Goal: Task Accomplishment & Management: Use online tool/utility

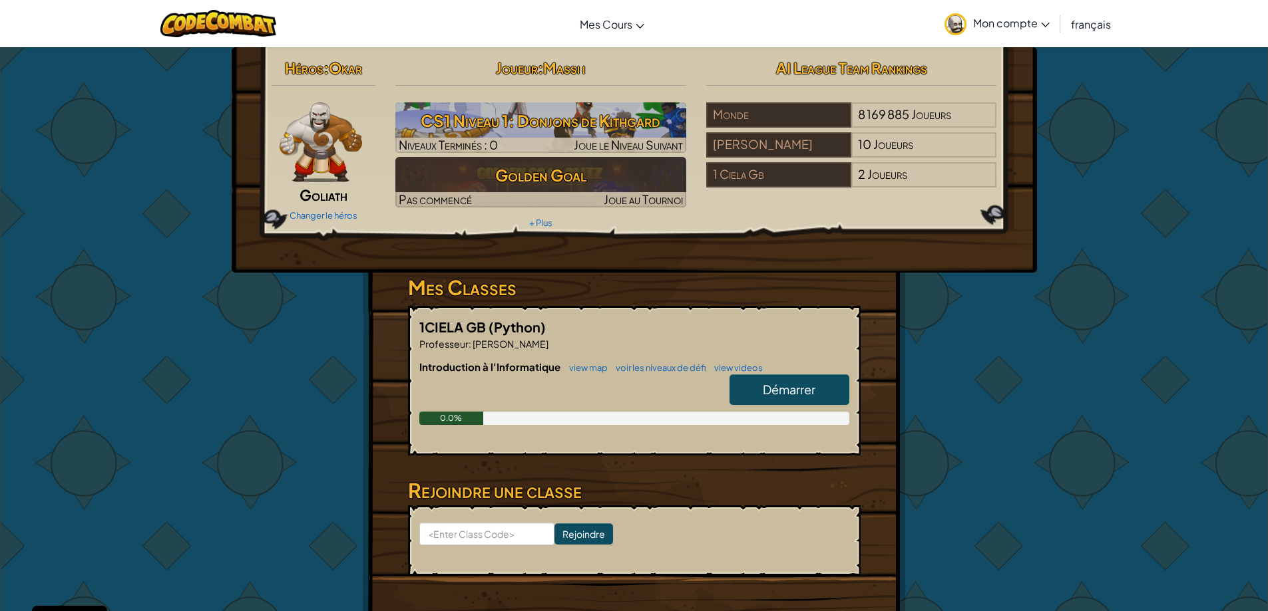
click at [779, 385] on span "Démarrer" at bounding box center [789, 389] width 53 height 15
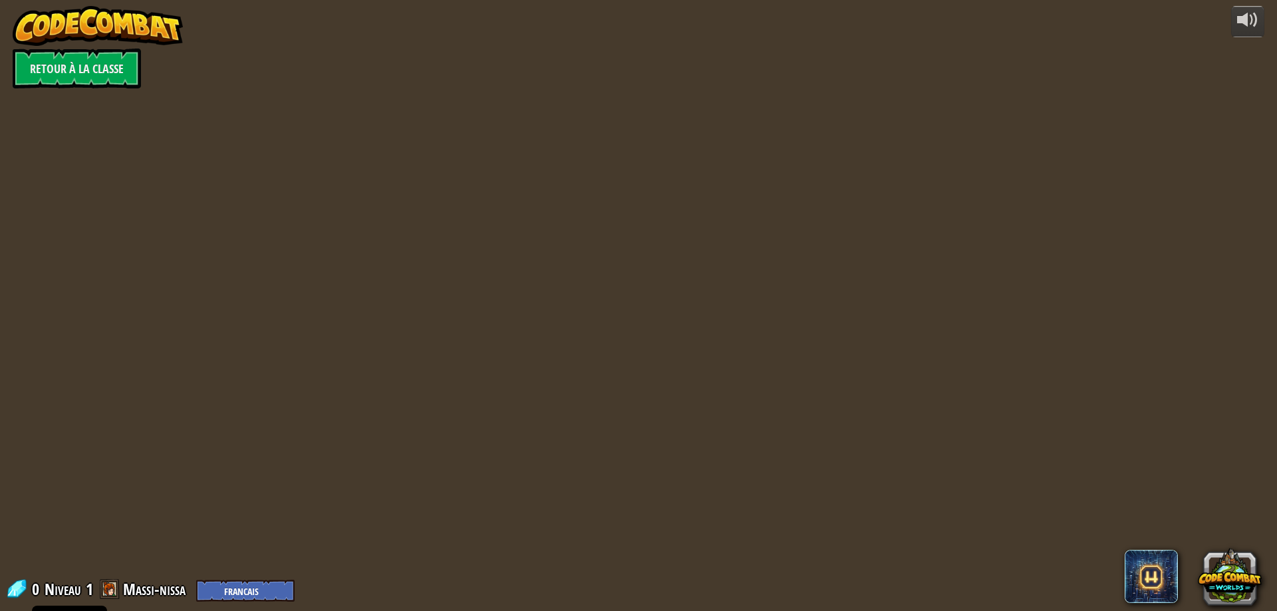
select select "fr"
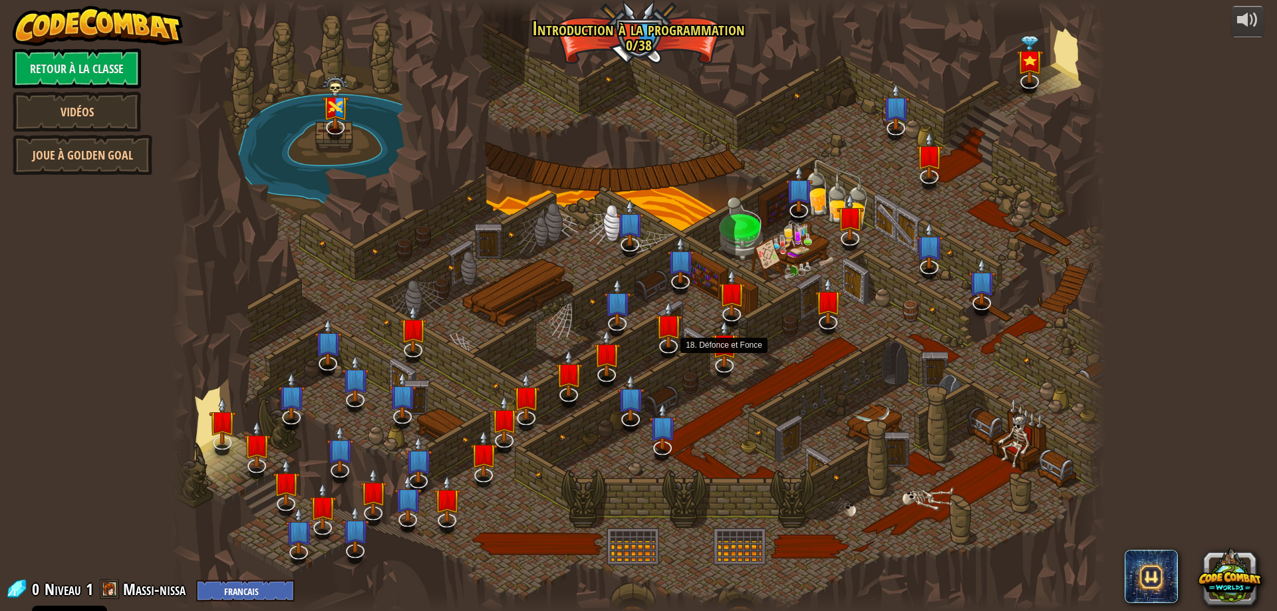
select select "fr"
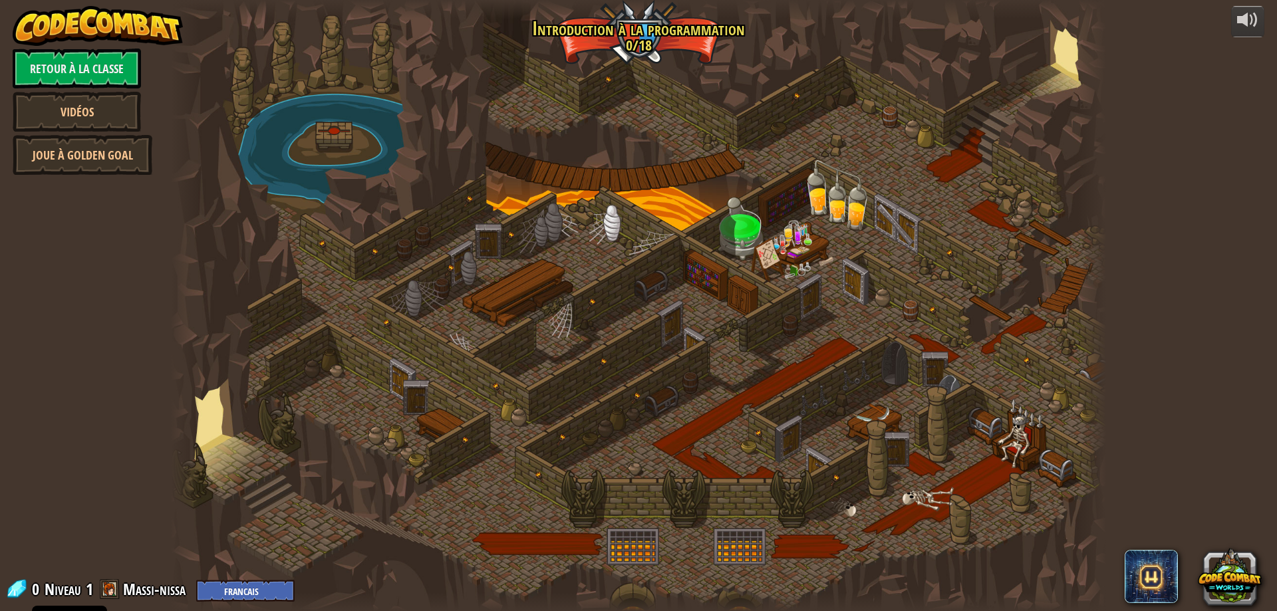
select select "fr"
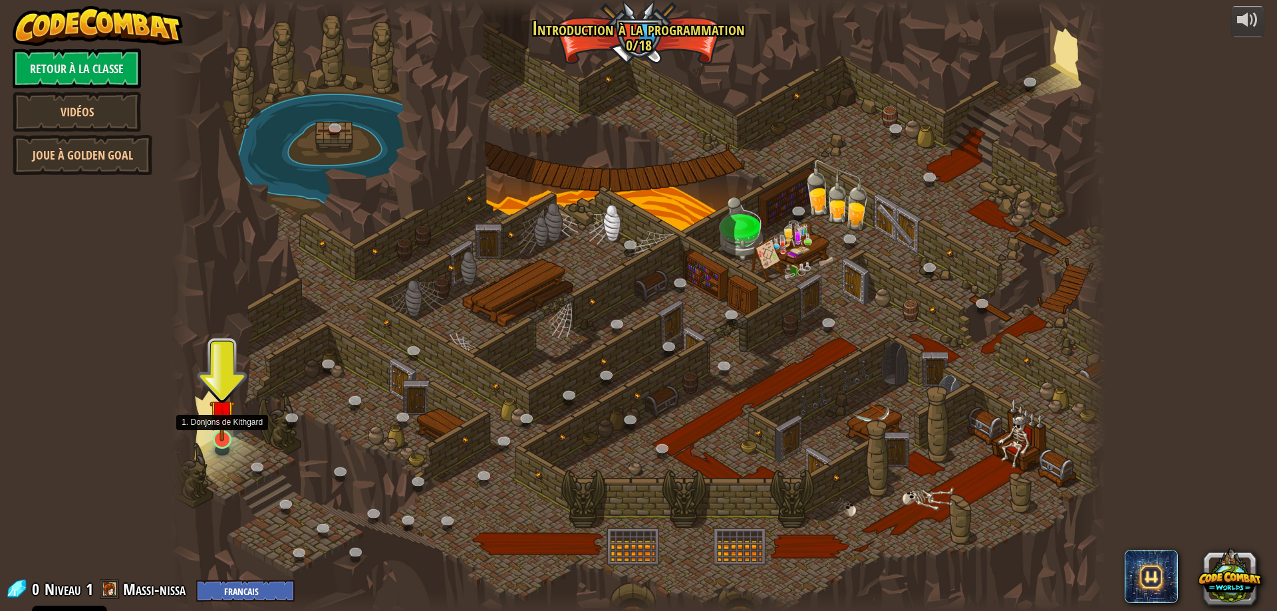
click at [229, 426] on img at bounding box center [222, 412] width 25 height 57
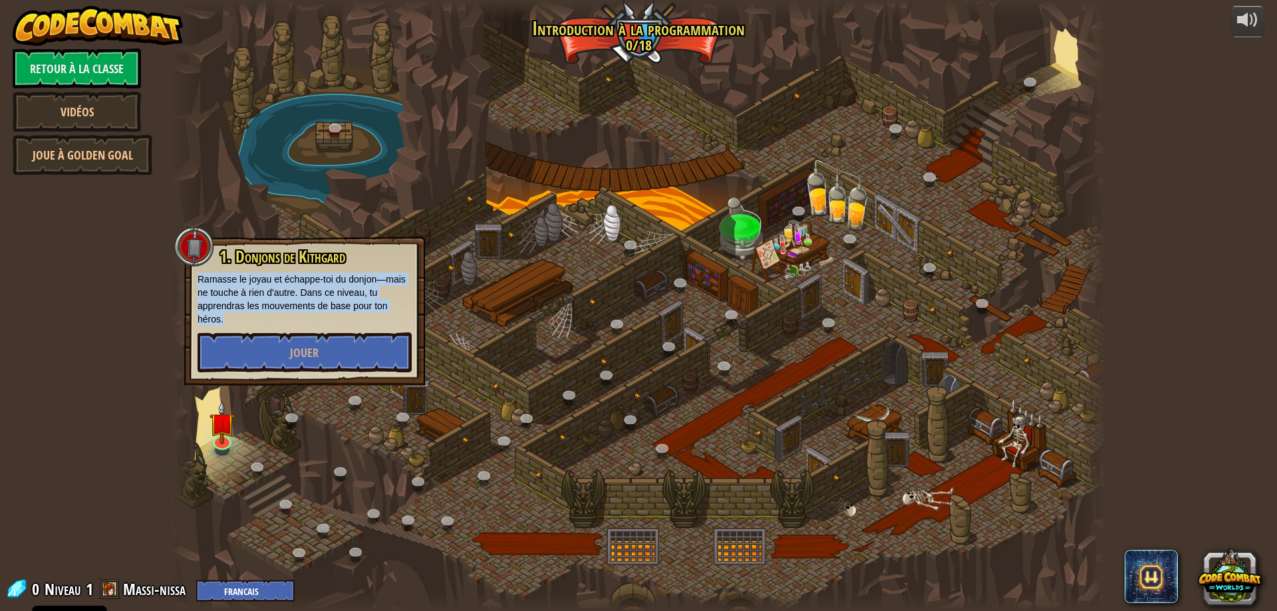
drag, startPoint x: 199, startPoint y: 281, endPoint x: 224, endPoint y: 313, distance: 40.7
click at [224, 313] on p "Ramasse le joyau et échappe-toi du donjon—mais ne touche à rien d'autre. Dans c…" at bounding box center [305, 299] width 214 height 53
click at [228, 356] on button "Jouer" at bounding box center [305, 353] width 214 height 40
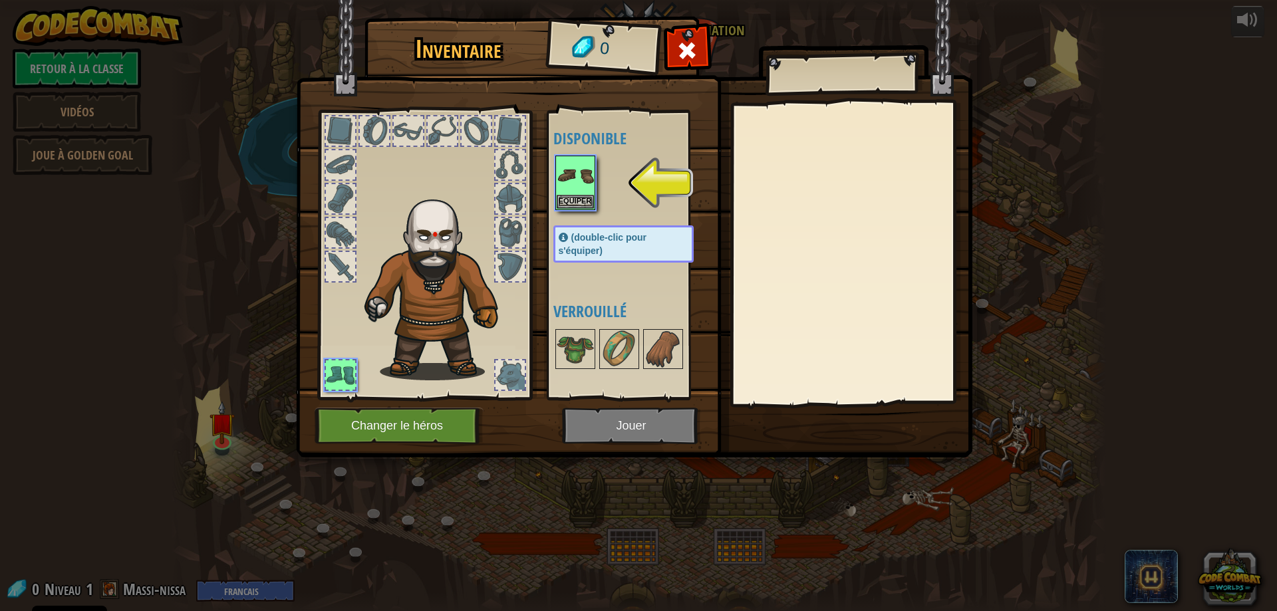
drag, startPoint x: 604, startPoint y: 196, endPoint x: 621, endPoint y: 201, distance: 17.9
click at [621, 201] on div at bounding box center [637, 183] width 167 height 59
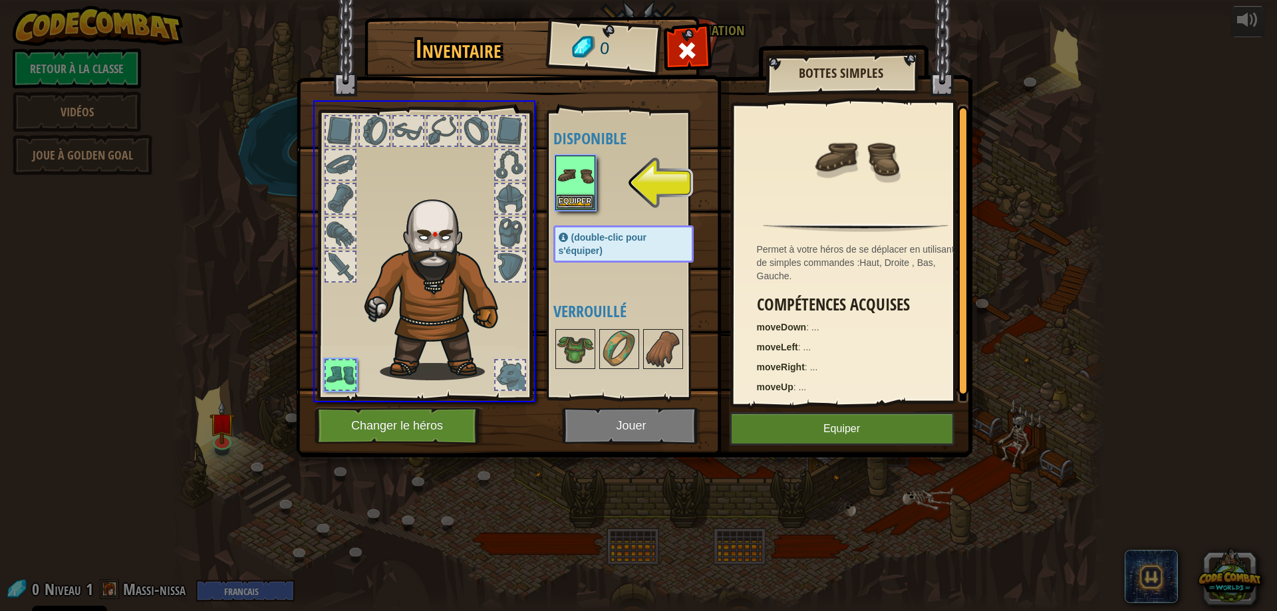
drag, startPoint x: 582, startPoint y: 189, endPoint x: 632, endPoint y: 235, distance: 68.3
click at [632, 235] on div "Inventaire 0 Disponible Equiper (double-clic pour s'équiper) Verrouillé Bottes …" at bounding box center [638, 305] width 1277 height 611
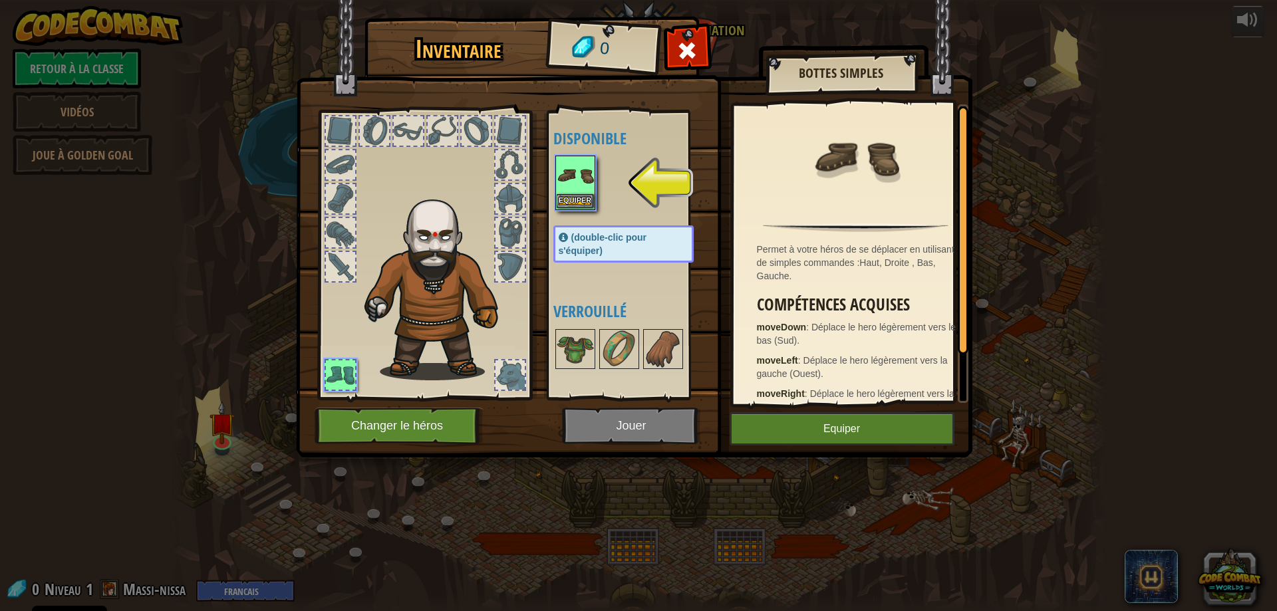
click at [586, 188] on img at bounding box center [575, 175] width 37 height 37
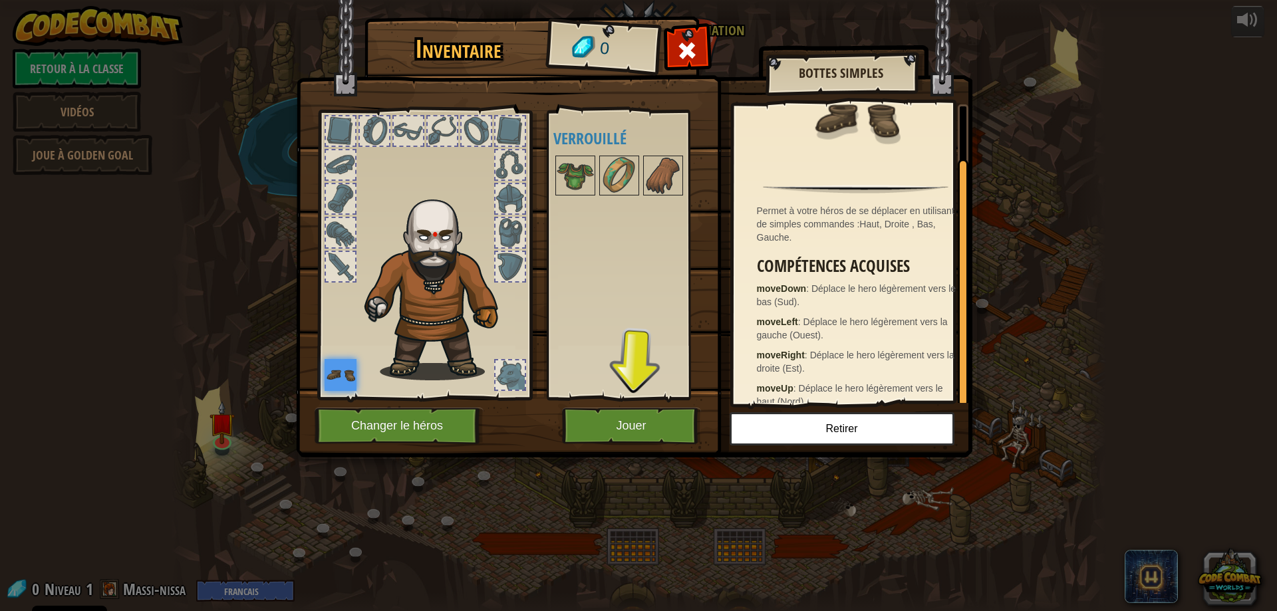
scroll to position [57, 0]
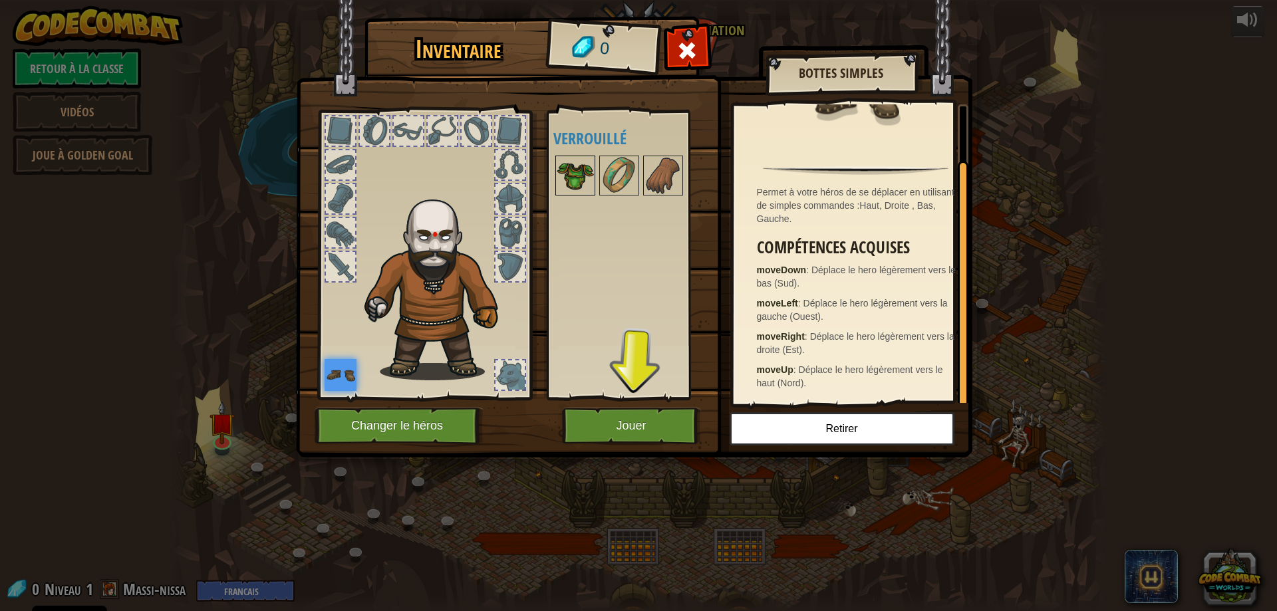
click at [574, 170] on img at bounding box center [575, 175] width 37 height 37
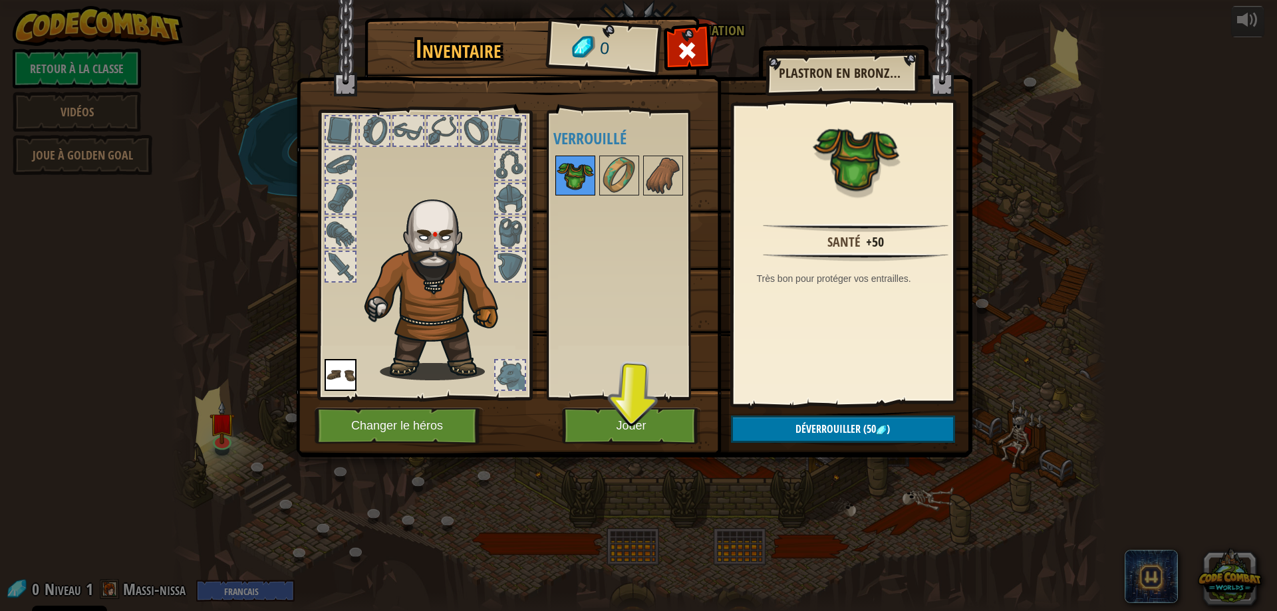
click at [574, 170] on img at bounding box center [575, 175] width 37 height 37
click at [665, 422] on button "Jouer" at bounding box center [631, 426] width 139 height 37
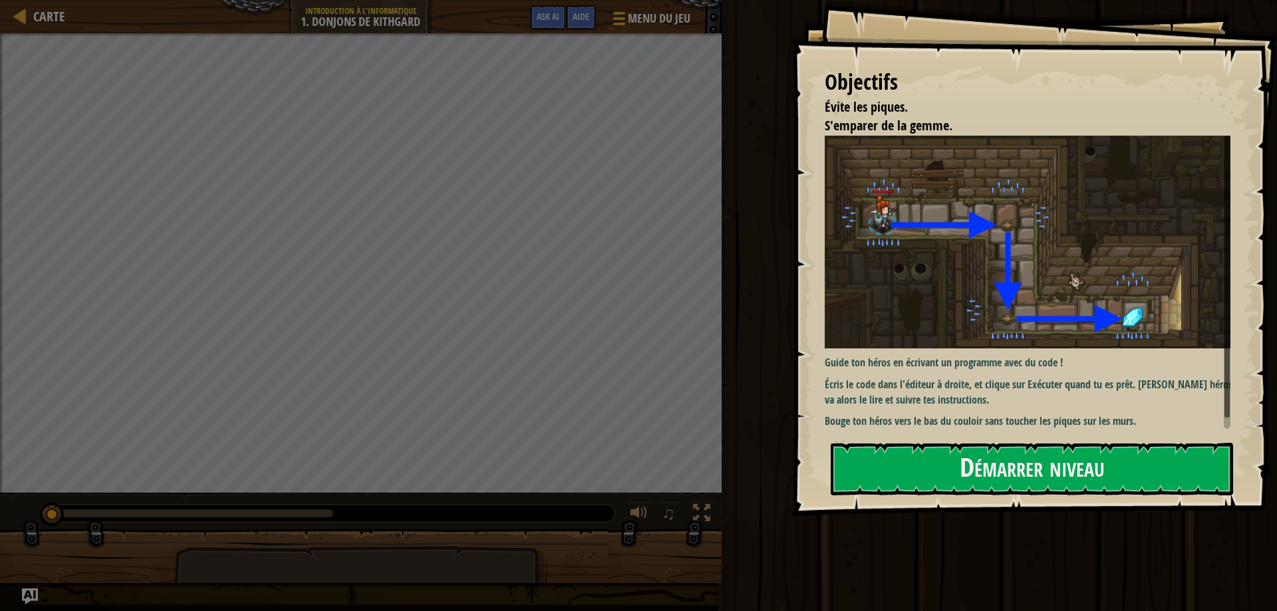
drag, startPoint x: 820, startPoint y: 354, endPoint x: 1048, endPoint y: 362, distance: 228.4
click at [1046, 360] on div "Objectifs Évite les piques. S'emparer de la gemme. Guide ton héros en écrivant …" at bounding box center [1035, 258] width 486 height 516
drag, startPoint x: 1023, startPoint y: 362, endPoint x: 851, endPoint y: 359, distance: 171.7
click at [851, 359] on p "Guide ton héros en écrivant un programme avec du code !" at bounding box center [1033, 362] width 416 height 15
drag, startPoint x: 840, startPoint y: 359, endPoint x: 859, endPoint y: 362, distance: 19.5
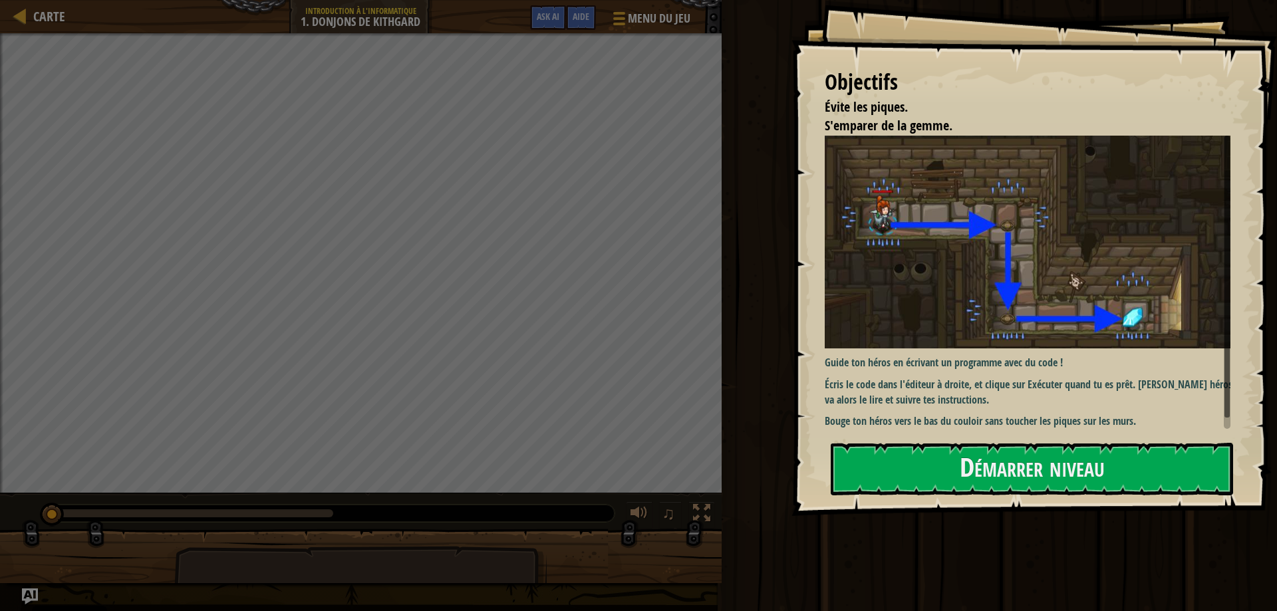
click at [869, 357] on p "Guide ton héros en écrivant un programme avec du code !" at bounding box center [1033, 362] width 416 height 15
click at [984, 455] on button "Démarrer niveau" at bounding box center [1032, 469] width 403 height 53
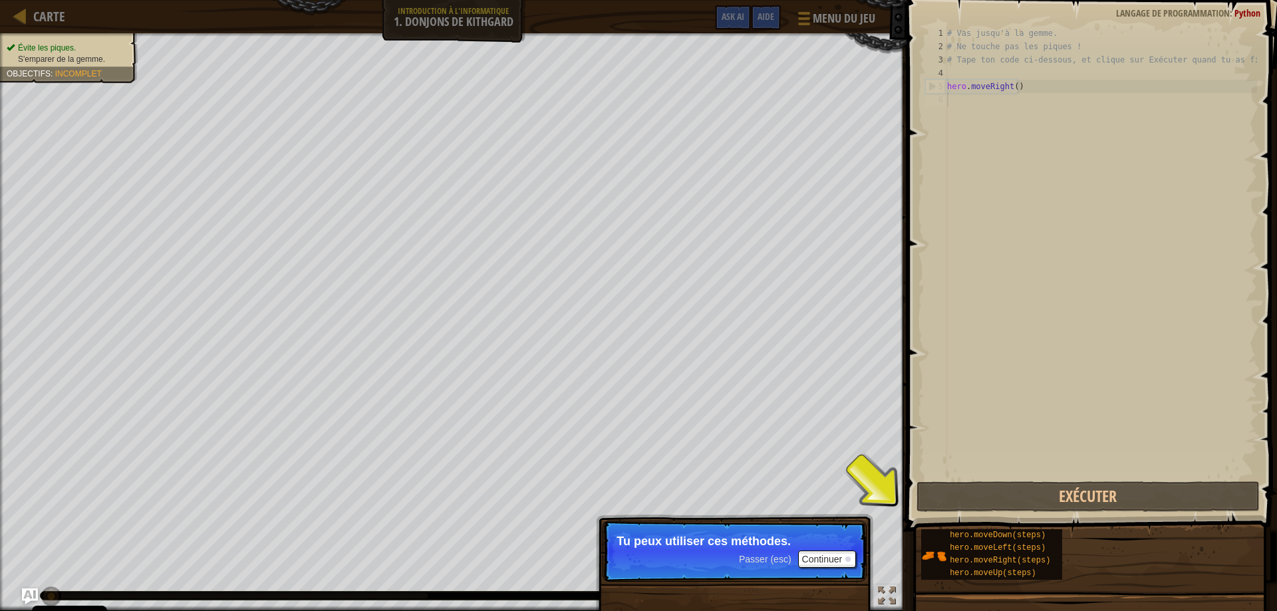
click at [1013, 116] on div "# Vas jusqu'à la gemme. # Ne touche pas les piques ! # Tape ton code ci-dessous…" at bounding box center [1101, 266] width 313 height 479
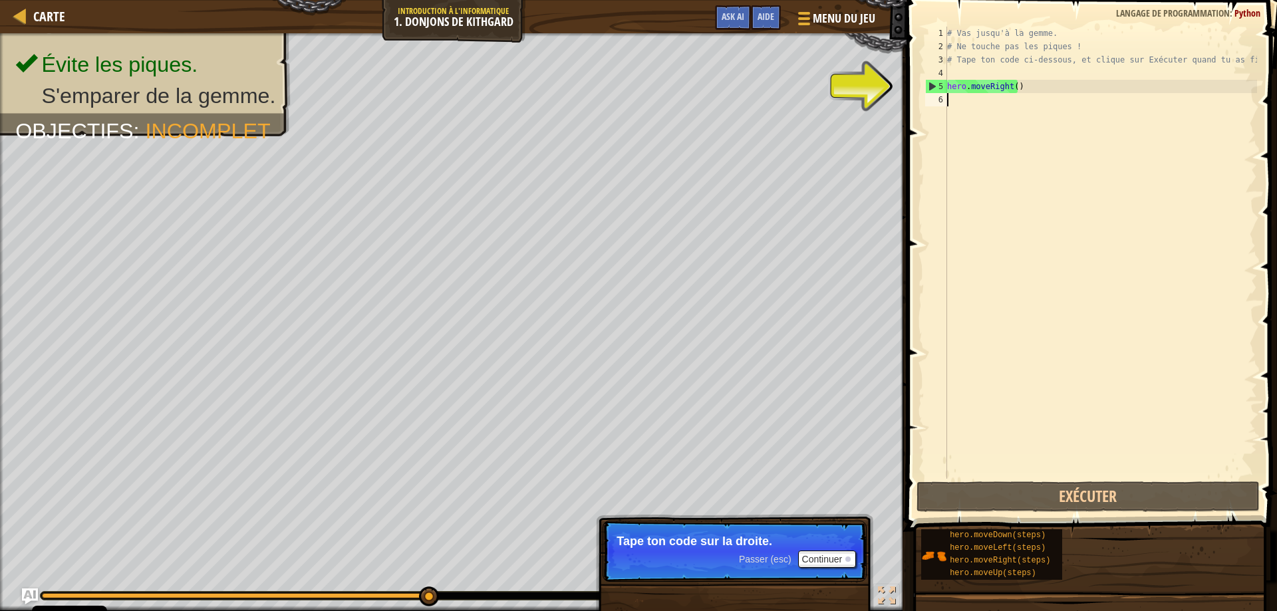
click at [932, 86] on div "5" at bounding box center [936, 86] width 21 height 13
type textarea "hero.moveRight()"
click at [979, 104] on div "# Vas jusqu'à la gemme. # Ne touche pas les piques ! # Tape ton code ci-dessous…" at bounding box center [1101, 266] width 313 height 479
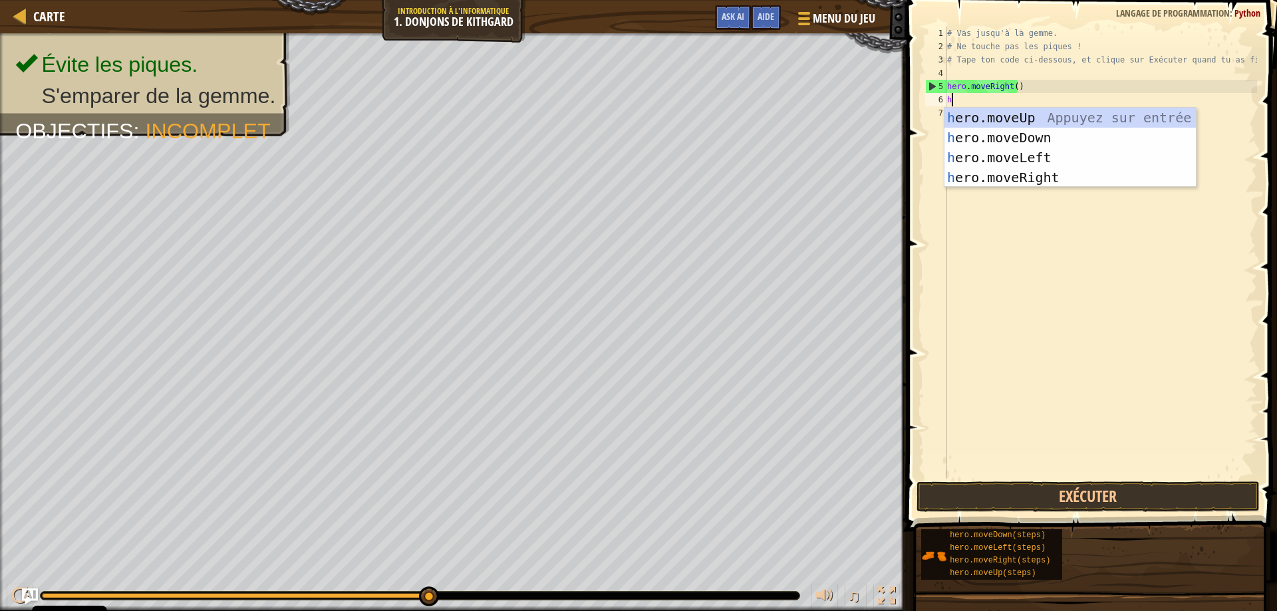
scroll to position [6, 0]
type textarea "he"
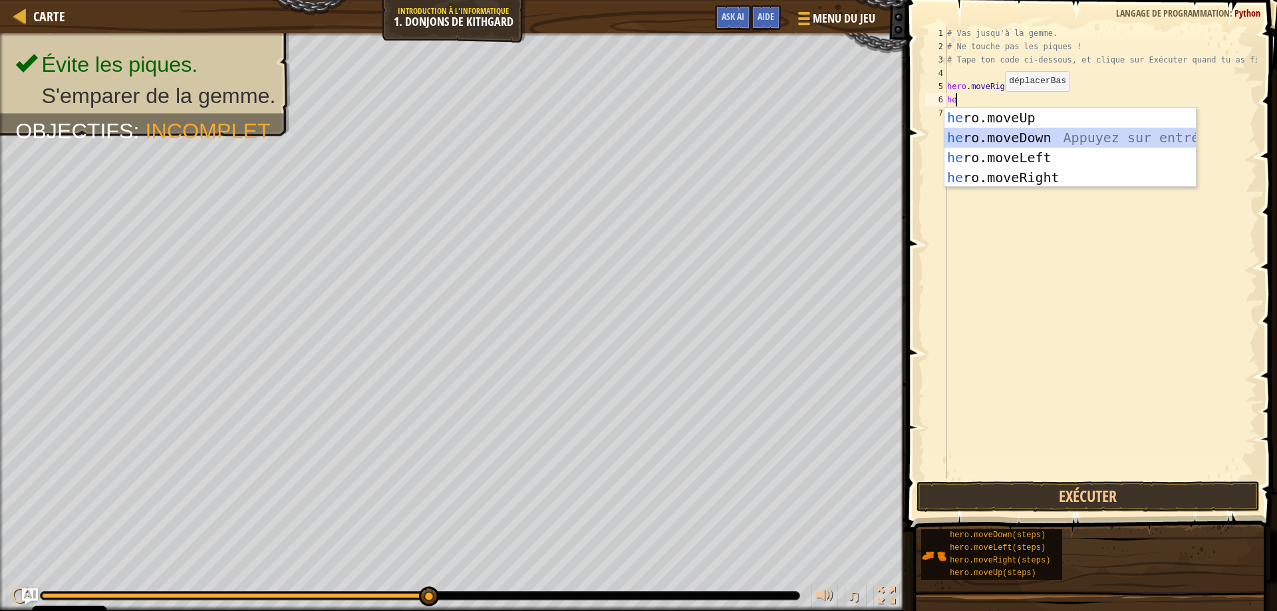
click at [1007, 132] on div "he ro.moveUp Appuyez sur entrée he ro.moveDown Appuyez sur entrée he ro.moveLef…" at bounding box center [1071, 168] width 252 height 120
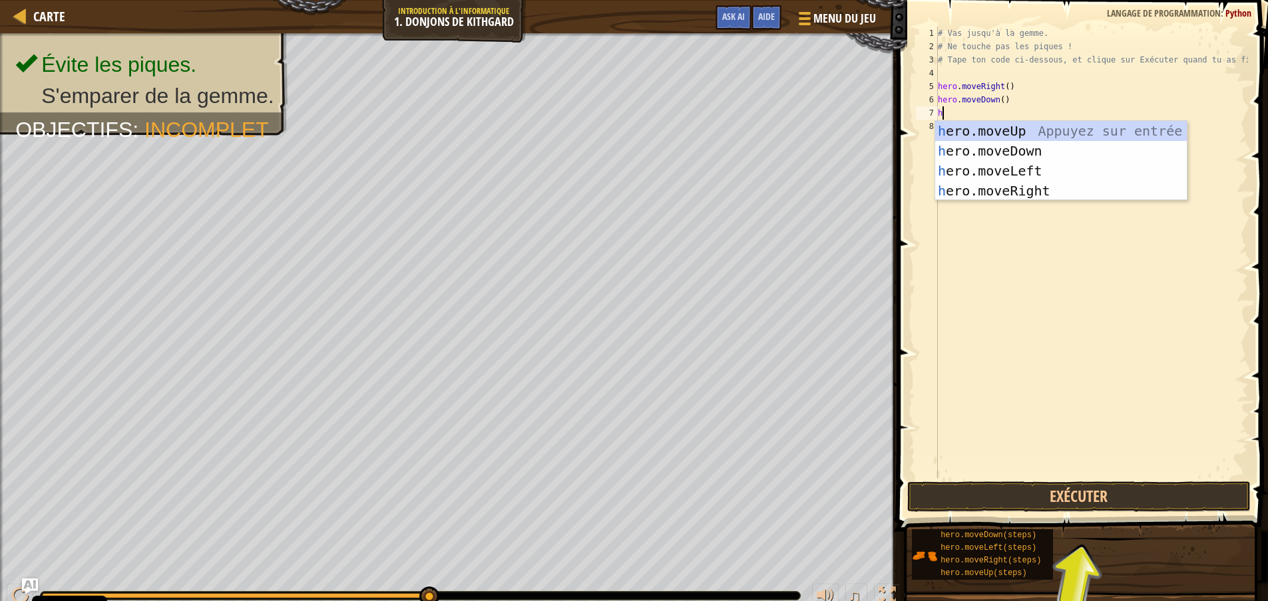
type textarea "he"
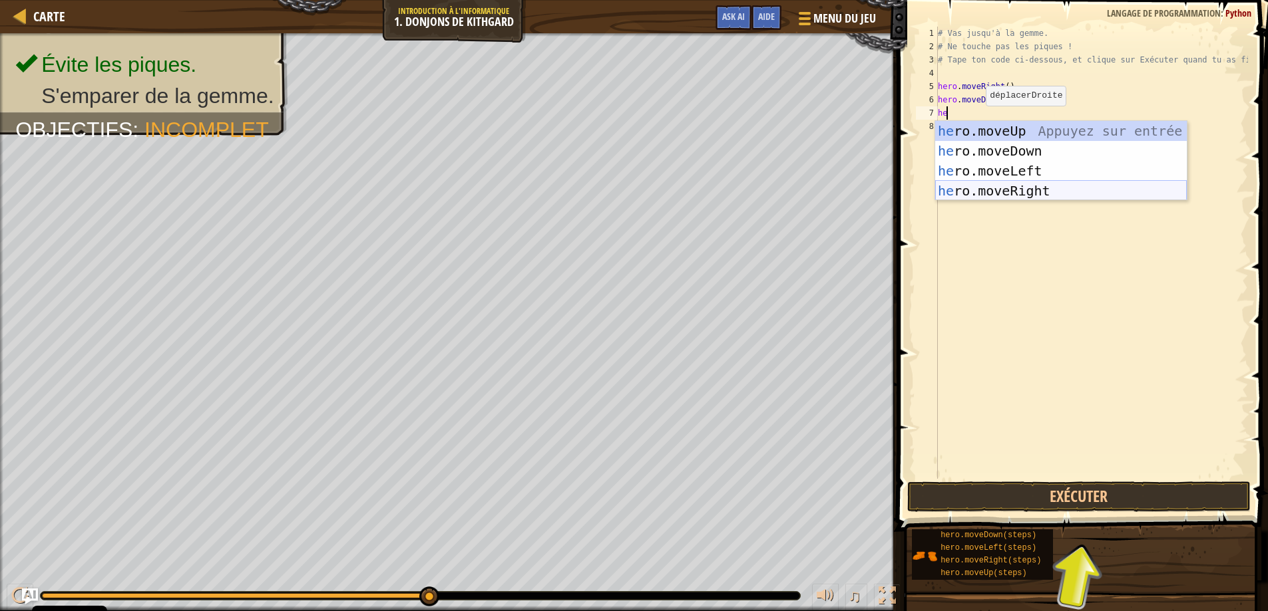
click at [991, 188] on div "he ro.moveUp Appuyez sur entrée he ro.moveDown Appuyez sur entrée he ro.moveLef…" at bounding box center [1061, 181] width 252 height 120
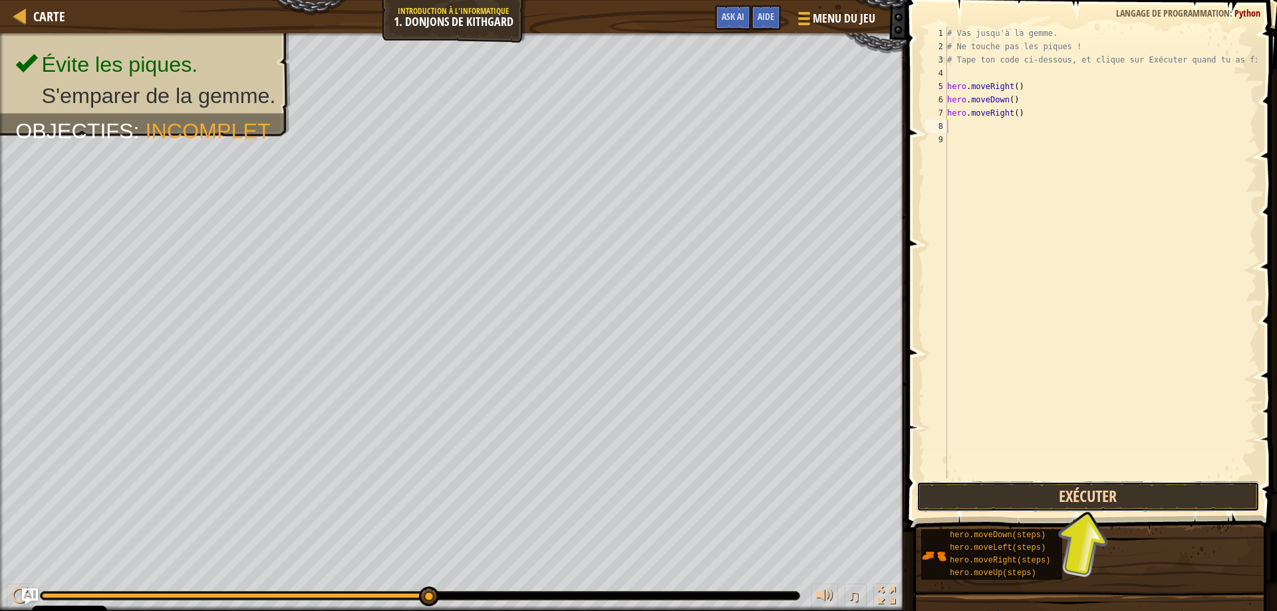
click at [1051, 496] on button "Exécuter" at bounding box center [1089, 497] width 344 height 31
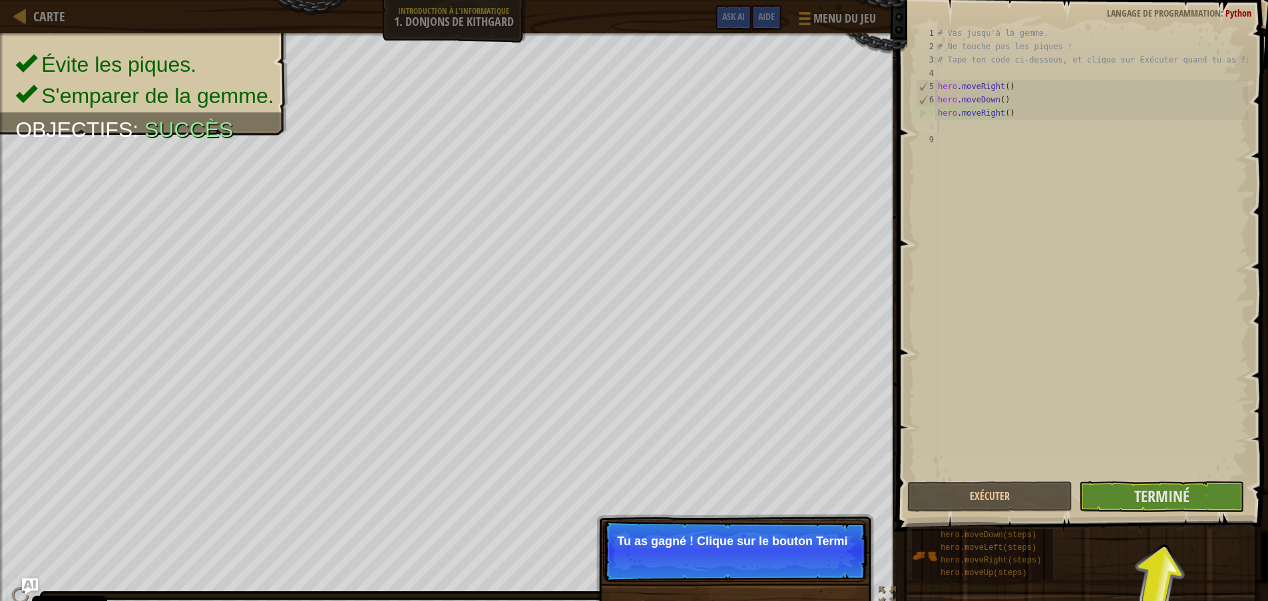
click at [975, 128] on div "# Vas jusqu'à la gemme. # Ne touche pas les piques ! # Tape ton code ci-dessous…" at bounding box center [1091, 266] width 313 height 479
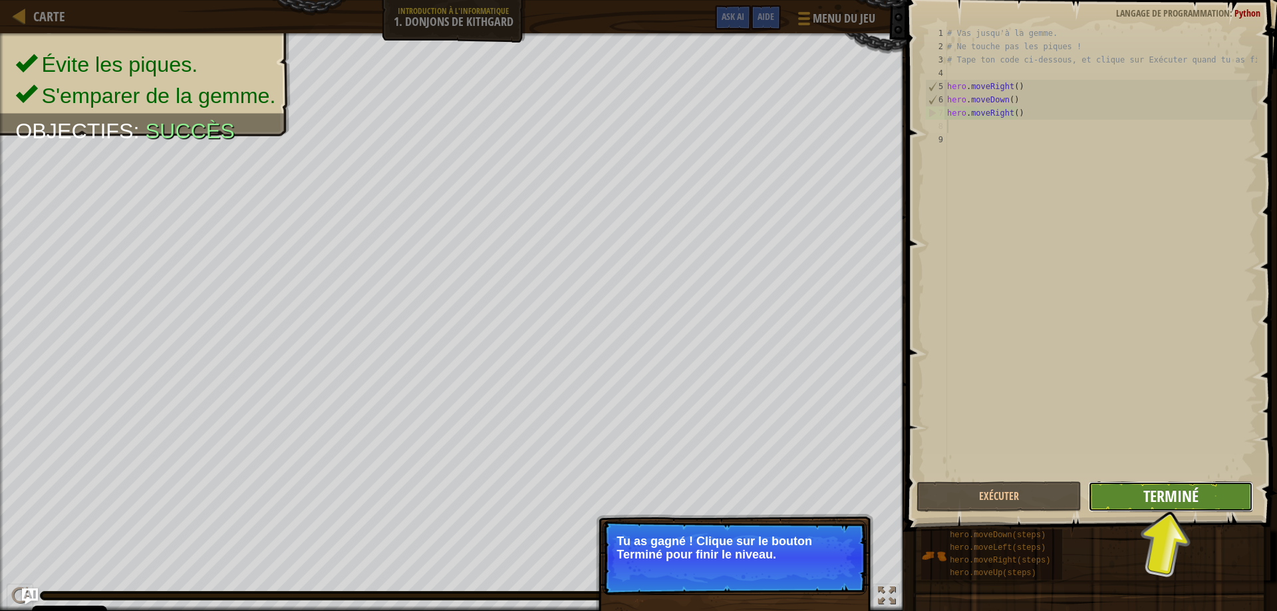
click at [1148, 490] on span "Terminé" at bounding box center [1171, 496] width 55 height 21
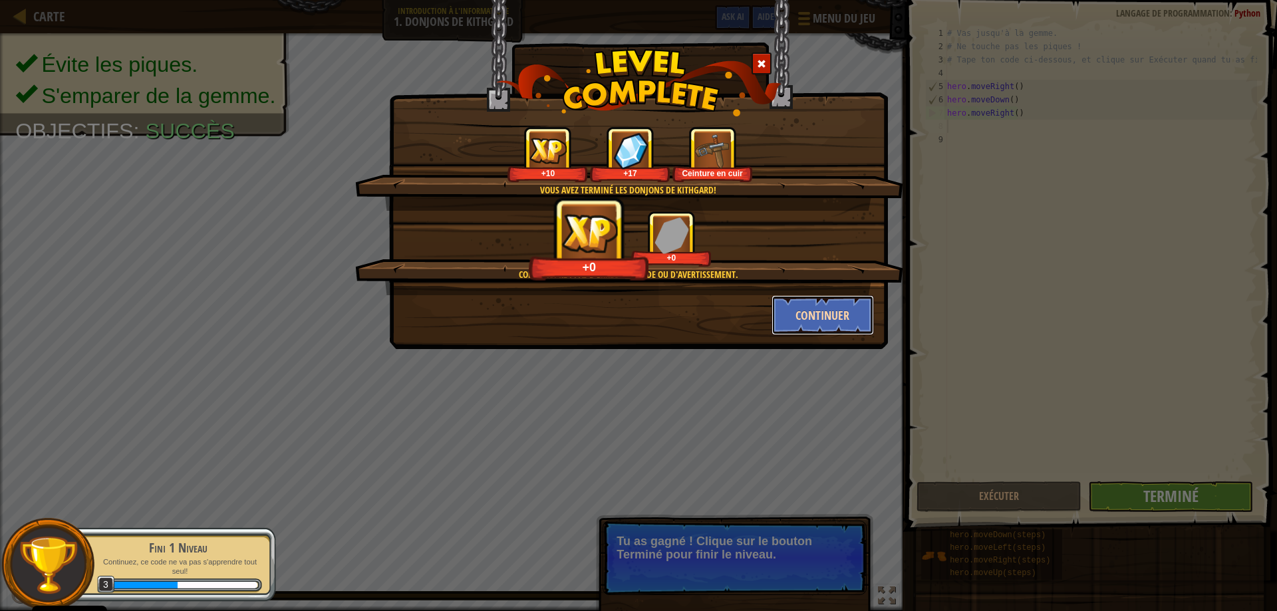
click at [817, 315] on button "Continuer" at bounding box center [823, 315] width 103 height 40
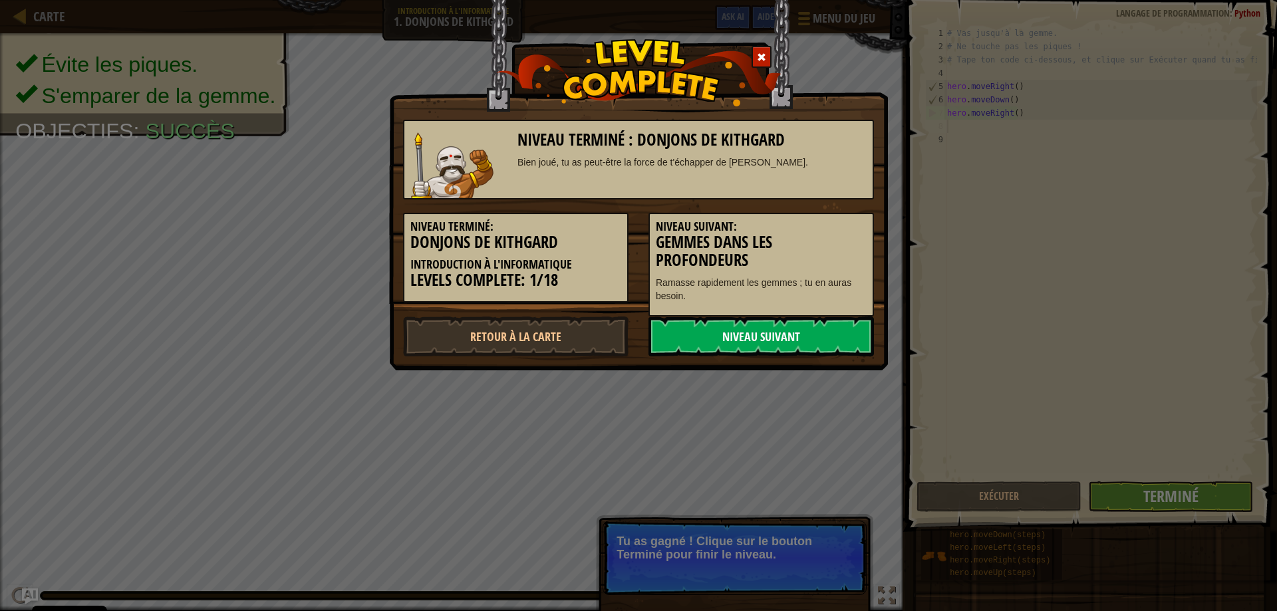
click at [804, 319] on link "Niveau Suivant" at bounding box center [762, 337] width 226 height 40
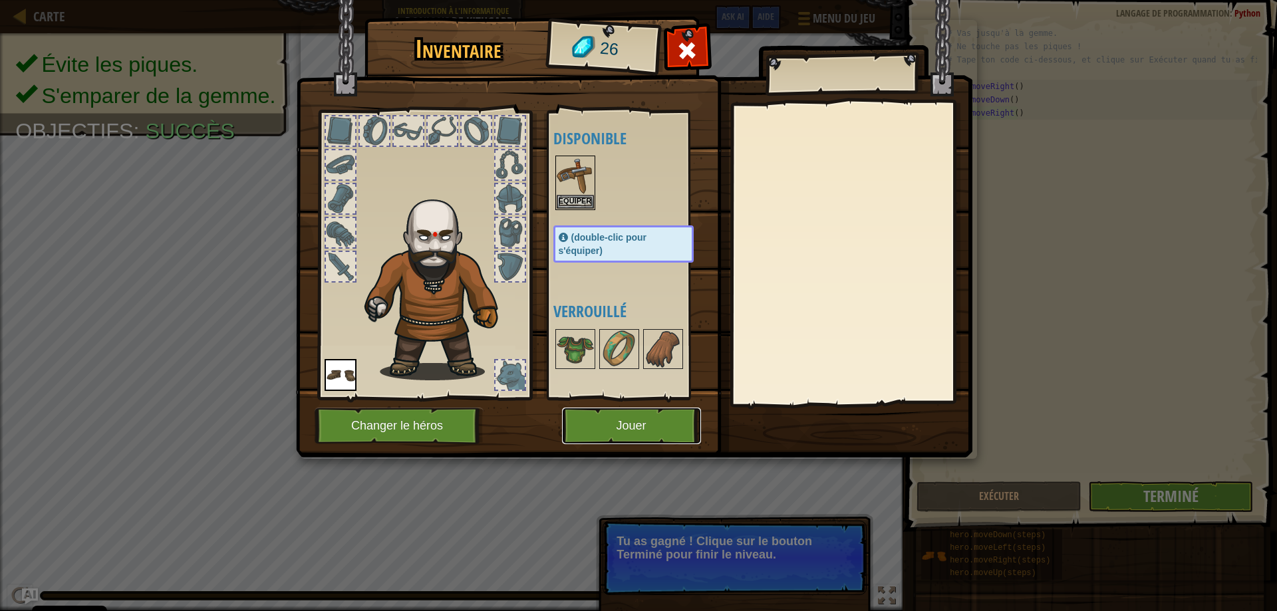
click at [666, 415] on button "Jouer" at bounding box center [631, 426] width 139 height 37
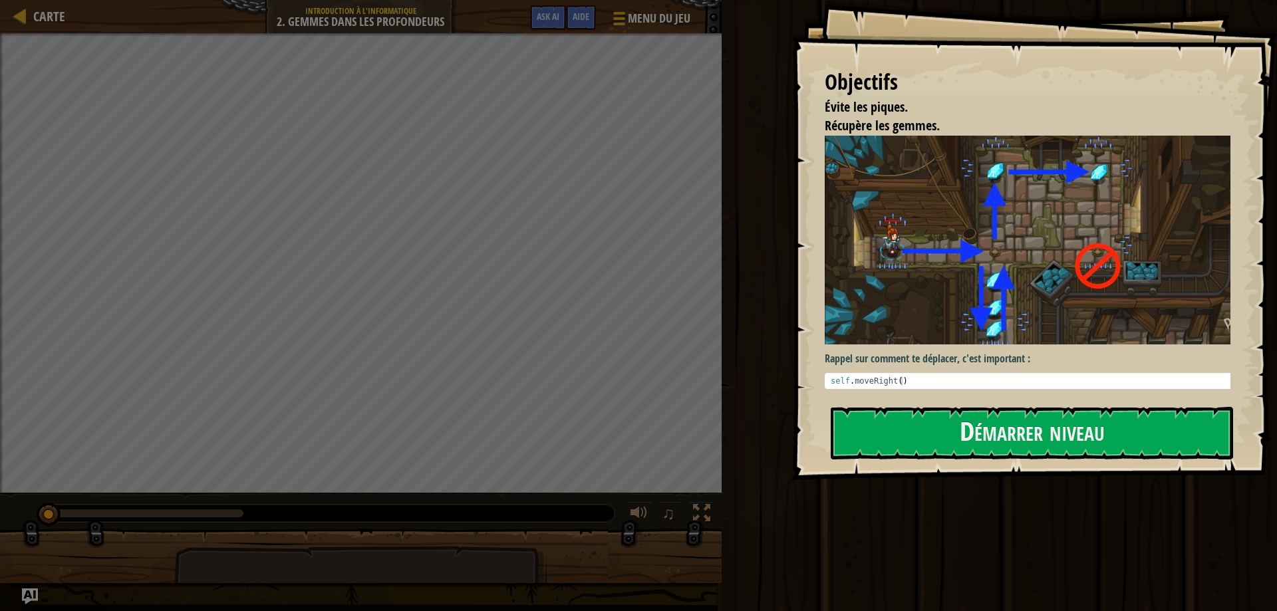
click at [920, 378] on div "self . moveRight ( )" at bounding box center [1032, 391] width 409 height 28
type textarea "self.moveRight()"
click at [872, 425] on button "Démarrer niveau" at bounding box center [1032, 433] width 403 height 53
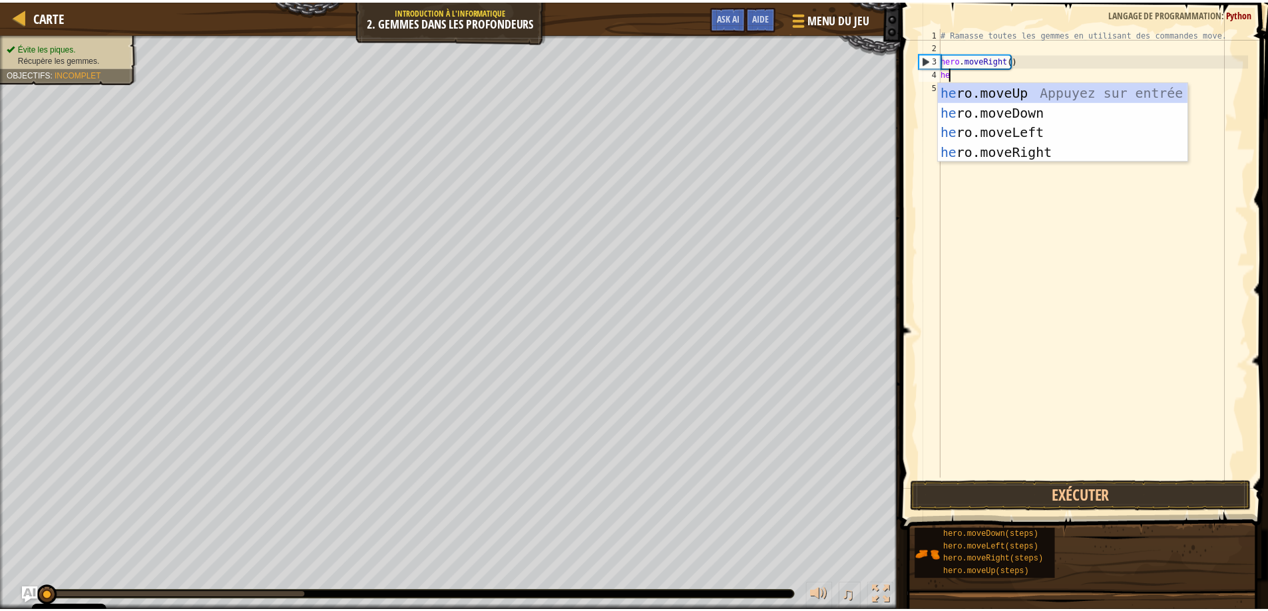
scroll to position [6, 0]
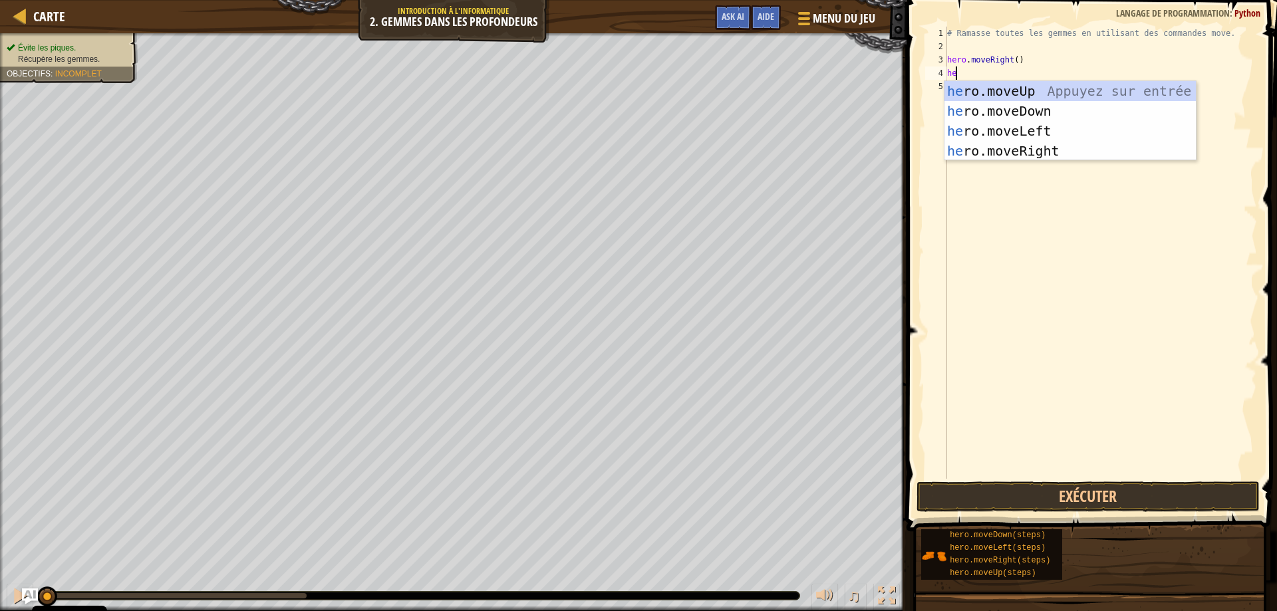
type textarea "h"
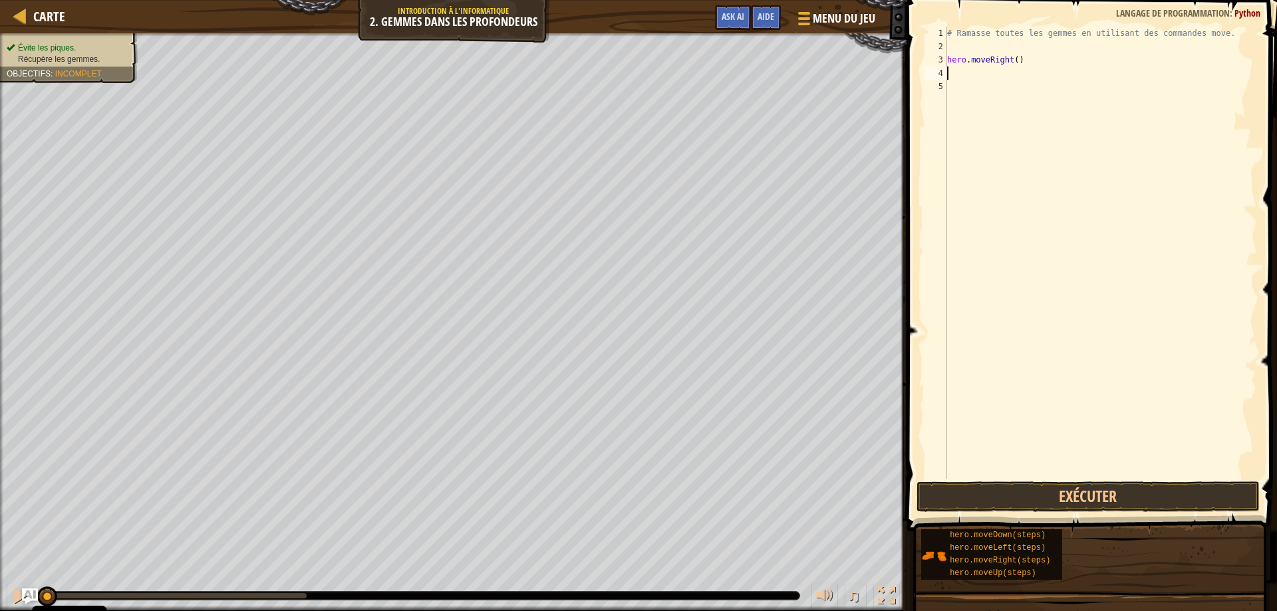
type textarea "h"
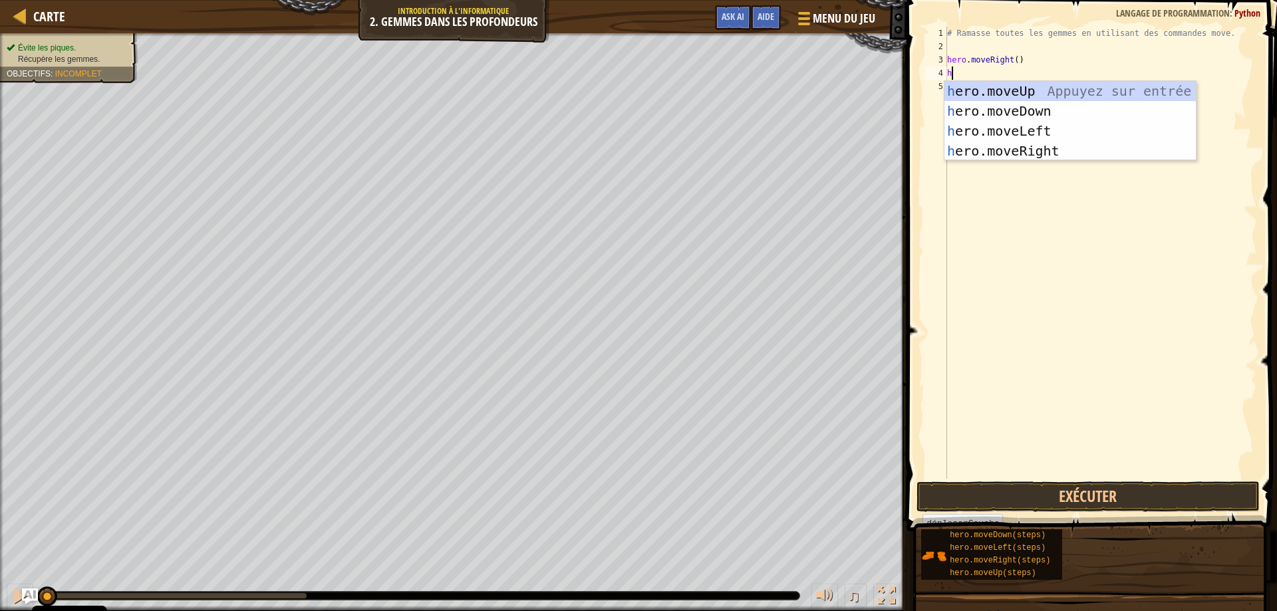
click at [1087, 85] on div "h ero.moveUp Appuyez sur entrée h ero.moveDown Appuyez sur entrée h ero.moveLef…" at bounding box center [1071, 141] width 252 height 120
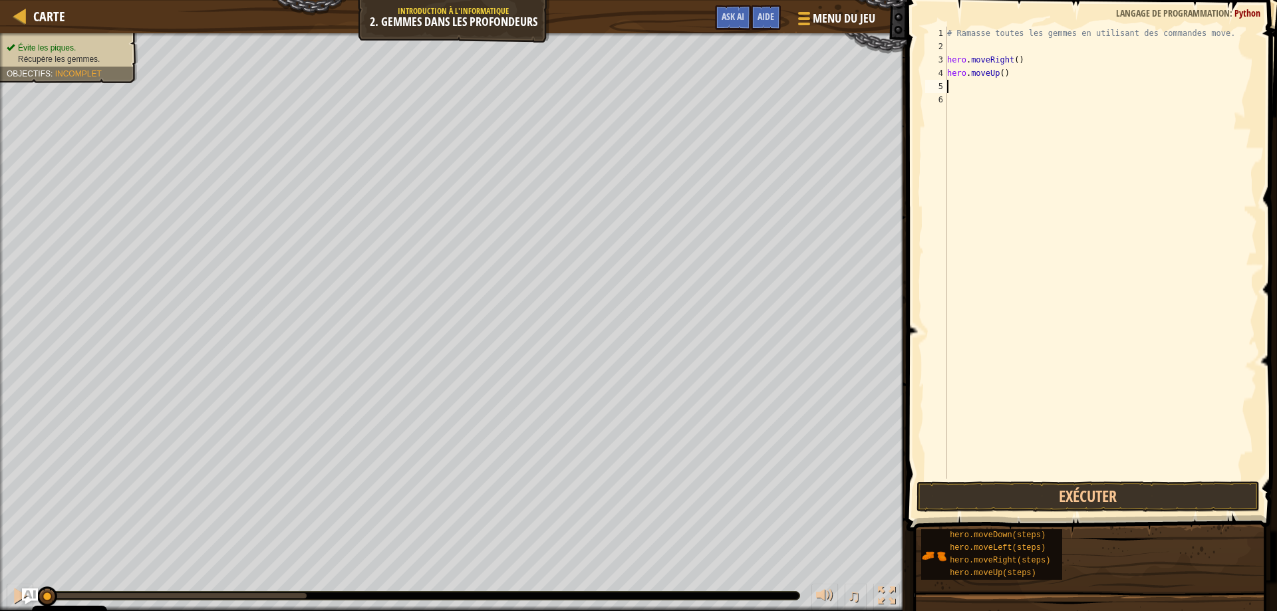
type textarea "he"
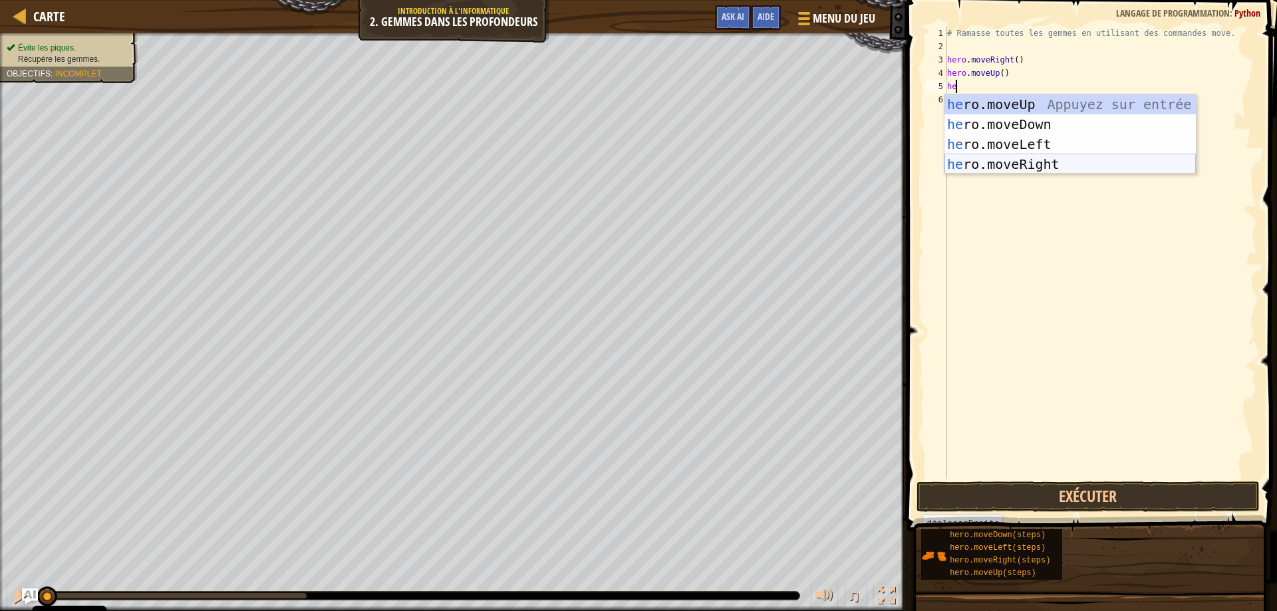
click at [1052, 161] on div "he ro.moveUp Appuyez sur entrée he ro.moveDown Appuyez sur entrée he ro.moveLef…" at bounding box center [1071, 154] width 252 height 120
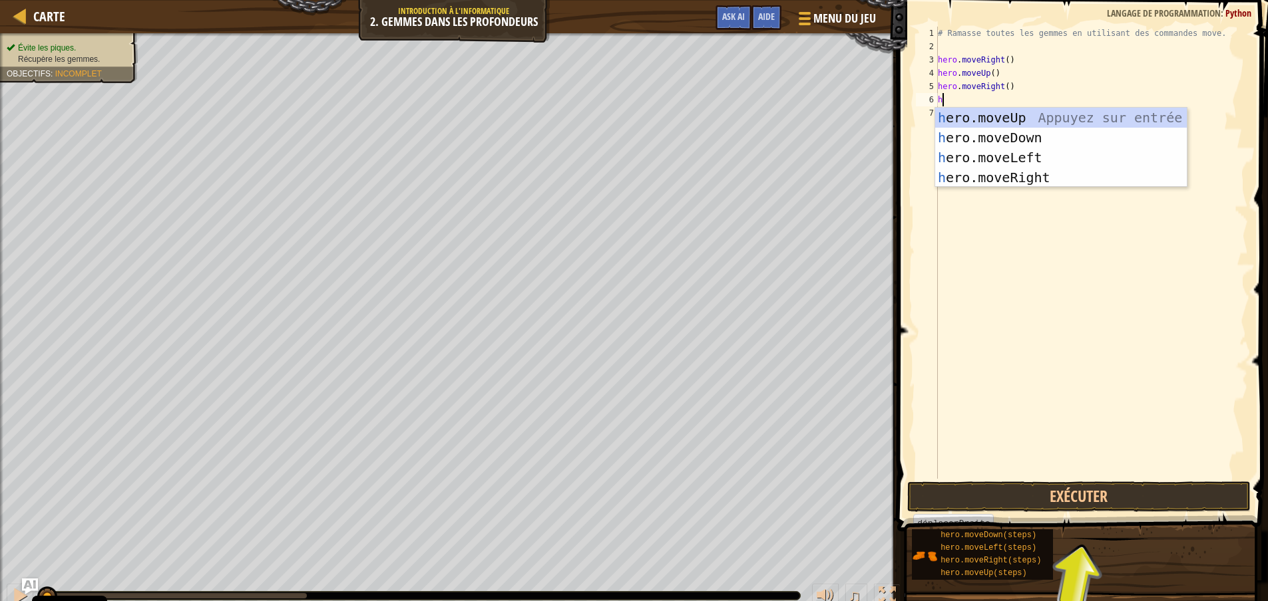
type textarea "he"
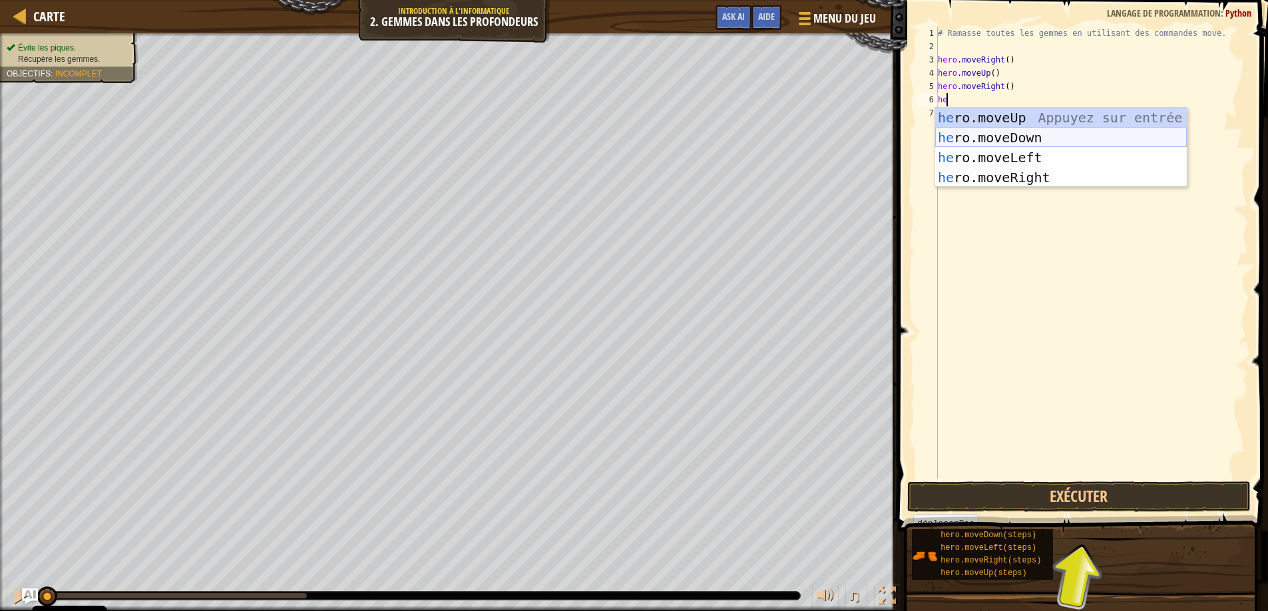
click at [1029, 131] on div "he ro.moveUp Appuyez sur entrée he ro.moveDown Appuyez sur entrée he ro.moveLef…" at bounding box center [1061, 168] width 252 height 120
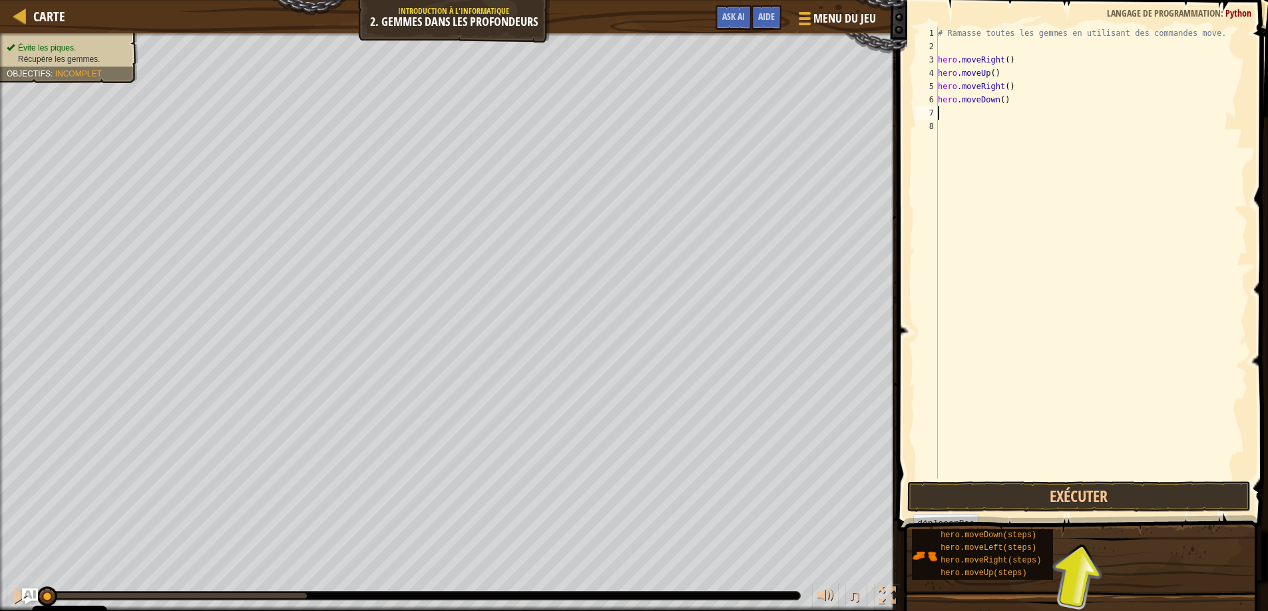
type textarea "he"
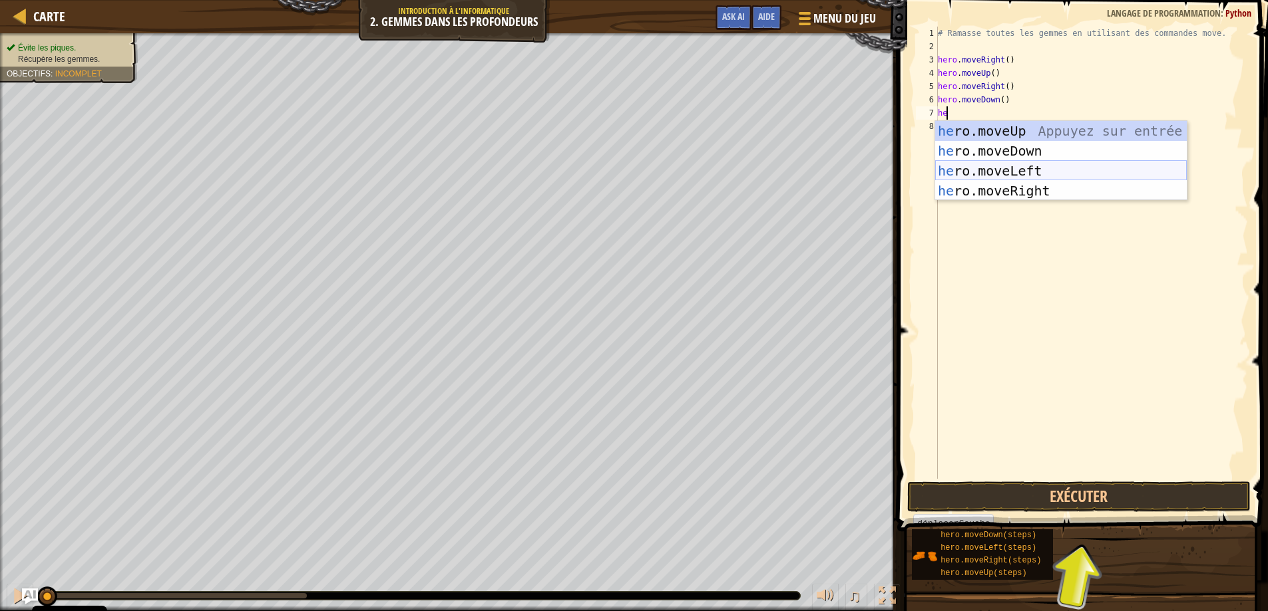
click at [1008, 168] on div "he ro.moveUp Appuyez sur entrée he ro.moveDown Appuyez sur entrée he ro.moveLef…" at bounding box center [1061, 181] width 252 height 120
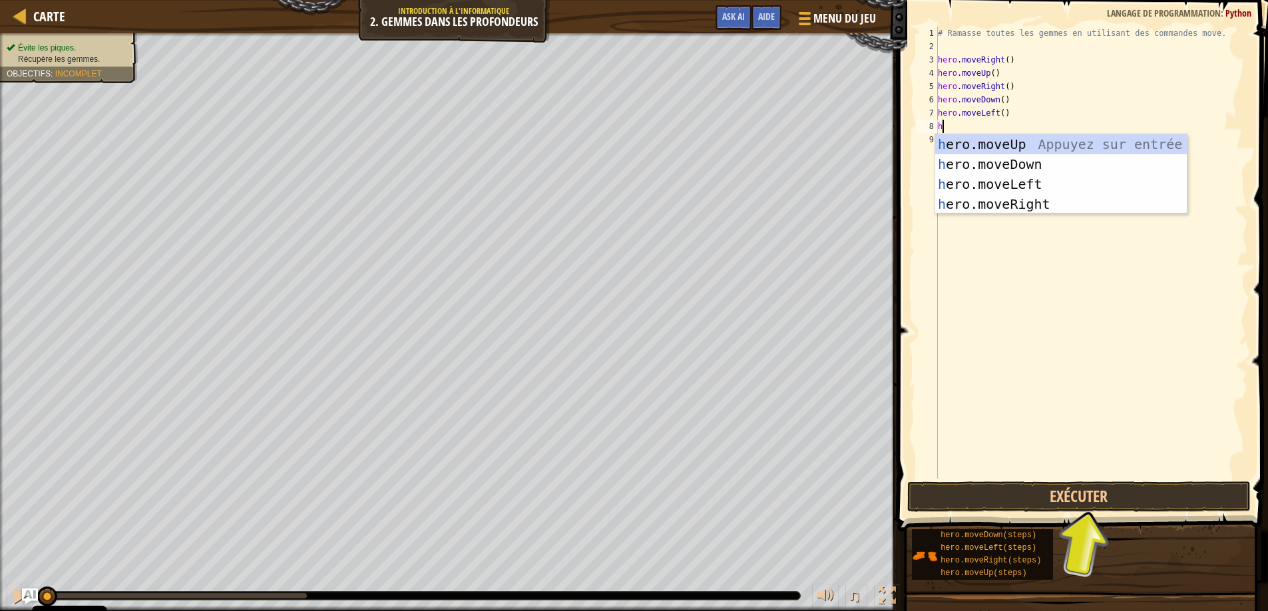
type textarea "her"
click at [1019, 168] on div "her o.moveUp Appuyez sur entrée her o.moveDown Appuyez sur entrée her o.moveLef…" at bounding box center [1061, 194] width 252 height 120
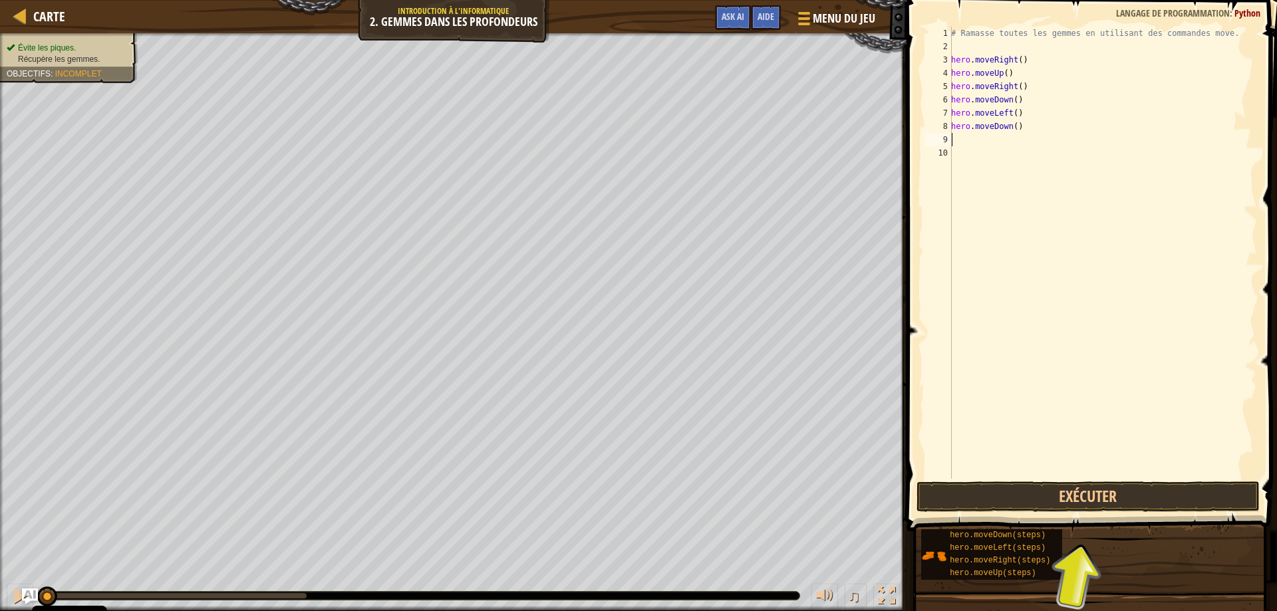
scroll to position [6, 0]
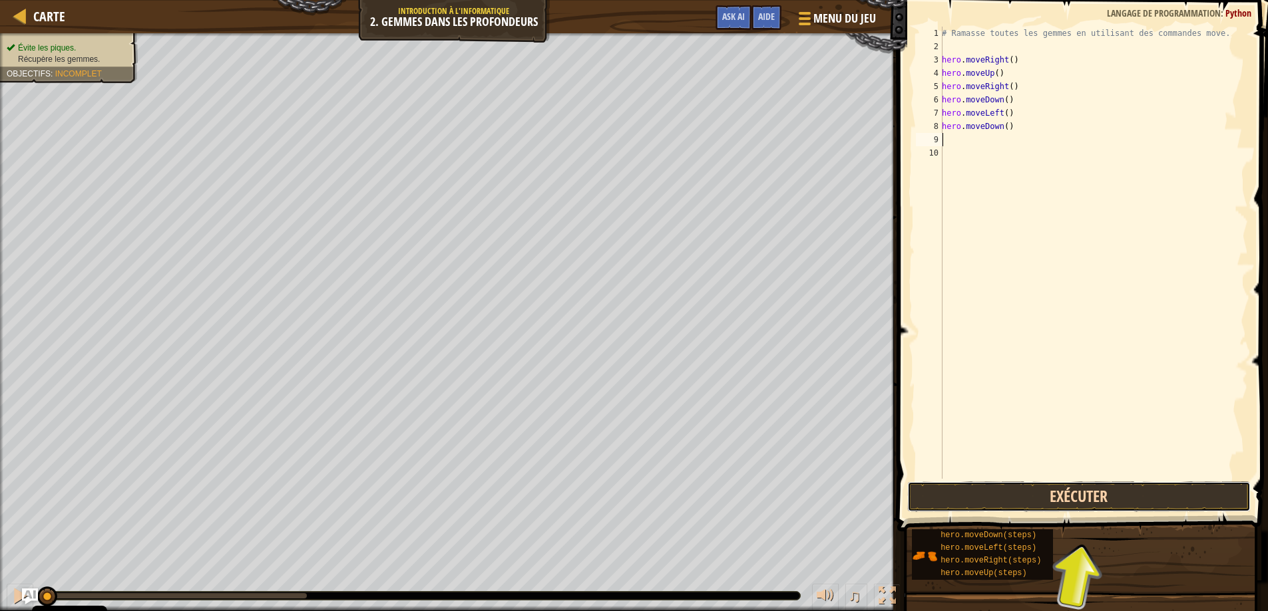
click at [1019, 501] on button "Exécuter" at bounding box center [1079, 497] width 344 height 31
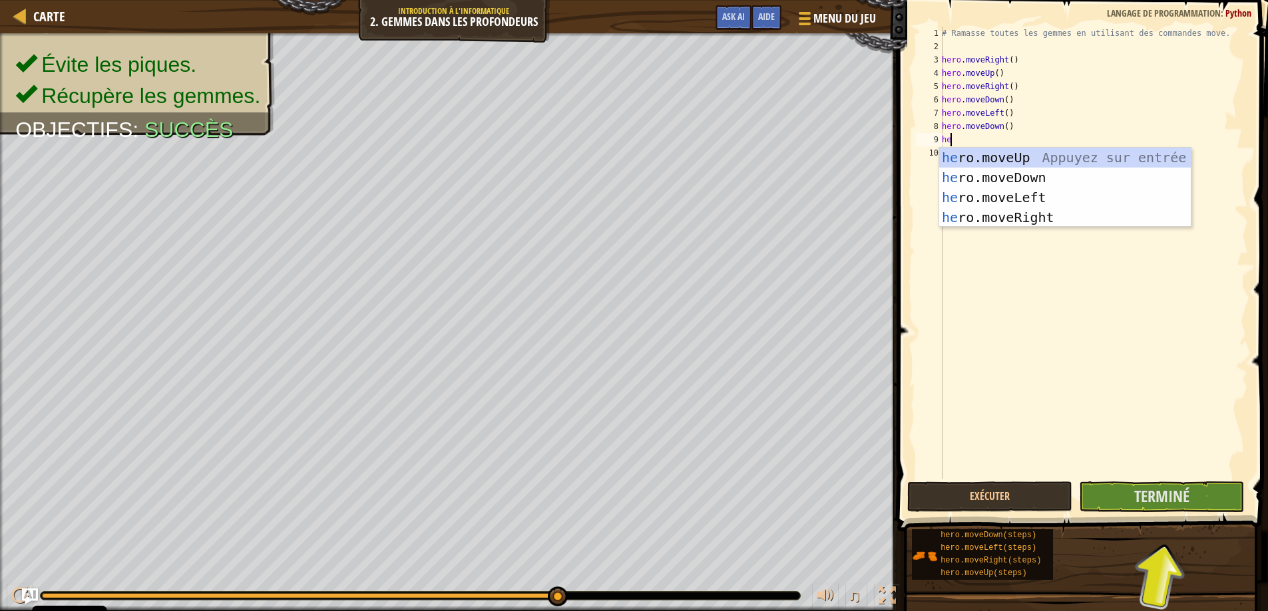
type textarea "h"
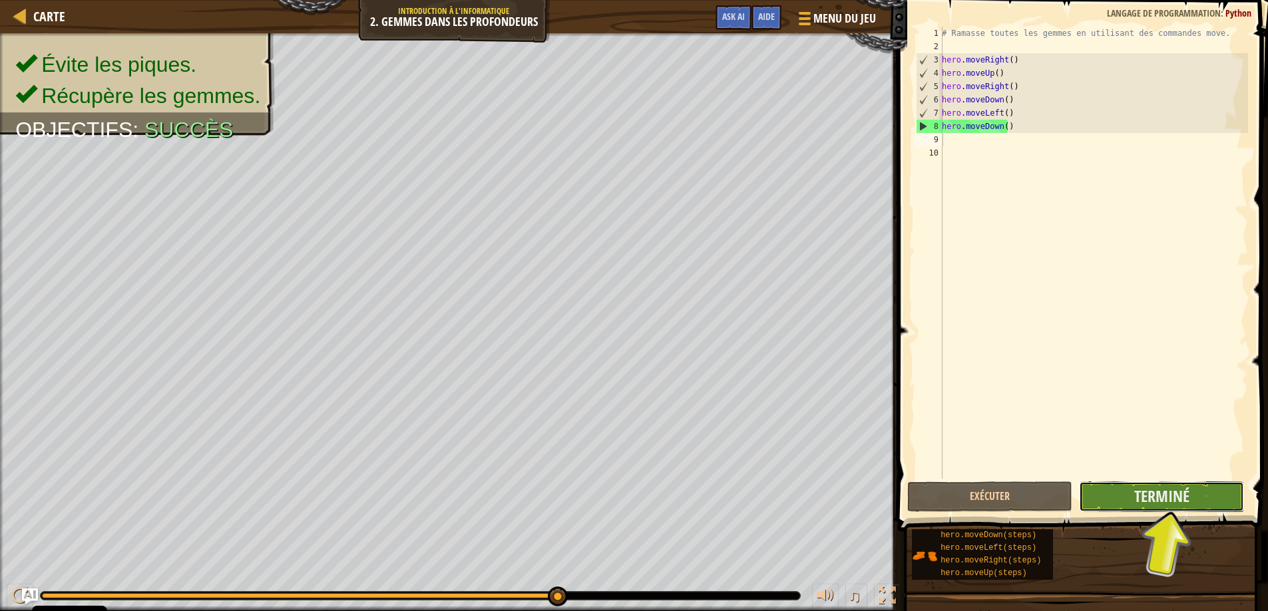
click at [1120, 507] on button "Terminé" at bounding box center [1161, 497] width 165 height 31
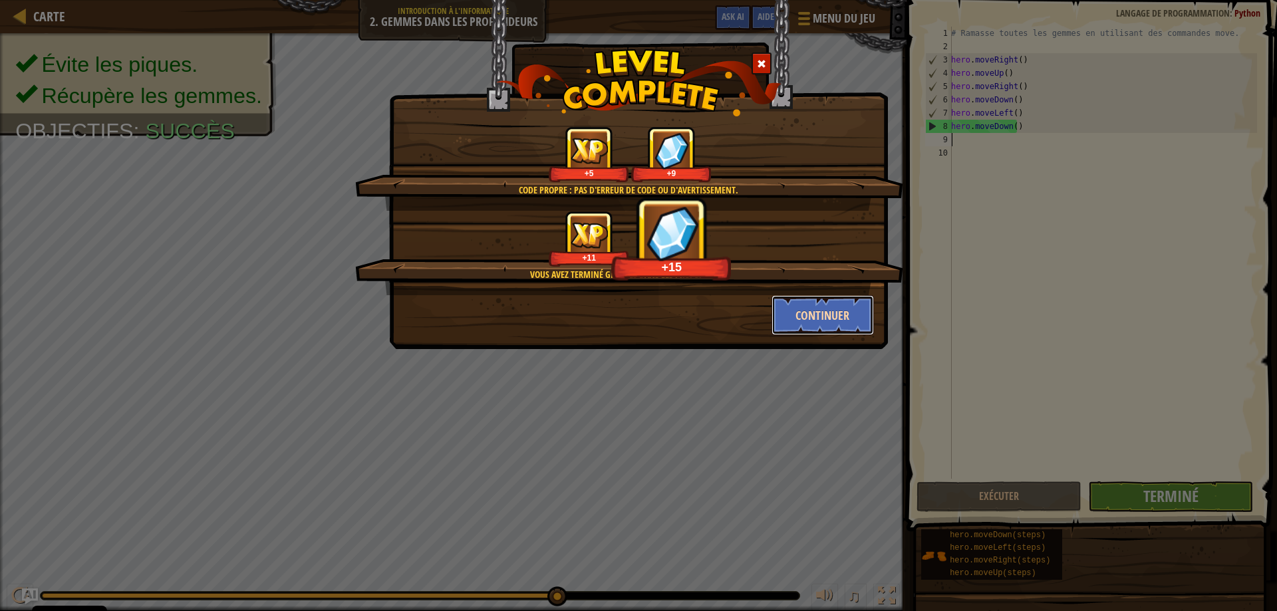
click at [836, 309] on button "Continuer" at bounding box center [823, 315] width 103 height 40
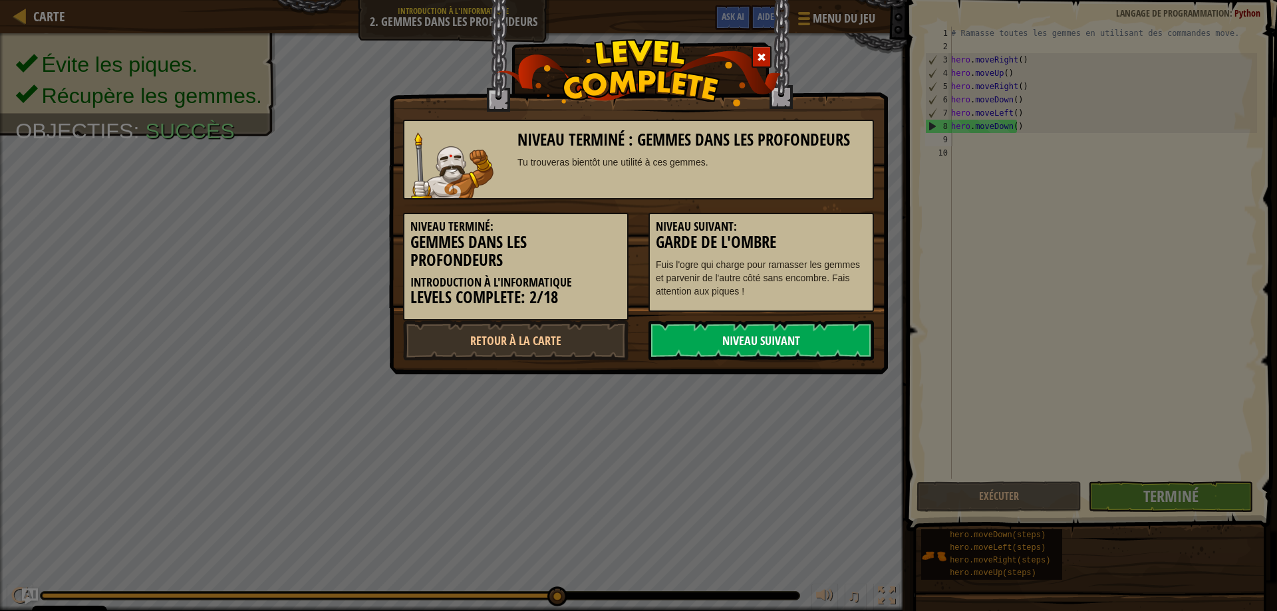
click at [778, 345] on link "Niveau Suivant" at bounding box center [762, 341] width 226 height 40
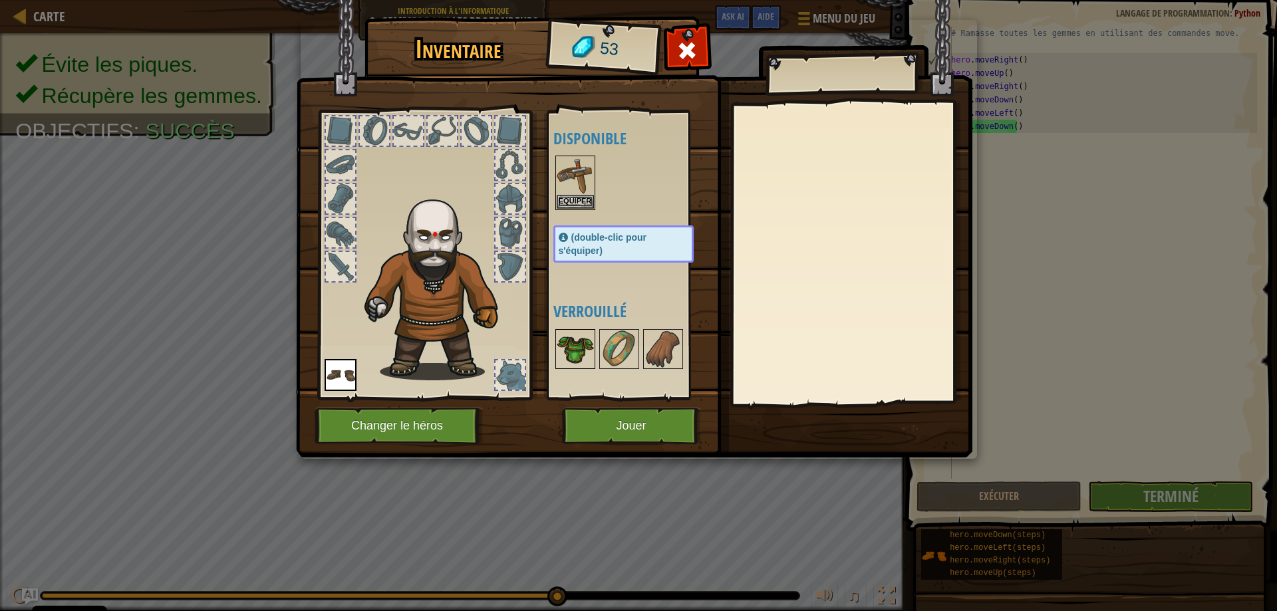
click at [582, 335] on img at bounding box center [575, 349] width 37 height 37
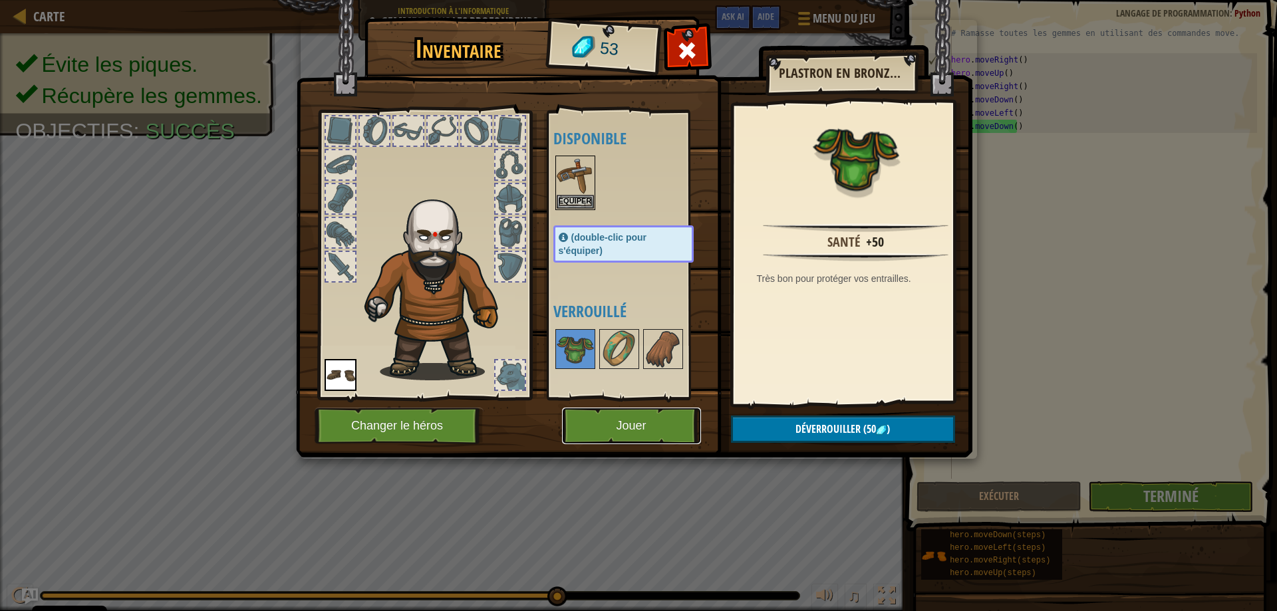
click at [654, 415] on button "Jouer" at bounding box center [631, 426] width 139 height 37
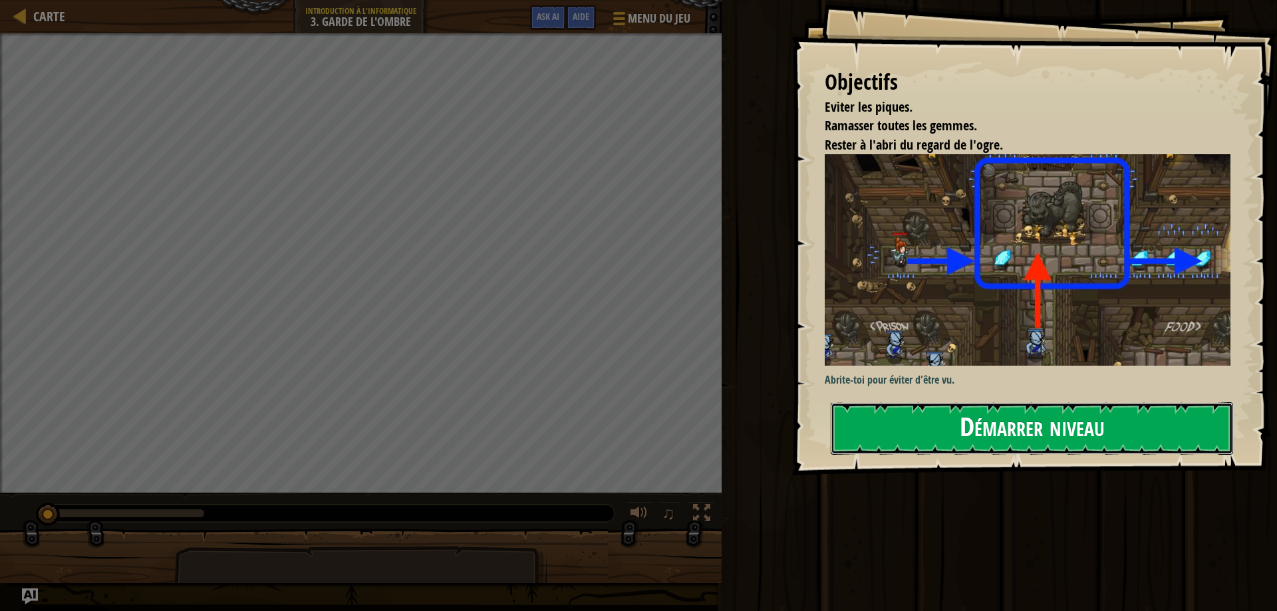
click at [979, 419] on button "Démarrer niveau" at bounding box center [1032, 429] width 403 height 53
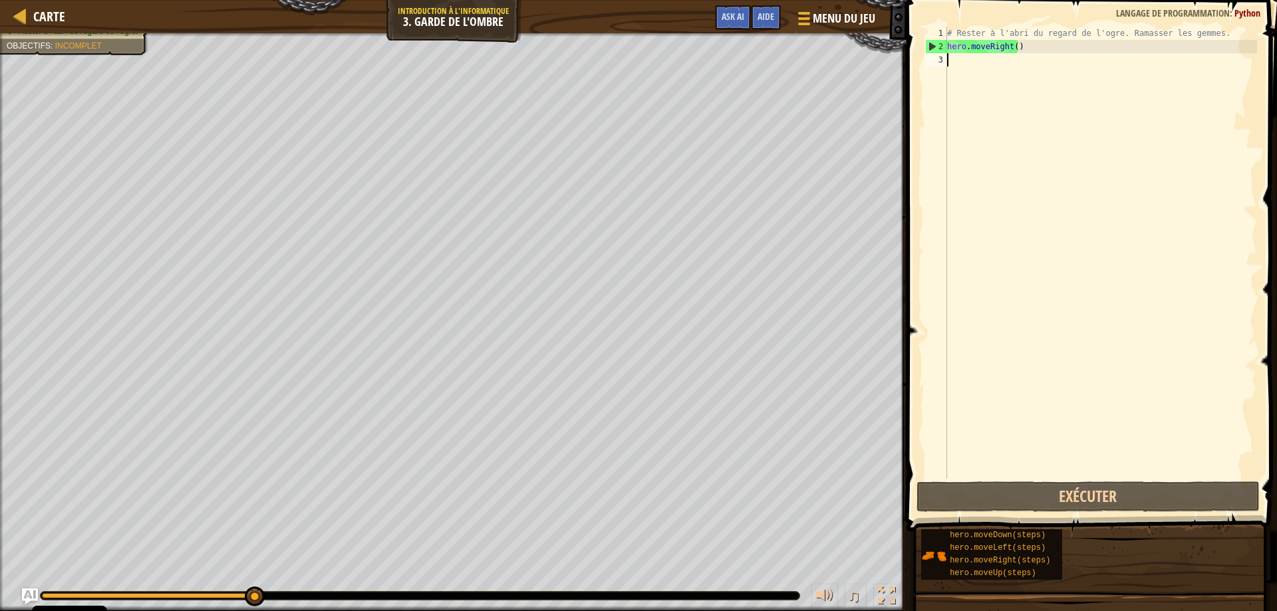
click at [138, 36] on span "Rester à l'abri du regard de l'ogre." at bounding box center [78, 31] width 120 height 9
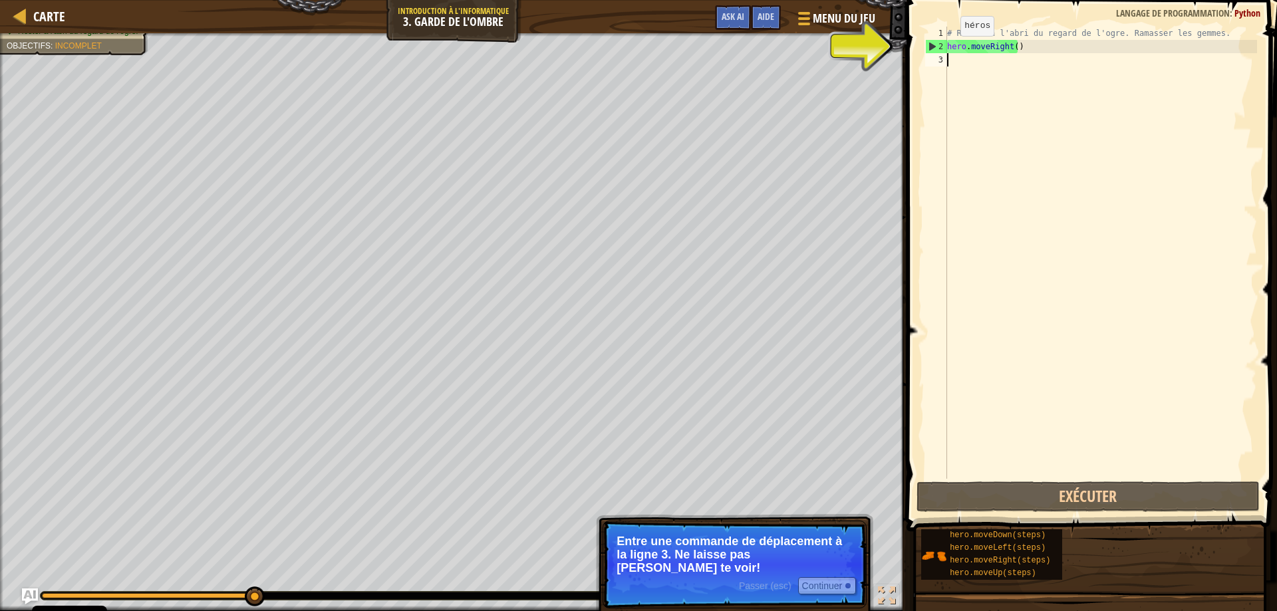
click at [934, 47] on div "2" at bounding box center [936, 46] width 21 height 13
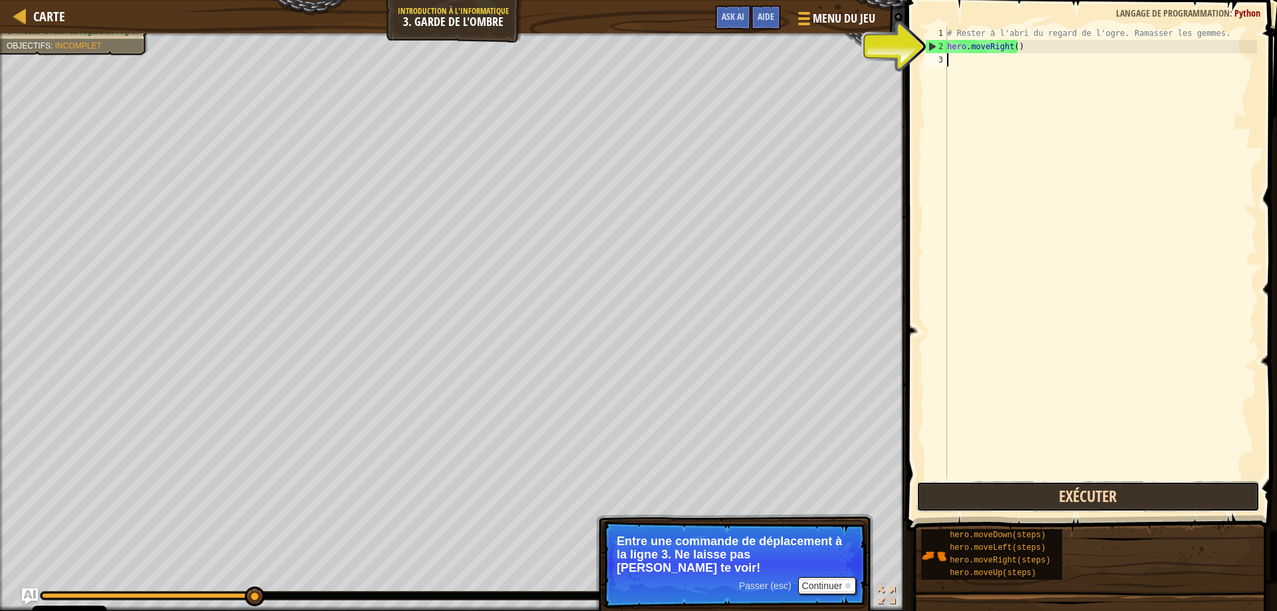
click at [1001, 496] on button "Exécuter" at bounding box center [1089, 497] width 344 height 31
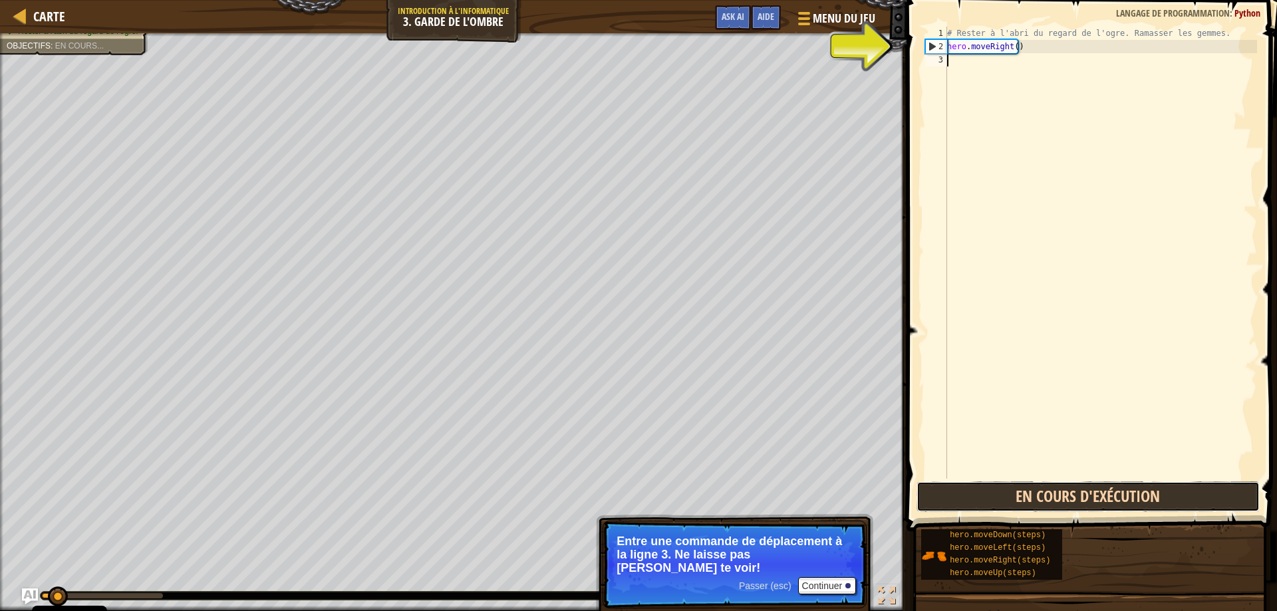
click at [955, 486] on button "En cours d'exécution" at bounding box center [1089, 497] width 344 height 31
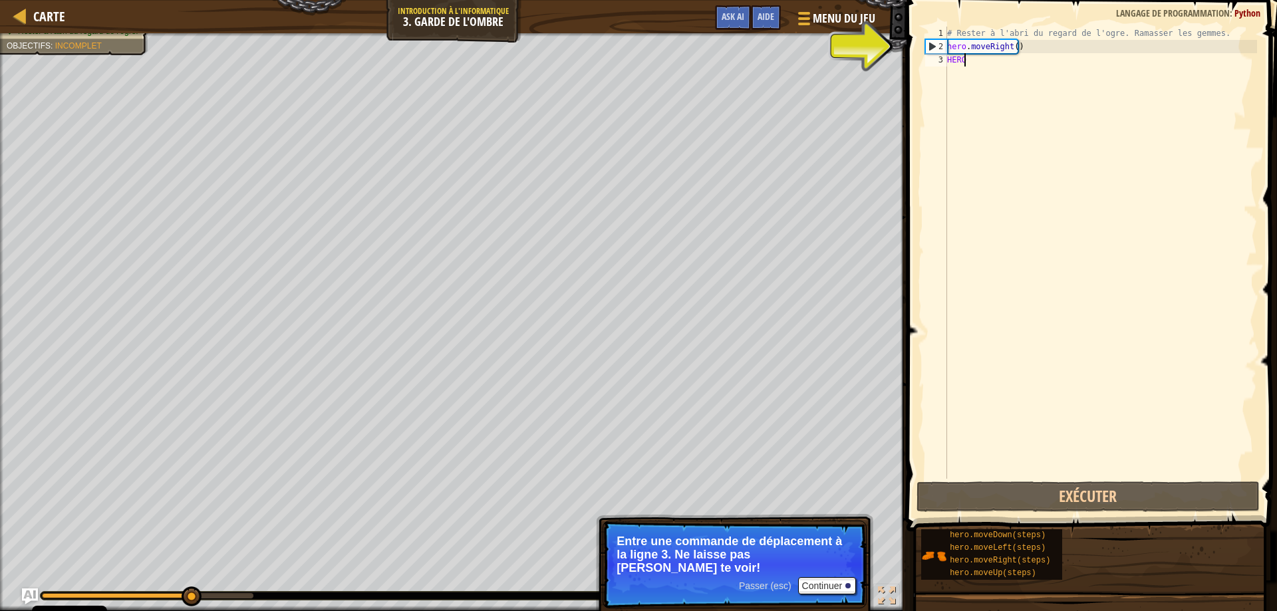
scroll to position [6, 1]
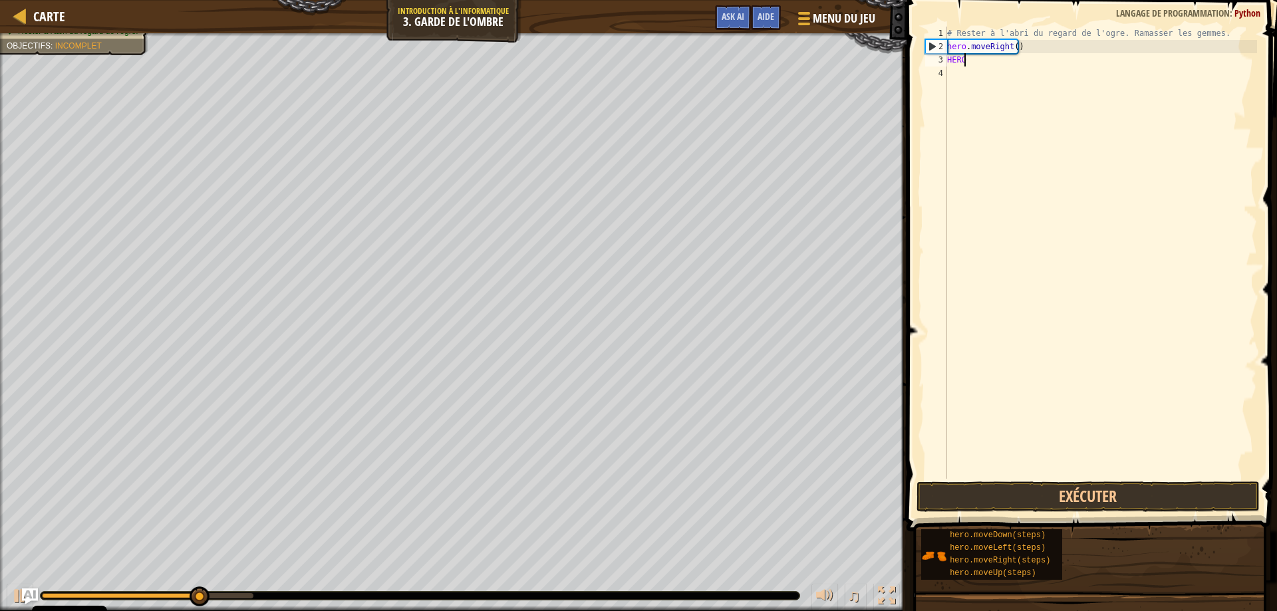
type textarea "H"
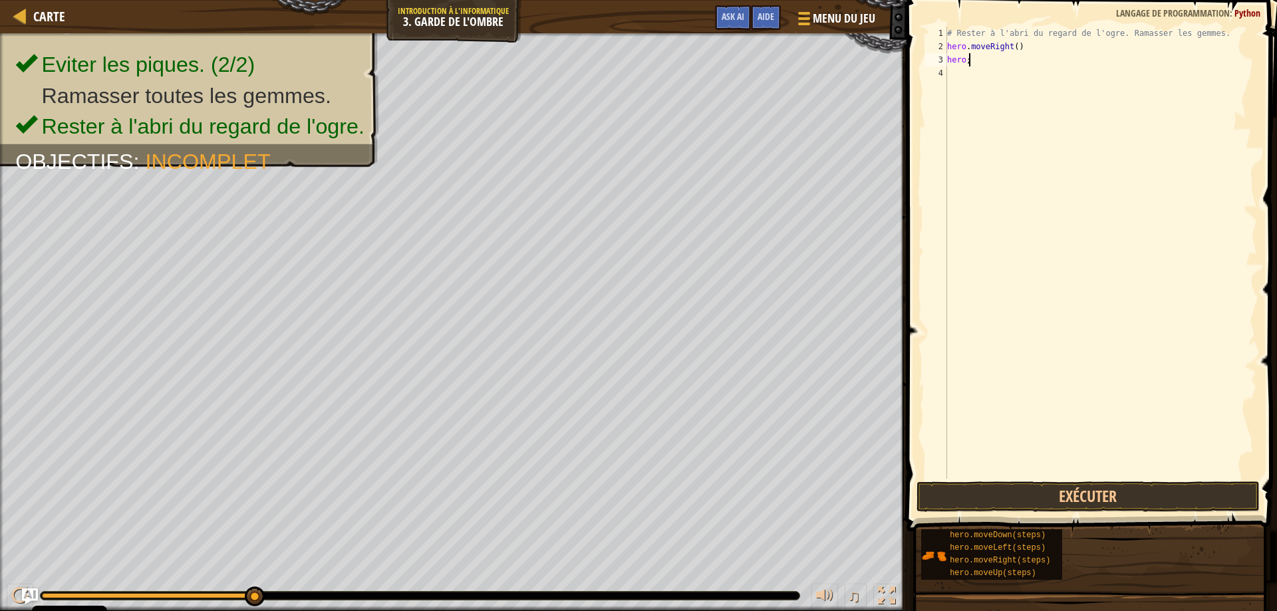
scroll to position [6, 1]
type textarea "hero.move"
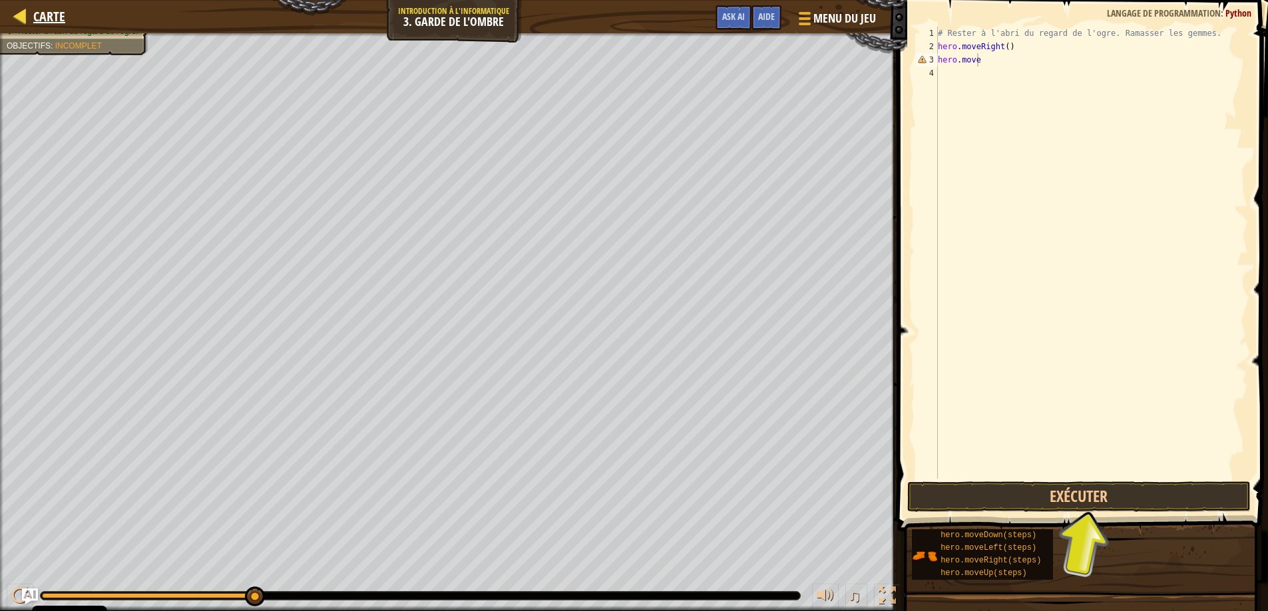
click at [34, 5] on div "Carte" at bounding box center [46, 16] width 39 height 33
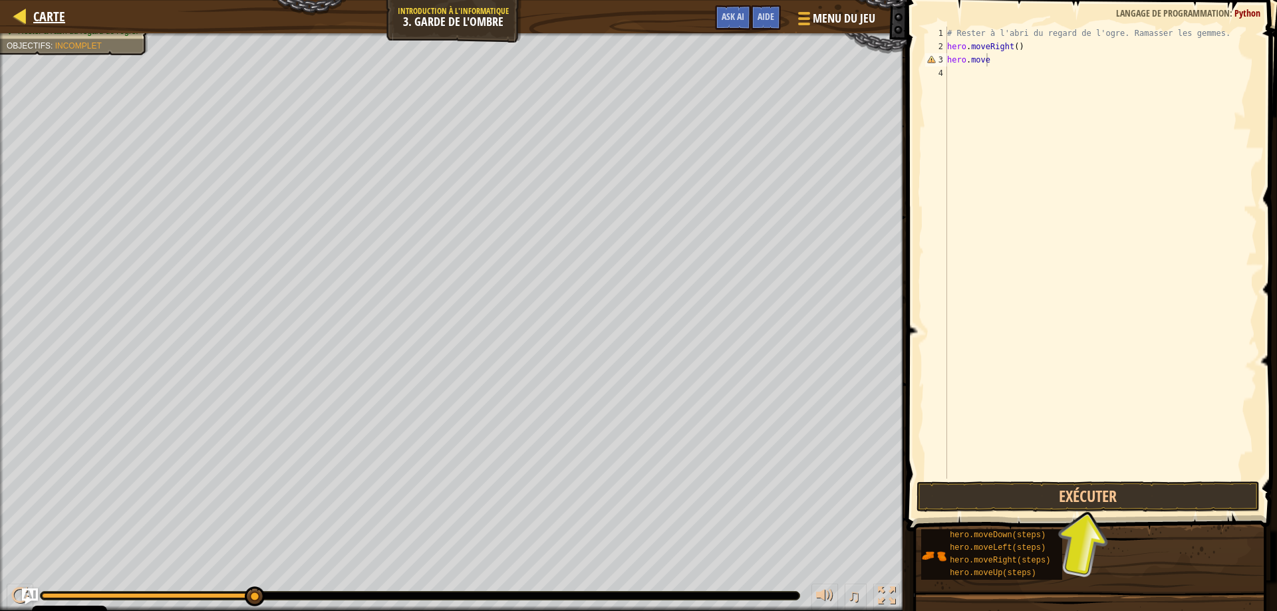
select select "fr"
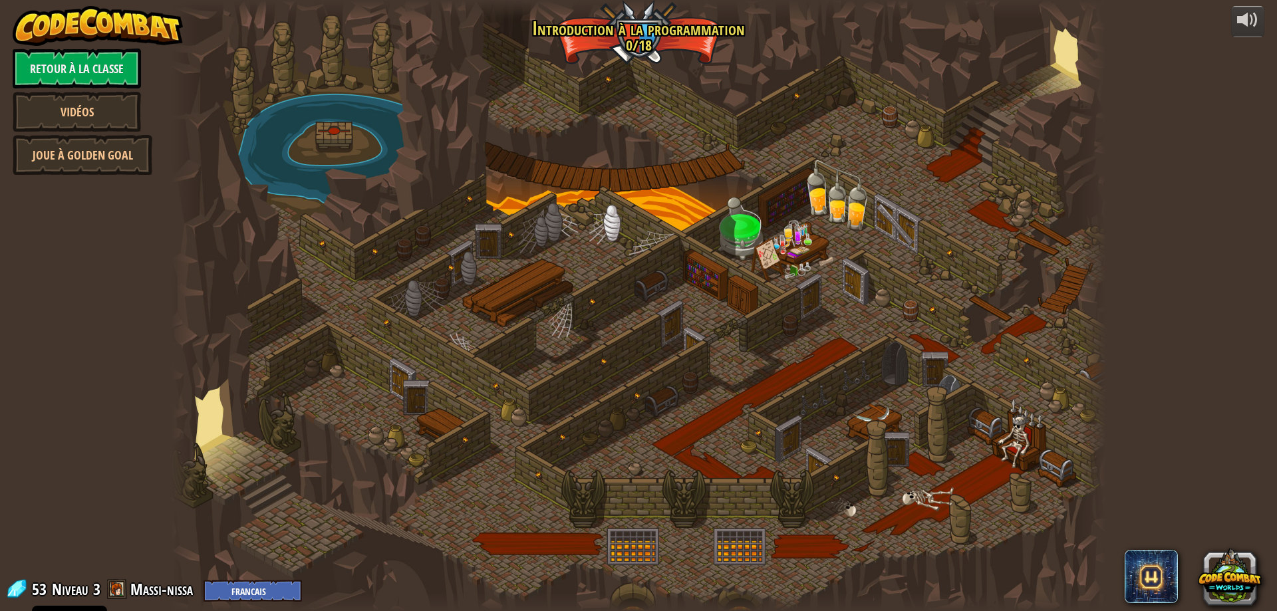
select select "fr"
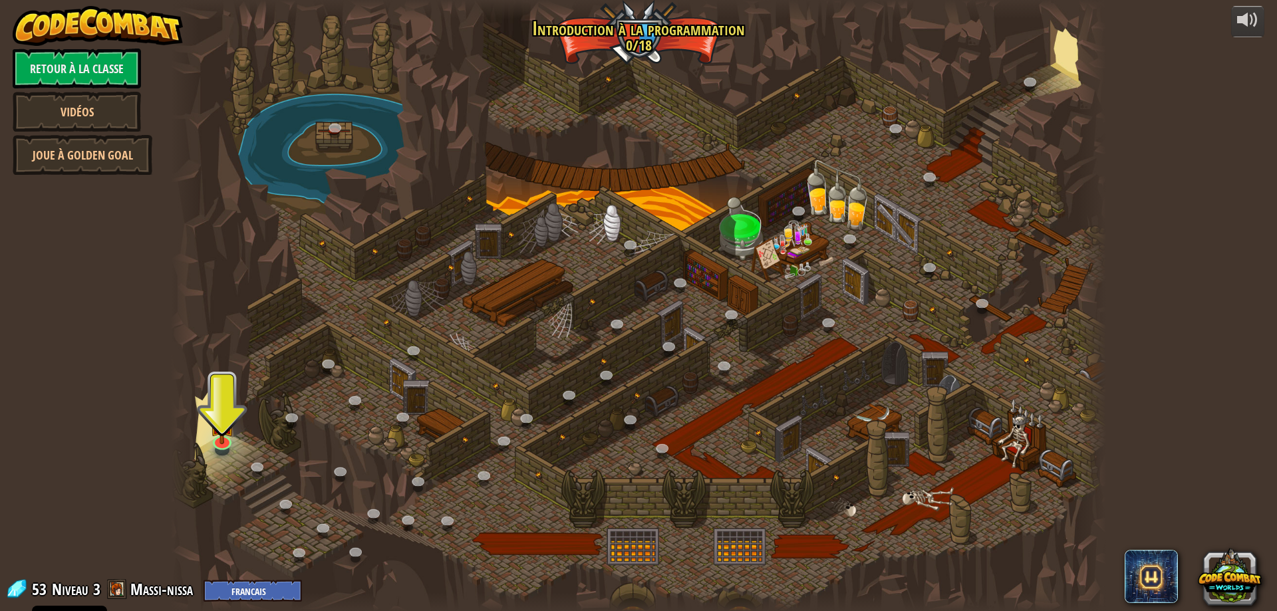
click at [236, 439] on div at bounding box center [638, 305] width 935 height 611
click at [225, 436] on img at bounding box center [222, 412] width 25 height 57
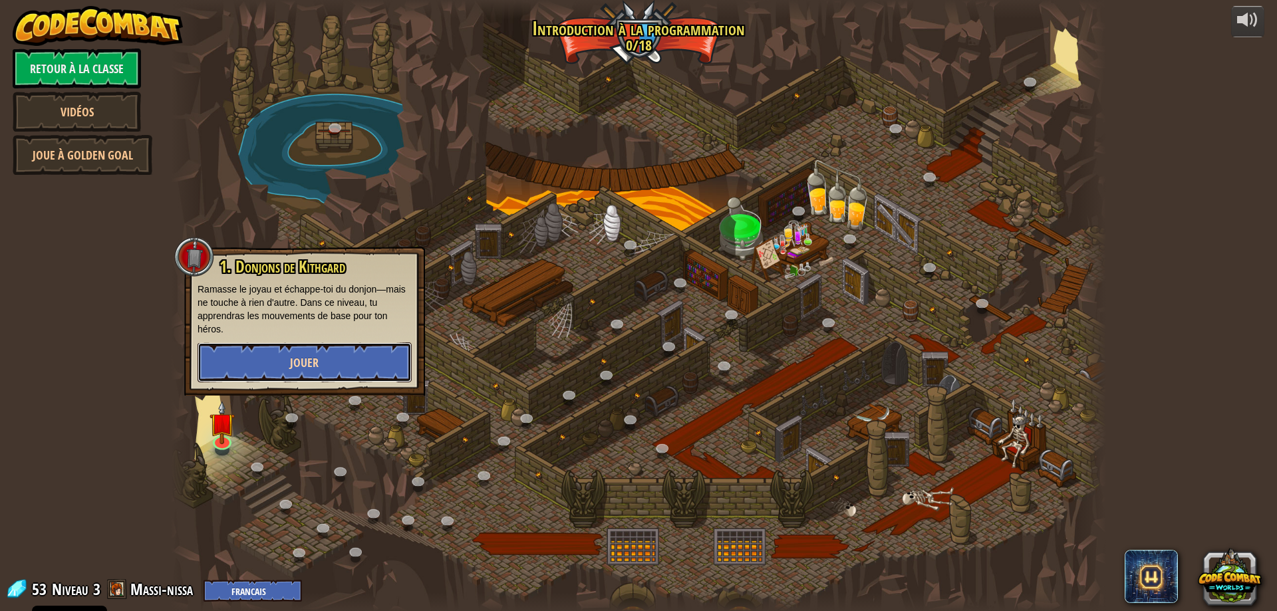
click at [292, 367] on span "Jouer" at bounding box center [304, 363] width 29 height 17
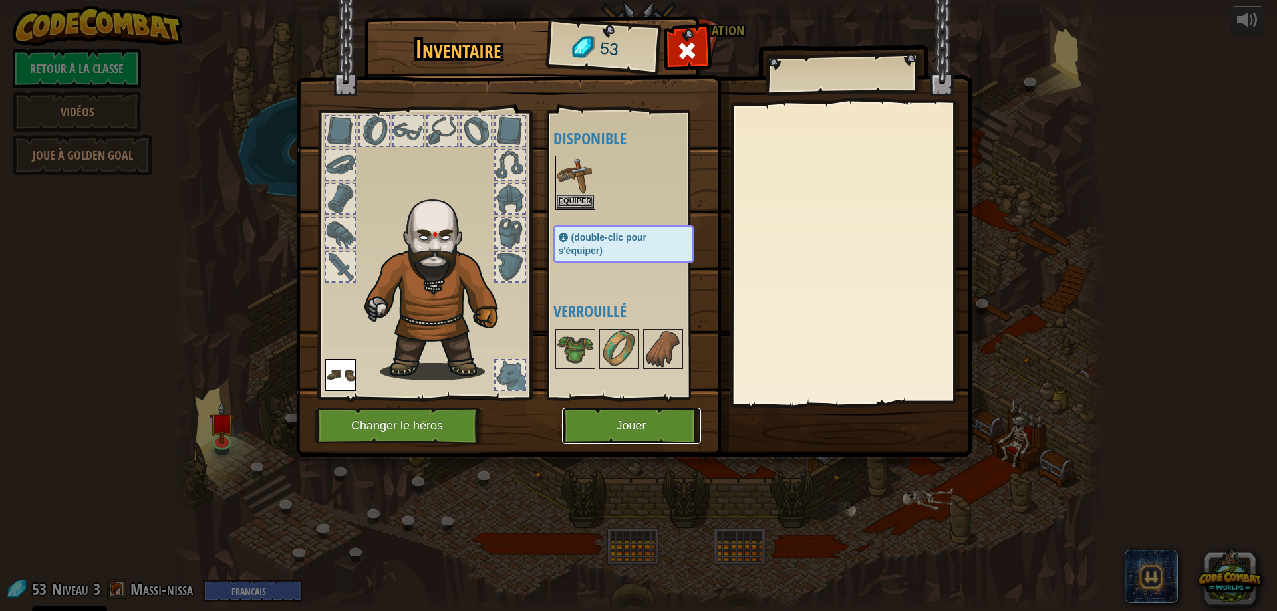
click at [609, 411] on button "Jouer" at bounding box center [631, 426] width 139 height 37
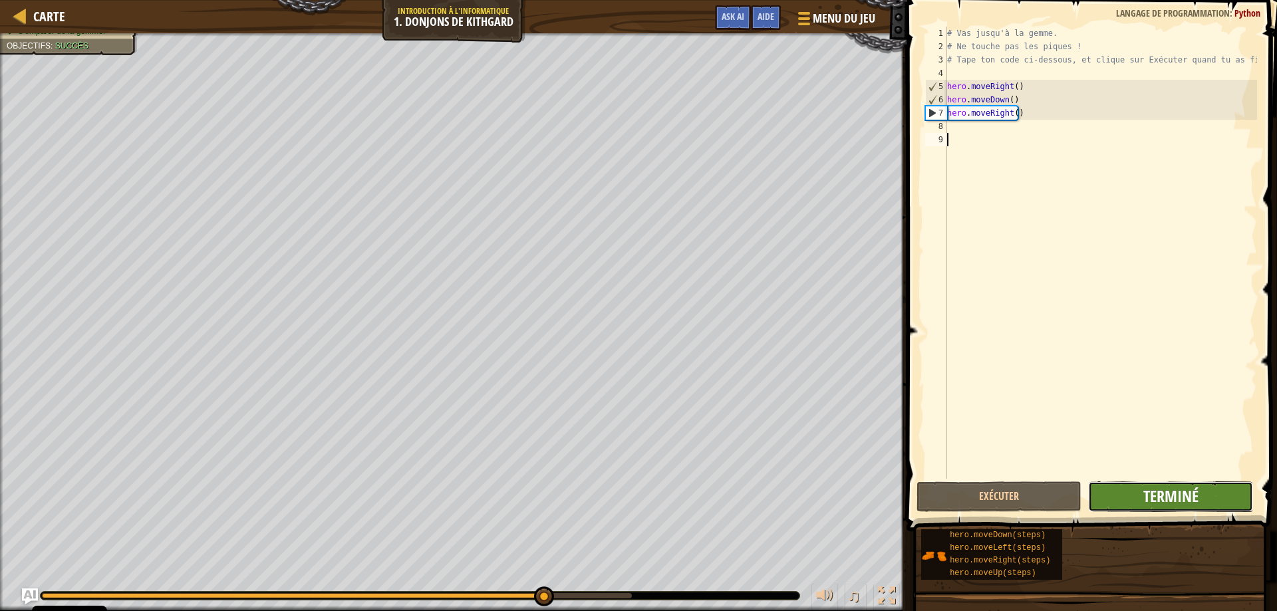
click at [1179, 498] on span "Terminé" at bounding box center [1171, 496] width 55 height 21
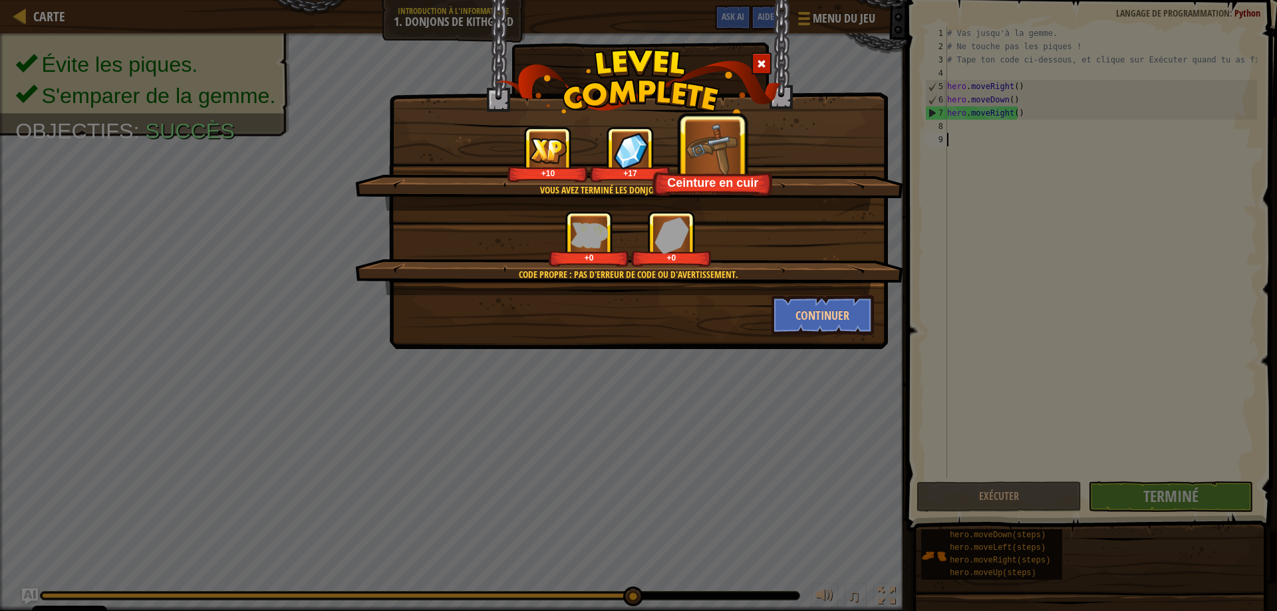
click at [1039, 389] on div "Vous avez terminé les Donjons de Kithgard! +10 +17 Ceinture en cuir Code propre…" at bounding box center [638, 305] width 1277 height 611
click at [832, 316] on button "Continuer" at bounding box center [823, 315] width 103 height 40
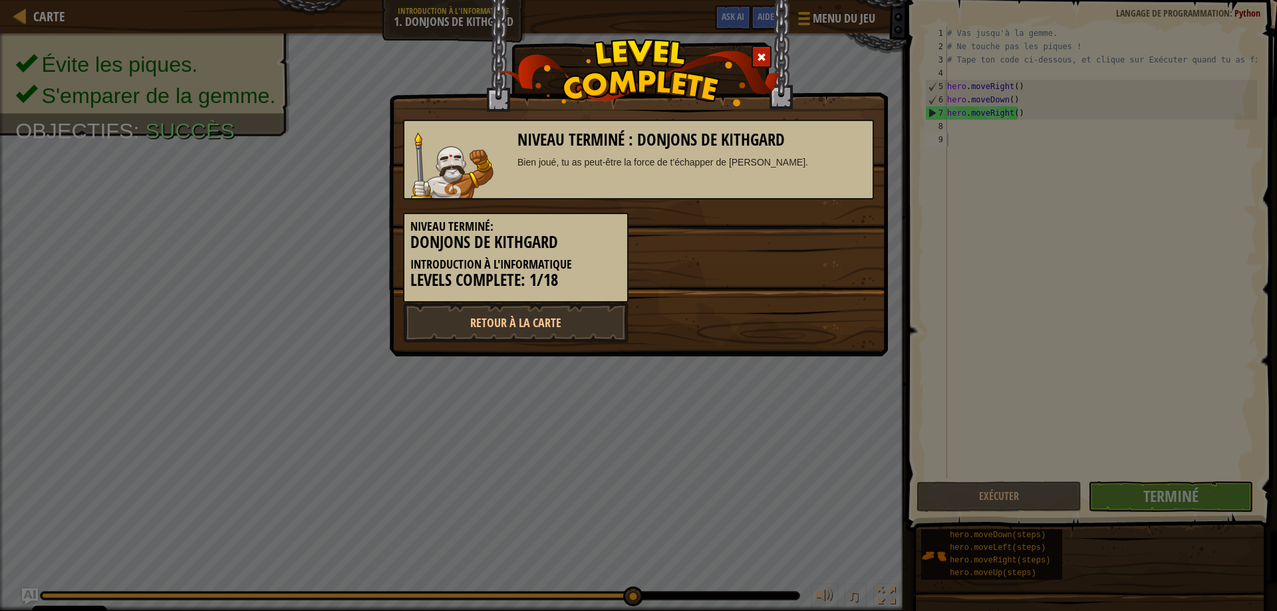
click at [1271, 538] on div "Niveau terminé : Donjons de Kithgard Bien joué, tu as peut-être la force de t'é…" at bounding box center [638, 305] width 1277 height 611
click at [1102, 498] on div "Niveau terminé : Donjons de Kithgard Bien joué, tu as peut-être la force de t'é…" at bounding box center [638, 305] width 1277 height 611
drag, startPoint x: 1150, startPoint y: 510, endPoint x: 1121, endPoint y: 503, distance: 30.2
click at [1146, 510] on div "Niveau terminé : Donjons de Kithgard Bien joué, tu as peut-être la force de t'é…" at bounding box center [638, 305] width 1277 height 611
click at [474, 318] on link "Retour à la Carte" at bounding box center [516, 323] width 226 height 40
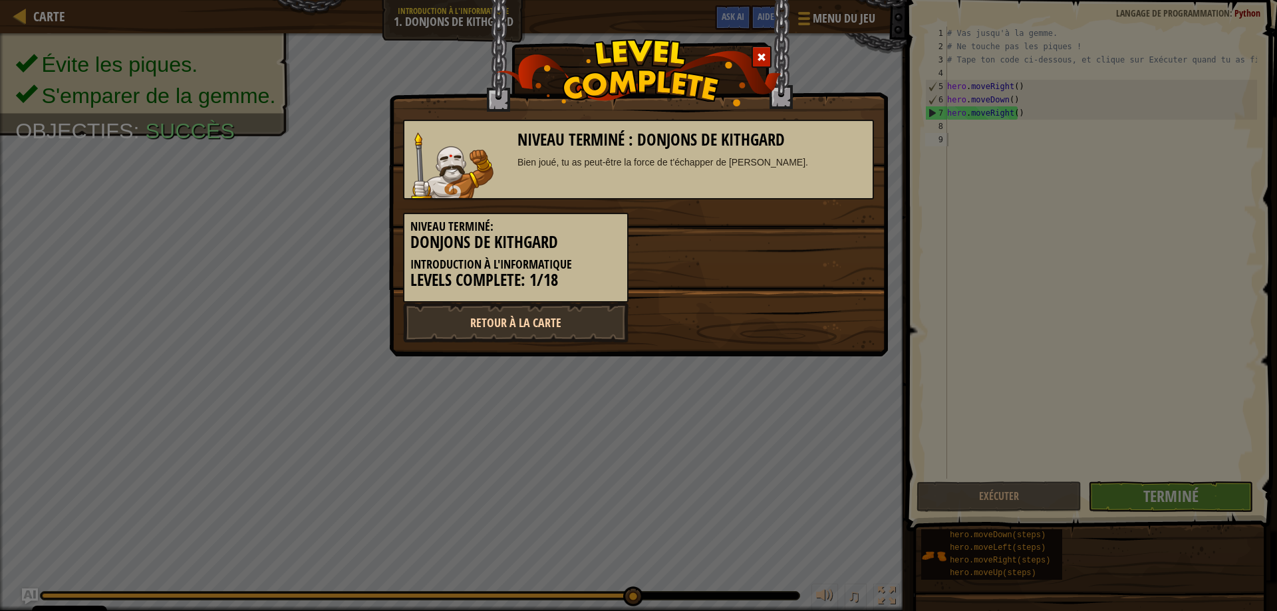
select select "fr"
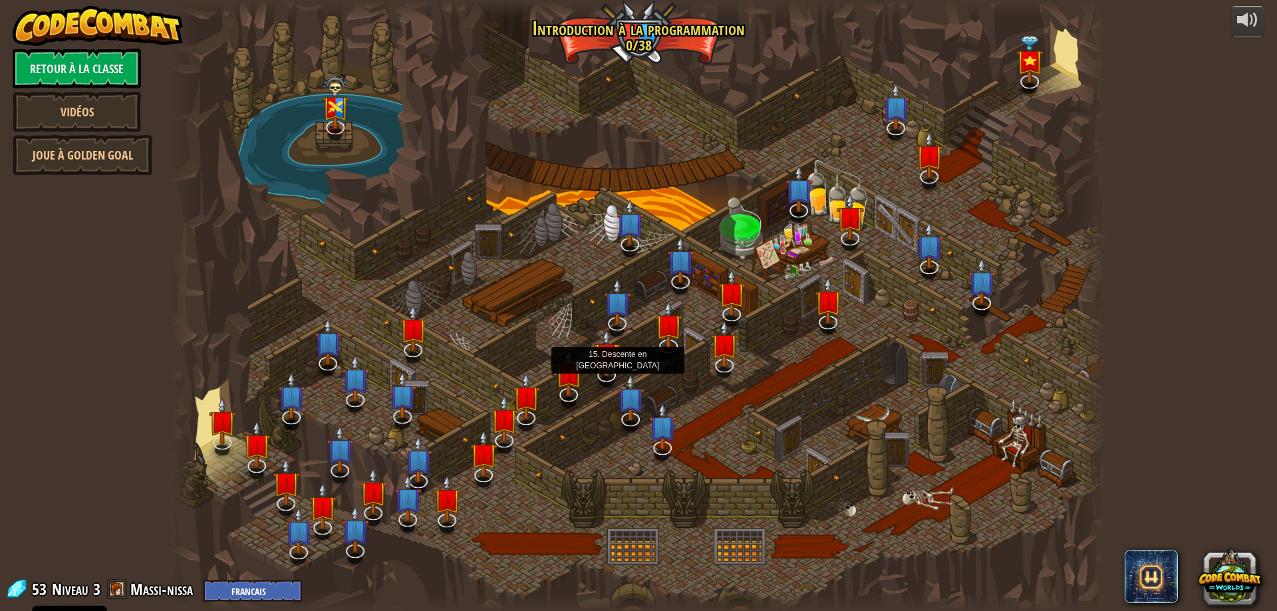
select select "fr"
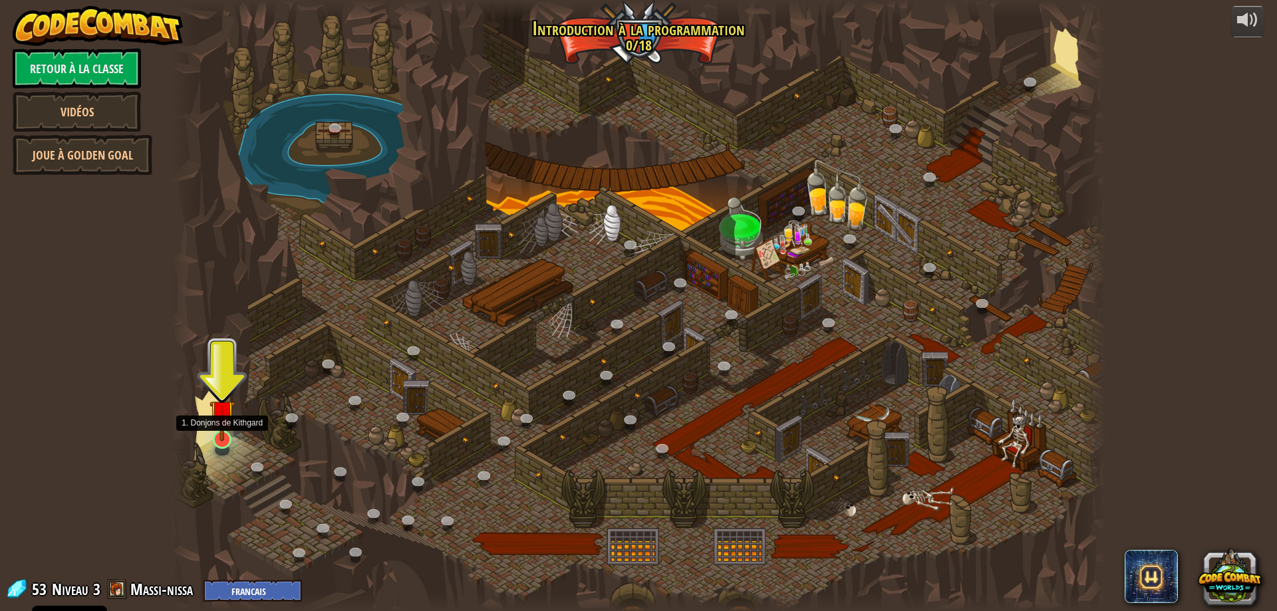
click at [227, 431] on img at bounding box center [222, 412] width 25 height 57
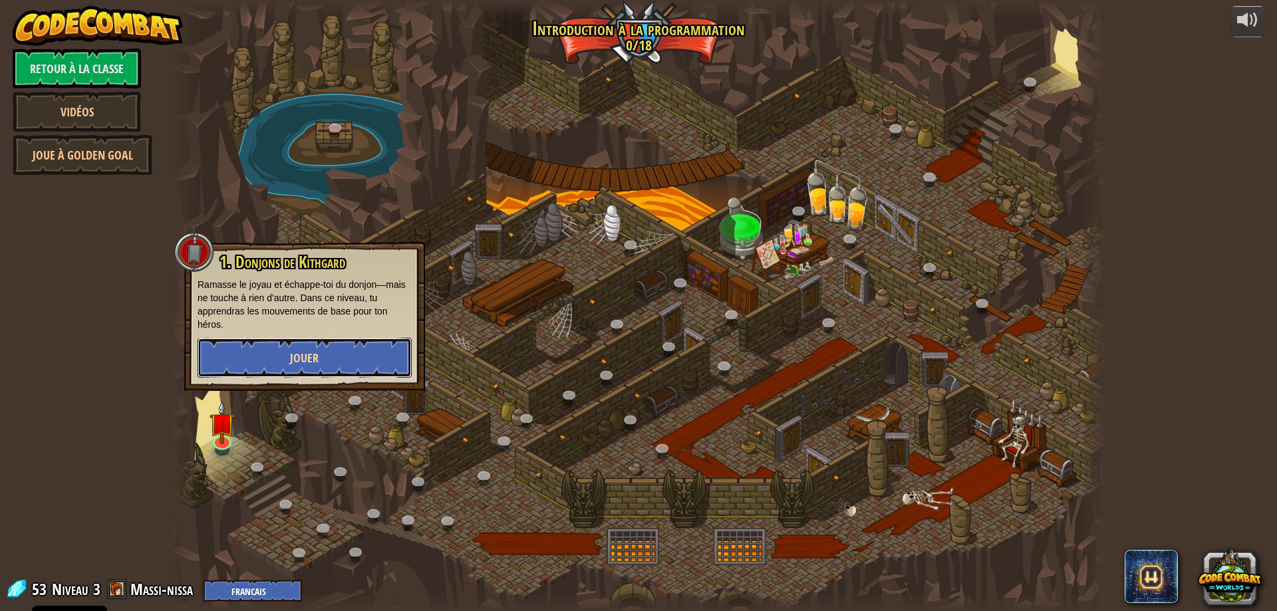
click at [284, 369] on button "Jouer" at bounding box center [305, 358] width 214 height 40
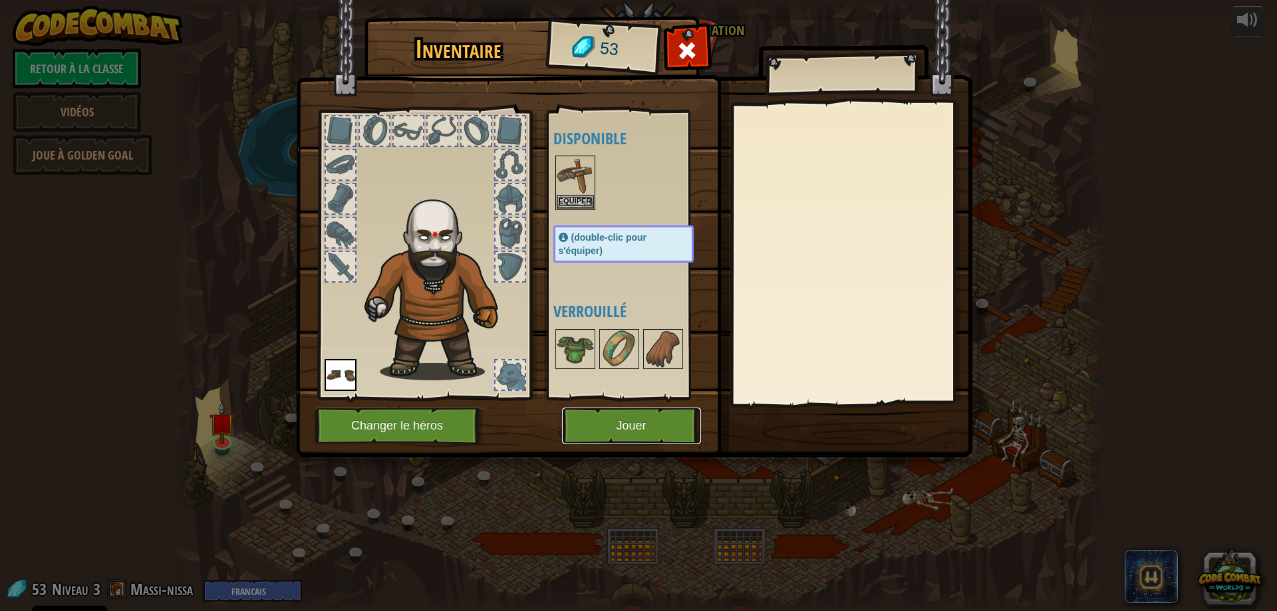
click at [615, 421] on button "Jouer" at bounding box center [631, 426] width 139 height 37
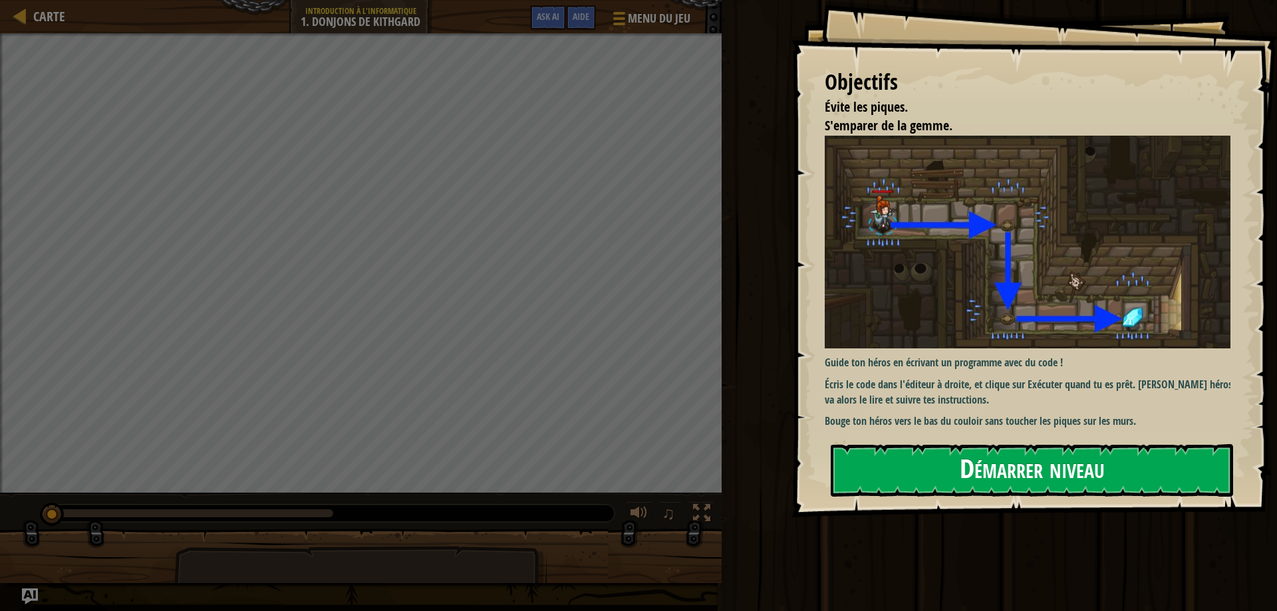
click at [1007, 250] on img at bounding box center [1033, 242] width 416 height 213
click at [939, 448] on button "Démarrer niveau" at bounding box center [1032, 470] width 403 height 53
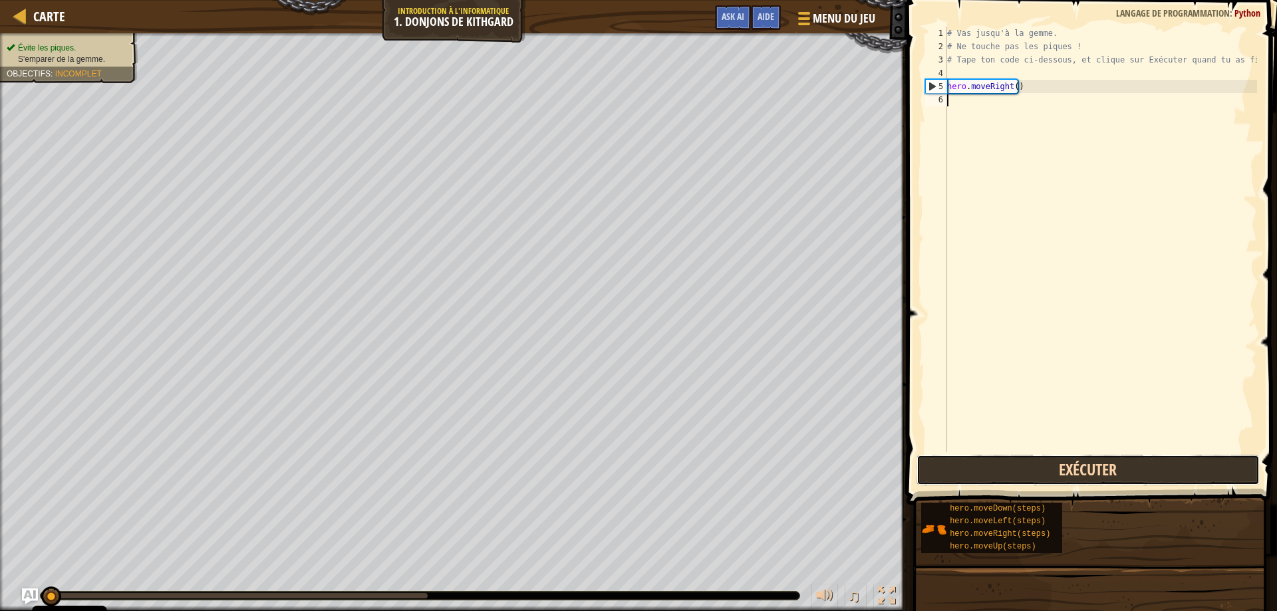
click at [959, 461] on div "1 2 3 4 5 6 # Vas jusqu'à la gemme. # Ne touche pas les piques ! # Tape ton cod…" at bounding box center [1090, 279] width 375 height 544
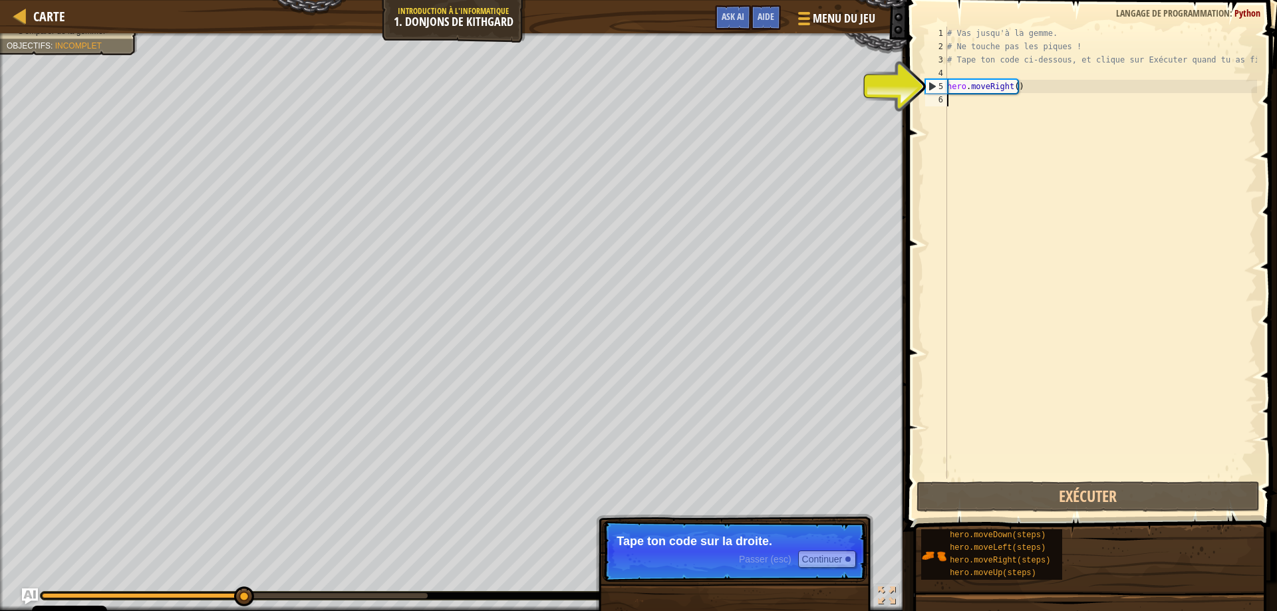
drag, startPoint x: 936, startPoint y: 506, endPoint x: 1005, endPoint y: 138, distance: 373.7
drag, startPoint x: 1005, startPoint y: 138, endPoint x: 981, endPoint y: 92, distance: 52.1
click at [981, 92] on div "# Vas jusqu'à la gemme. # Ne touche pas les piques ! # Tape ton code ci-dessous…" at bounding box center [1101, 266] width 313 height 479
type textarea "hero.moveRight()"
click at [970, 100] on div "# Vas jusqu'à la gemme. # Ne touche pas les piques ! # Tape ton code ci-dessous…" at bounding box center [1101, 266] width 313 height 479
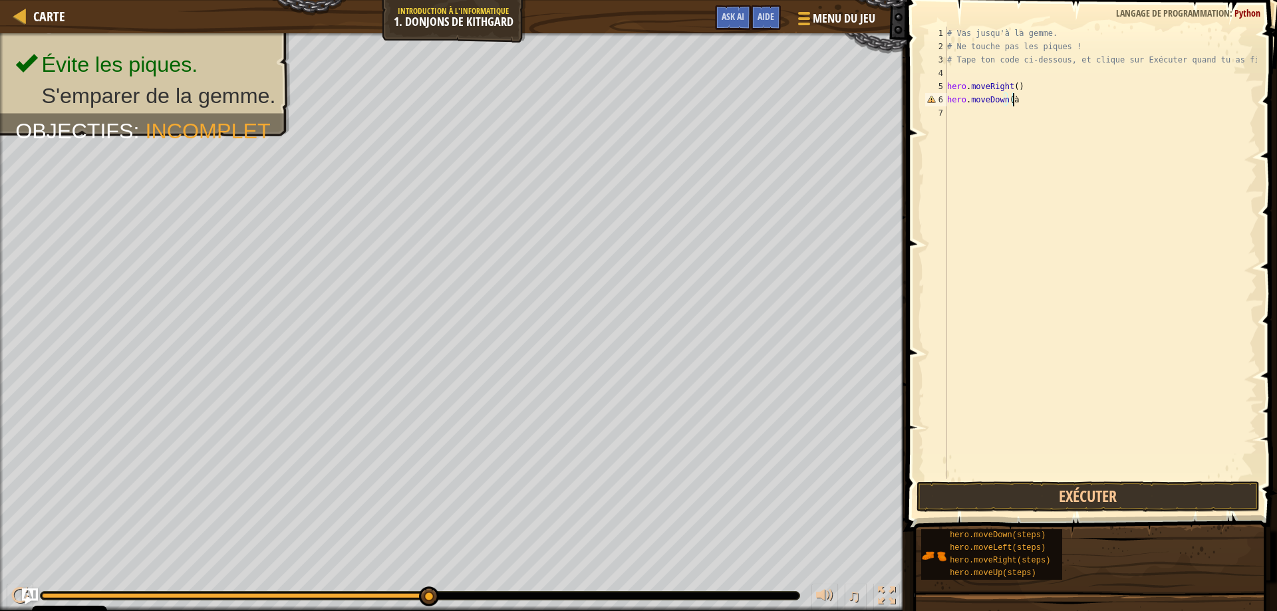
scroll to position [6, 5]
type textarea "hero.moveDown()"
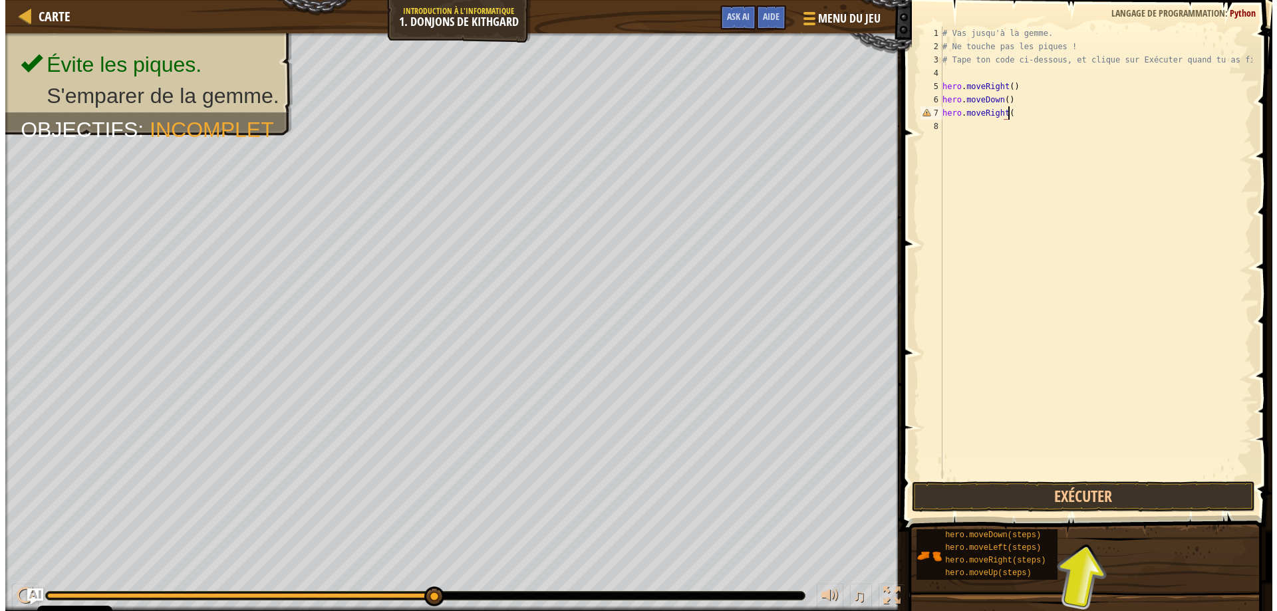
scroll to position [6, 5]
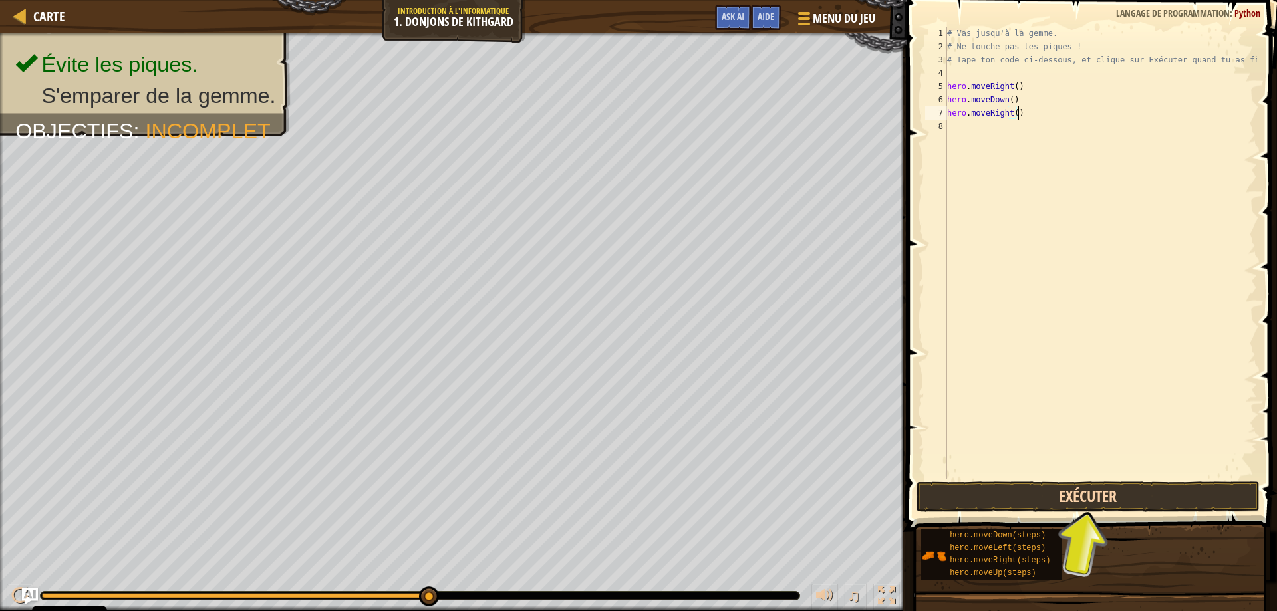
type textarea "hero.moveRight()"
drag, startPoint x: 1027, startPoint y: 494, endPoint x: 1031, endPoint y: 489, distance: 7.1
click at [1029, 493] on button "Exécuter" at bounding box center [1089, 497] width 344 height 31
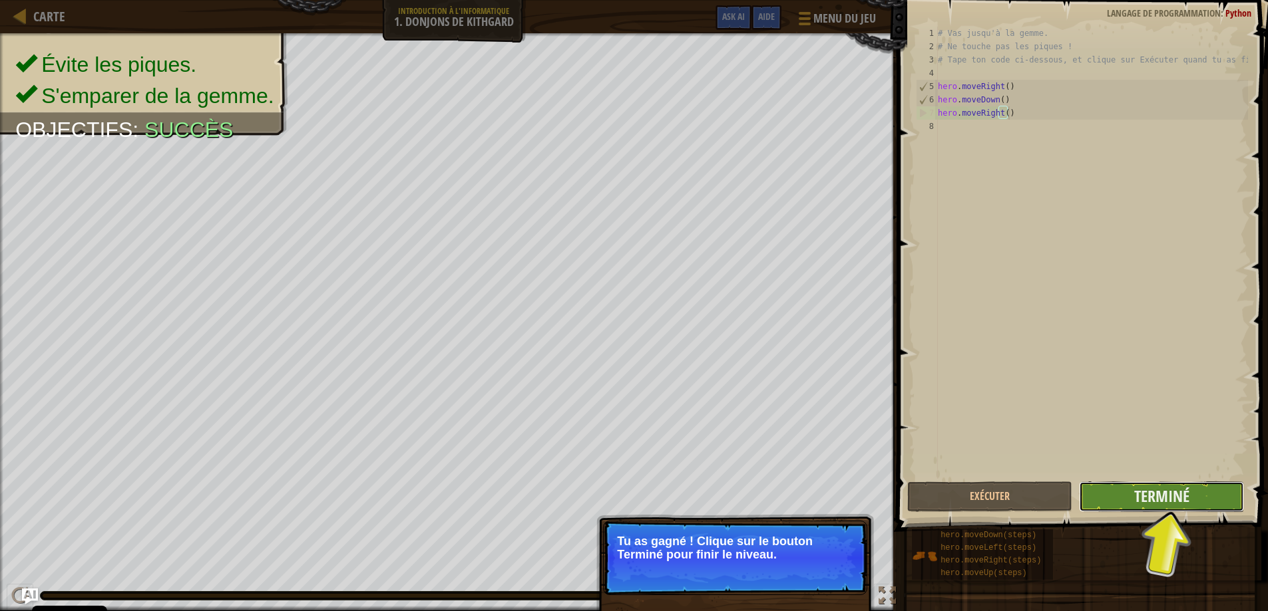
click at [1112, 497] on button "Terminé" at bounding box center [1161, 497] width 165 height 31
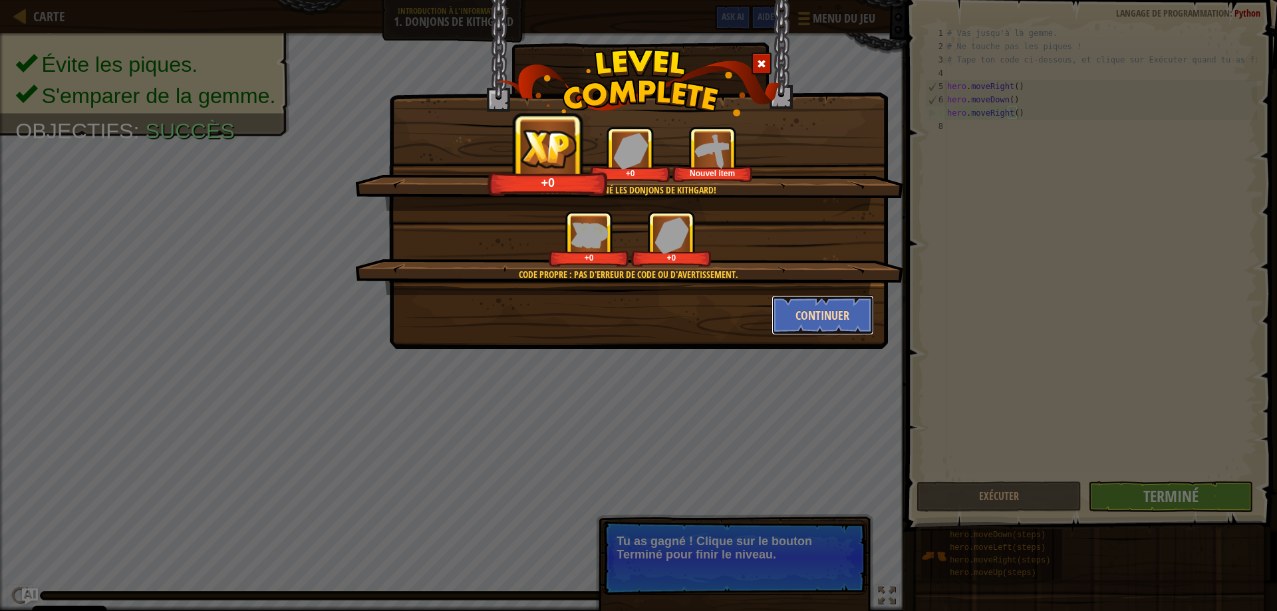
click at [791, 318] on button "Continuer" at bounding box center [823, 315] width 103 height 40
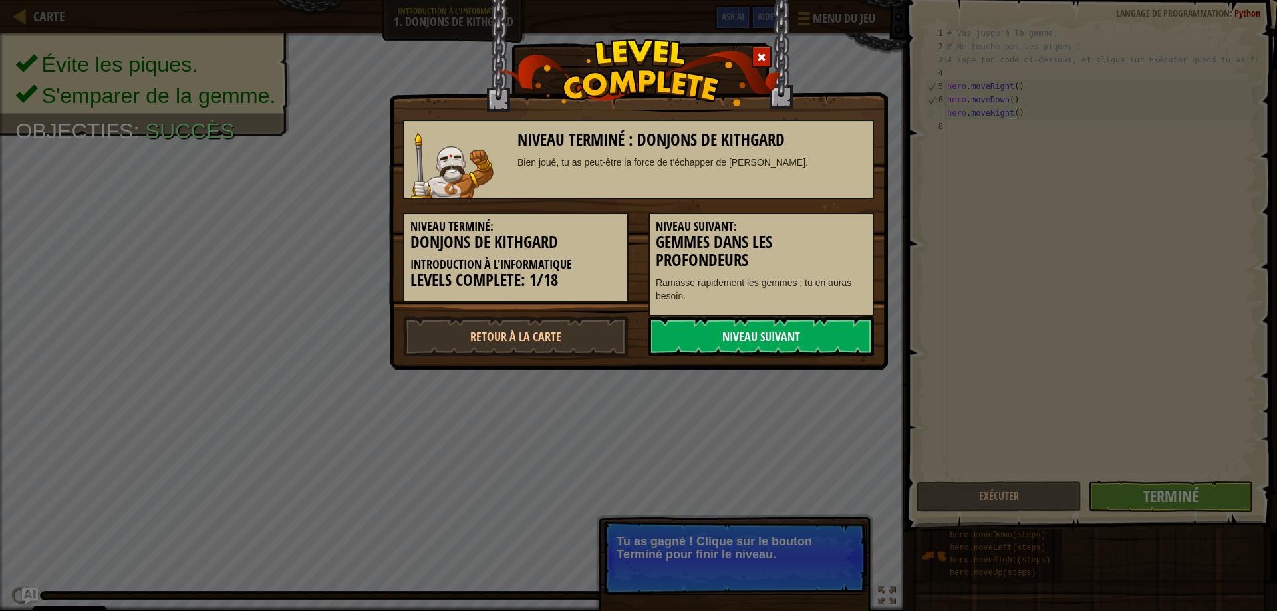
click at [778, 334] on link "Niveau Suivant" at bounding box center [762, 337] width 226 height 40
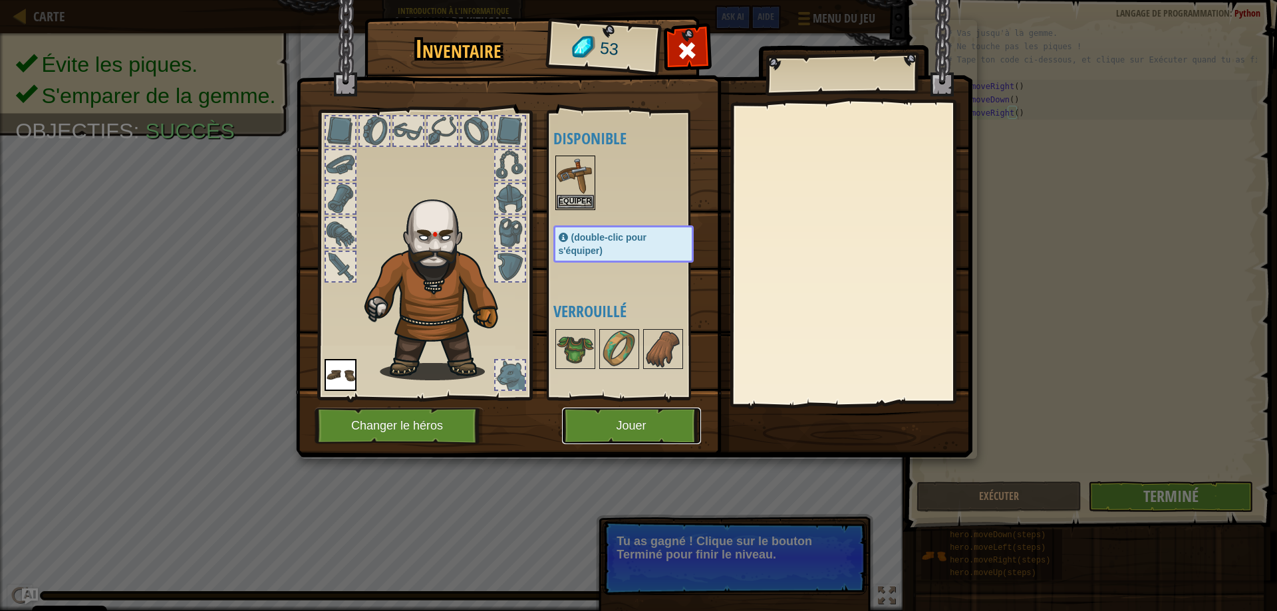
click at [619, 418] on button "Jouer" at bounding box center [631, 426] width 139 height 37
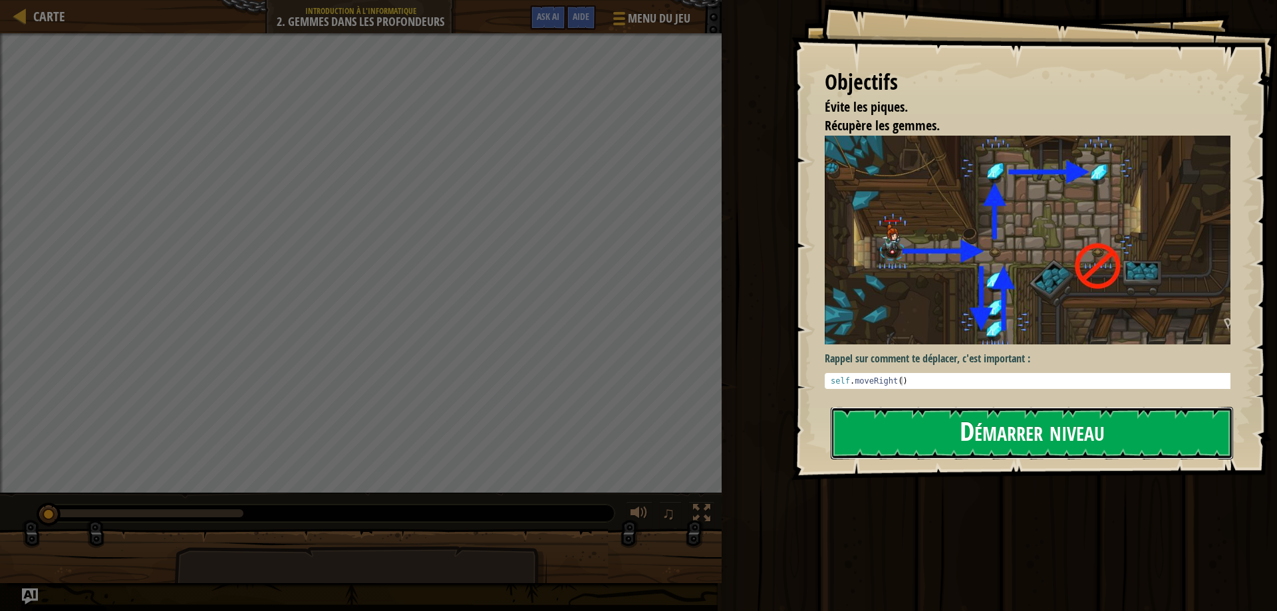
click at [845, 424] on button "Démarrer niveau" at bounding box center [1032, 433] width 403 height 53
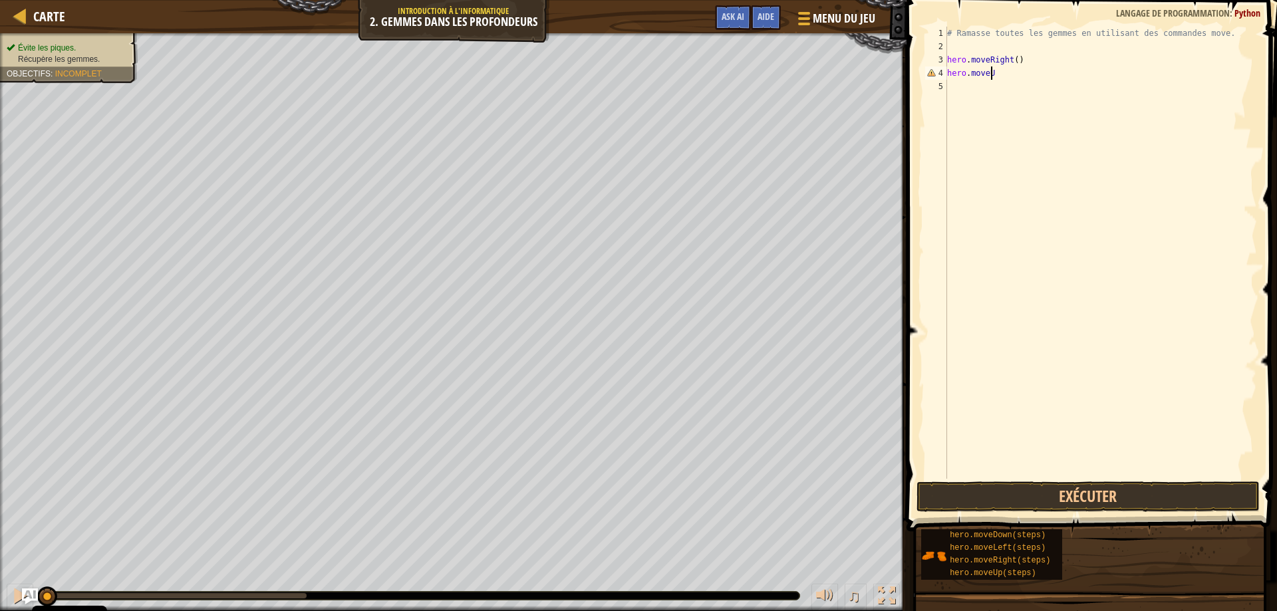
scroll to position [6, 3]
type textarea "hero.moveUp()"
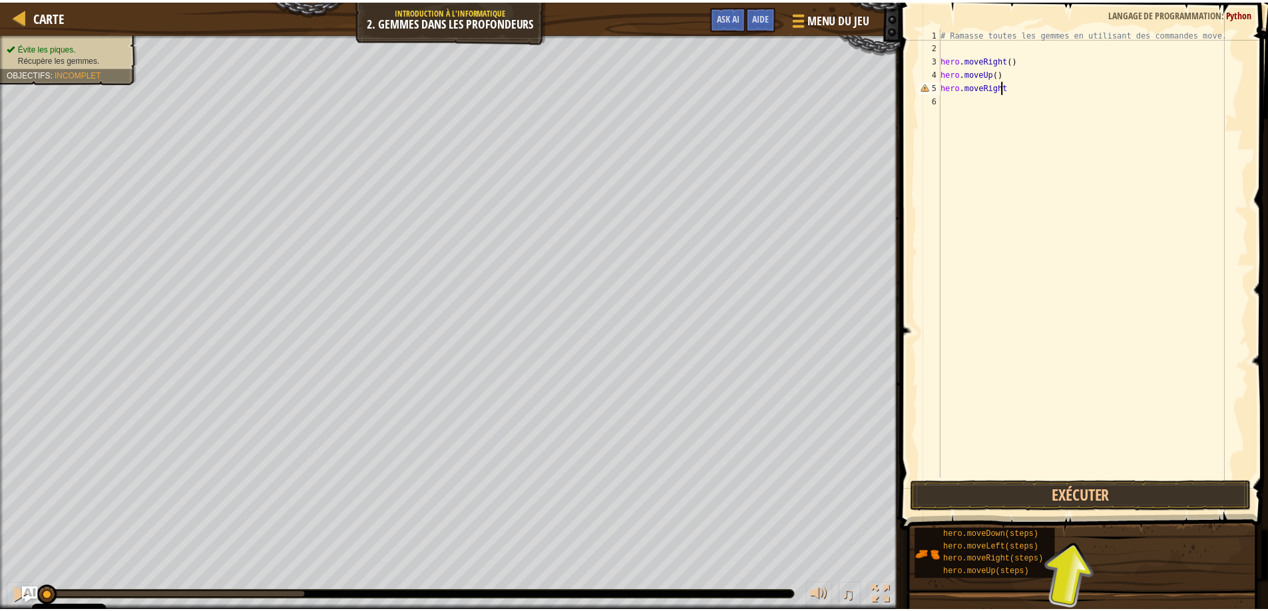
scroll to position [6, 5]
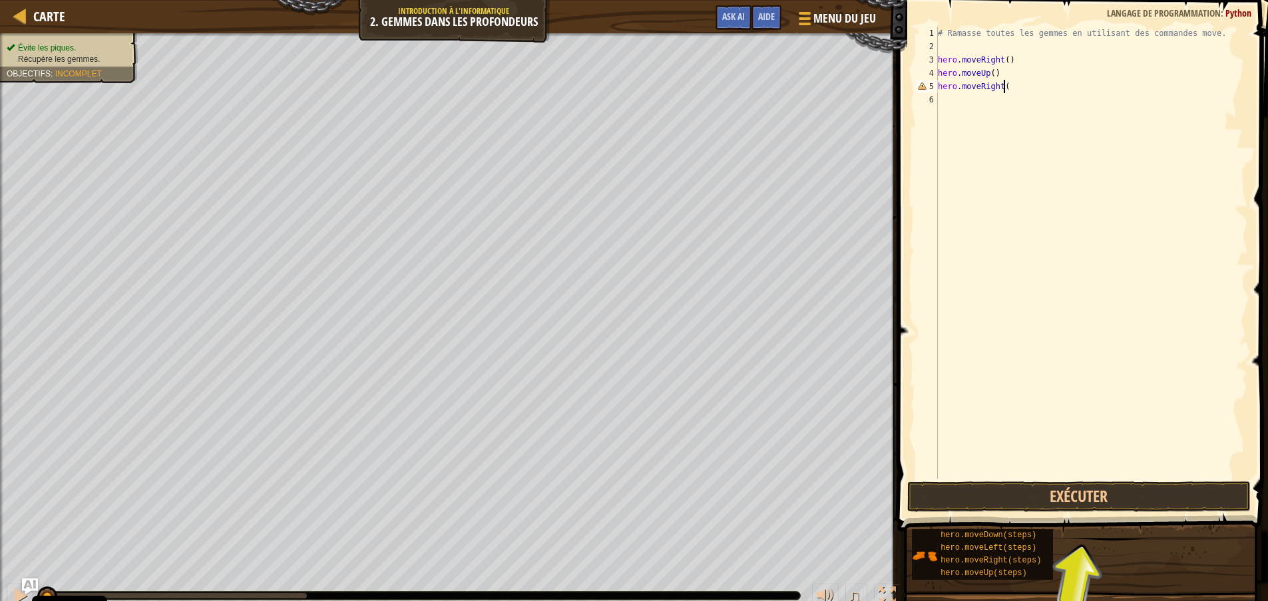
type textarea "hero.moveRight()"
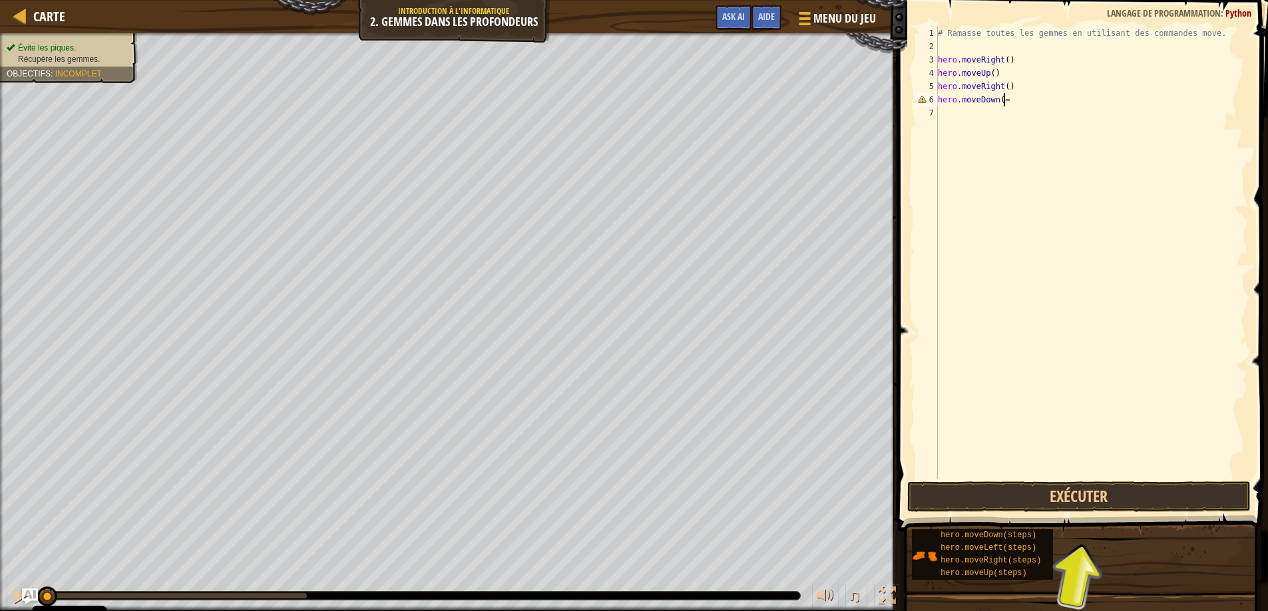
type textarea "hero.moveDown()"
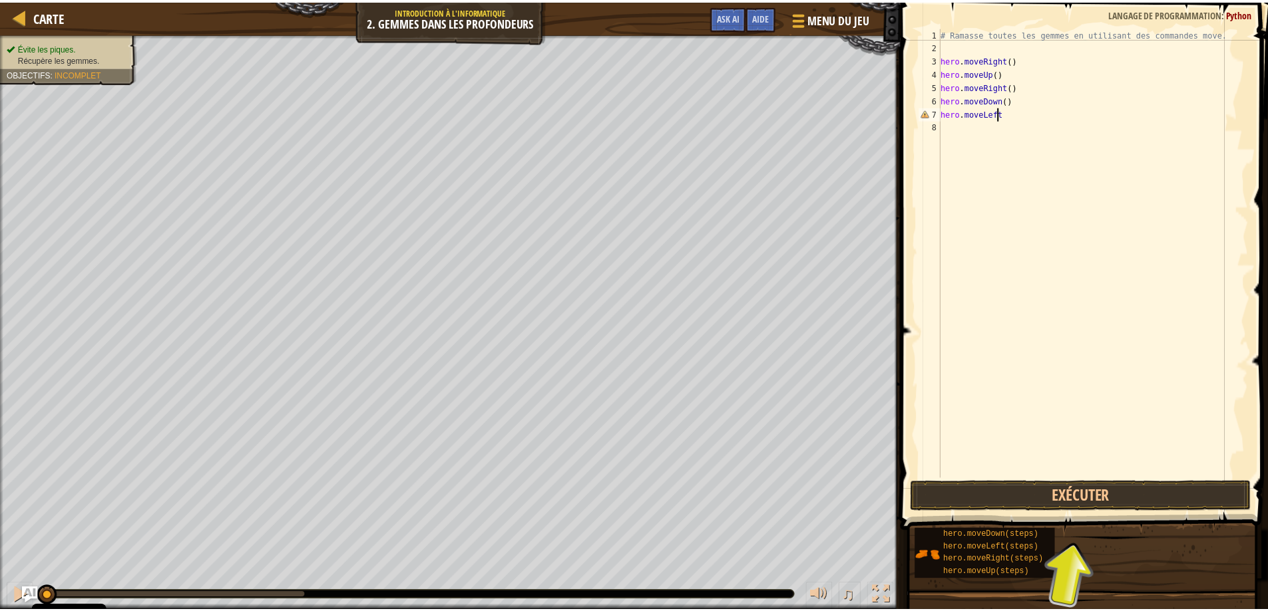
scroll to position [6, 4]
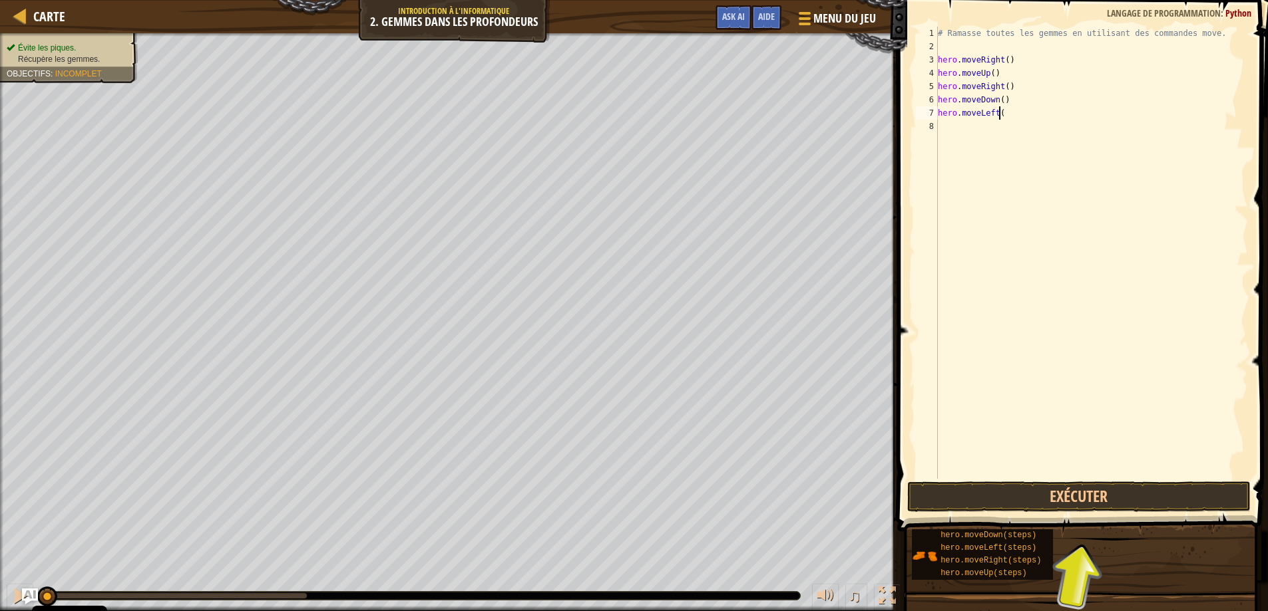
type textarea "hero.moveLeft()"
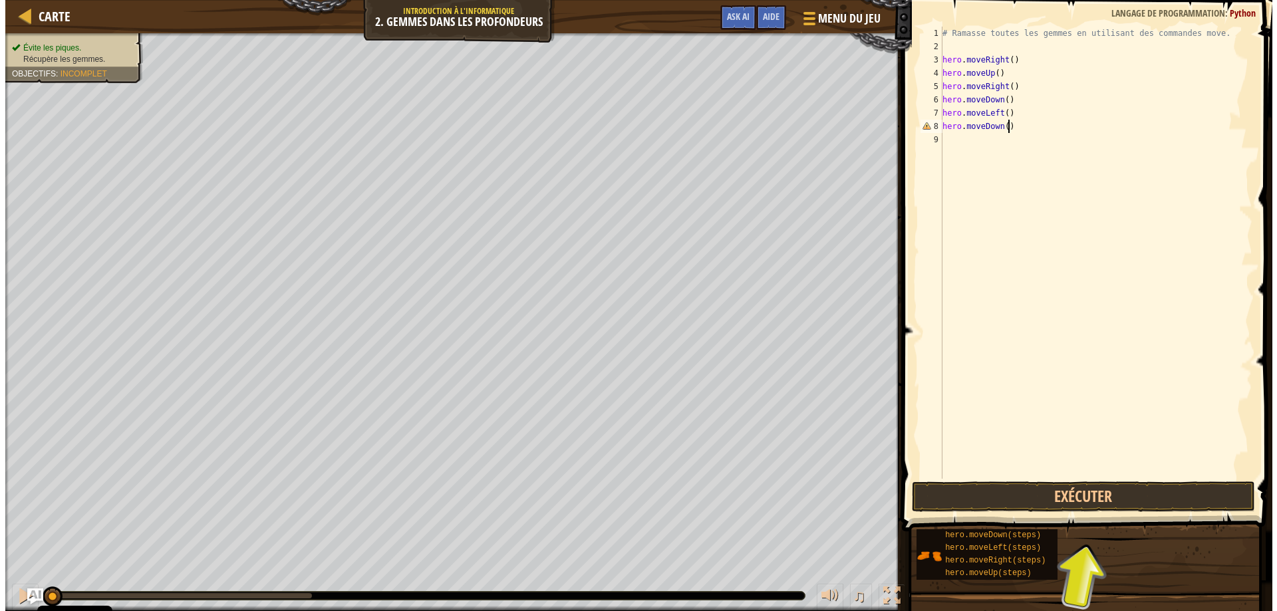
scroll to position [6, 5]
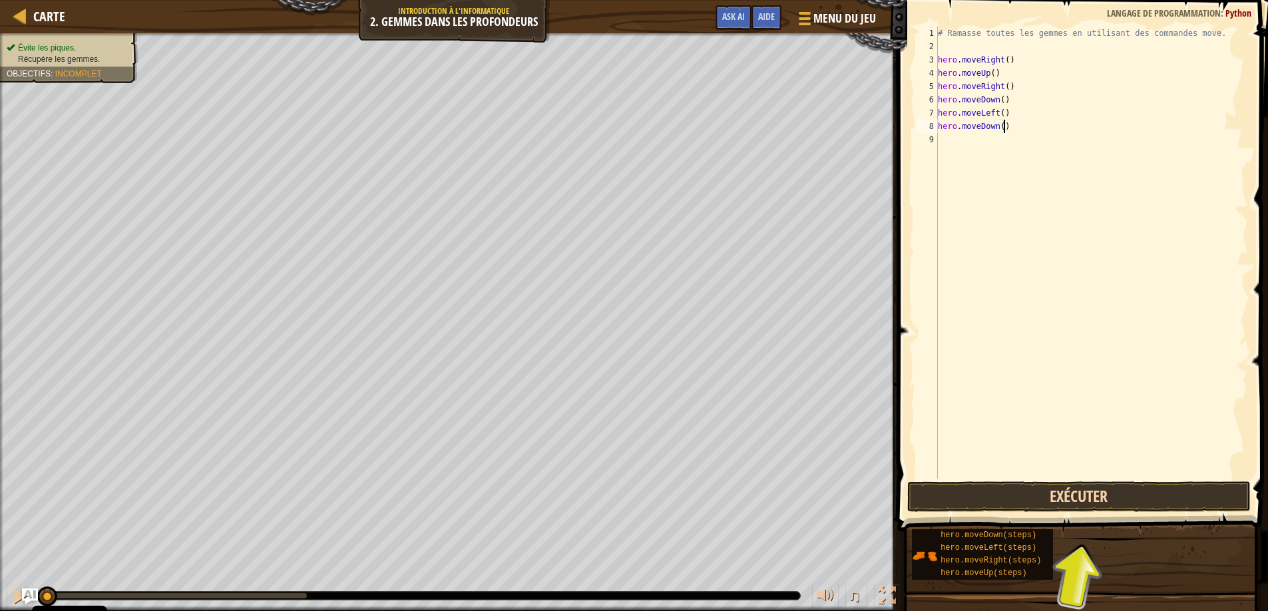
type textarea "hero.moveDown()"
click at [956, 510] on button "Exécuter" at bounding box center [1079, 497] width 344 height 31
click at [960, 492] on button "Exécuter" at bounding box center [1079, 497] width 344 height 31
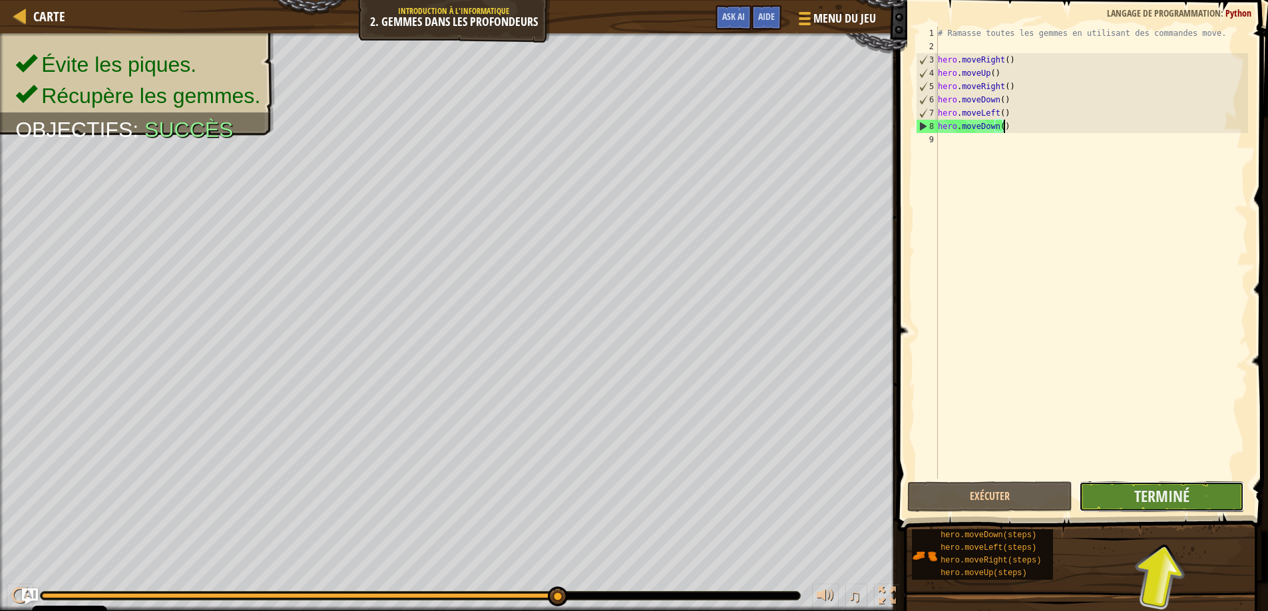
click at [1142, 508] on button "Terminé" at bounding box center [1161, 497] width 165 height 31
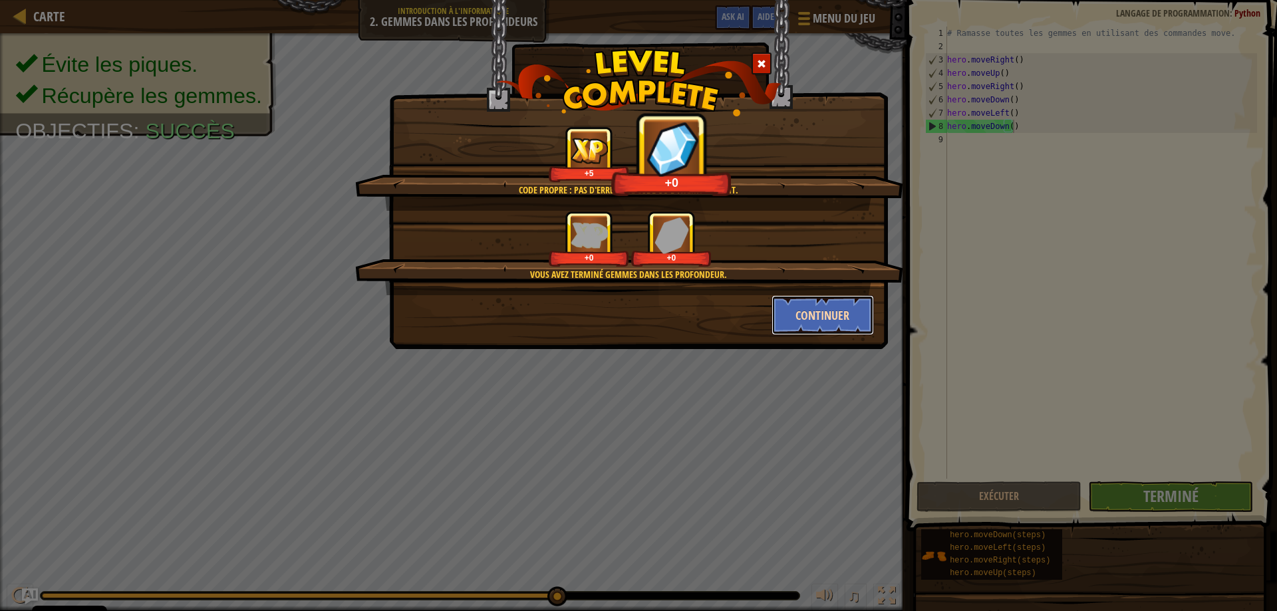
click at [806, 297] on button "Continuer" at bounding box center [823, 315] width 103 height 40
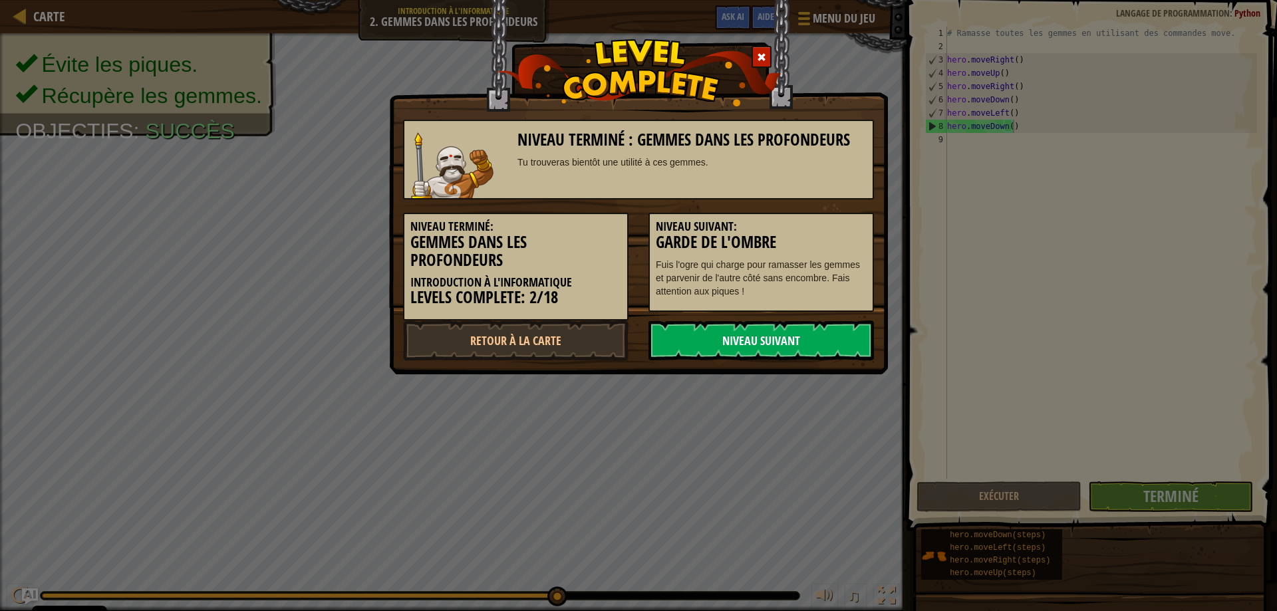
click at [737, 333] on link "Niveau Suivant" at bounding box center [762, 341] width 226 height 40
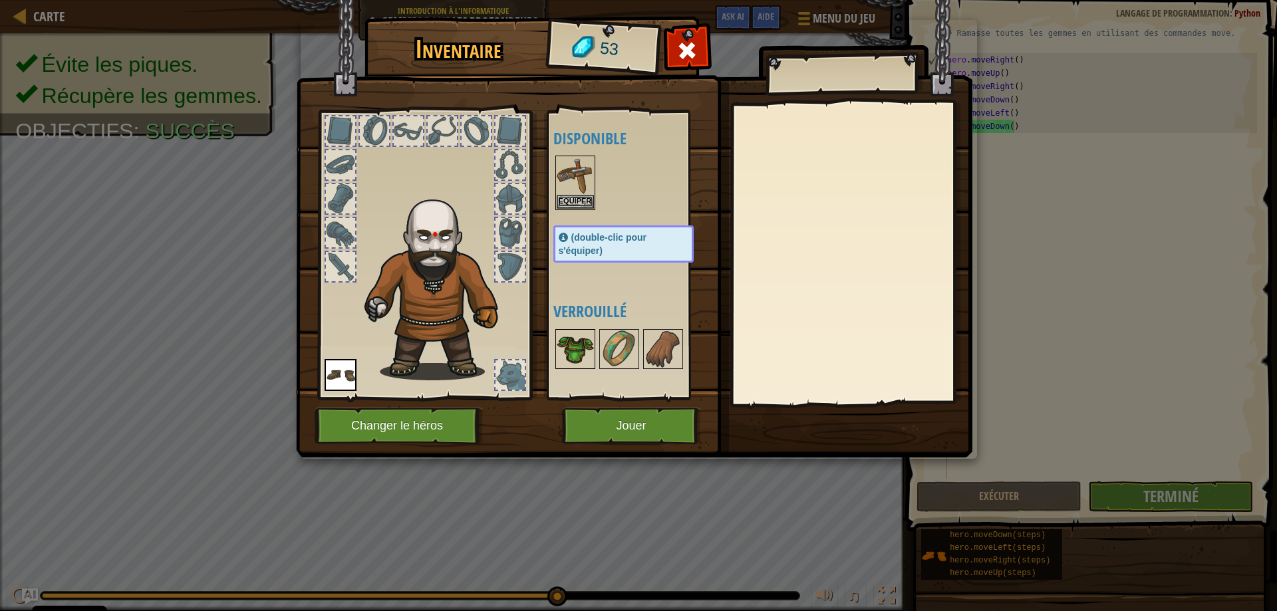
click at [581, 331] on img at bounding box center [575, 349] width 37 height 37
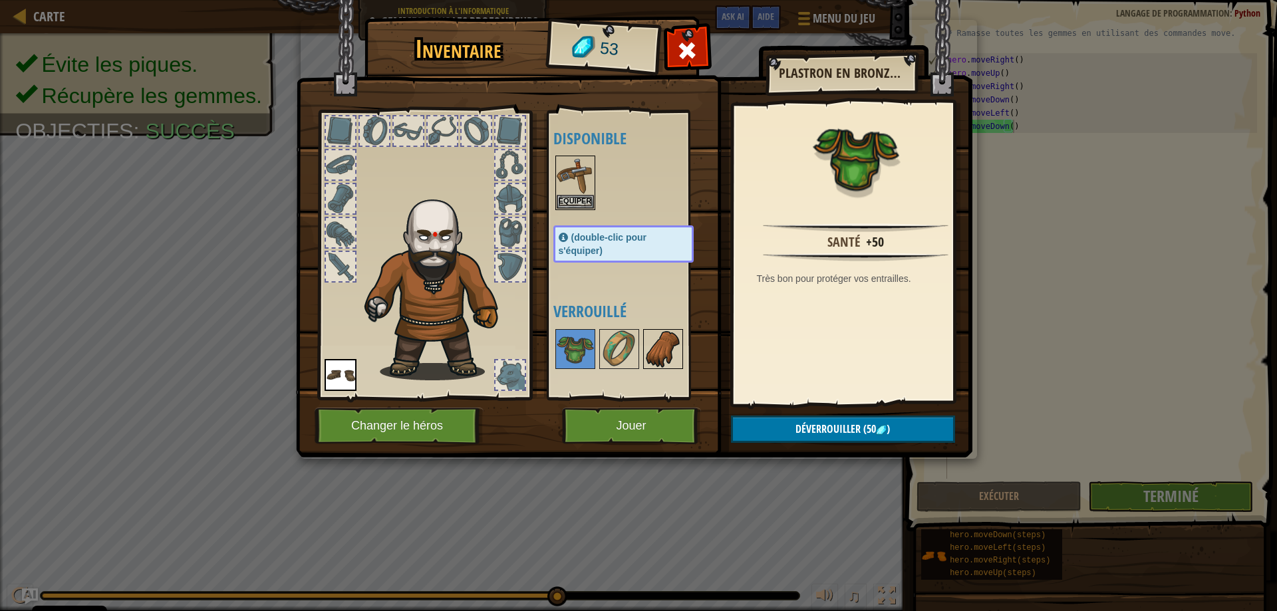
click at [666, 339] on img at bounding box center [663, 349] width 37 height 37
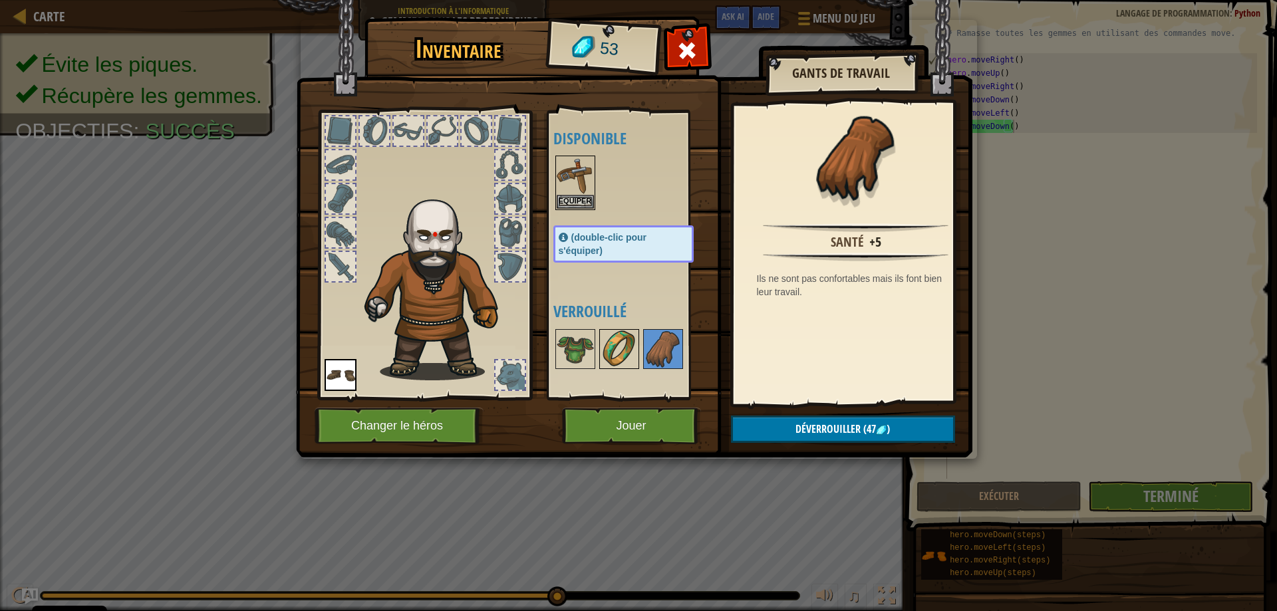
click at [616, 344] on img at bounding box center [619, 349] width 37 height 37
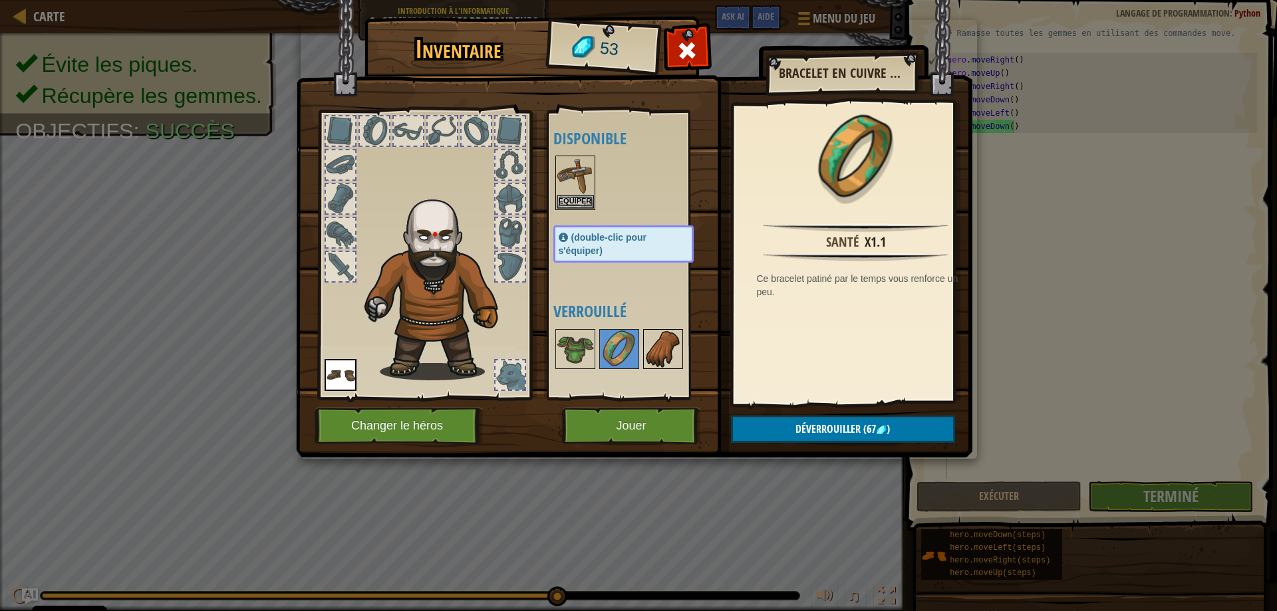
click at [651, 345] on img at bounding box center [663, 349] width 37 height 37
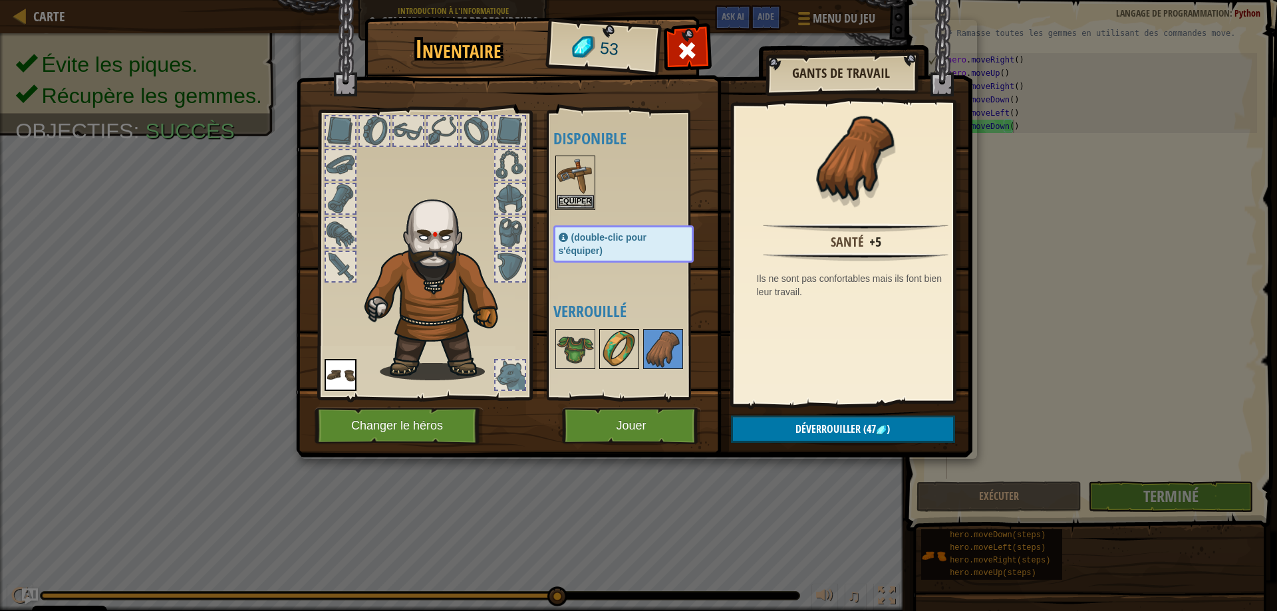
click at [607, 345] on img at bounding box center [619, 349] width 37 height 37
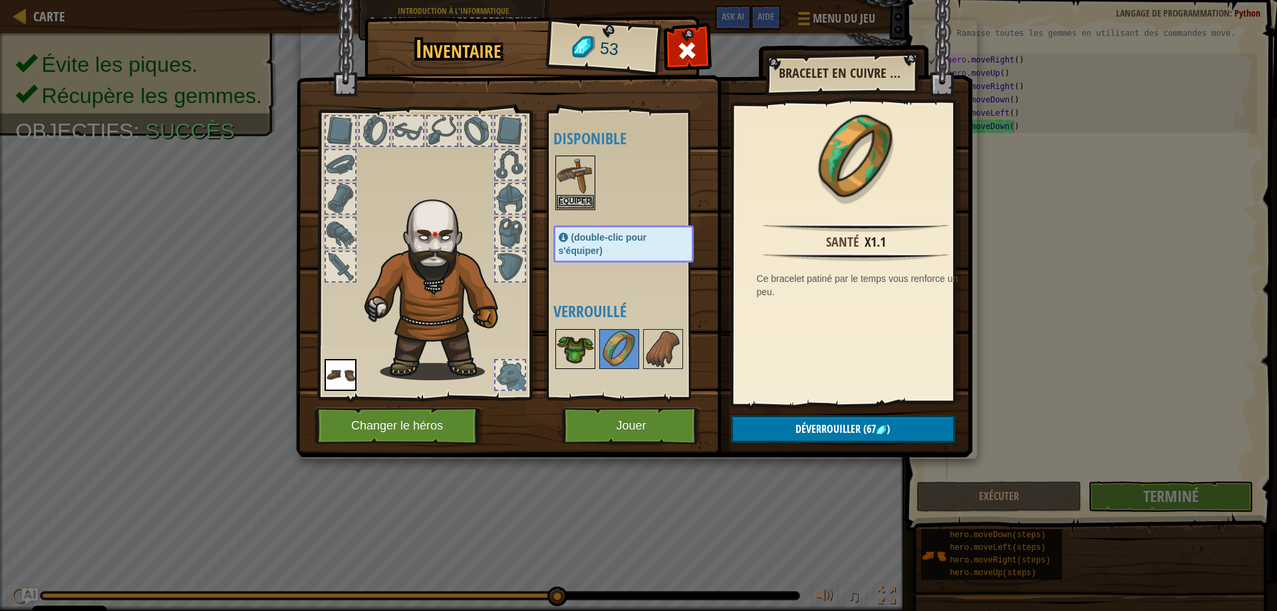
click at [569, 345] on img at bounding box center [575, 349] width 37 height 37
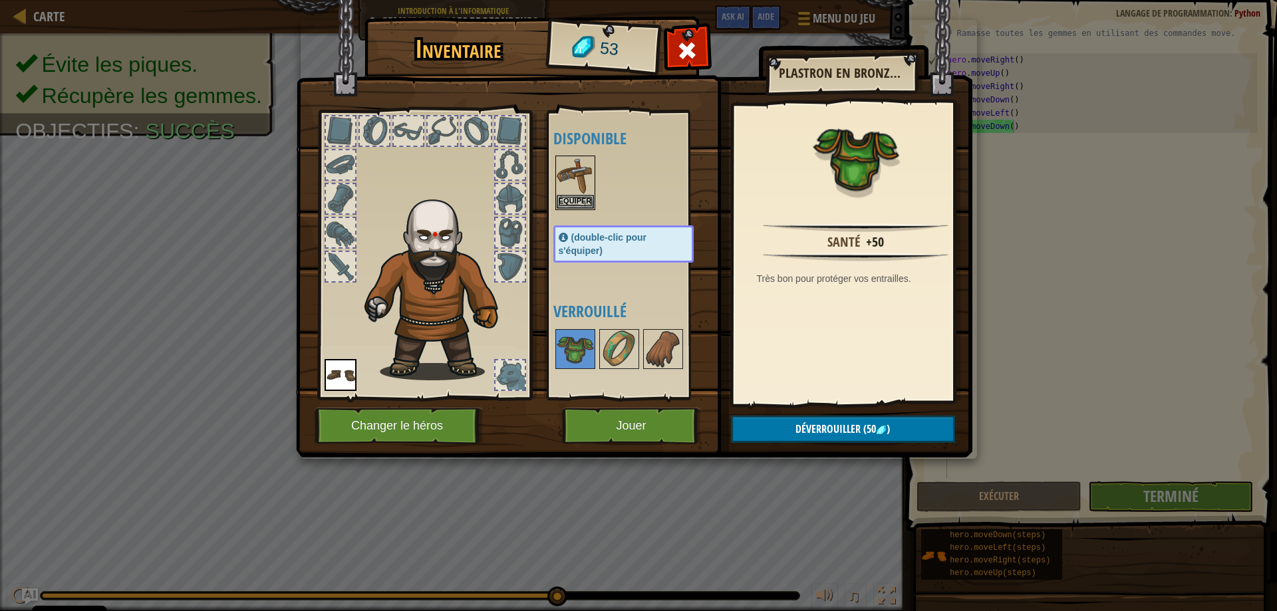
click at [513, 375] on div at bounding box center [510, 375] width 29 height 29
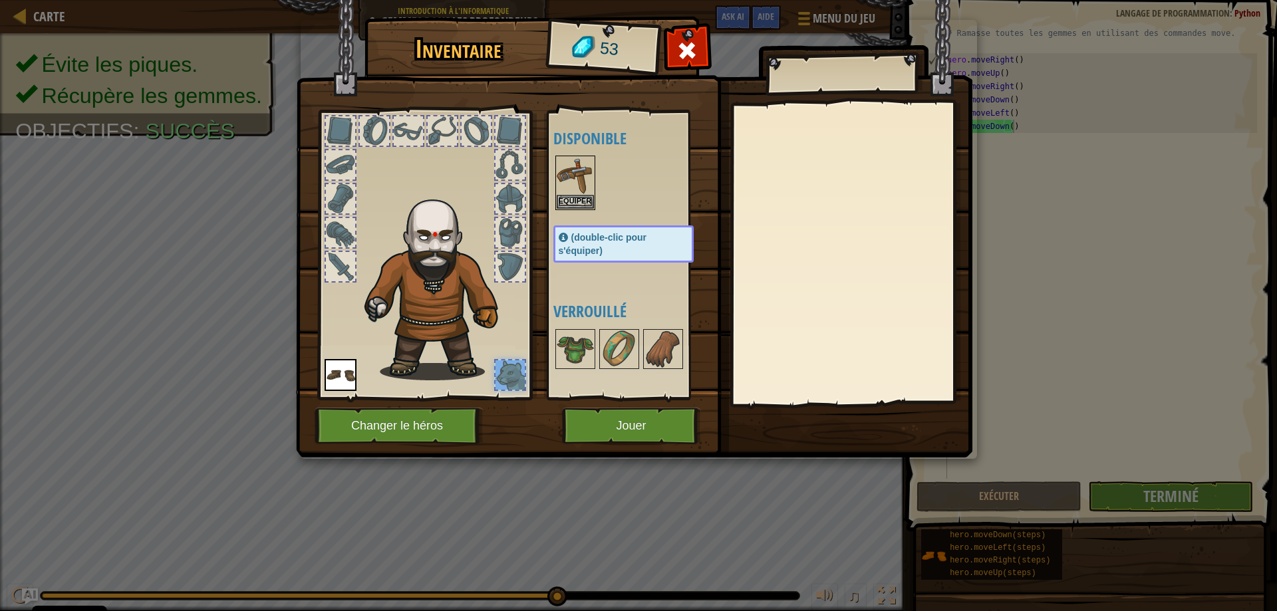
click at [520, 257] on div at bounding box center [510, 266] width 29 height 29
click at [508, 238] on div at bounding box center [510, 232] width 29 height 29
click at [355, 363] on img at bounding box center [341, 375] width 32 height 32
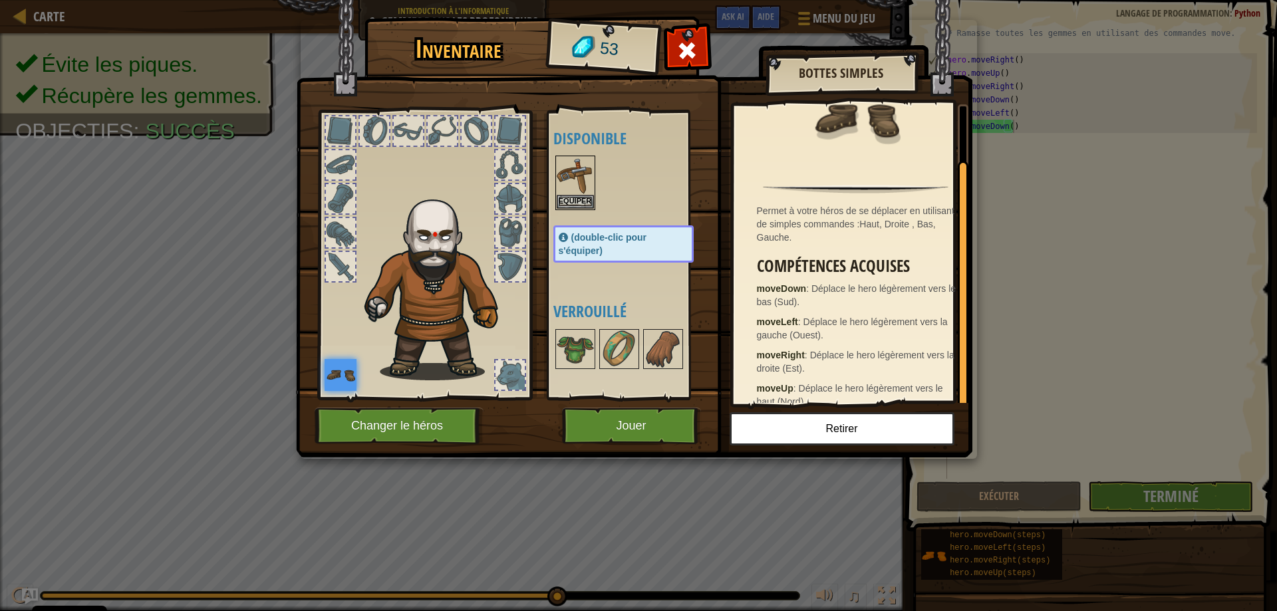
scroll to position [57, 0]
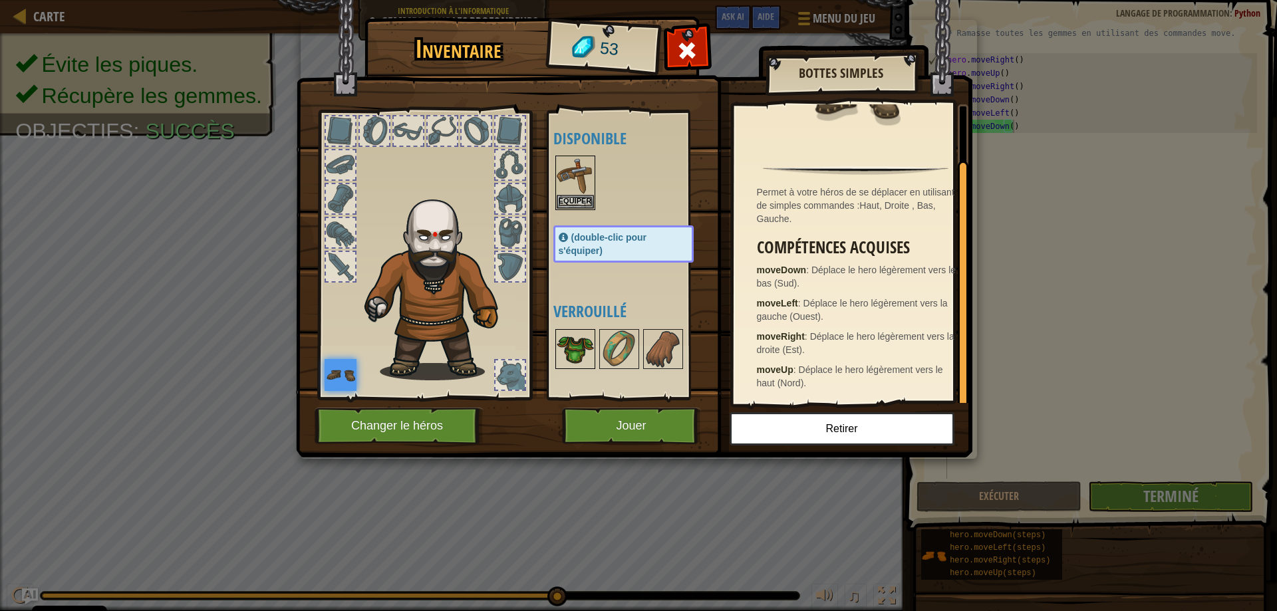
click at [589, 347] on img at bounding box center [575, 349] width 37 height 37
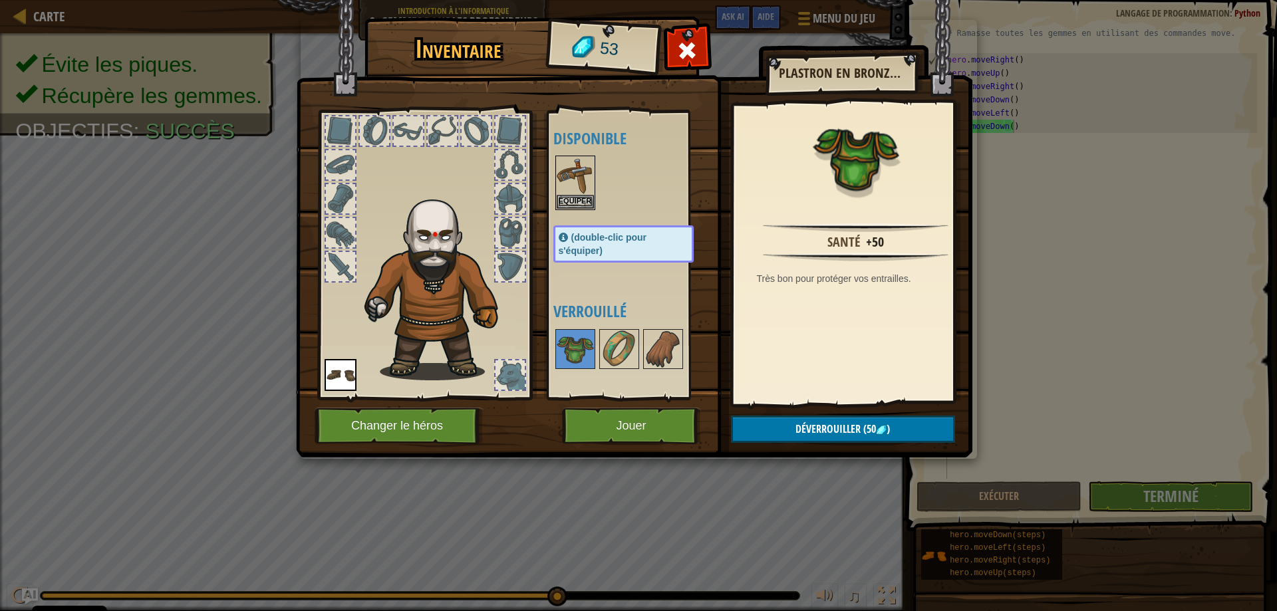
click at [641, 351] on div at bounding box center [637, 349] width 167 height 44
click at [662, 346] on img at bounding box center [663, 349] width 37 height 37
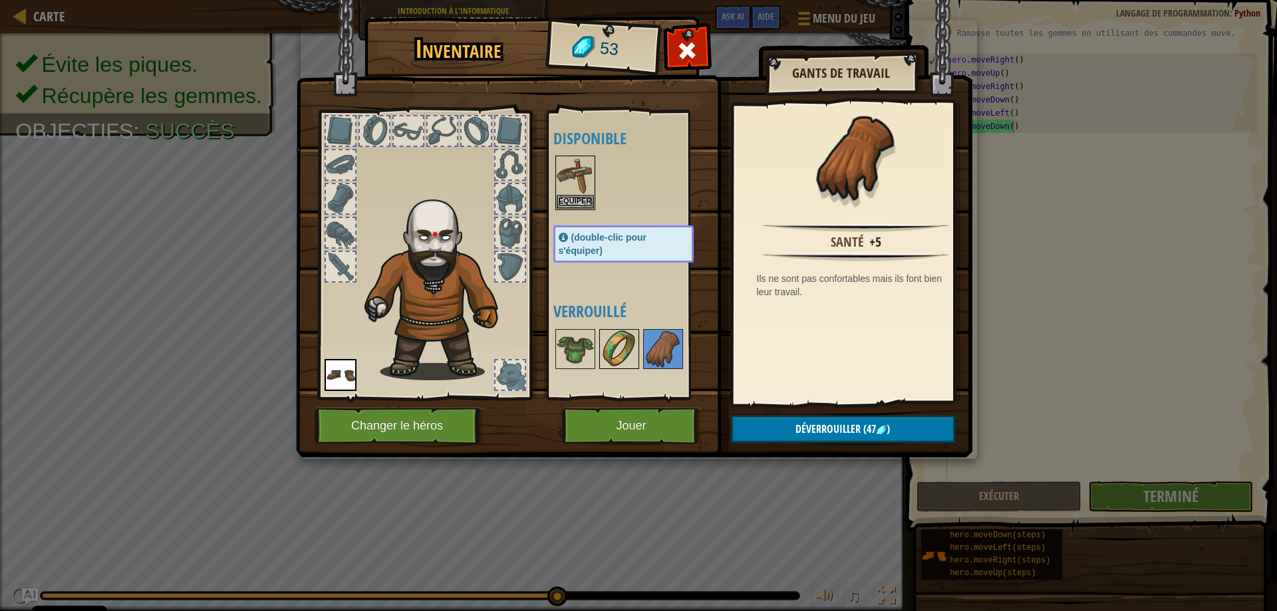
click at [628, 347] on img at bounding box center [619, 349] width 37 height 37
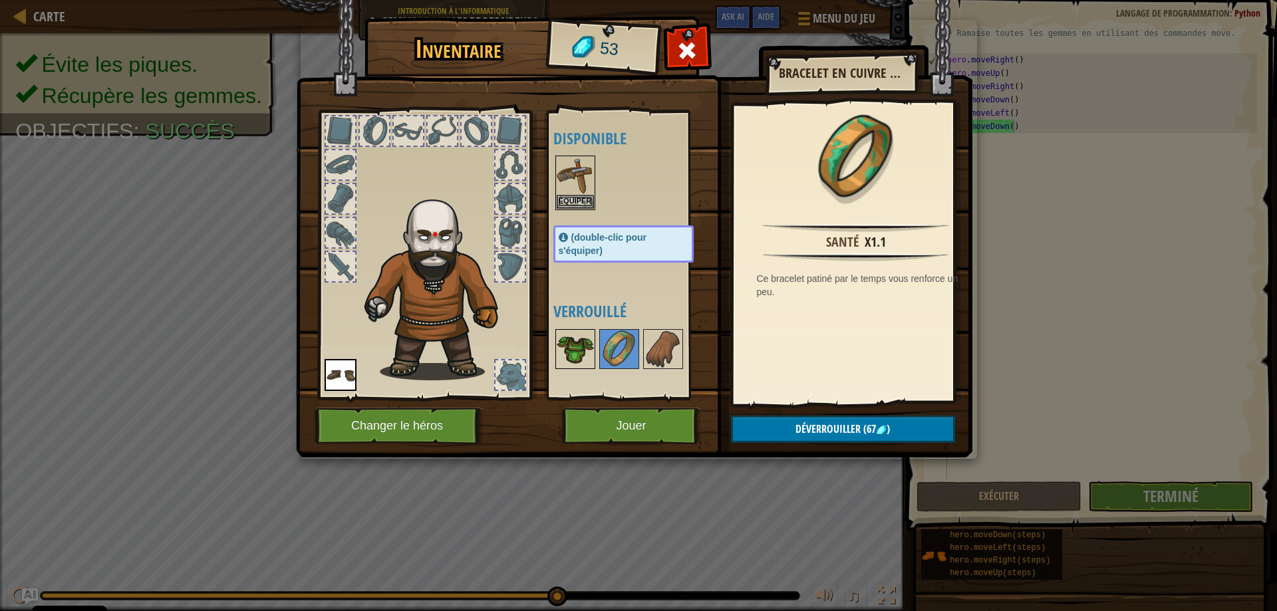
click at [589, 347] on img at bounding box center [575, 349] width 37 height 37
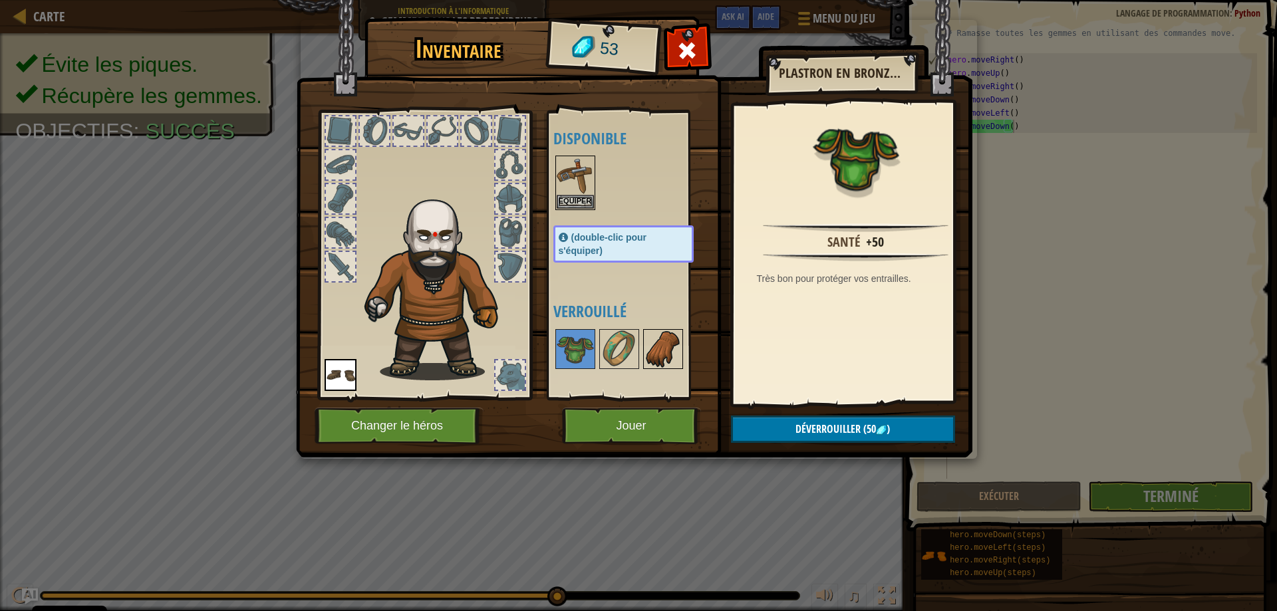
click at [677, 349] on img at bounding box center [663, 349] width 37 height 37
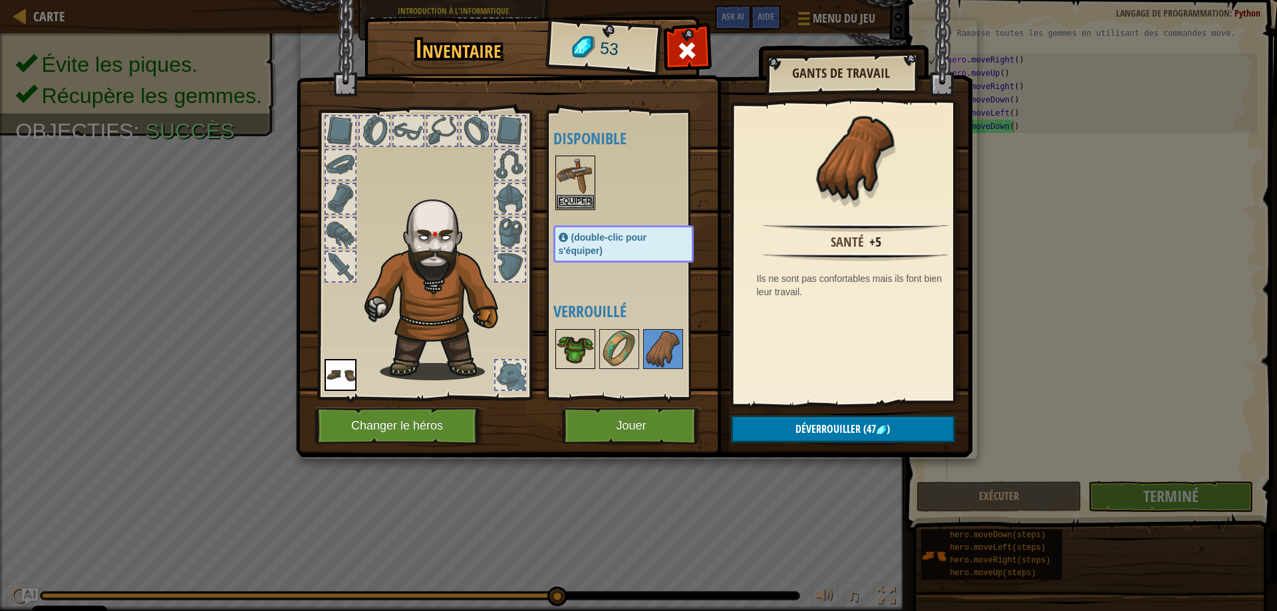
click at [588, 349] on img at bounding box center [575, 349] width 37 height 37
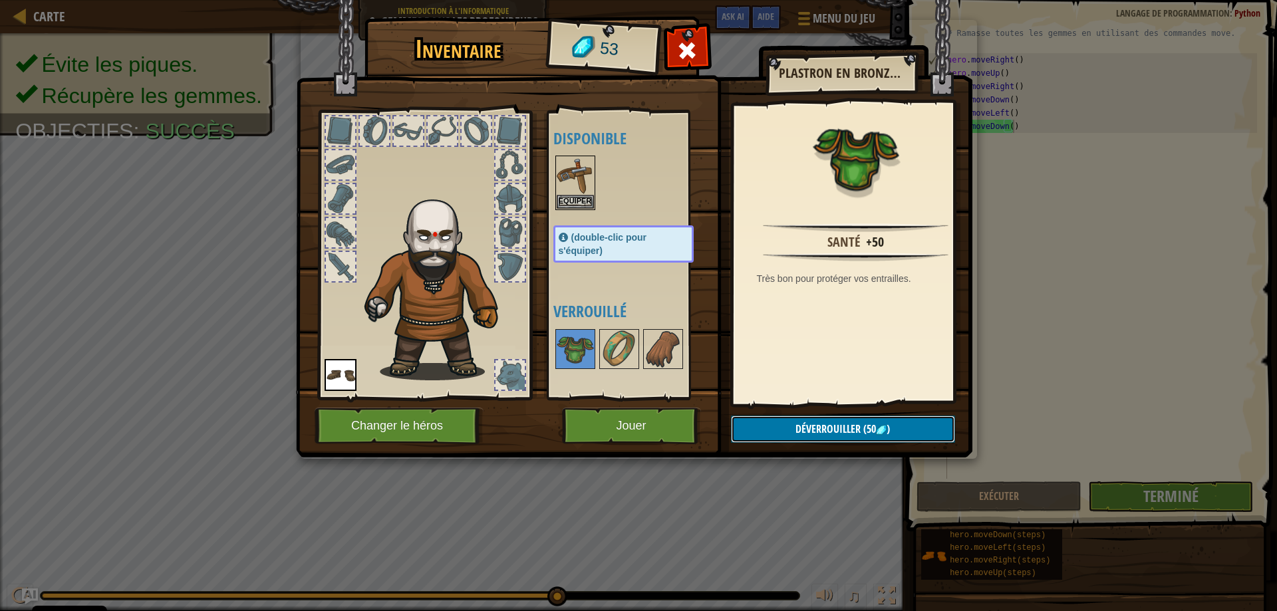
click at [794, 433] on button "Déverrouiller (50 )" at bounding box center [843, 429] width 224 height 27
click at [794, 433] on button "Confirmer" at bounding box center [843, 429] width 224 height 27
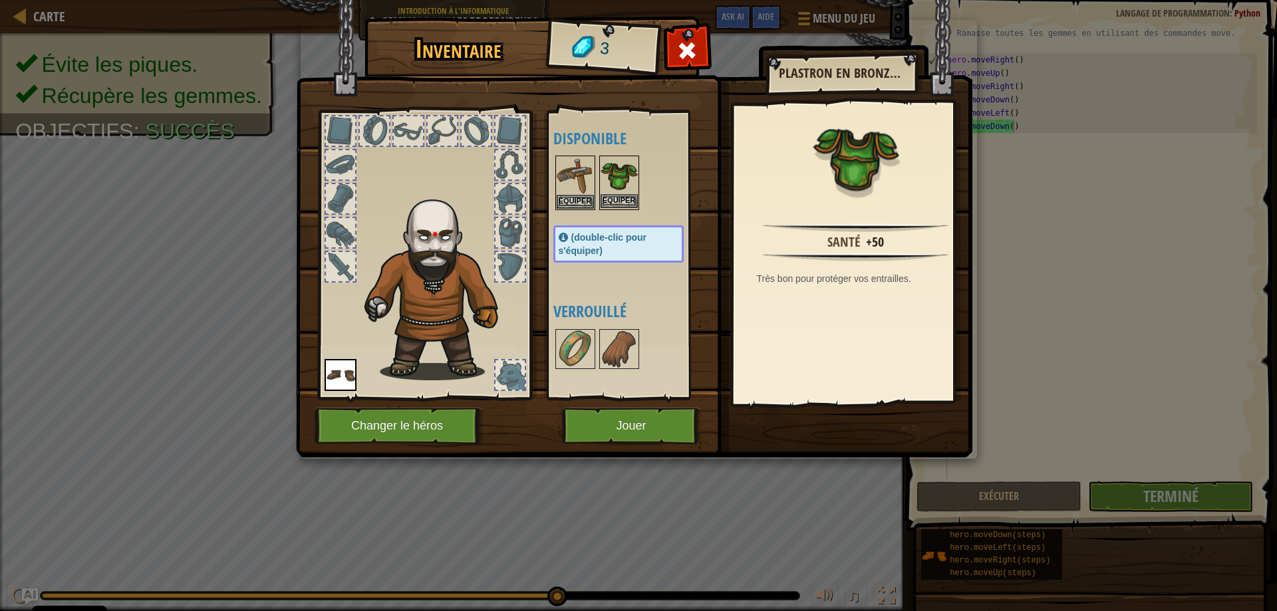
click at [615, 202] on button "Equiper" at bounding box center [619, 201] width 37 height 14
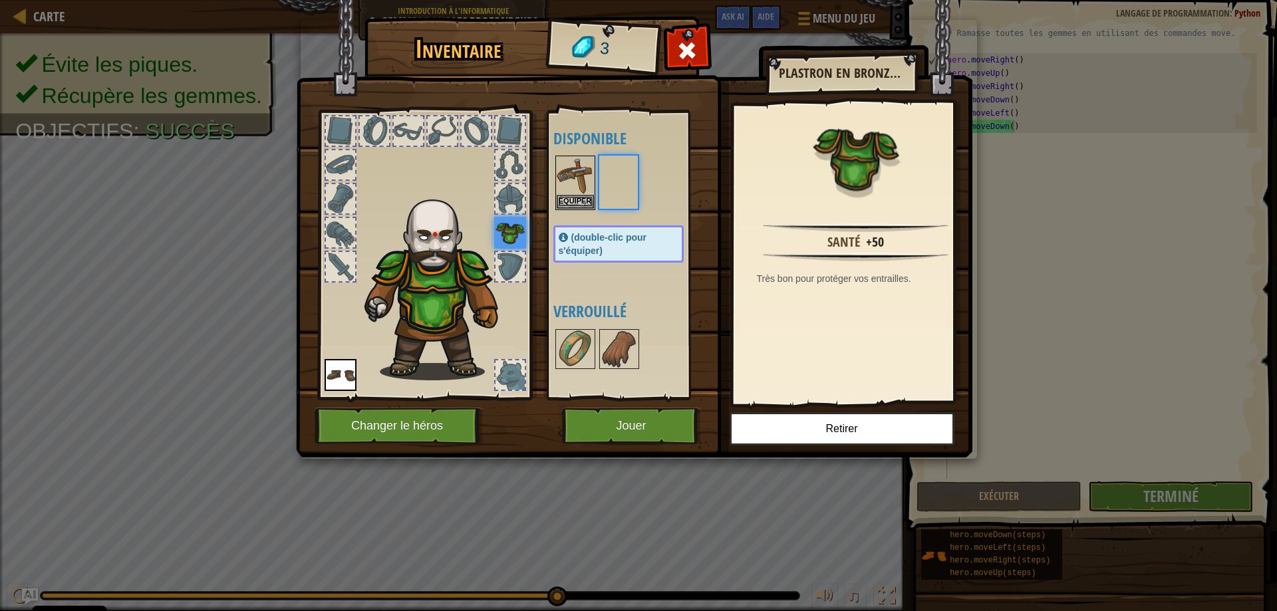
click at [615, 1] on body "Cookie Policy CodeCombat utilise quelques cookies essentiels et non essentiels.…" at bounding box center [638, 0] width 1277 height 1
click at [586, 198] on button "Equiper" at bounding box center [575, 201] width 37 height 14
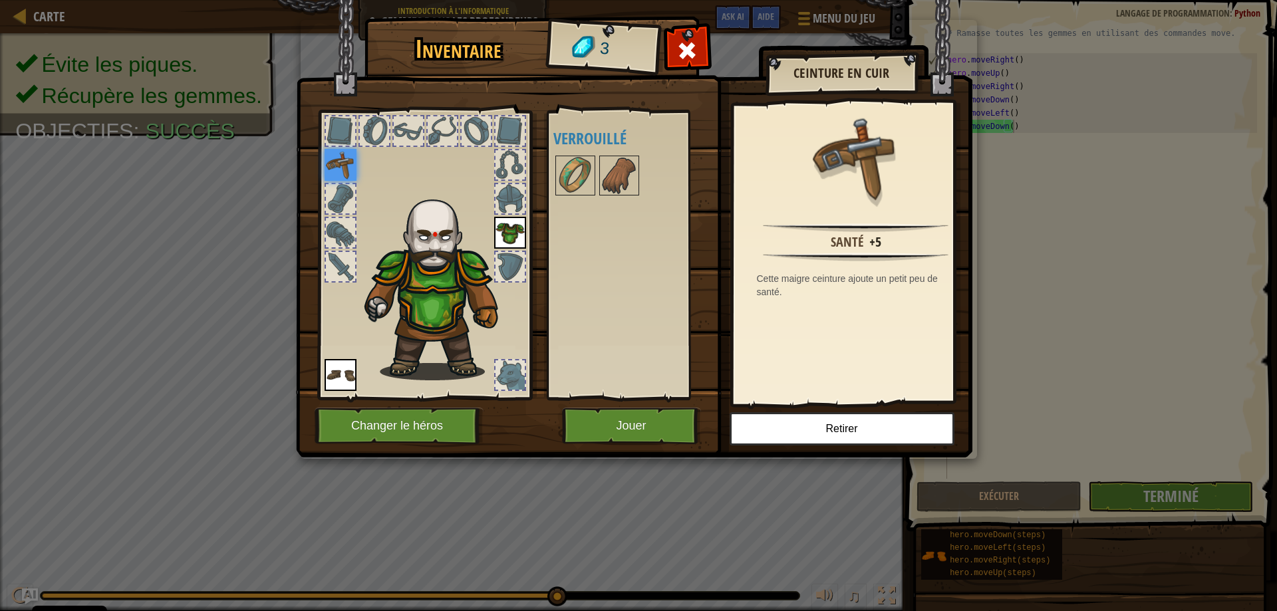
click at [512, 226] on img at bounding box center [510, 233] width 32 height 32
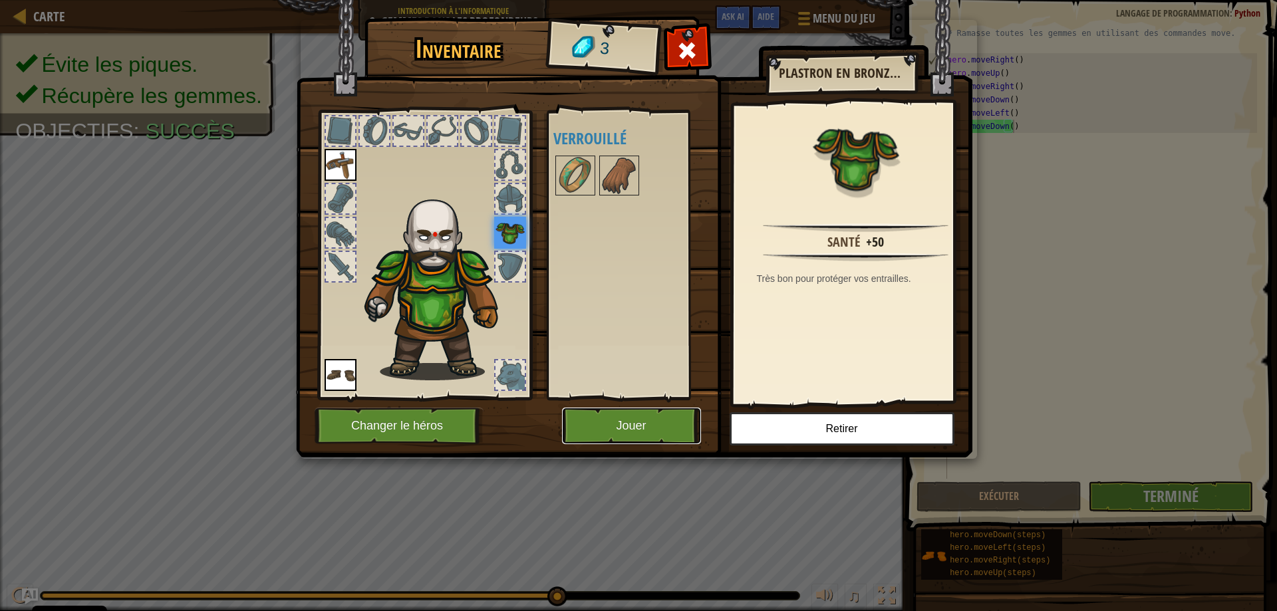
click at [661, 413] on button "Jouer" at bounding box center [631, 426] width 139 height 37
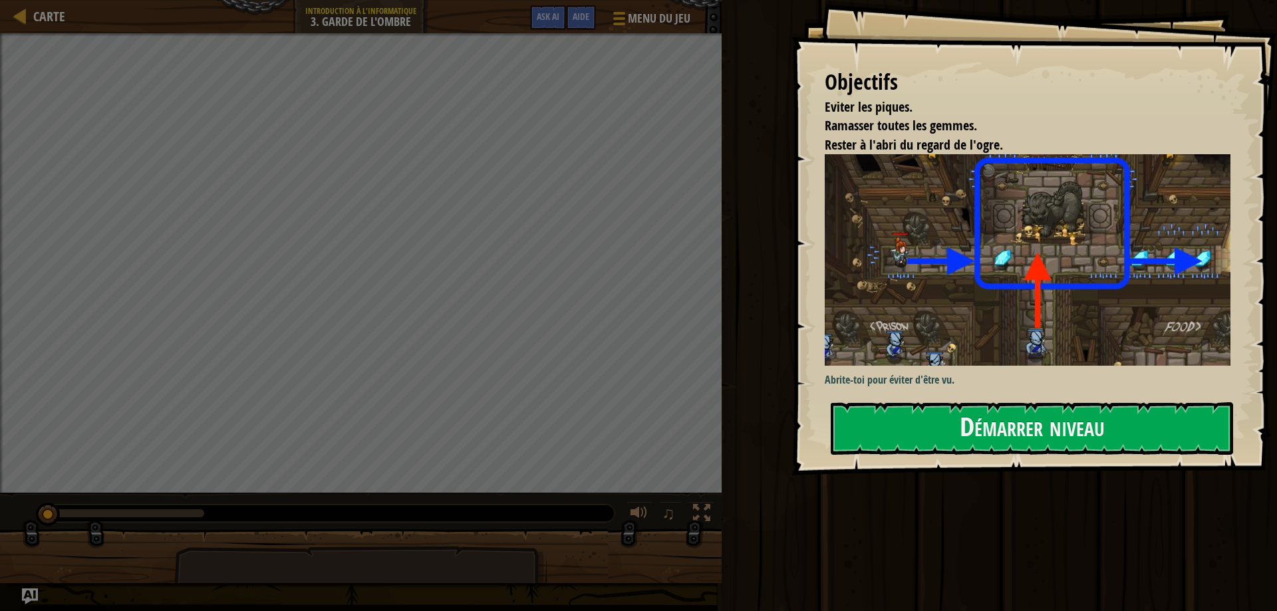
drag, startPoint x: 858, startPoint y: 134, endPoint x: 892, endPoint y: 184, distance: 60.7
click at [912, 191] on div "Objectifs Eviter les piques. Ramasser toutes les gemmes. Rester à l'abri du reg…" at bounding box center [1035, 238] width 486 height 476
click at [983, 416] on button "Démarrer niveau" at bounding box center [1032, 429] width 403 height 53
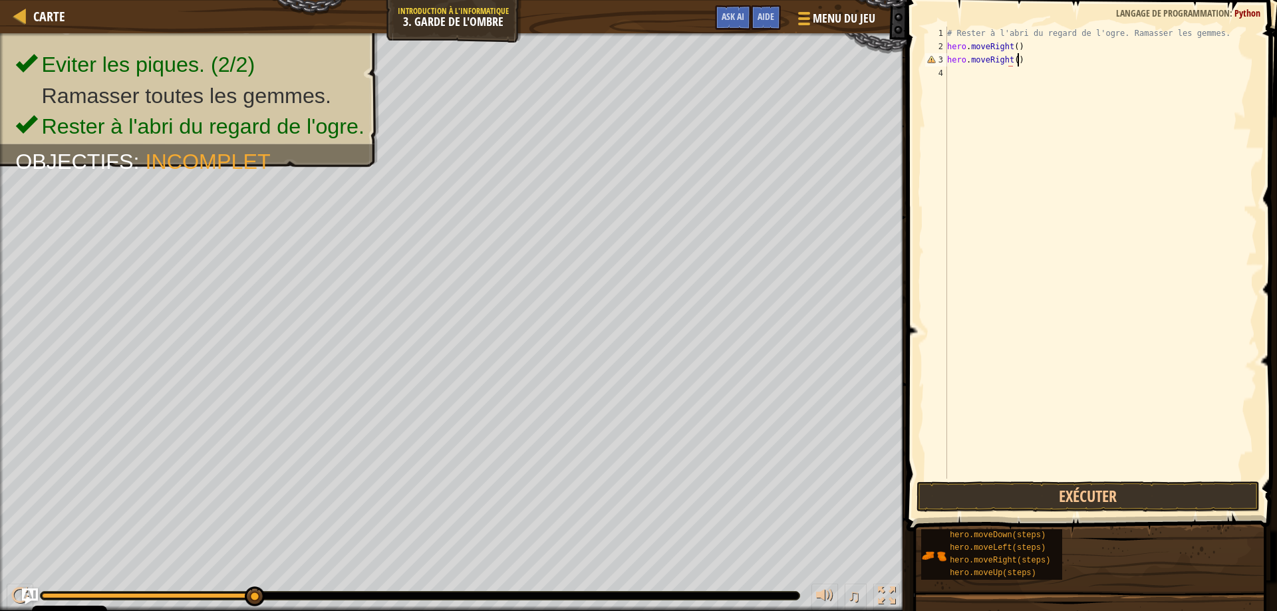
scroll to position [6, 5]
type textarea "hero.moveRight()"
click at [1148, 490] on button "Exécuter" at bounding box center [1089, 497] width 344 height 31
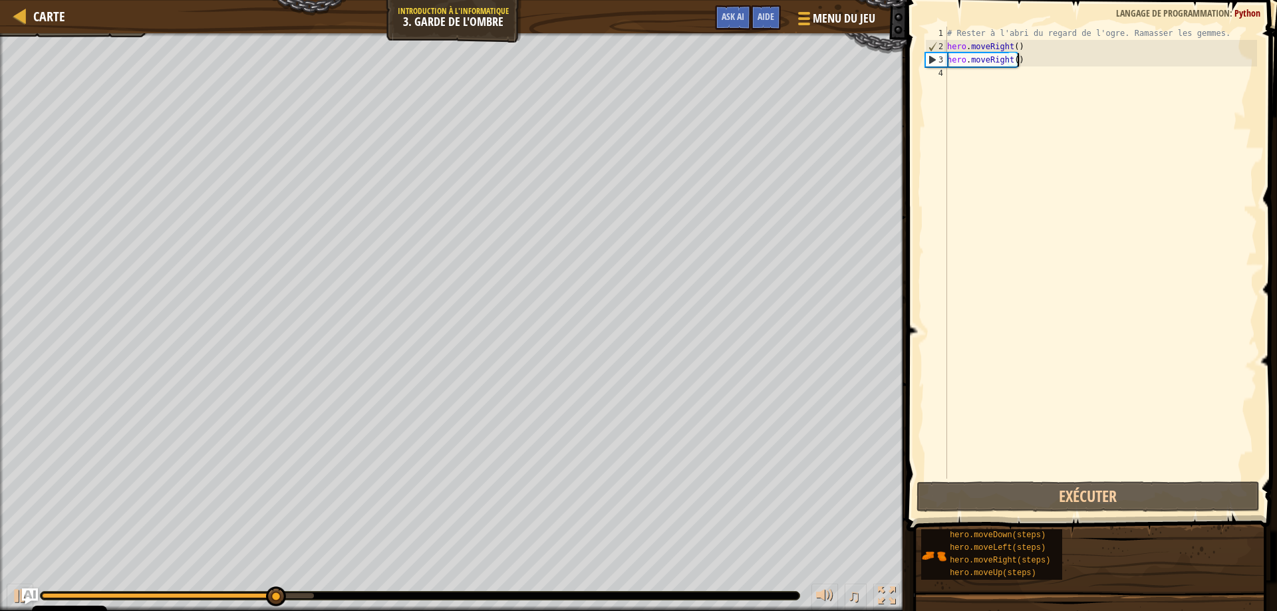
click at [1023, 77] on div "# Rester à l'abri du regard de l'ogre. Ramasser les gemmes. hero . moveRight ( …" at bounding box center [1101, 266] width 313 height 479
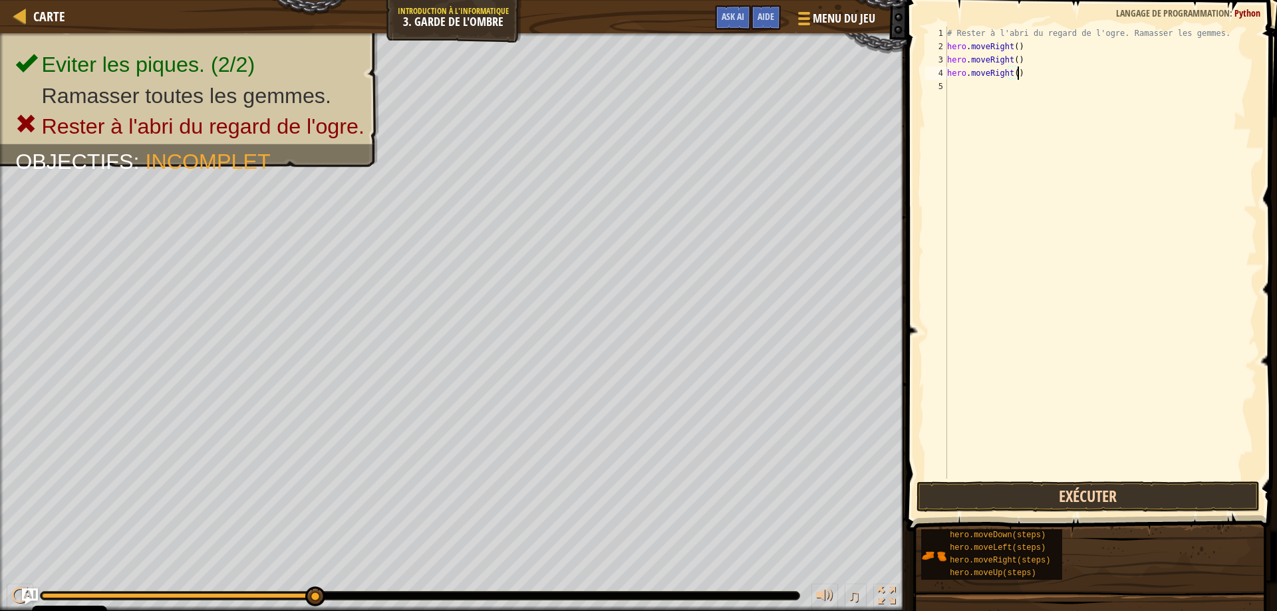
type textarea "hero.moveRight()"
click at [1068, 490] on button "Exécuter" at bounding box center [1089, 497] width 344 height 31
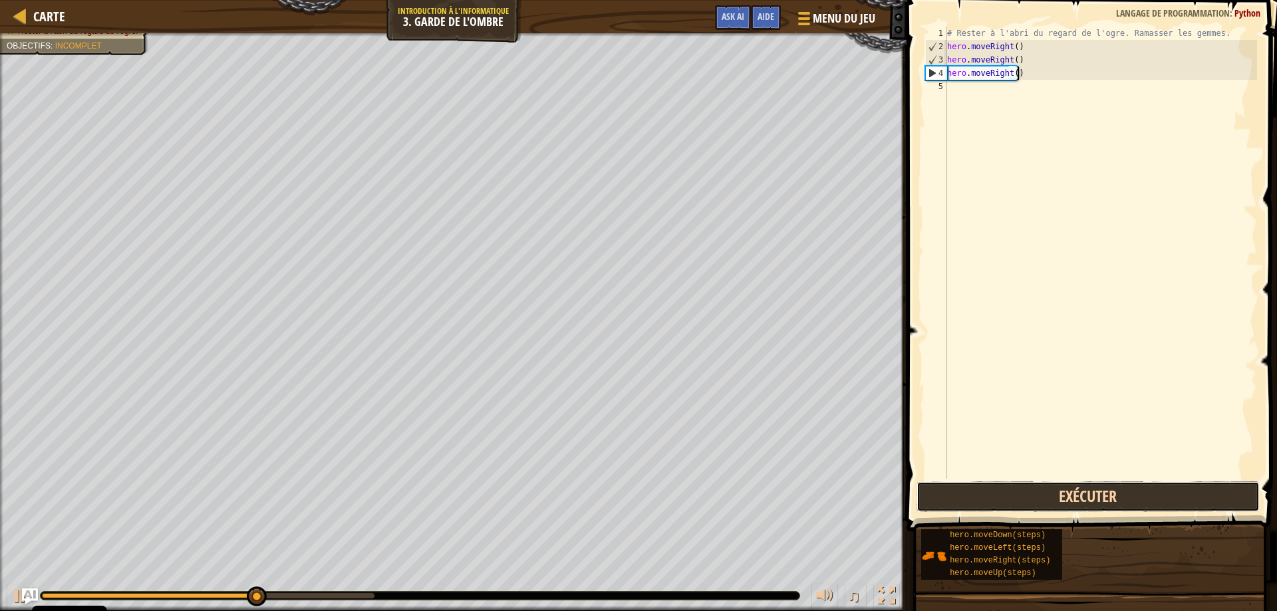
drag, startPoint x: 1067, startPoint y: 492, endPoint x: 1075, endPoint y: 500, distance: 12.2
click at [1074, 500] on button "Exécuter" at bounding box center [1089, 497] width 344 height 31
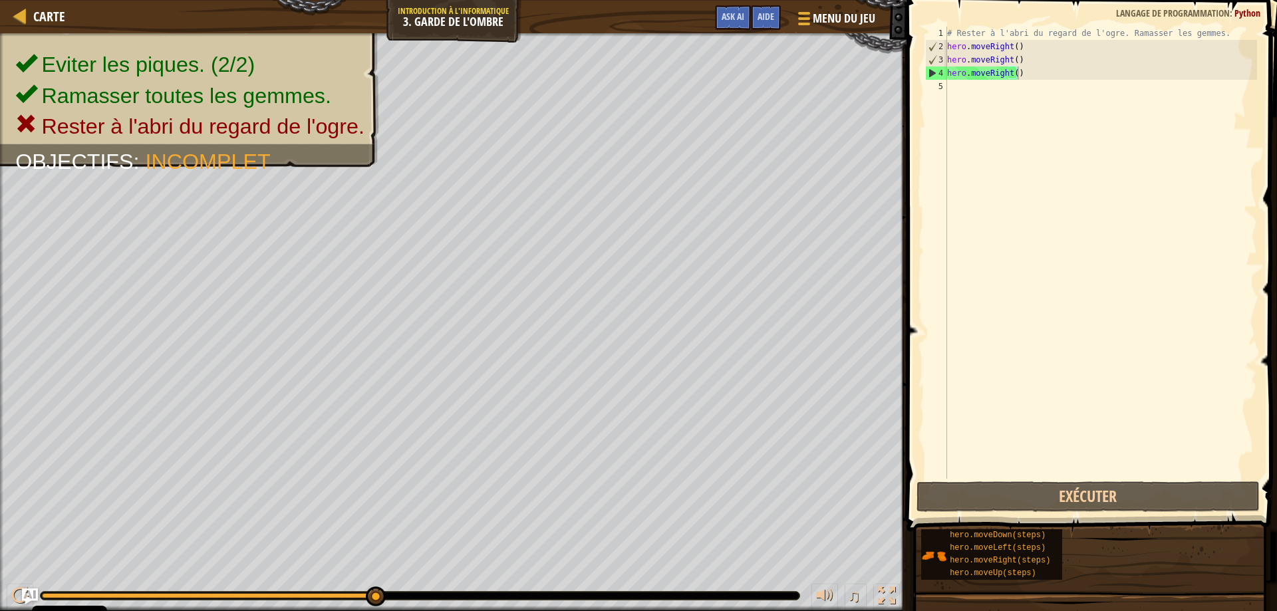
click at [686, 386] on div "Eviter les piques. (2/2) Ramasser toutes les gemmes. Rester à l'abri du regard …" at bounding box center [638, 322] width 1277 height 578
click at [1030, 80] on div "# Rester à l'abri du regard de l'ogre. Ramasser les gemmes. hero . moveRight ( …" at bounding box center [1101, 266] width 313 height 479
click at [1028, 79] on div "# Rester à l'abri du regard de l'ogre. Ramasser les gemmes. hero . moveRight ( …" at bounding box center [1101, 266] width 313 height 479
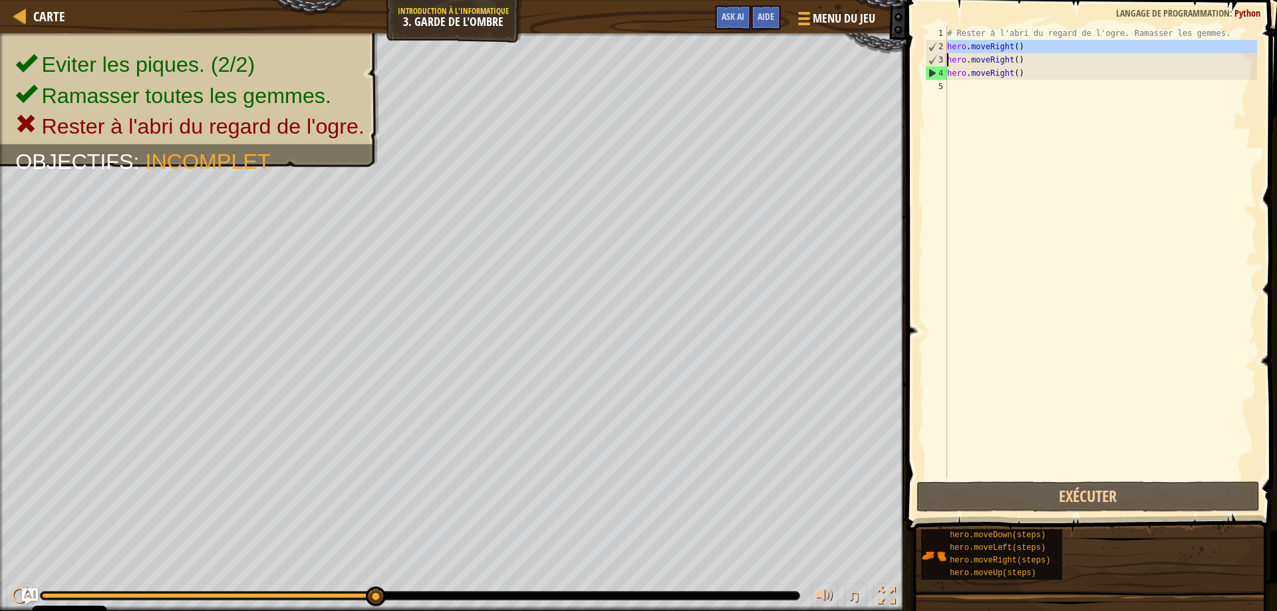
click at [1034, 71] on div "# Rester à l'abri du regard de l'ogre. Ramasser les gemmes. hero . moveRight ( …" at bounding box center [1101, 266] width 313 height 479
type textarea "hero.moveRight()"
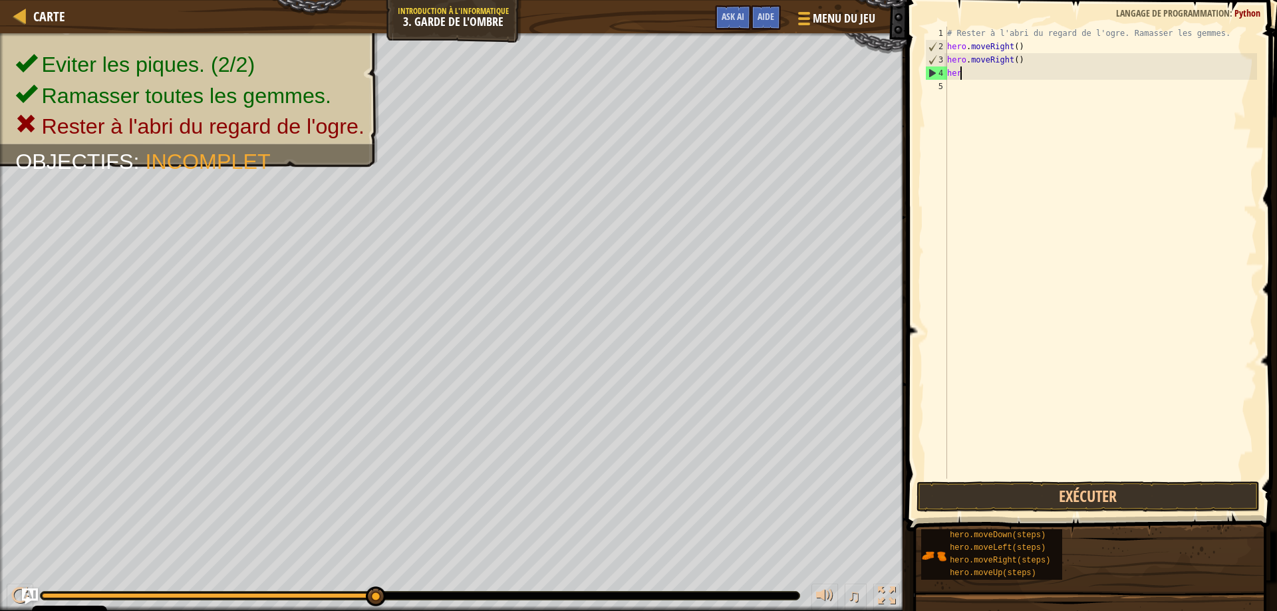
type textarea "h"
type textarea "hero.moveUp()"
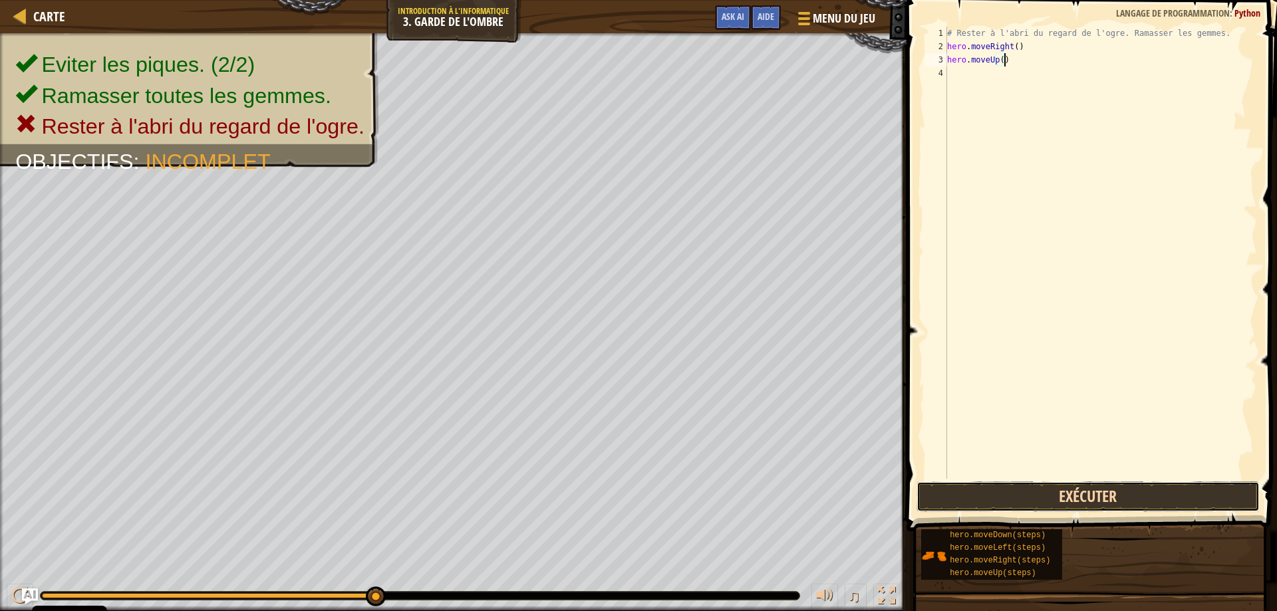
click at [1042, 498] on button "Exécuter" at bounding box center [1089, 497] width 344 height 31
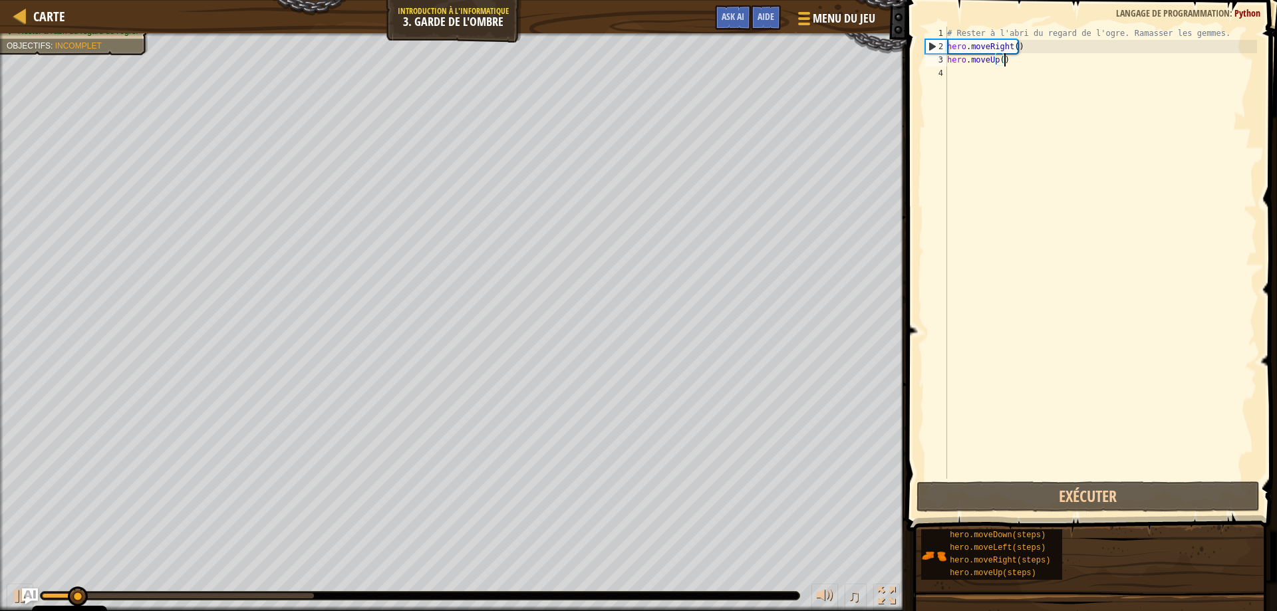
click at [979, 86] on div "# Rester à l'abri du regard de l'ogre. Ramasser les gemmes. hero . moveRight ( …" at bounding box center [1101, 266] width 313 height 479
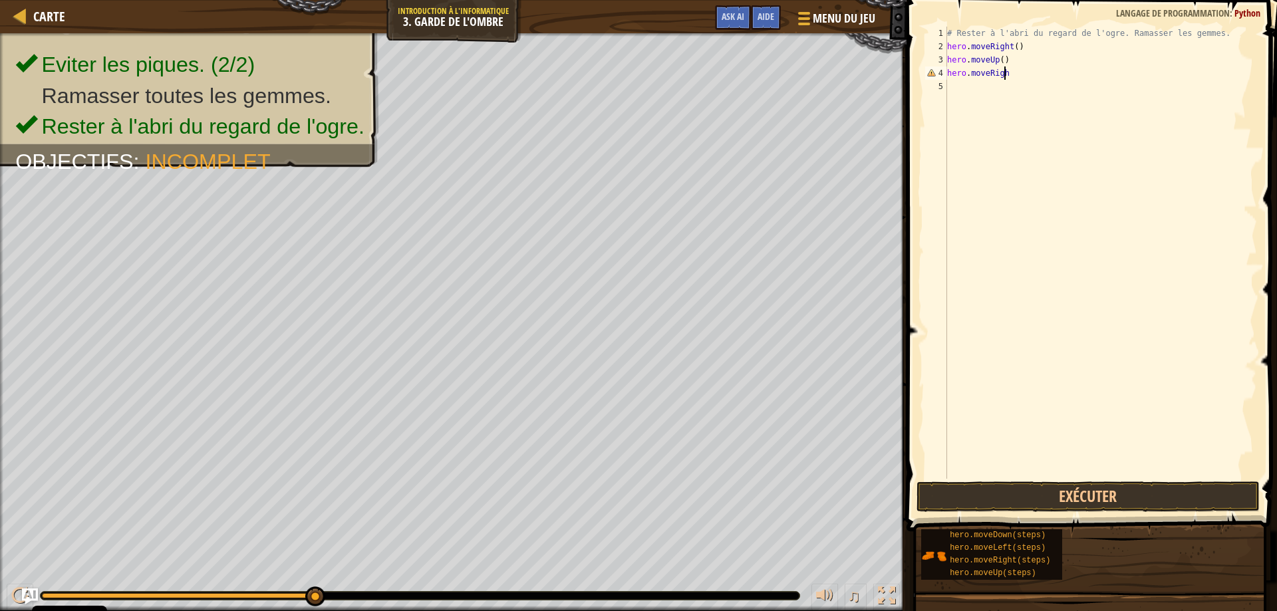
scroll to position [6, 5]
type textarea "hero.moveRight()"
type textarea "hero.moveDown()"
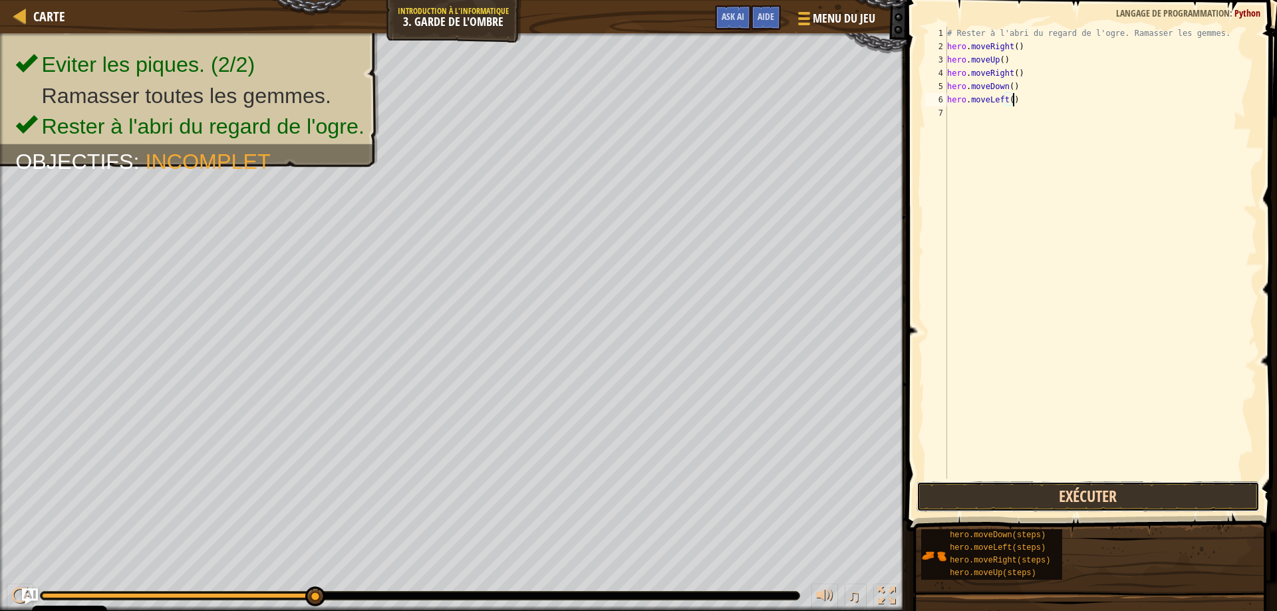
click at [1016, 500] on button "Exécuter" at bounding box center [1089, 497] width 344 height 31
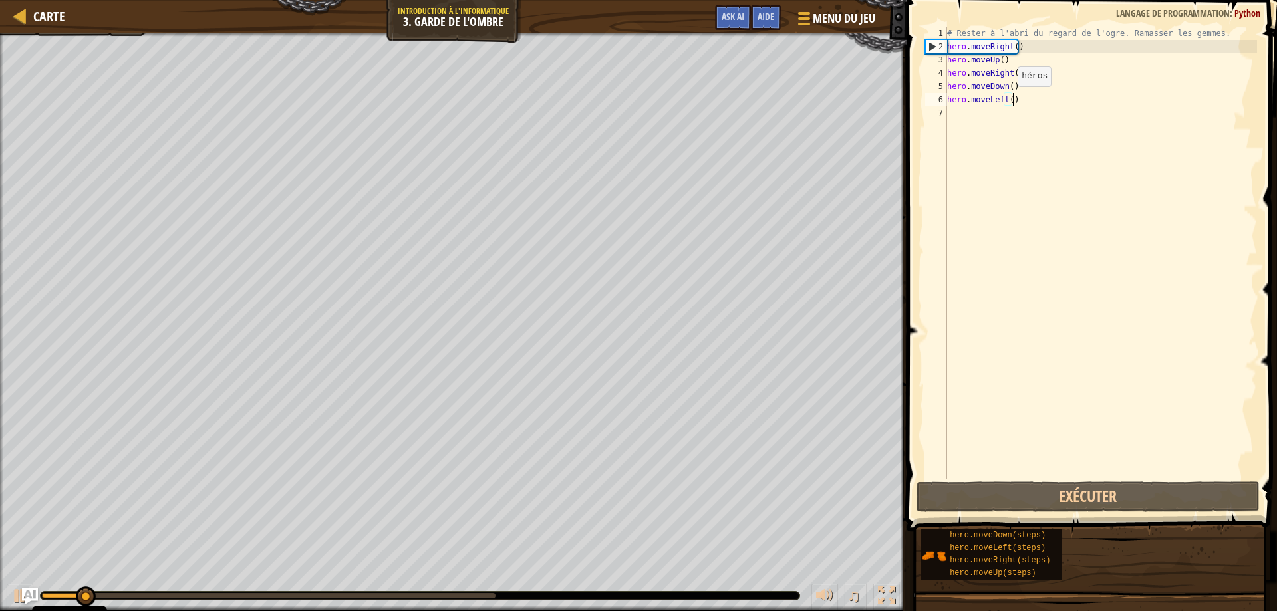
click at [1002, 100] on div "# Rester à l'abri du regard de l'ogre. Ramasser les gemmes. hero . moveRight ( …" at bounding box center [1101, 266] width 313 height 479
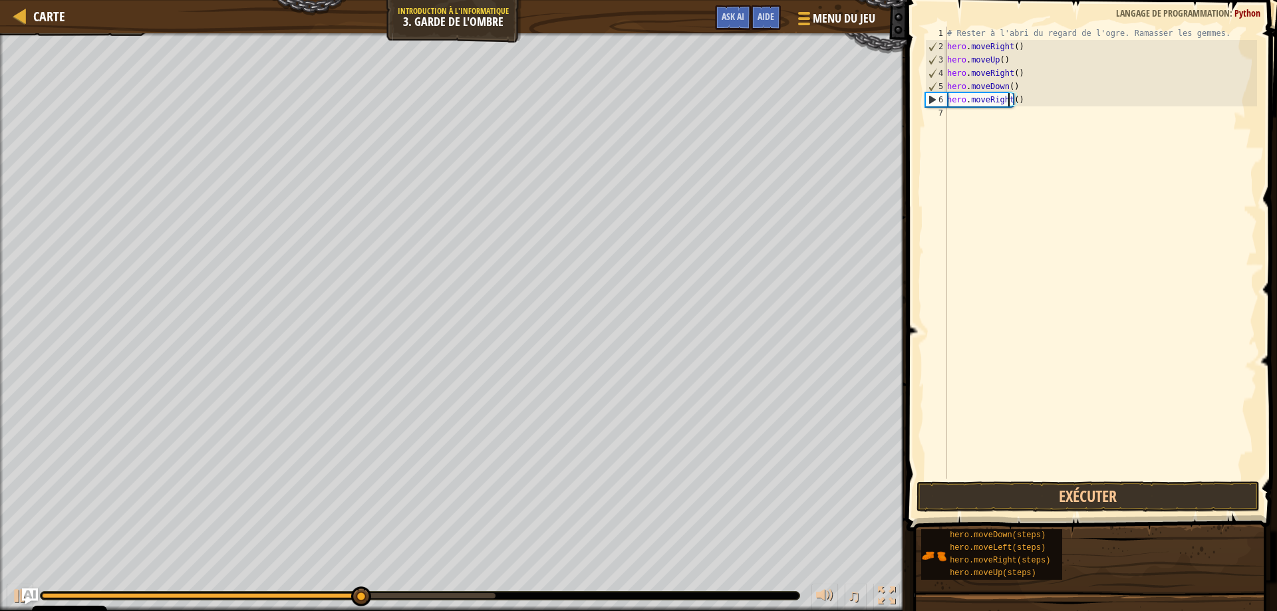
scroll to position [6, 5]
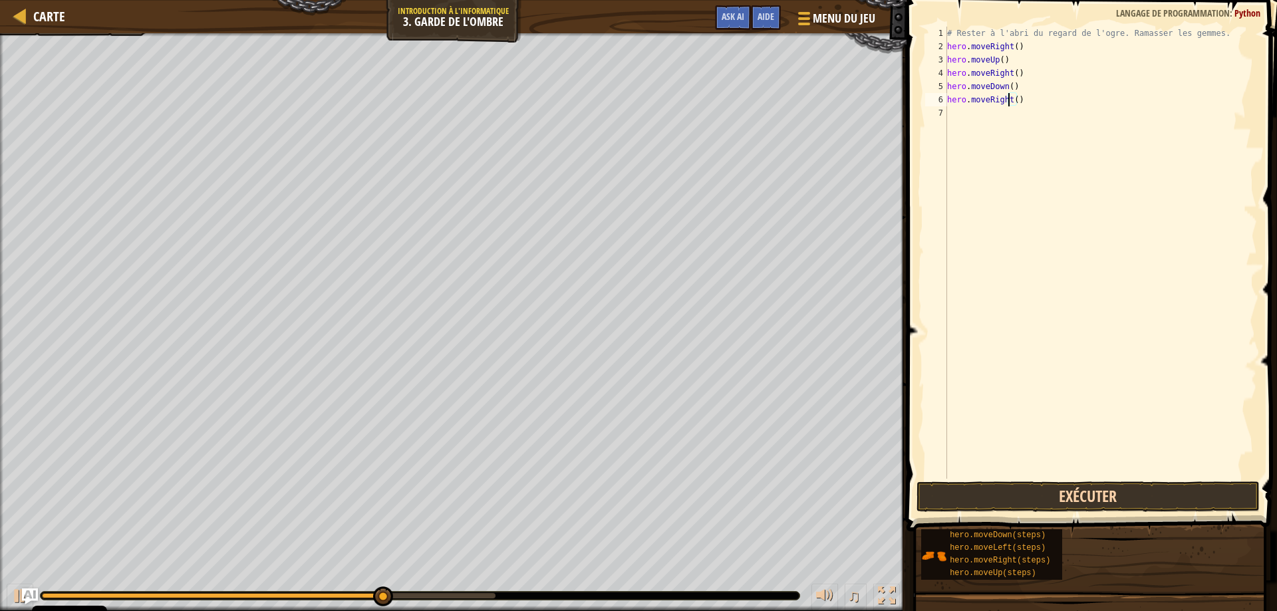
type textarea "hero.moveRight()"
click at [1025, 490] on button "Exécuter" at bounding box center [1089, 497] width 344 height 31
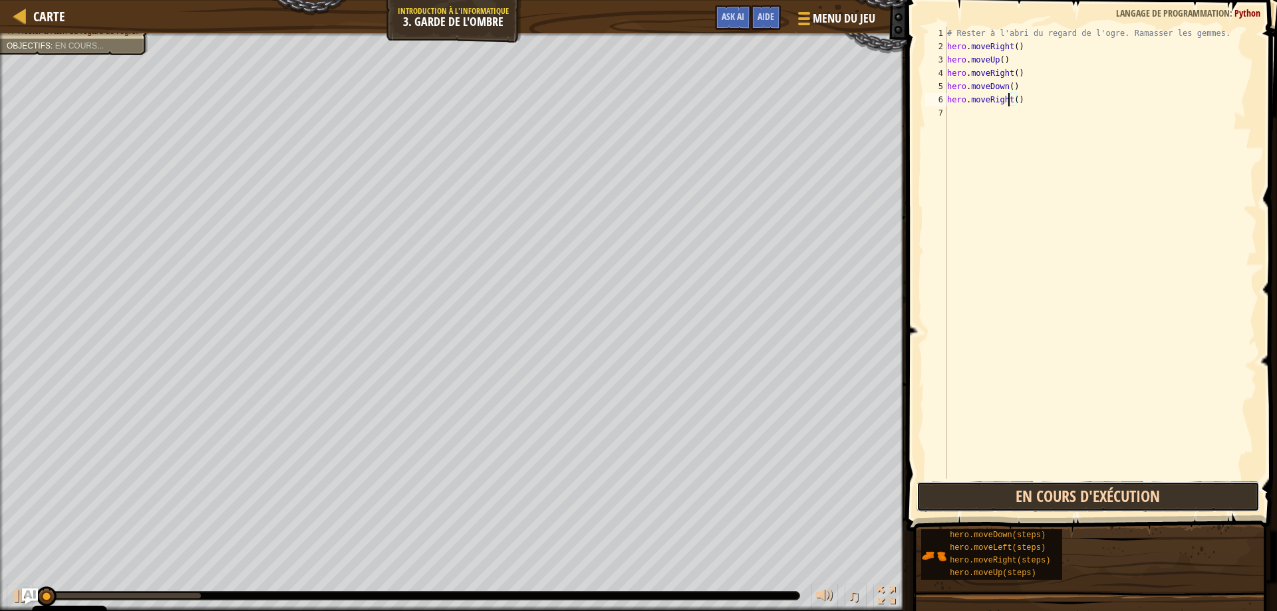
click at [1025, 490] on button "En cours d'exécution" at bounding box center [1089, 497] width 344 height 31
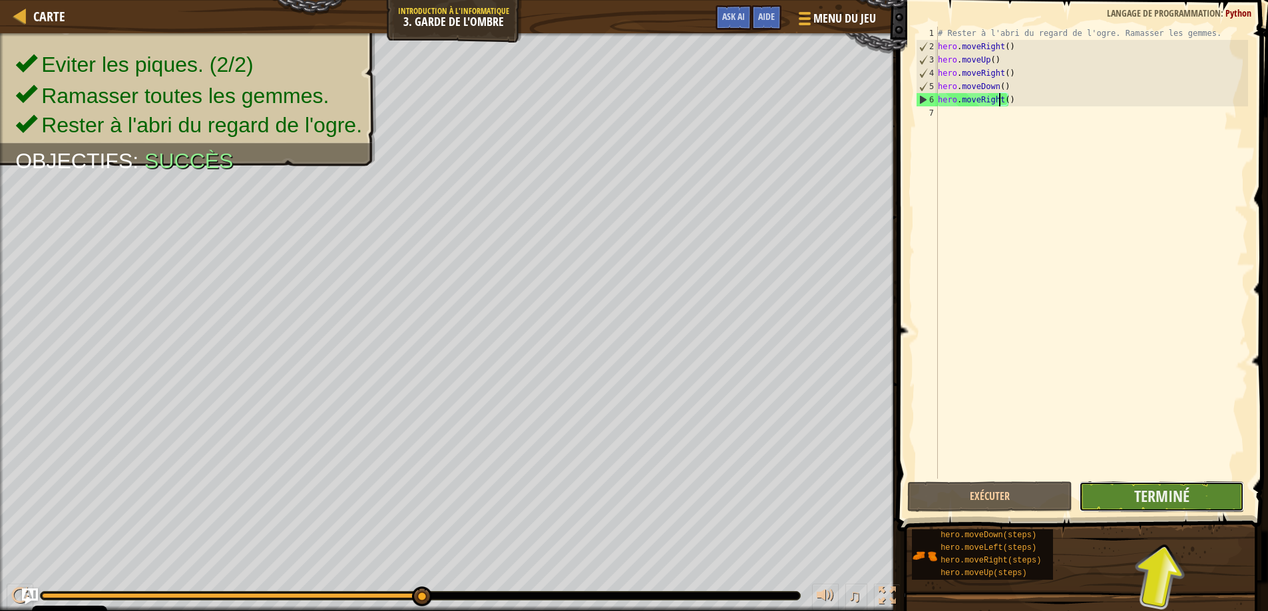
click at [1120, 494] on button "Terminé" at bounding box center [1161, 497] width 165 height 31
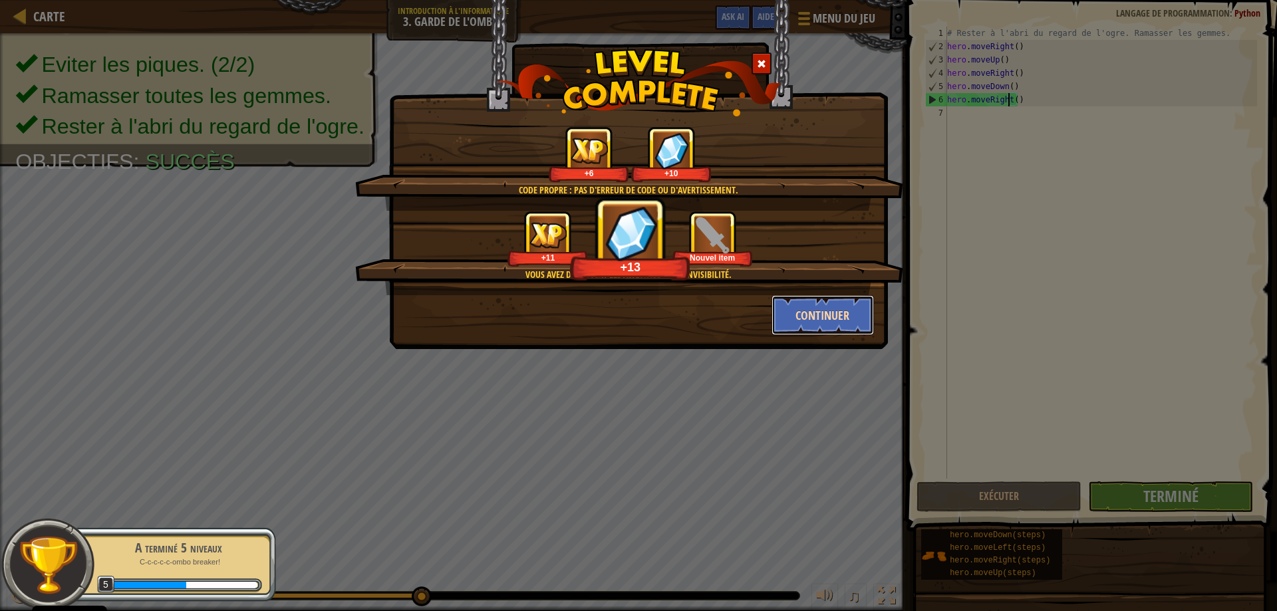
click at [788, 307] on button "Continuer" at bounding box center [823, 315] width 103 height 40
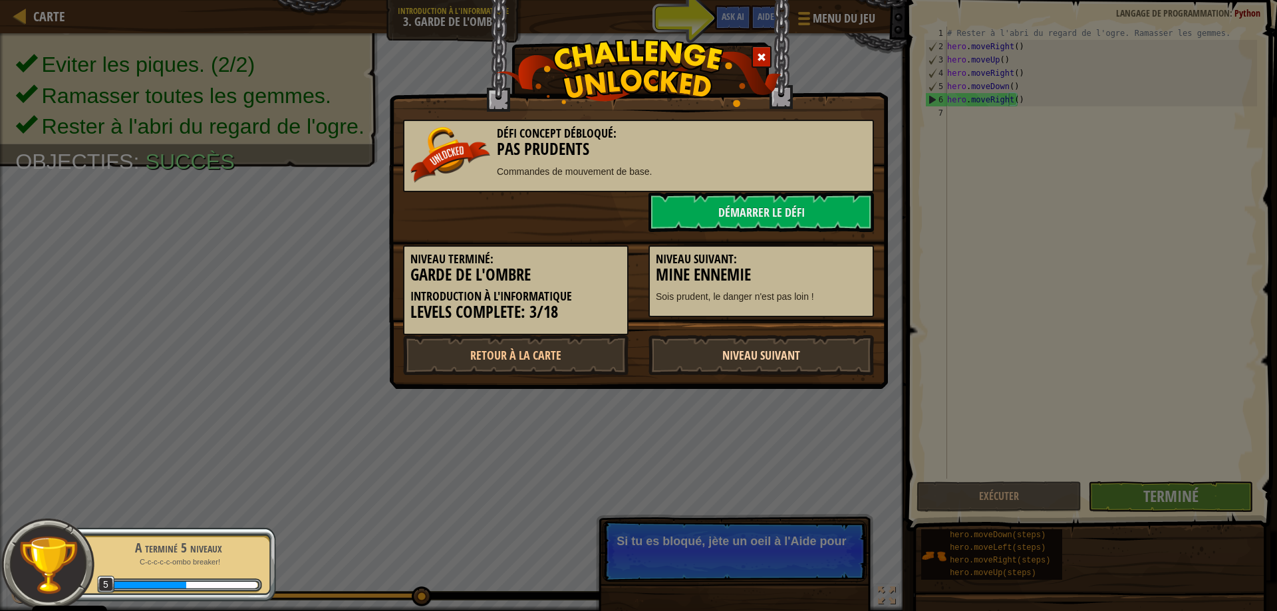
click at [748, 343] on link "Niveau Suivant" at bounding box center [762, 355] width 226 height 40
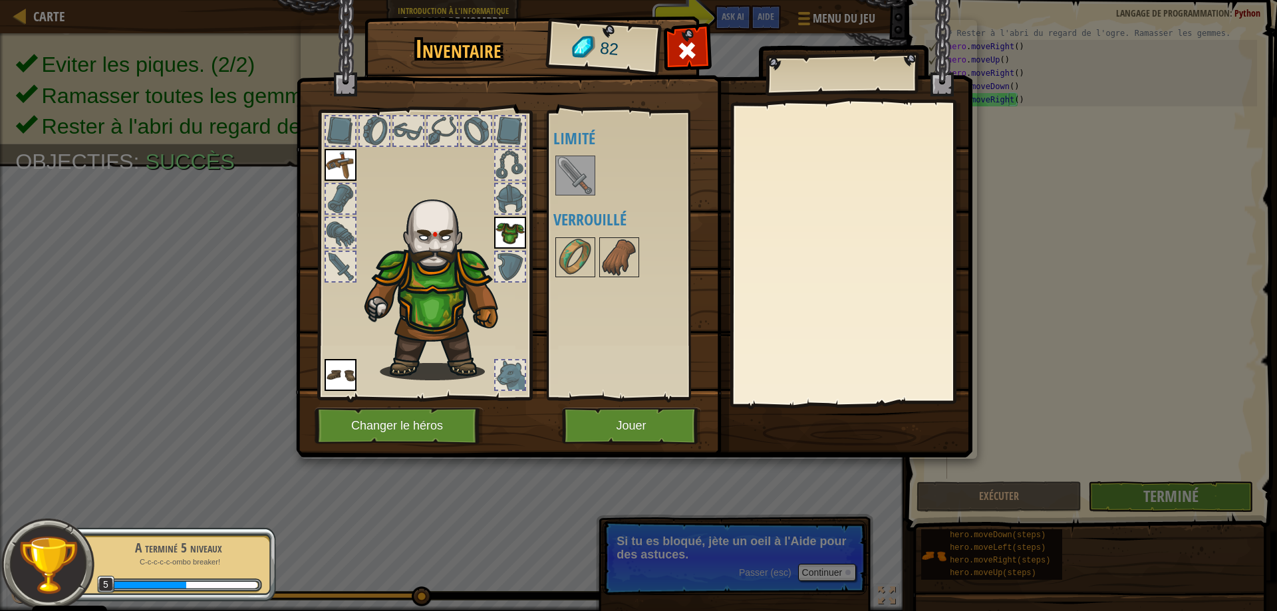
click at [566, 169] on img at bounding box center [575, 175] width 37 height 37
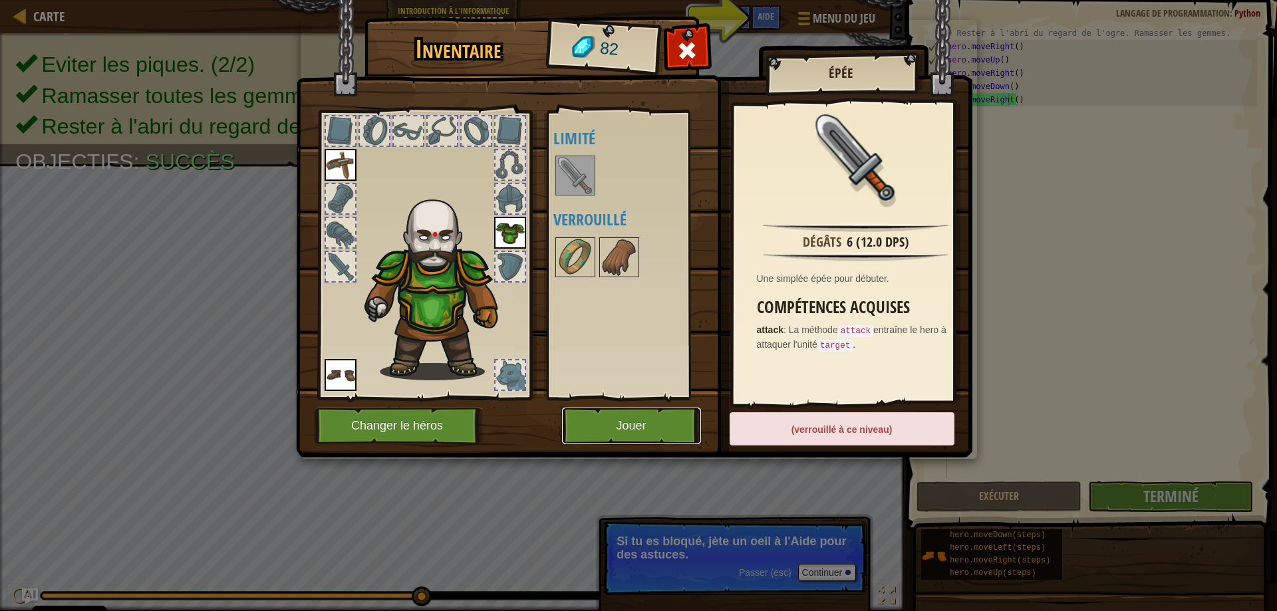
click at [639, 421] on button "Jouer" at bounding box center [631, 426] width 139 height 37
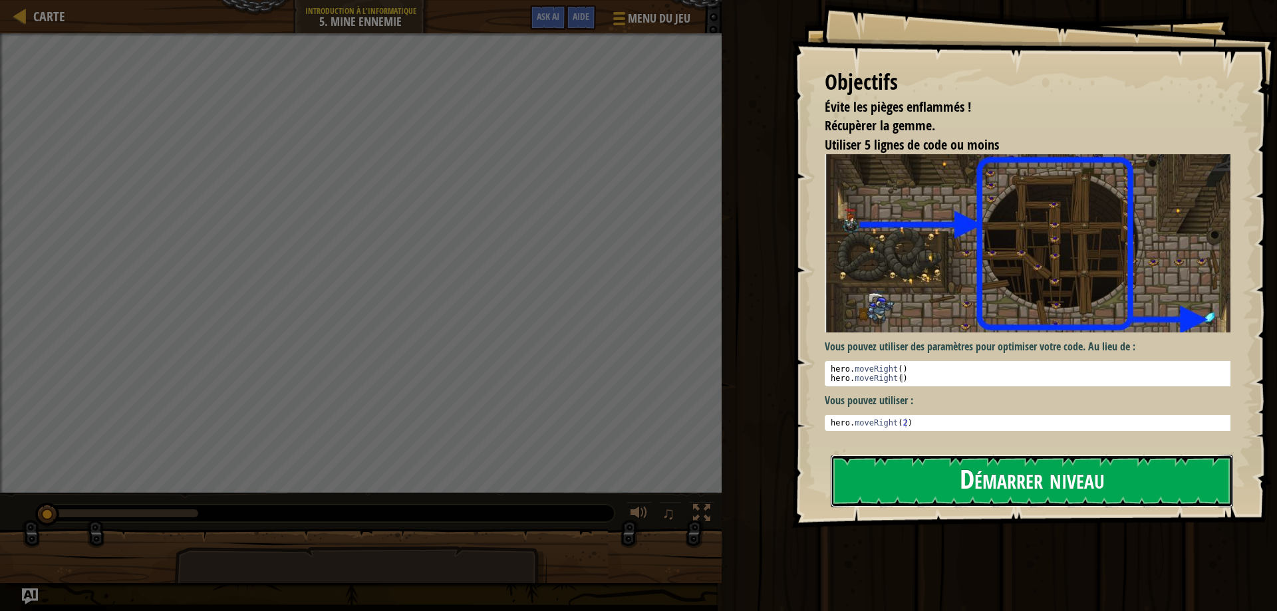
click at [908, 465] on button "Démarrer niveau" at bounding box center [1032, 481] width 403 height 53
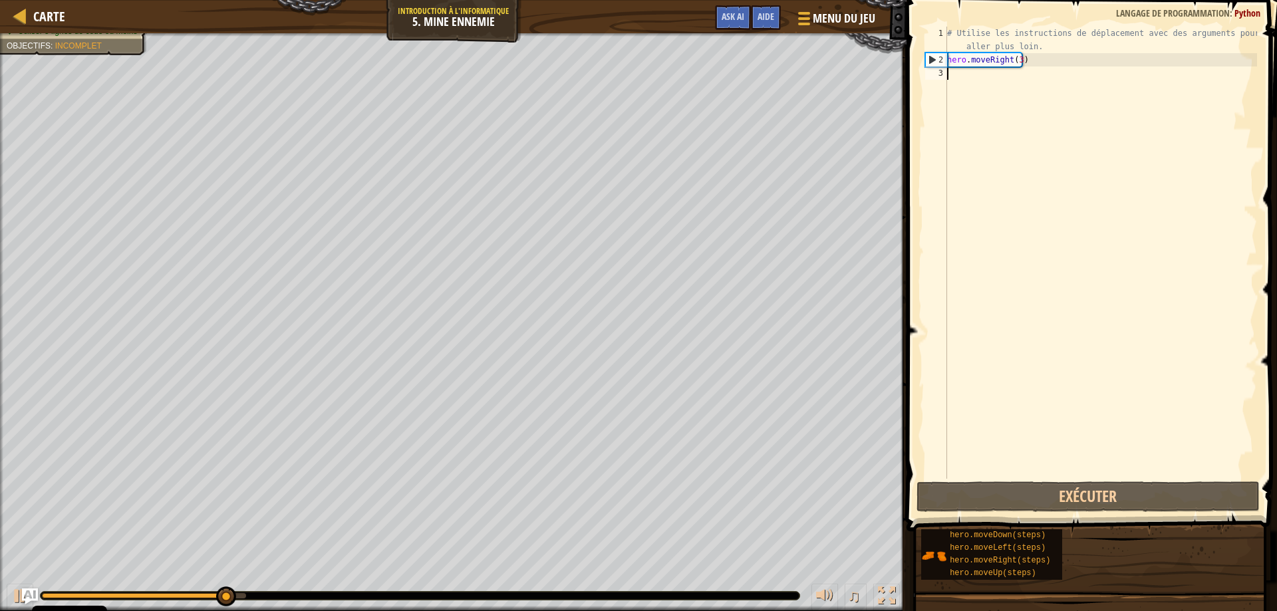
type textarea "y"
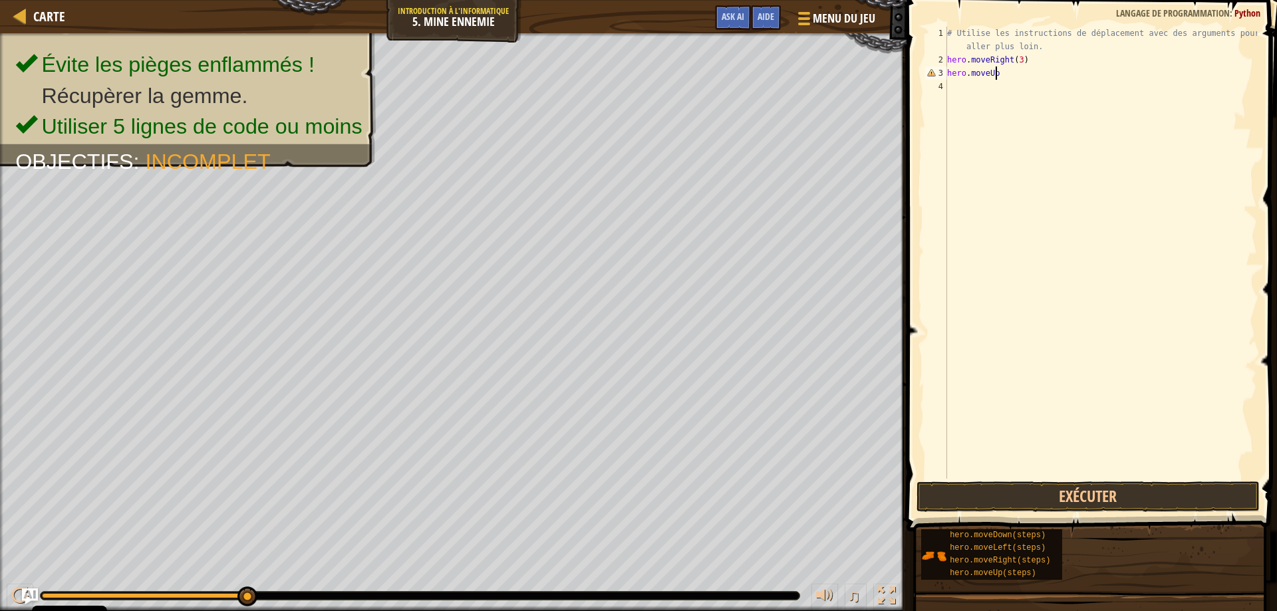
scroll to position [6, 4]
type textarea "hero.moveUp()"
type textarea "hero.moveRight()"
type textarea "hero.moveDown(3)"
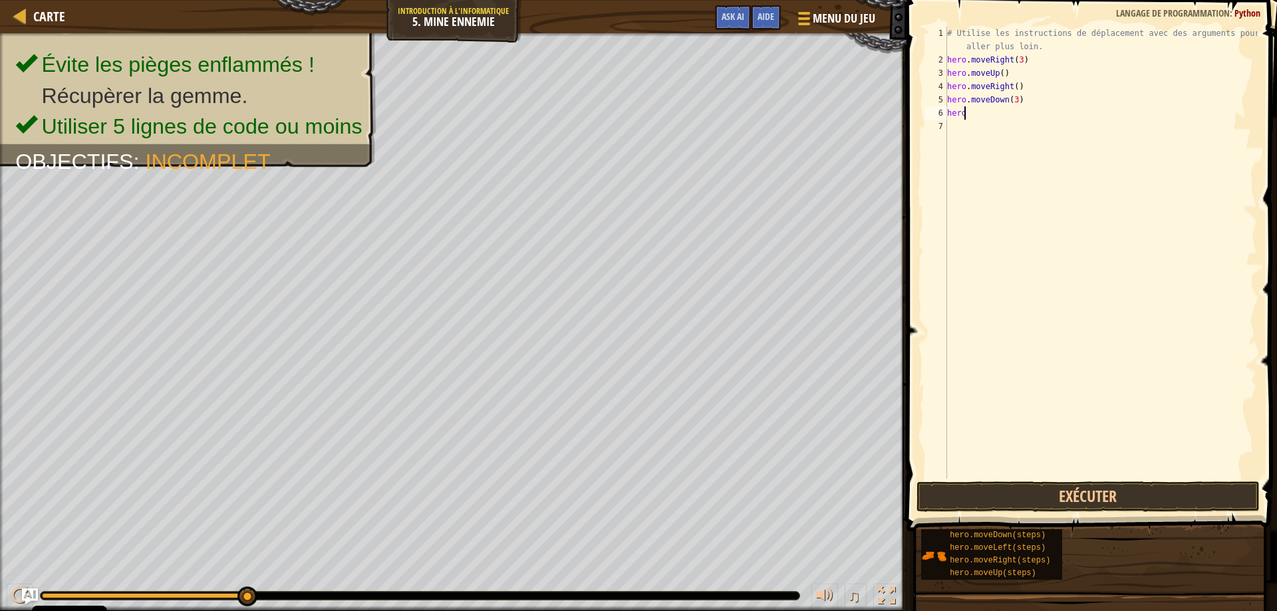
scroll to position [6, 1]
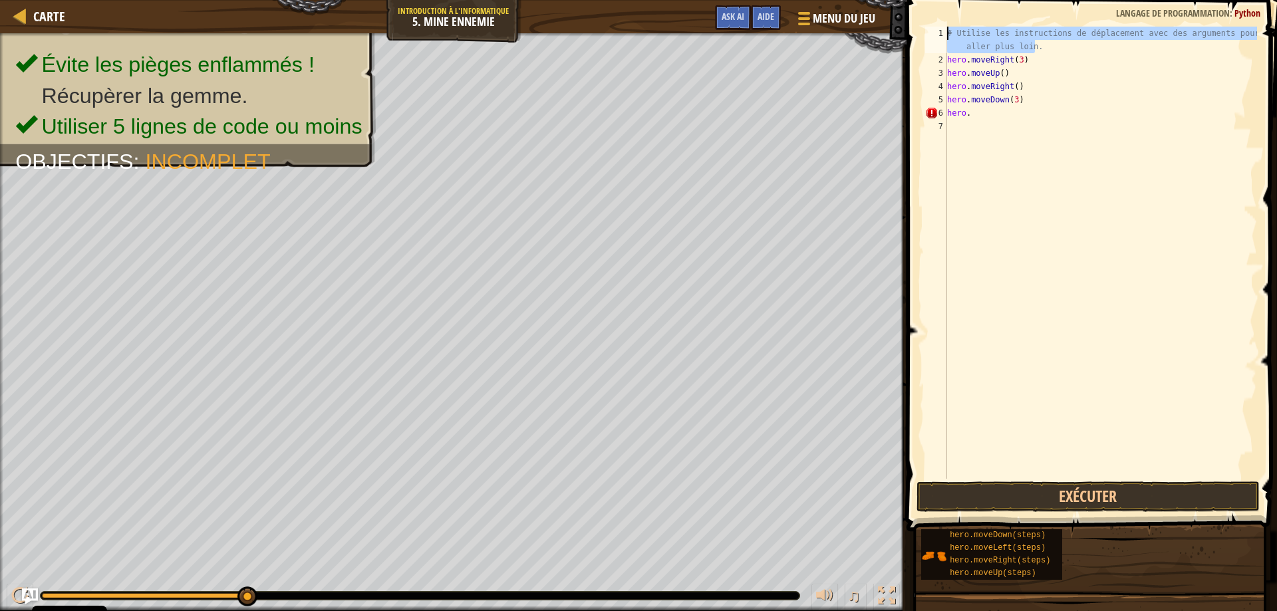
drag, startPoint x: 1038, startPoint y: 48, endPoint x: 931, endPoint y: 8, distance: 114.3
click at [931, 8] on div "hero. 1 2 3 4 5 6 7 # Utilise les instructions de déplacement avec des argument…" at bounding box center [1090, 292] width 375 height 571
click at [984, 111] on div "# Utilise les instructions de déplacement avec des arguments pour aller plus lo…" at bounding box center [1101, 273] width 313 height 492
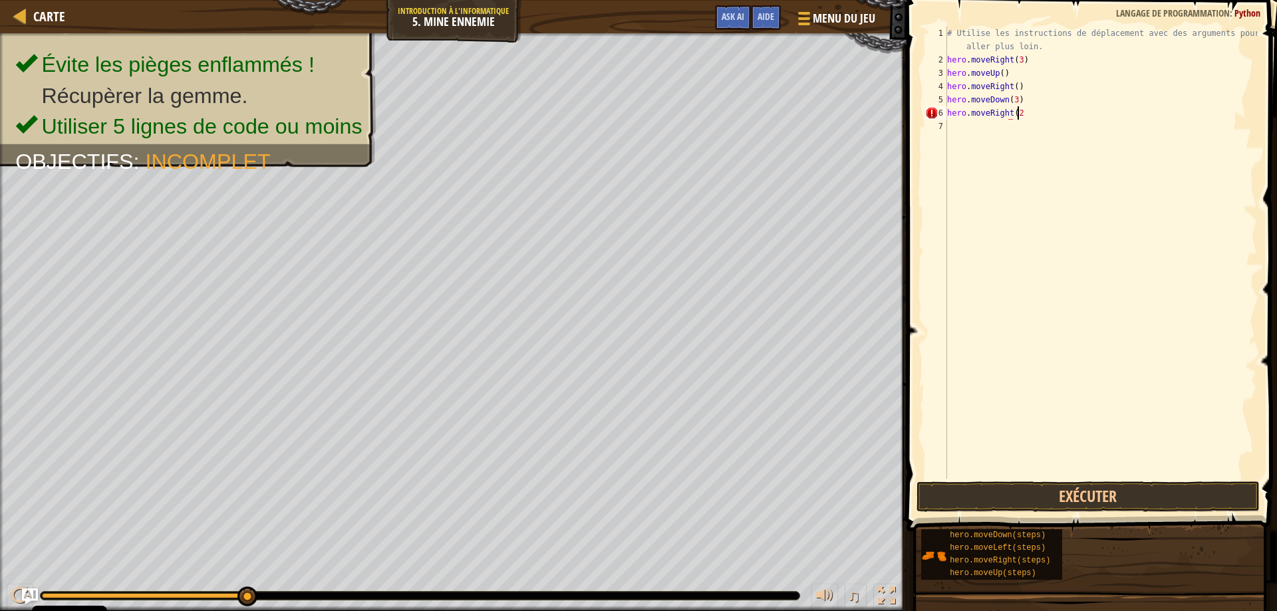
scroll to position [6, 5]
type textarea "hero.moveRight(2)"
click at [1007, 497] on button "Exécuter" at bounding box center [1089, 497] width 344 height 31
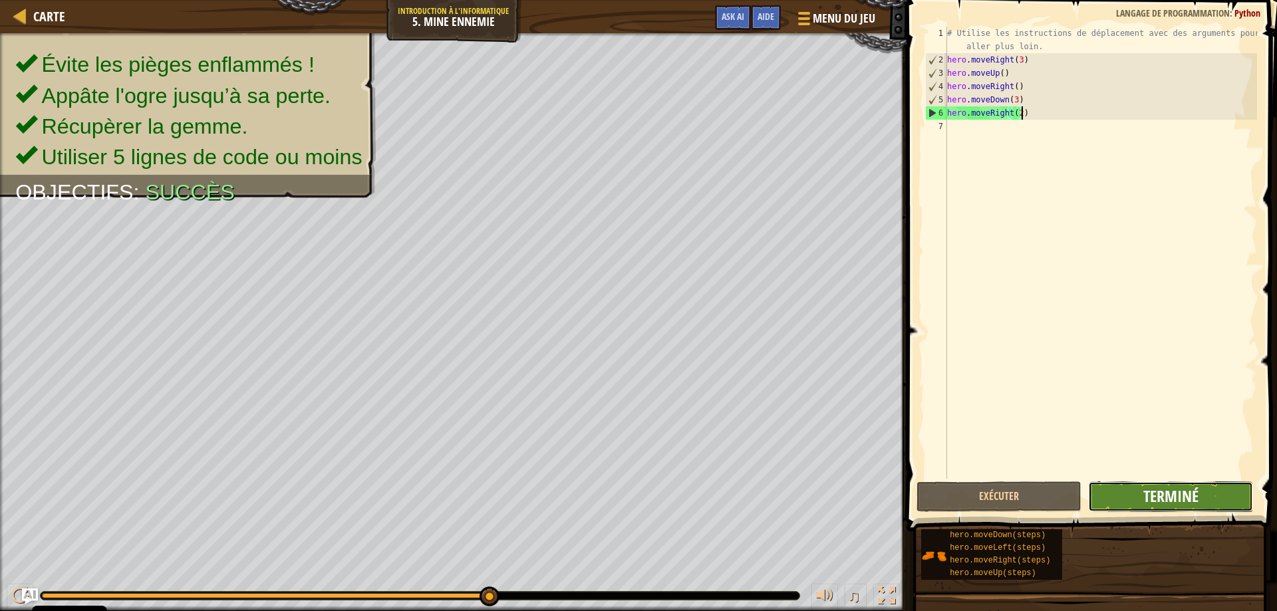
click at [1148, 493] on span "Terminé" at bounding box center [1171, 496] width 55 height 21
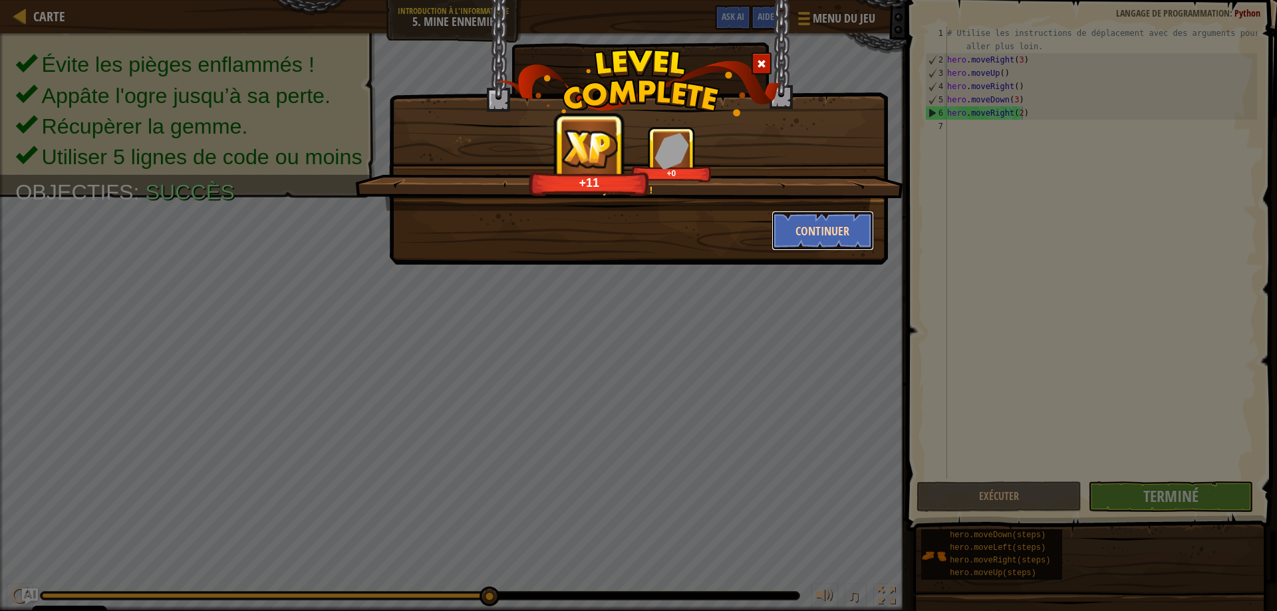
click at [793, 228] on button "Continuer" at bounding box center [823, 231] width 103 height 40
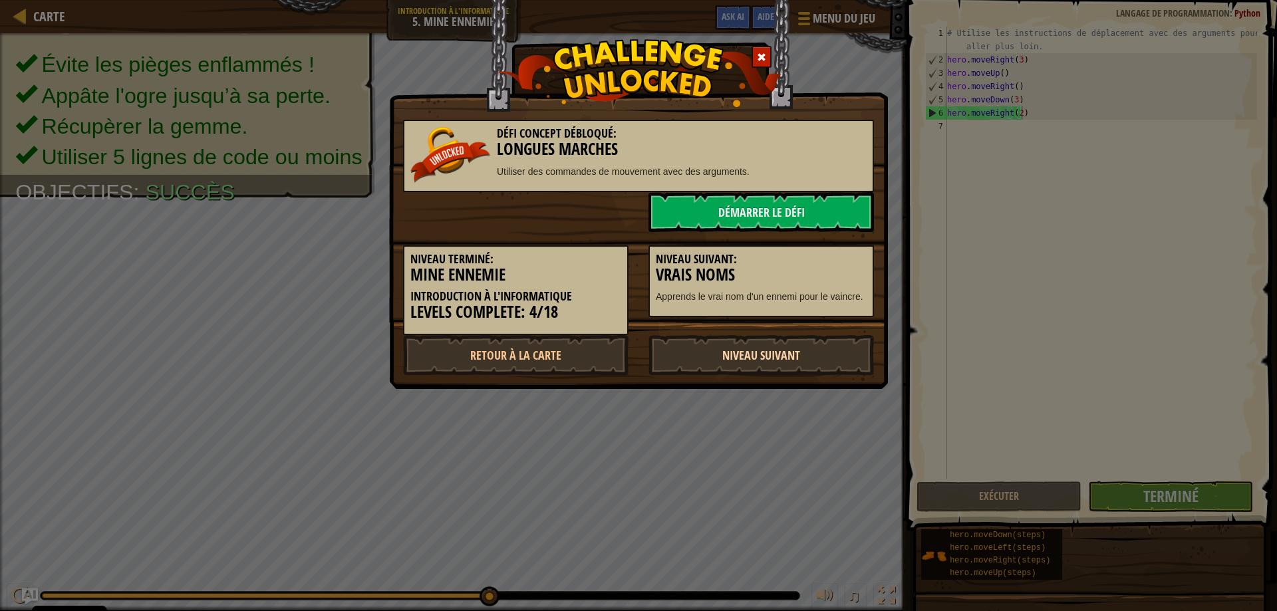
click at [778, 344] on link "Niveau Suivant" at bounding box center [762, 355] width 226 height 40
click at [760, 351] on link "Niveau Suivant" at bounding box center [762, 355] width 226 height 40
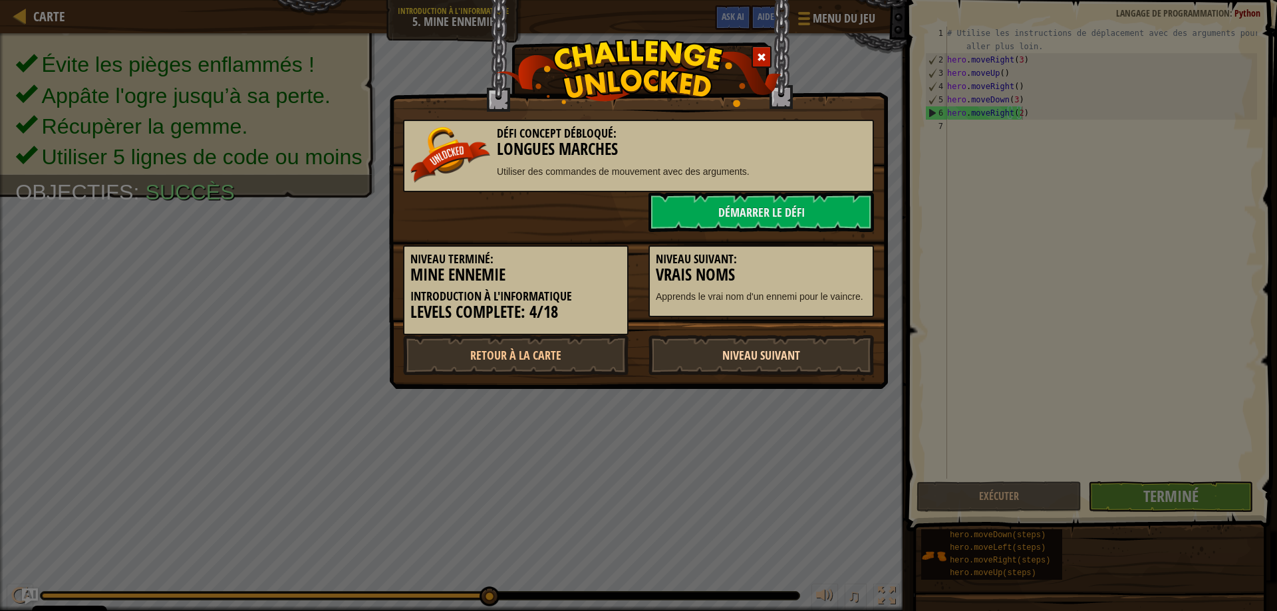
click at [760, 351] on link "Niveau Suivant" at bounding box center [762, 355] width 226 height 40
click at [452, 176] on img at bounding box center [451, 155] width 80 height 56
click at [699, 353] on link "Niveau Suivant" at bounding box center [762, 355] width 226 height 40
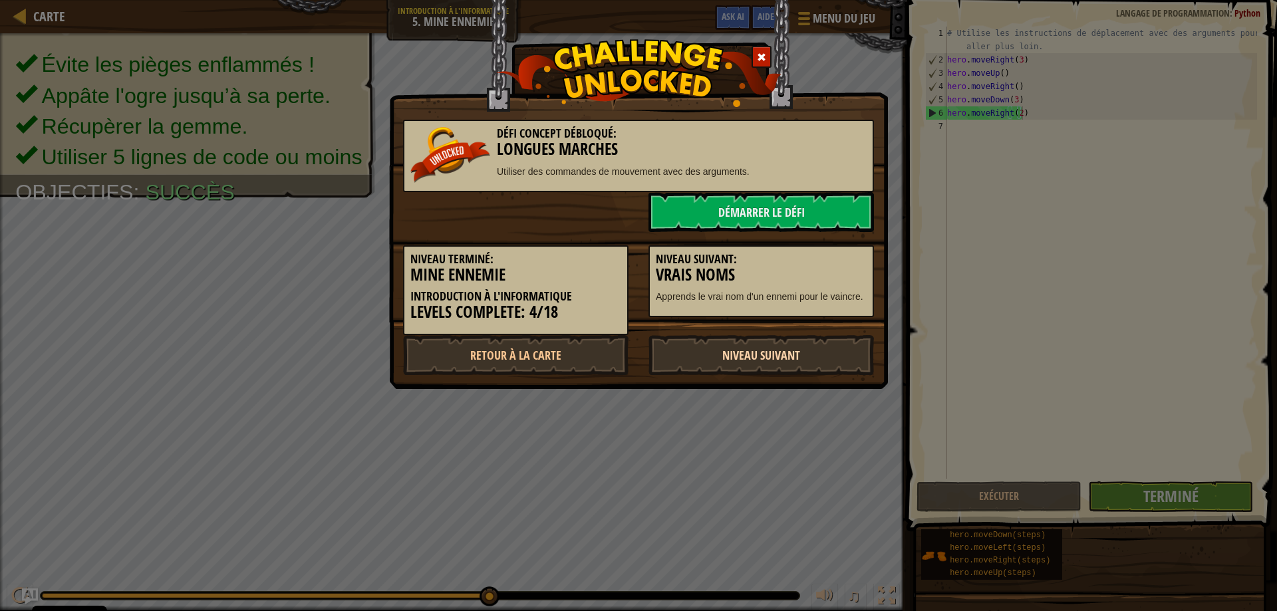
click at [699, 353] on link "Niveau Suivant" at bounding box center [762, 355] width 226 height 40
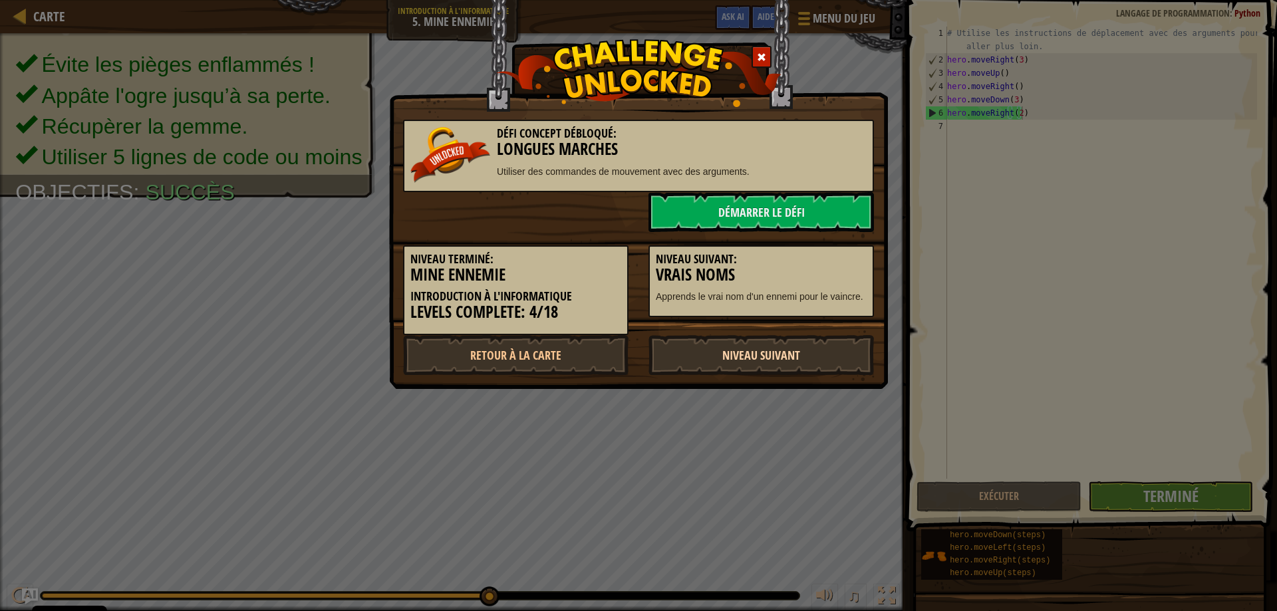
click at [699, 353] on link "Niveau Suivant" at bounding box center [762, 355] width 226 height 40
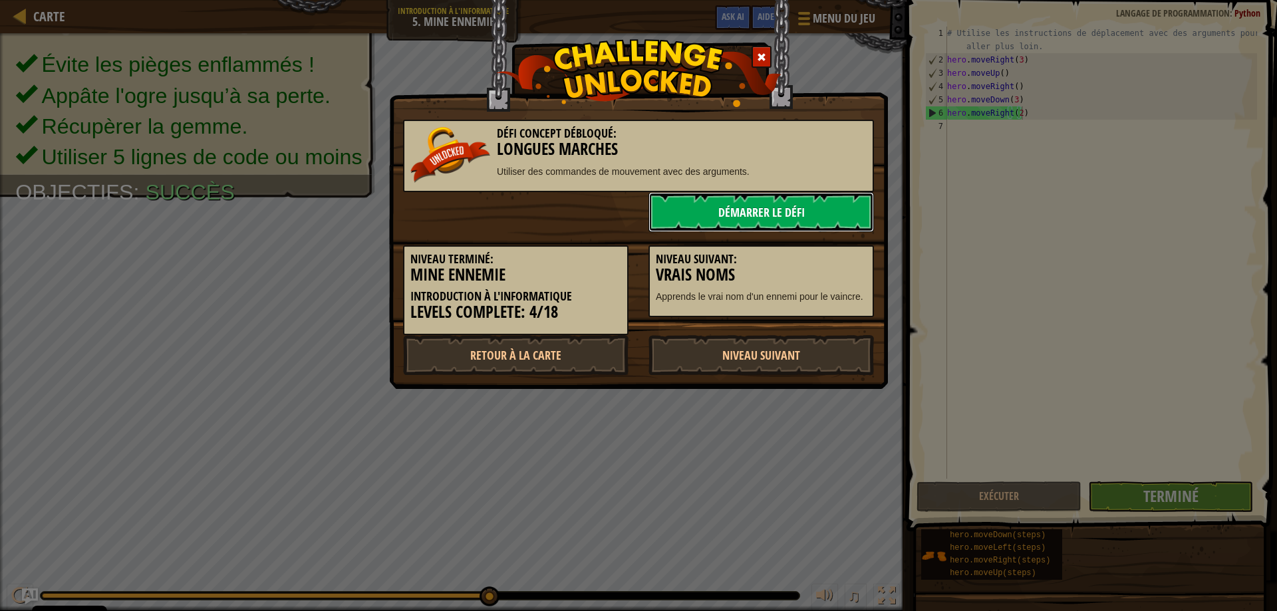
click at [715, 223] on link "Démarrer le Défi" at bounding box center [762, 212] width 226 height 40
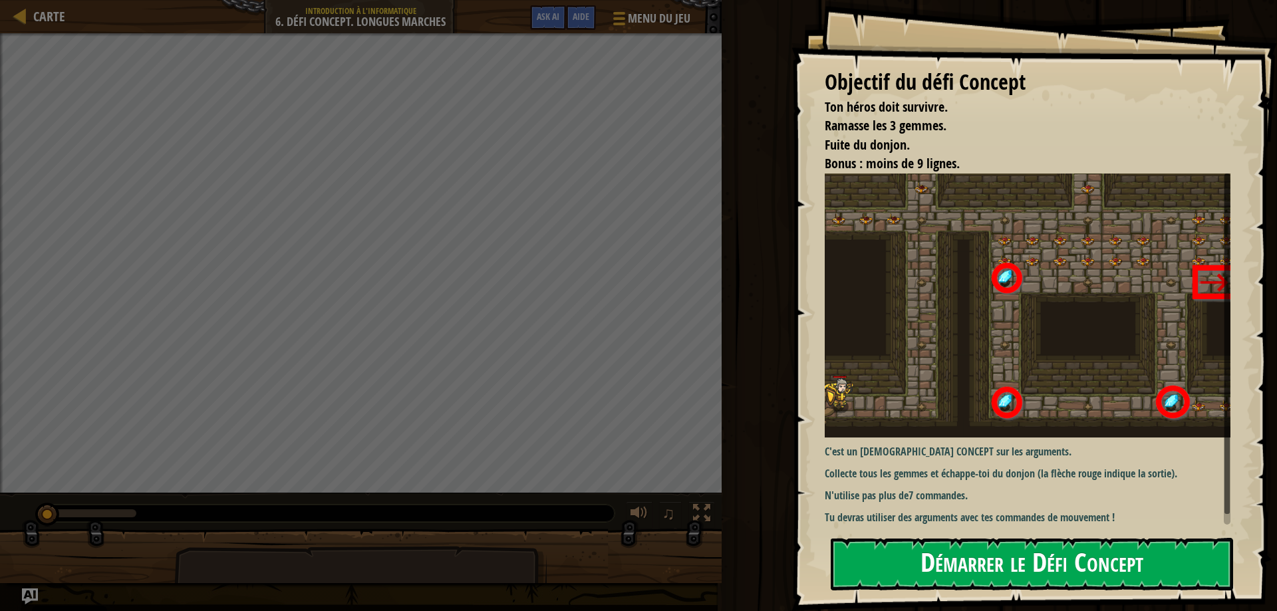
click at [923, 548] on button "Démarrer le Défi Concept" at bounding box center [1032, 564] width 403 height 53
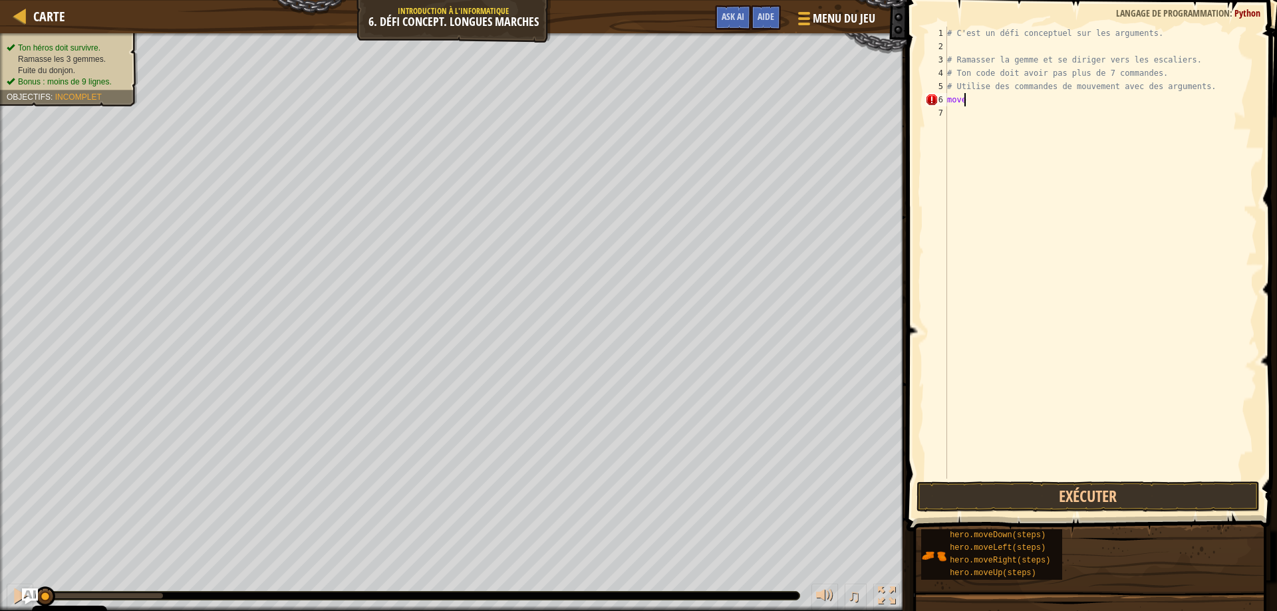
scroll to position [6, 1]
type textarea "m"
type textarea "G"
type textarea "Hero.moveright()"
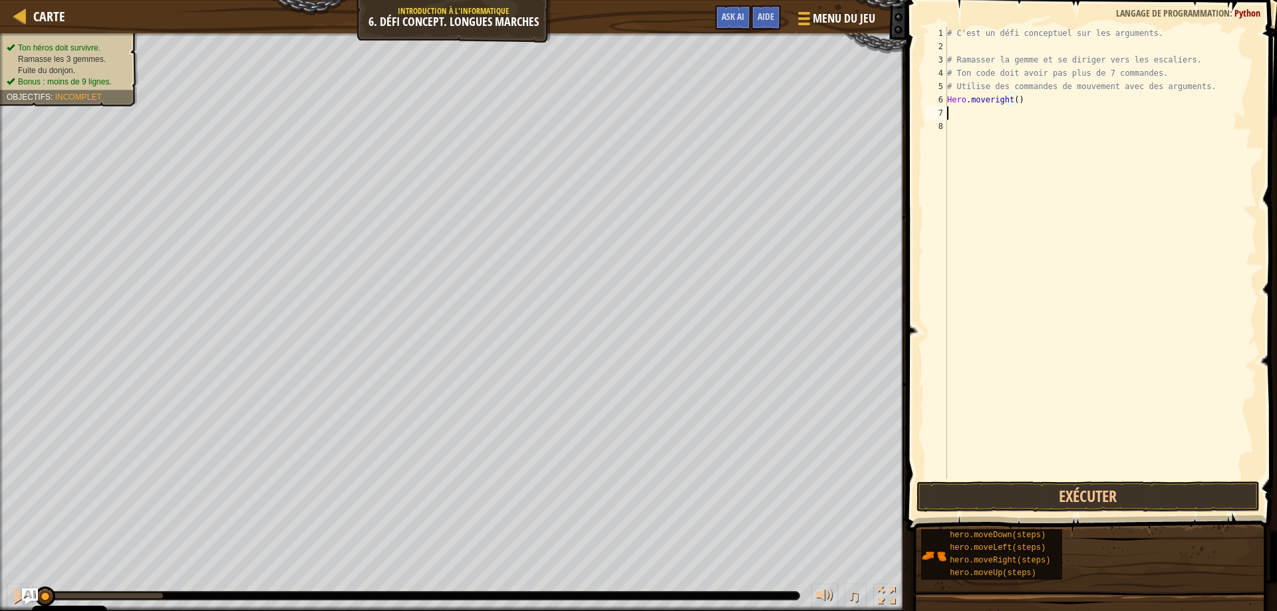
scroll to position [6, 0]
type textarea "G"
type textarea "hero.moveup(3)"
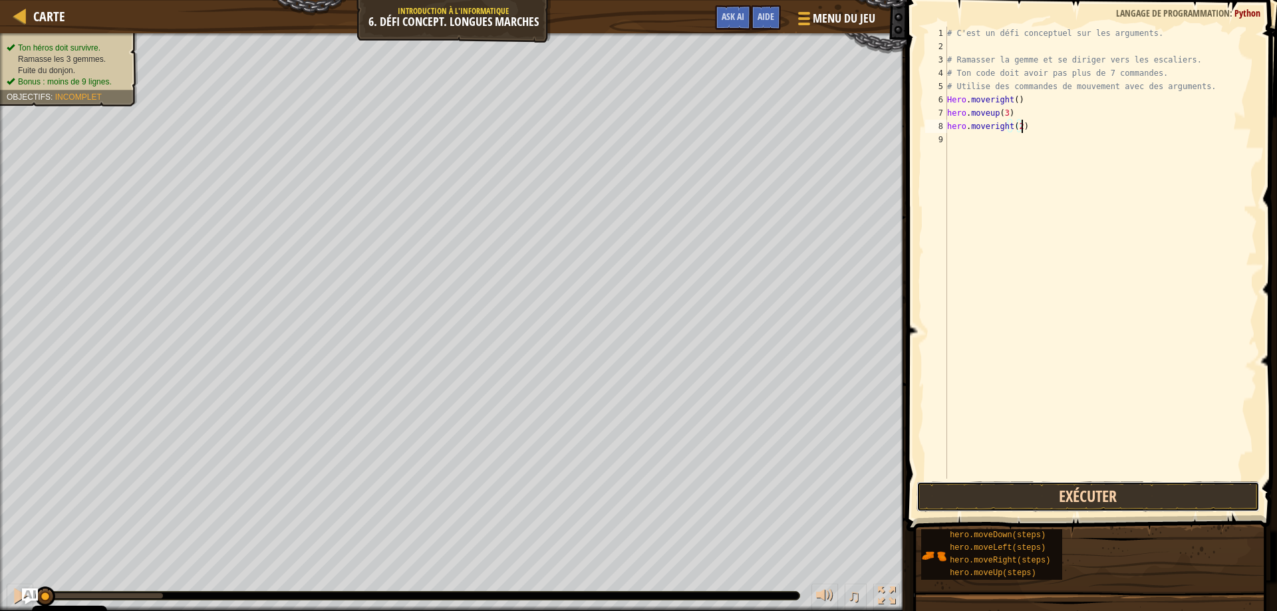
click at [930, 491] on button "Exécuter" at bounding box center [1089, 497] width 344 height 31
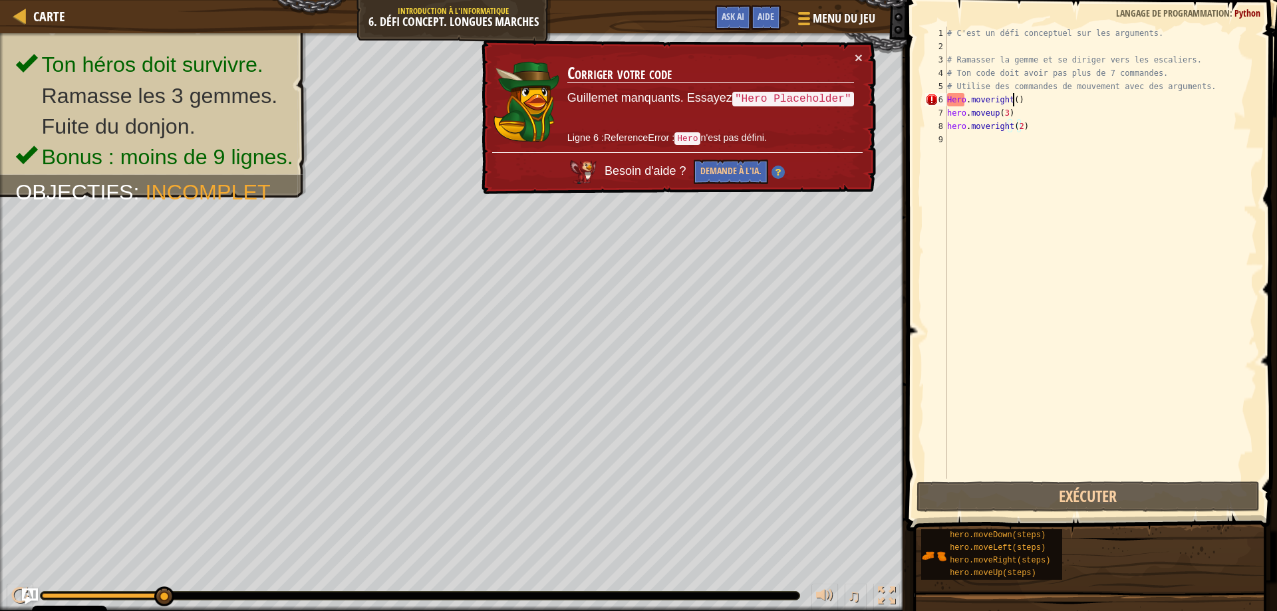
click at [1014, 98] on div "# C'est un défi conceptuel sur les arguments. # Ramasser la gemme et se diriger…" at bounding box center [1101, 266] width 313 height 479
click at [953, 97] on div "# C'est un défi conceptuel sur les arguments. # Ramasser la gemme et se diriger…" at bounding box center [1101, 266] width 313 height 479
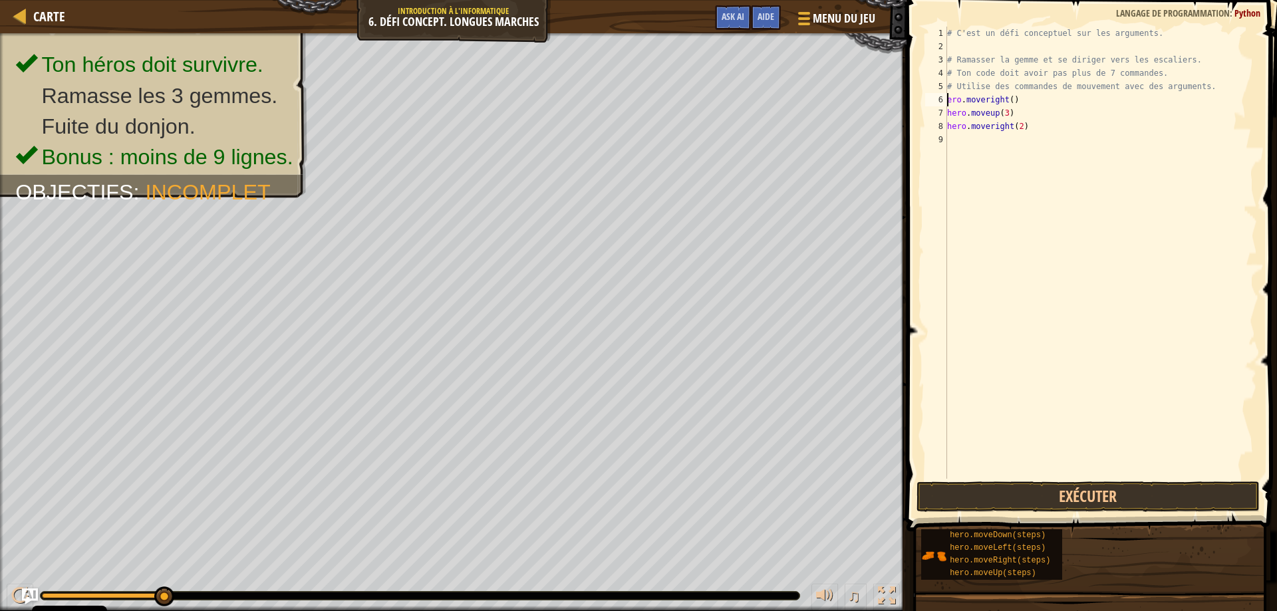
scroll to position [6, 1]
click at [1073, 496] on button "Exécuter" at bounding box center [1089, 497] width 344 height 31
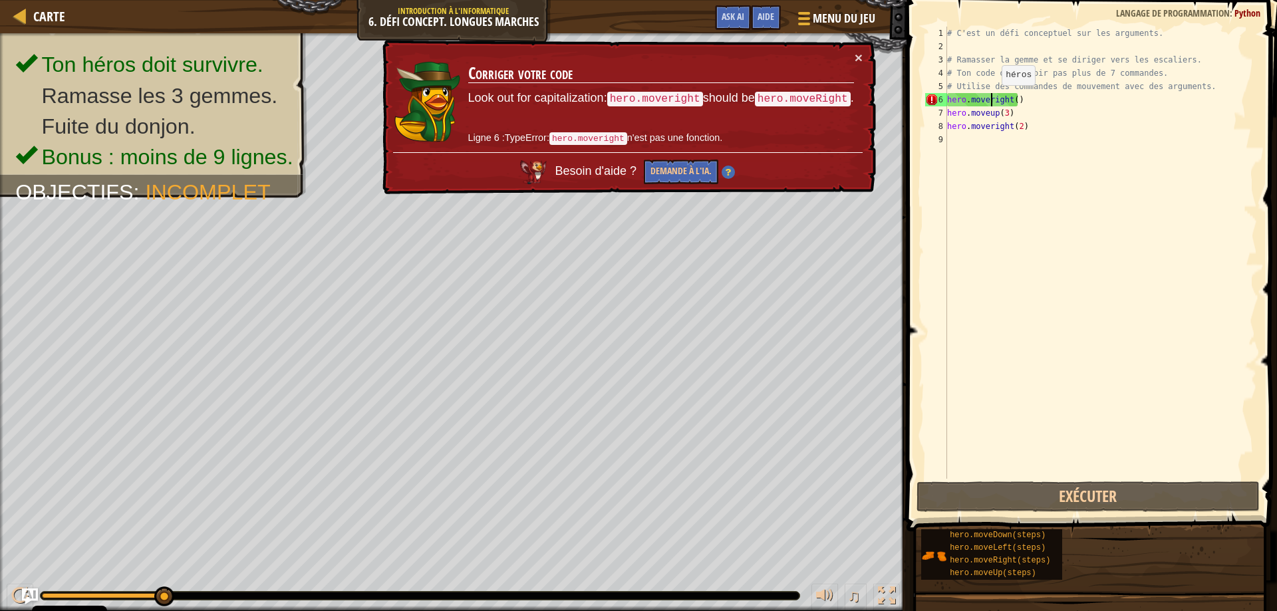
click at [991, 98] on div "# C'est un défi conceptuel sur les arguments. # Ramasser la gemme et se diriger…" at bounding box center [1101, 266] width 313 height 479
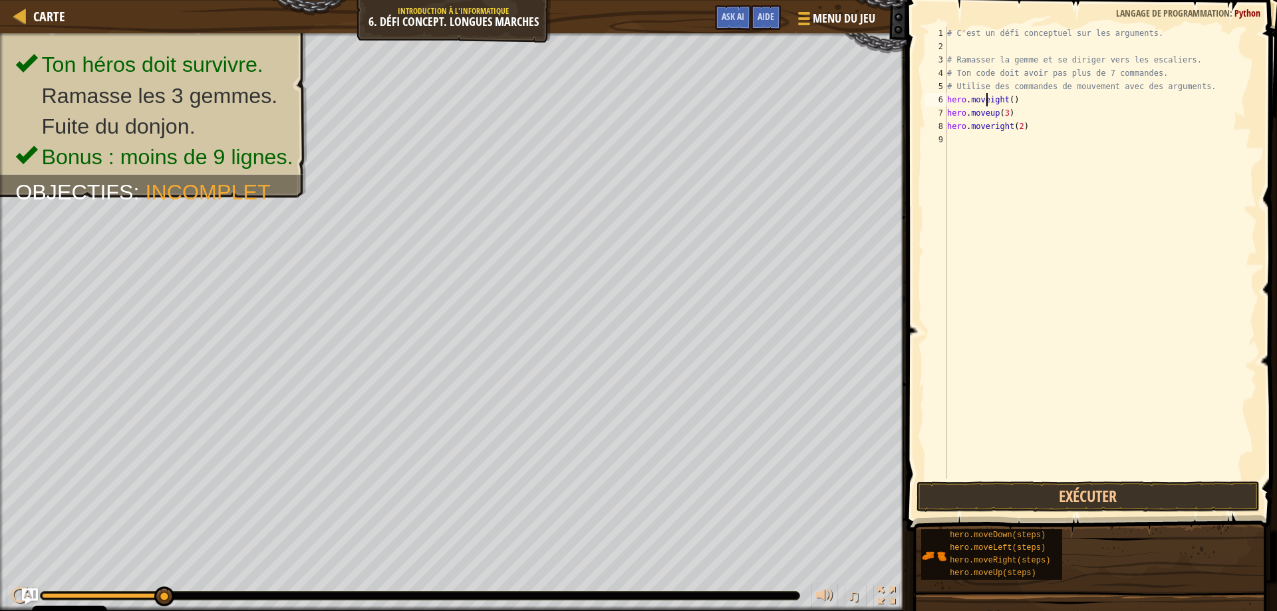
scroll to position [6, 4]
click at [989, 501] on button "Exécuter" at bounding box center [1089, 497] width 344 height 31
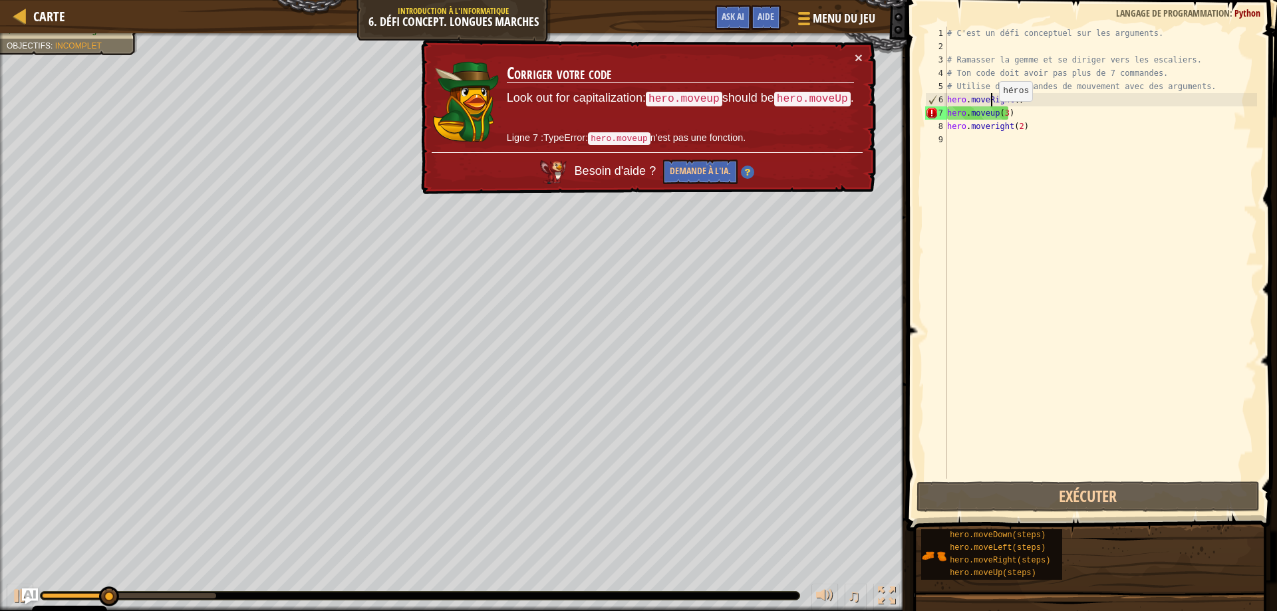
click at [990, 114] on div "# C'est un défi conceptuel sur les arguments. # Ramasser la gemme et se diriger…" at bounding box center [1101, 266] width 313 height 479
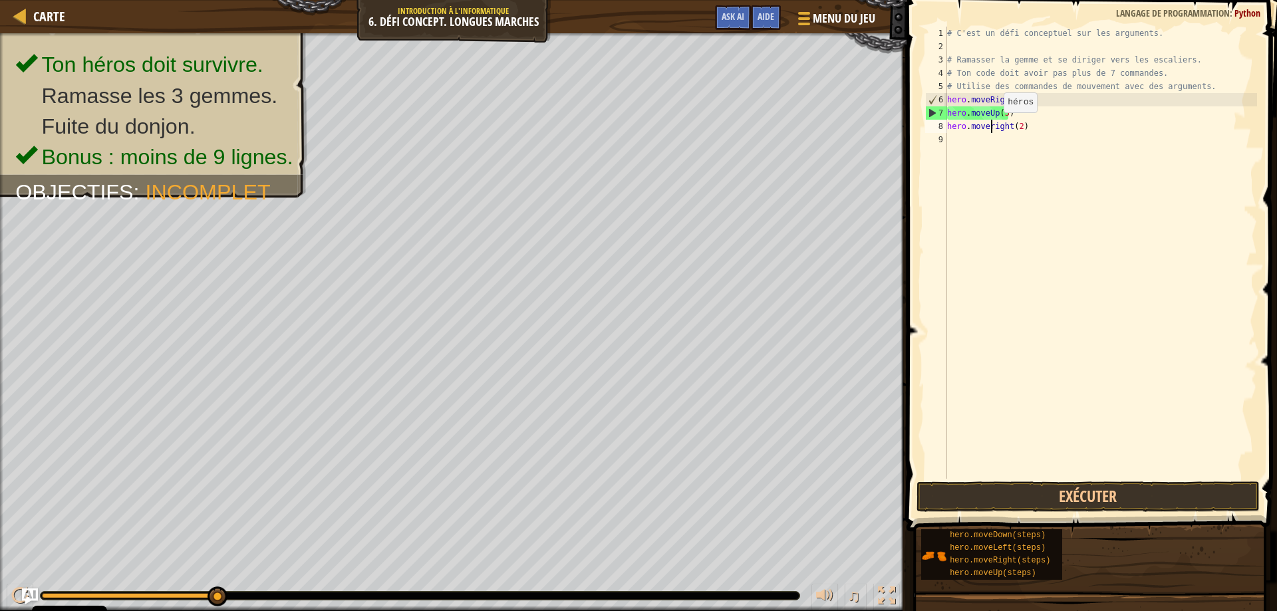
click at [993, 126] on div "# C'est un défi conceptuel sur les arguments. # Ramasser la gemme et se diriger…" at bounding box center [1101, 266] width 313 height 479
type textarea "hero.moveRight(2)"
click at [1029, 495] on button "Exécuter" at bounding box center [1089, 497] width 344 height 31
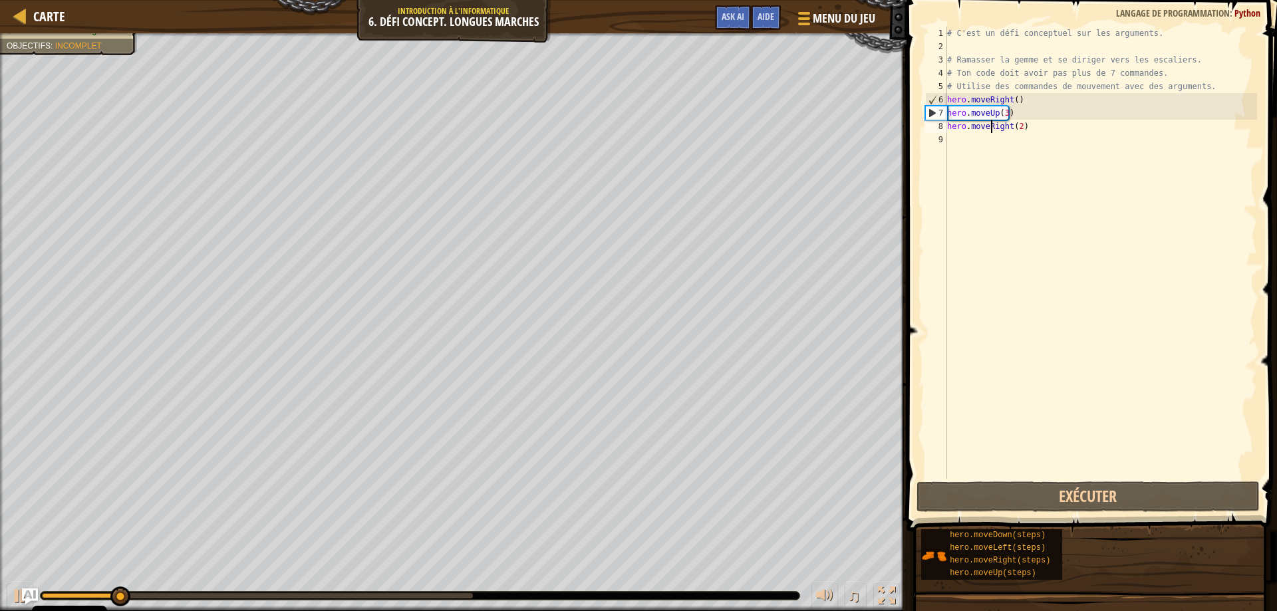
click at [979, 142] on div "# C'est un défi conceptuel sur les arguments. # Ramasser la gemme et se diriger…" at bounding box center [1101, 266] width 313 height 479
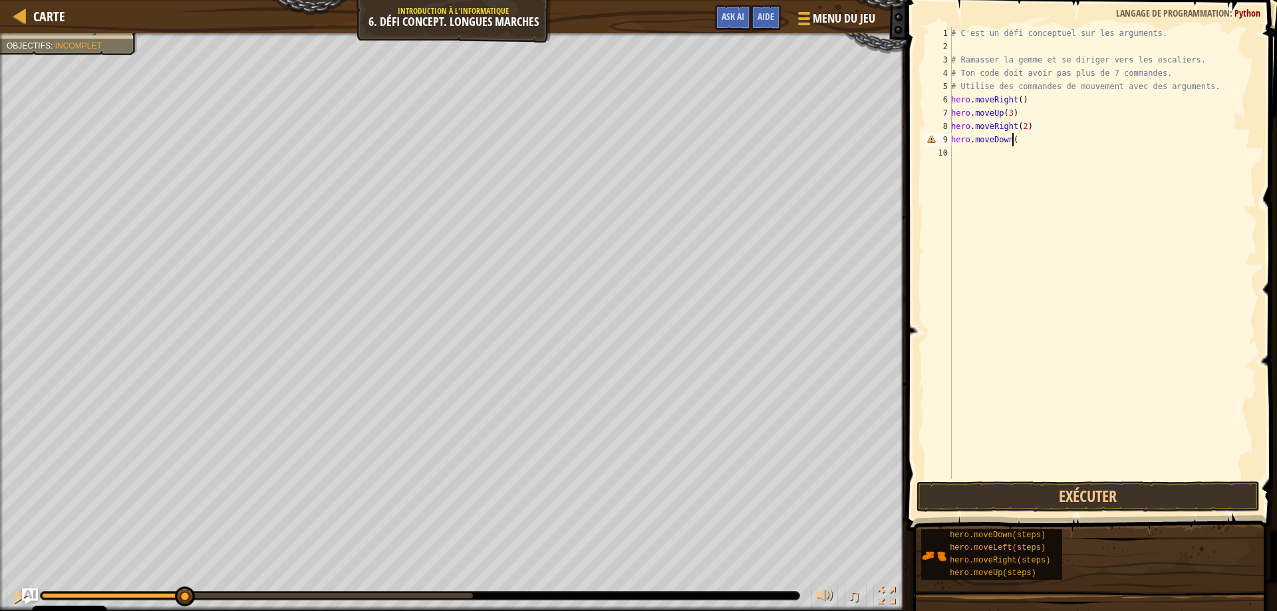
type textarea "hero.moveDown()"
type textarea "hero.moveLeft()"
type textarea "hero.moveDown()"
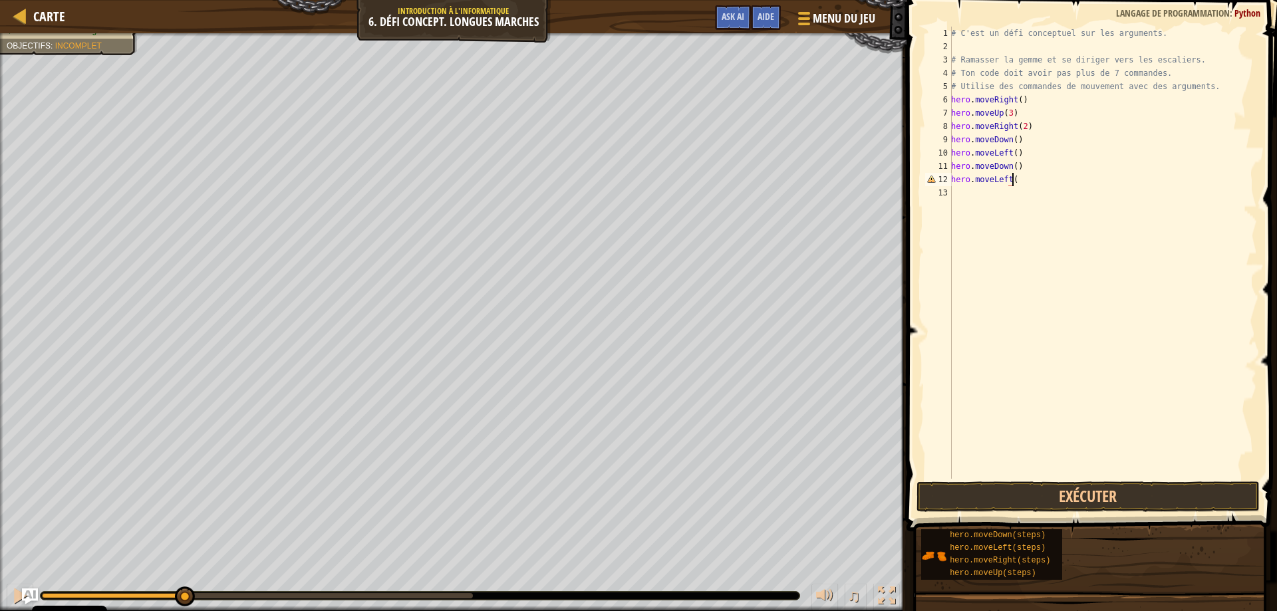
scroll to position [6, 5]
type textarea "hero.moveLeft(2)"
type textarea "hero.moveUp(2)"
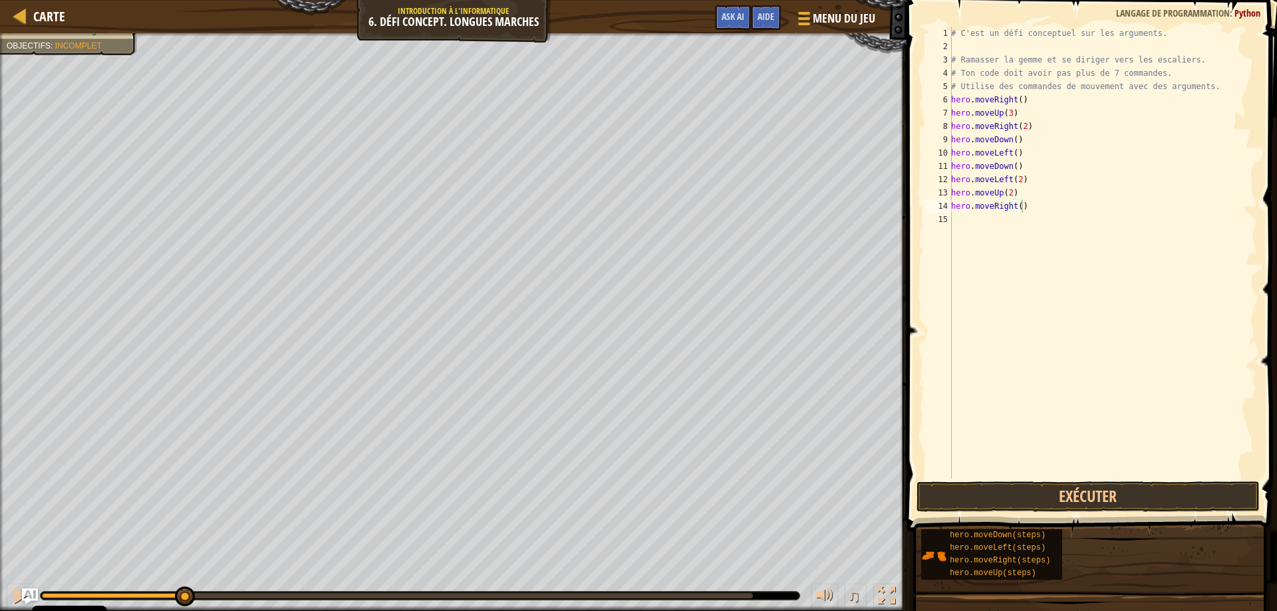
click at [1072, 479] on span at bounding box center [1093, 246] width 381 height 571
click at [1074, 483] on button "Exécuter" at bounding box center [1089, 497] width 344 height 31
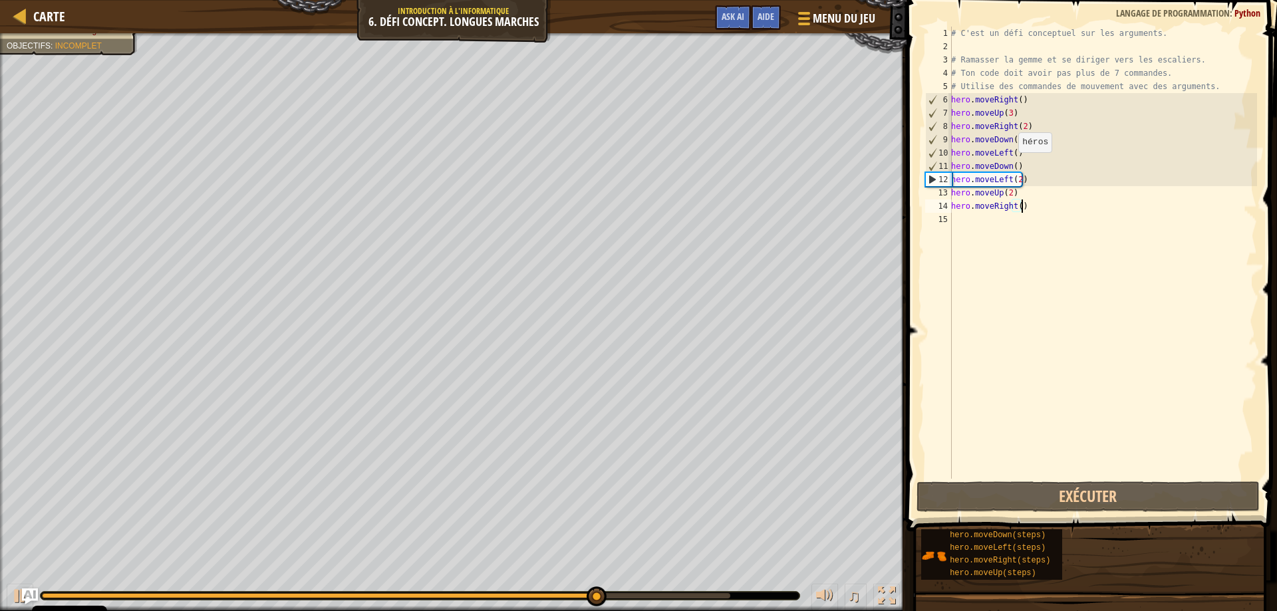
click at [1013, 166] on div "# C'est un défi conceptuel sur les arguments. # Ramasser la gemme et se diriger…" at bounding box center [1103, 266] width 309 height 479
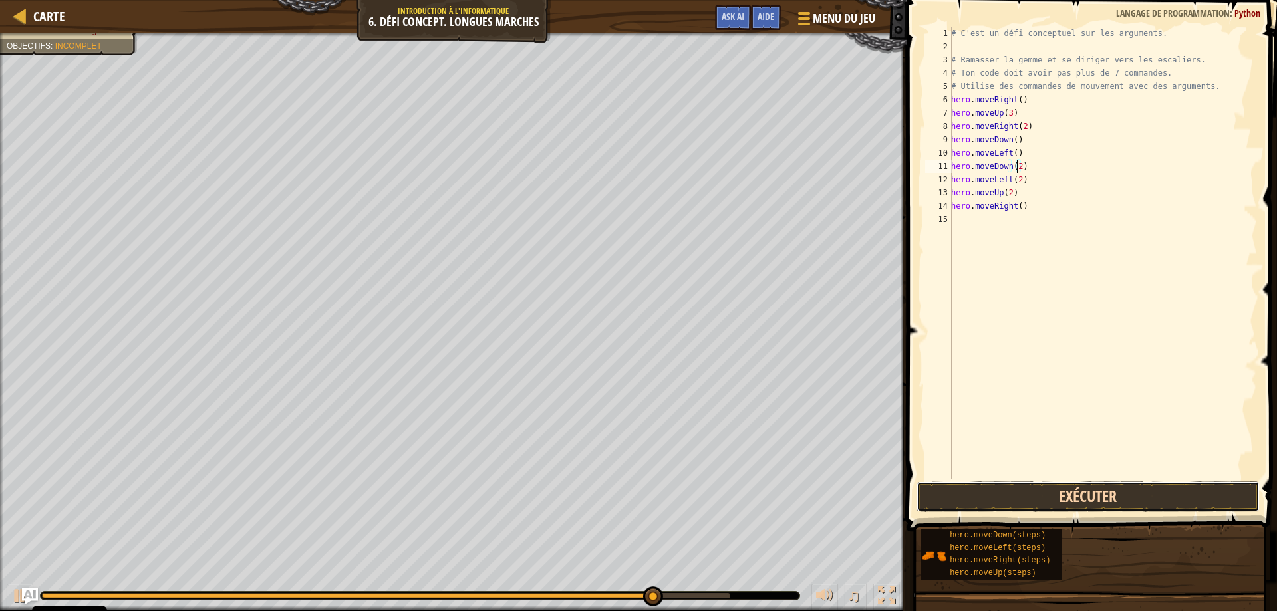
click at [1014, 491] on button "Exécuter" at bounding box center [1089, 497] width 344 height 31
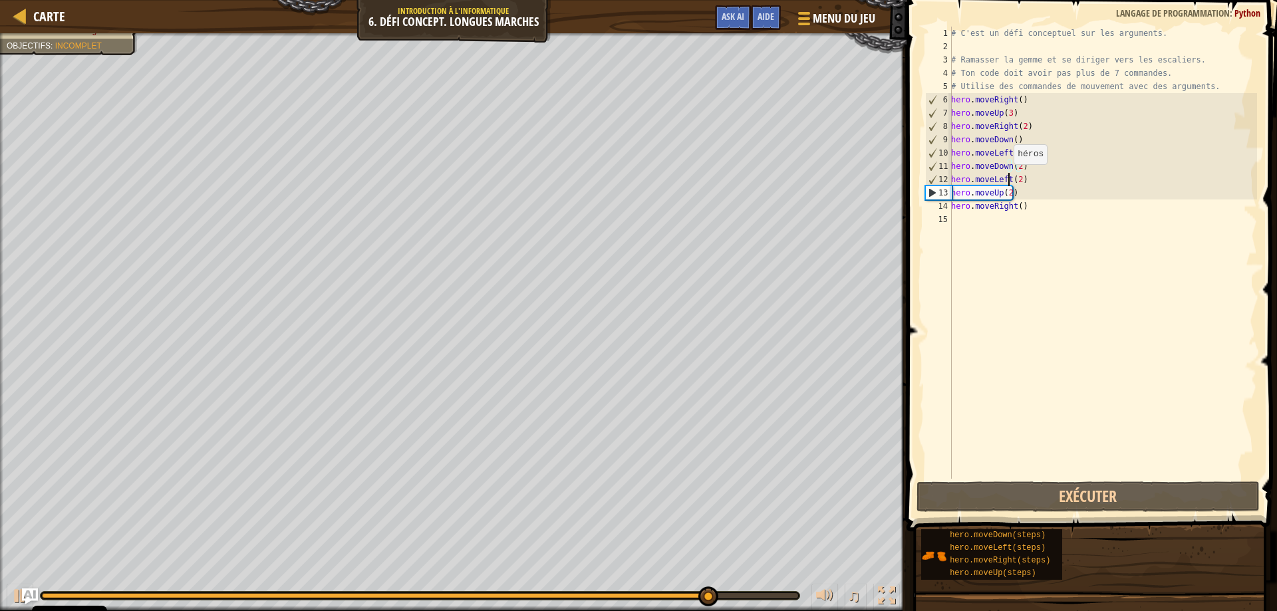
click at [1007, 178] on div "# C'est un défi conceptuel sur les arguments. # Ramasser la gemme et se diriger…" at bounding box center [1103, 266] width 309 height 479
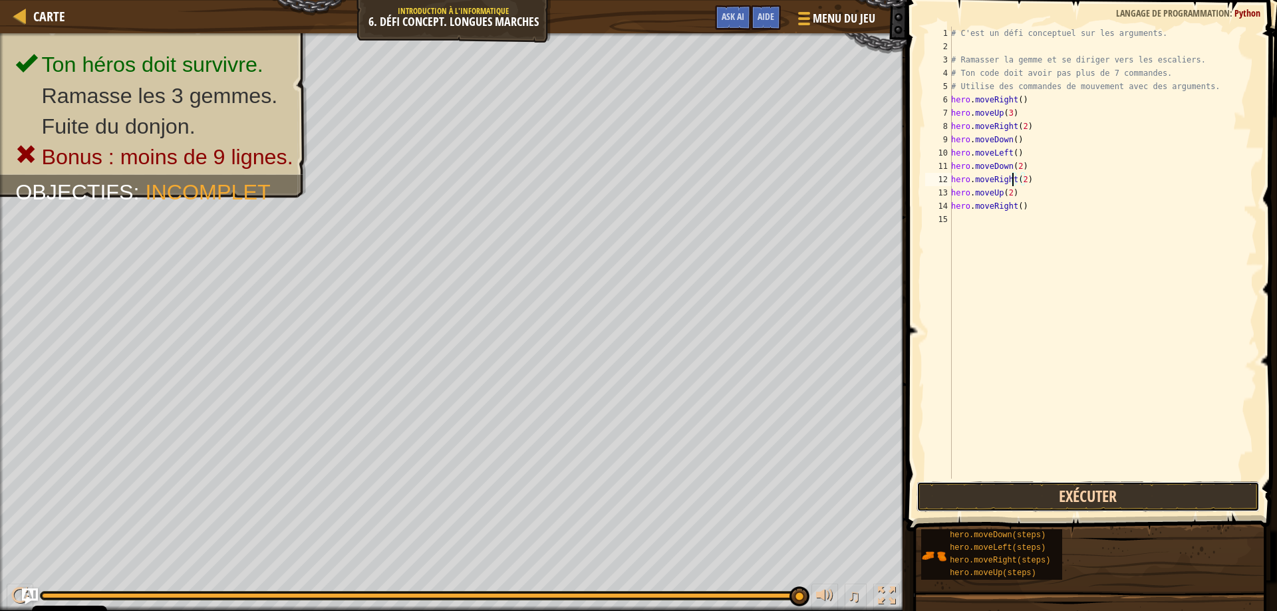
click at [997, 486] on button "Exécuter" at bounding box center [1089, 497] width 344 height 31
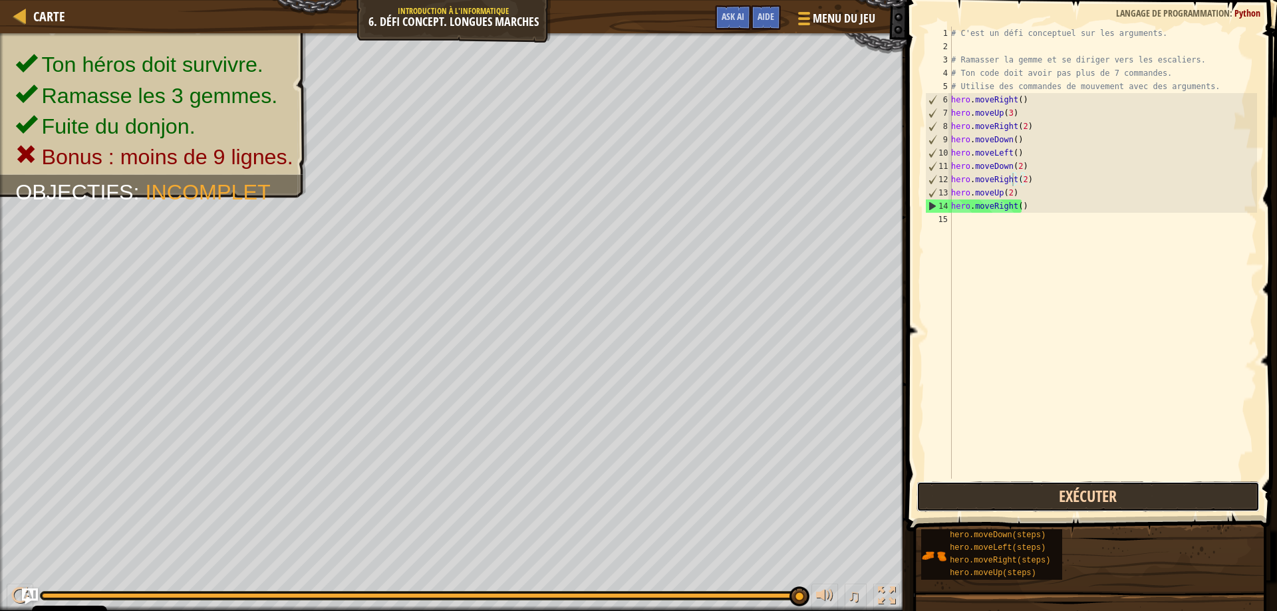
click at [1148, 502] on button "Exécuter" at bounding box center [1089, 497] width 344 height 31
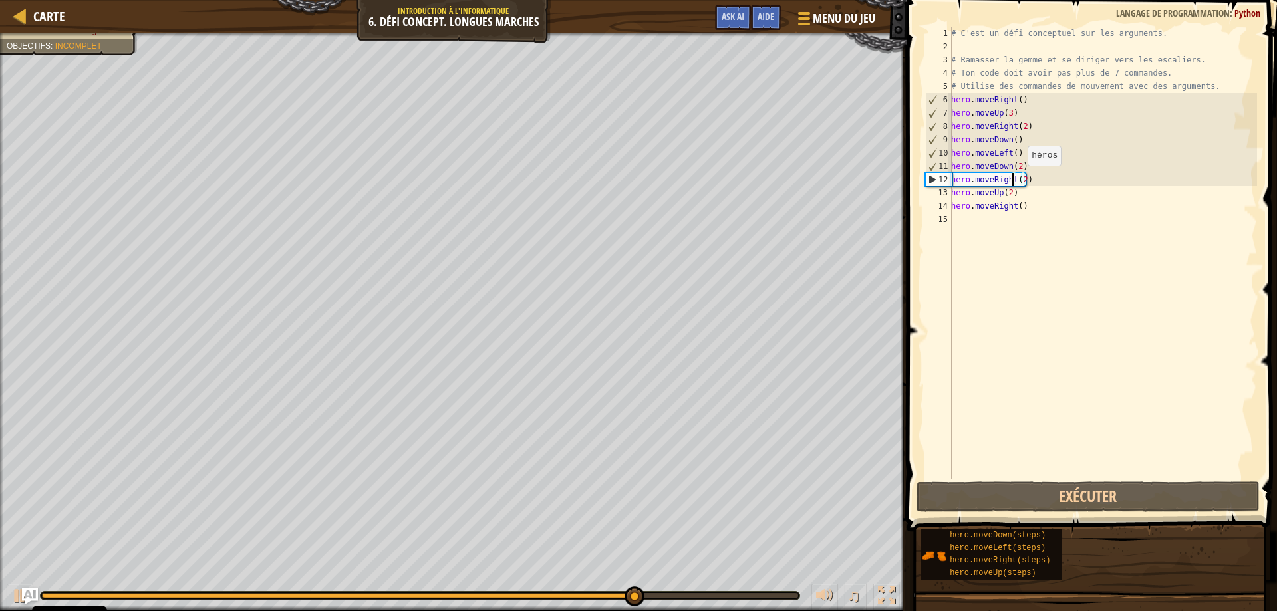
click at [1021, 178] on div "# C'est un défi conceptuel sur les arguments. # Ramasser la gemme et se diriger…" at bounding box center [1103, 266] width 309 height 479
click at [1022, 177] on div "# C'est un défi conceptuel sur les arguments. # Ramasser la gemme et se diriger…" at bounding box center [1103, 266] width 309 height 479
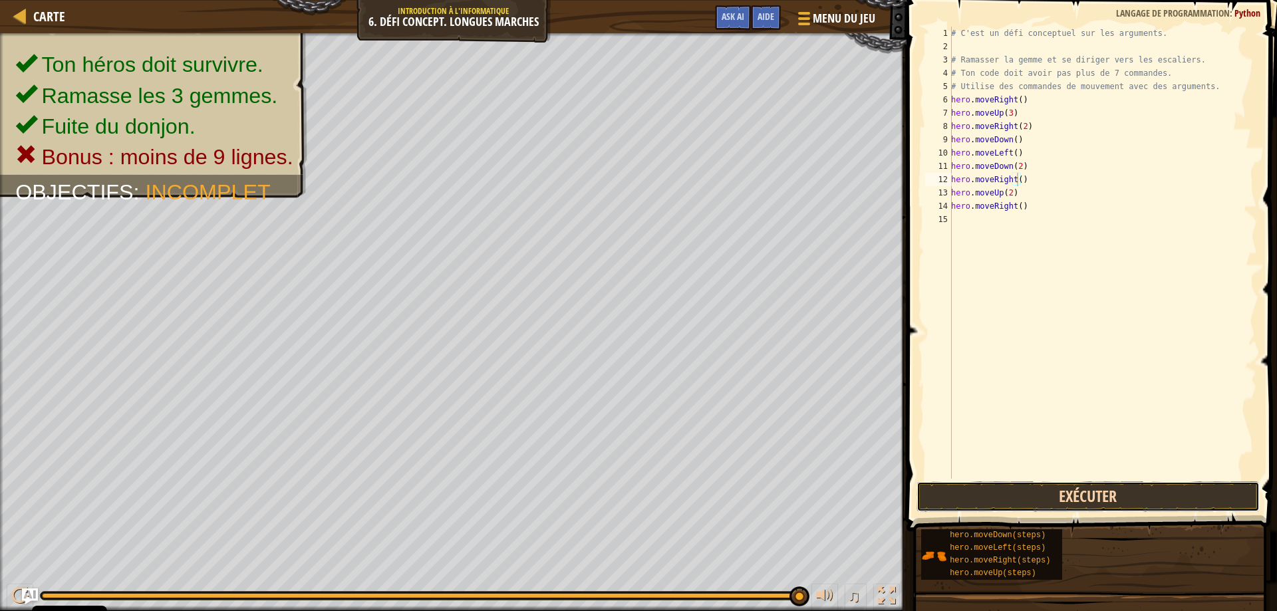
click at [1186, 497] on button "Exécuter" at bounding box center [1089, 497] width 344 height 31
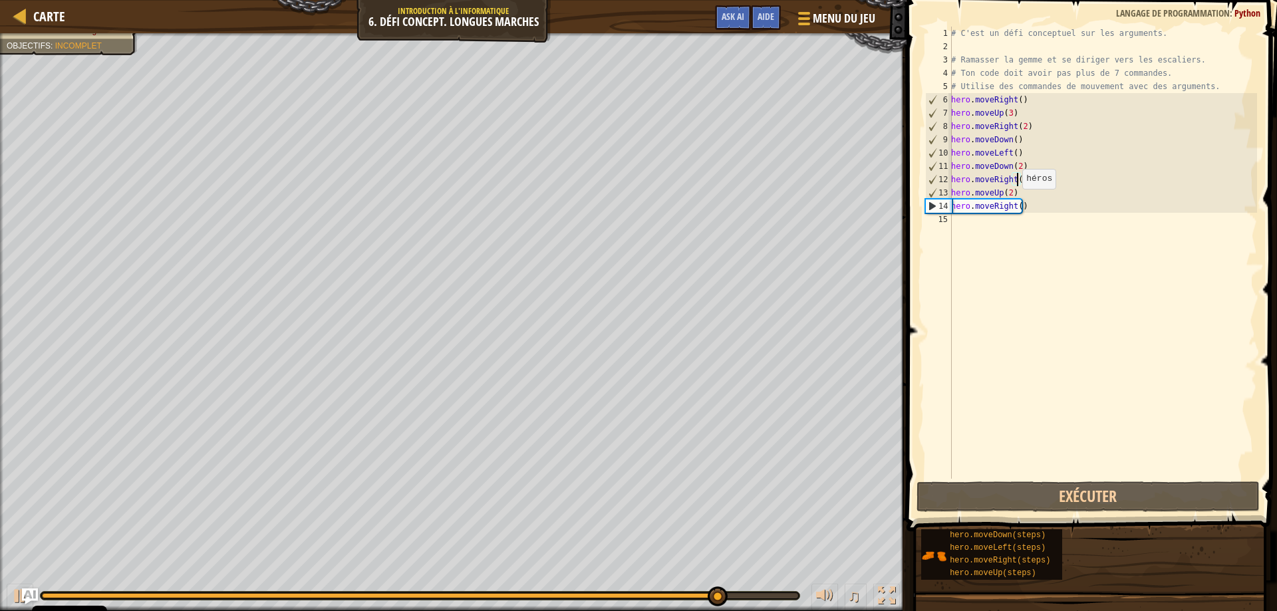
click at [1015, 202] on div "# C'est un défi conceptuel sur les arguments. # Ramasser la gemme et se diriger…" at bounding box center [1103, 266] width 309 height 479
click at [1015, 206] on div "# C'est un défi conceptuel sur les arguments. # Ramasser la gemme et se diriger…" at bounding box center [1103, 266] width 309 height 479
click at [1017, 206] on div "# C'est un défi conceptuel sur les arguments. # Ramasser la gemme et se diriger…" at bounding box center [1103, 266] width 309 height 479
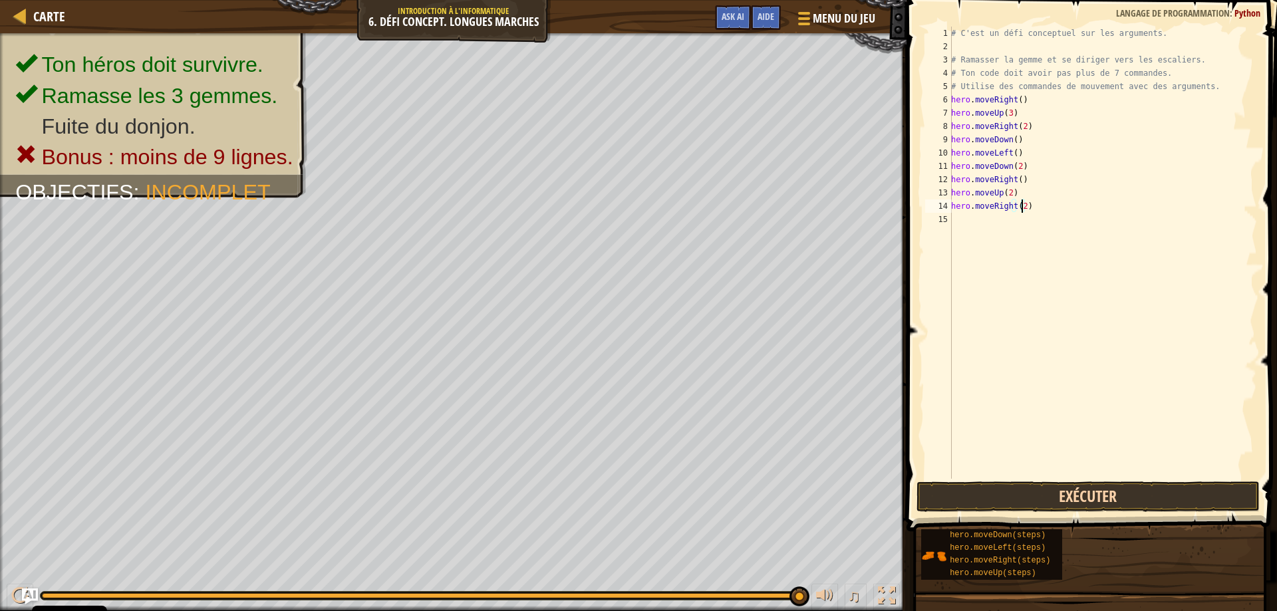
type textarea "hero.moveRight(2)"
click at [1080, 488] on button "Exécuter" at bounding box center [1089, 497] width 344 height 31
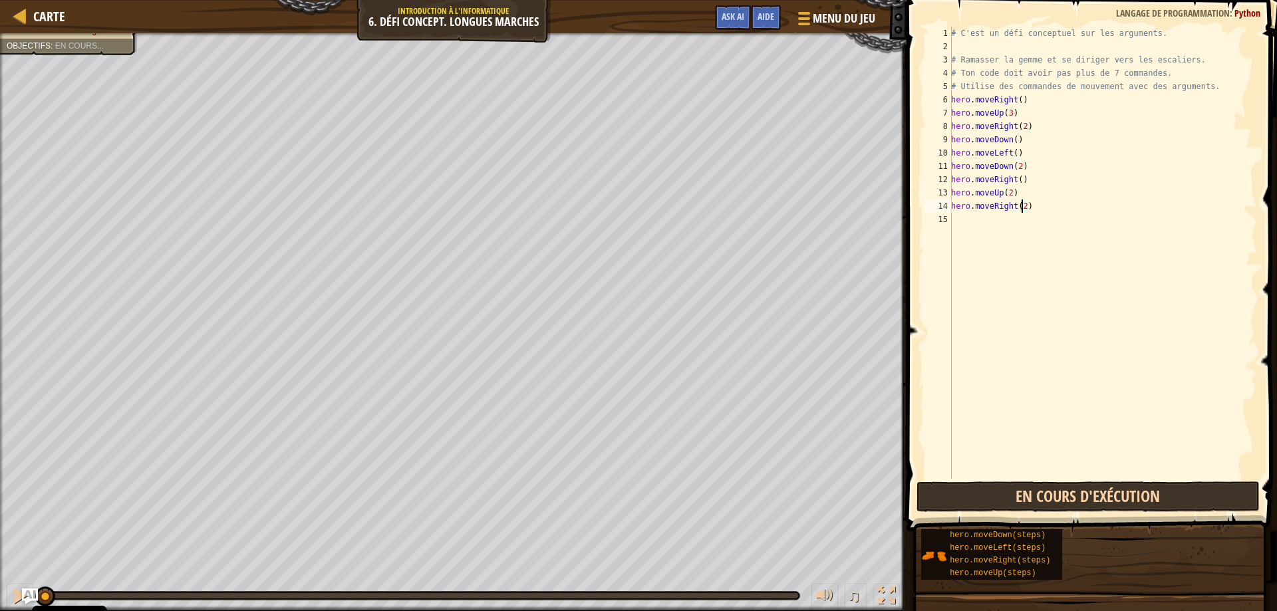
drag, startPoint x: 1080, startPoint y: 488, endPoint x: 1085, endPoint y: 482, distance: 8.0
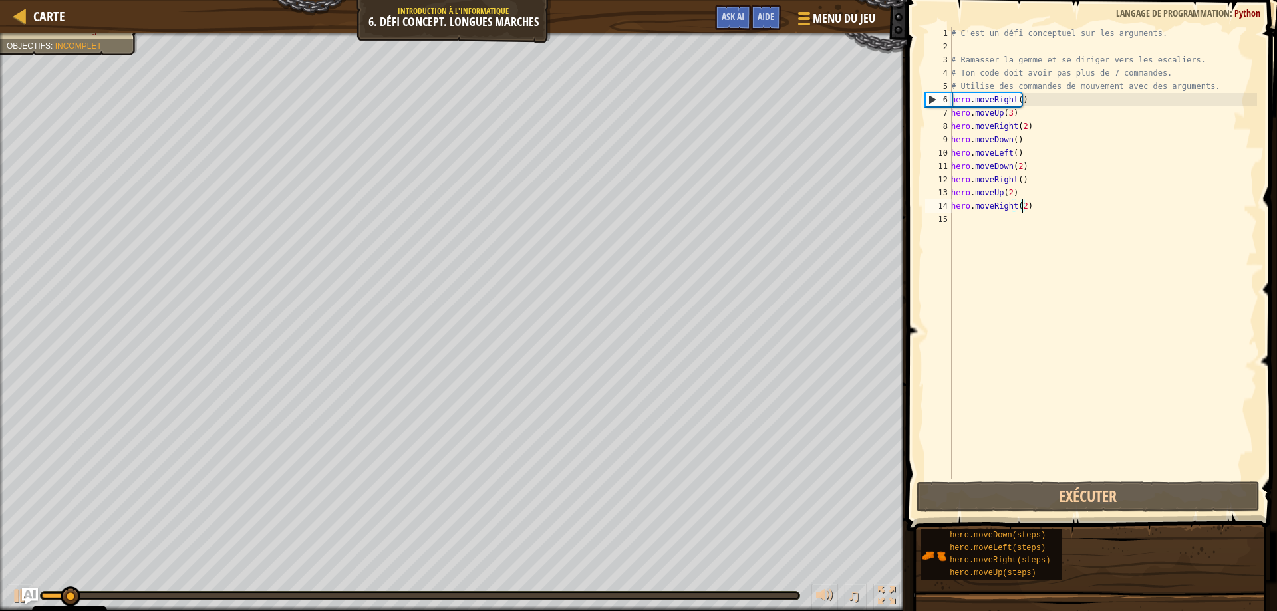
drag, startPoint x: 1085, startPoint y: 482, endPoint x: 1138, endPoint y: 365, distance: 129.2
click at [1138, 365] on div "# C'est un défi conceptuel sur les arguments. # Ramasser la gemme et se diriger…" at bounding box center [1103, 266] width 309 height 479
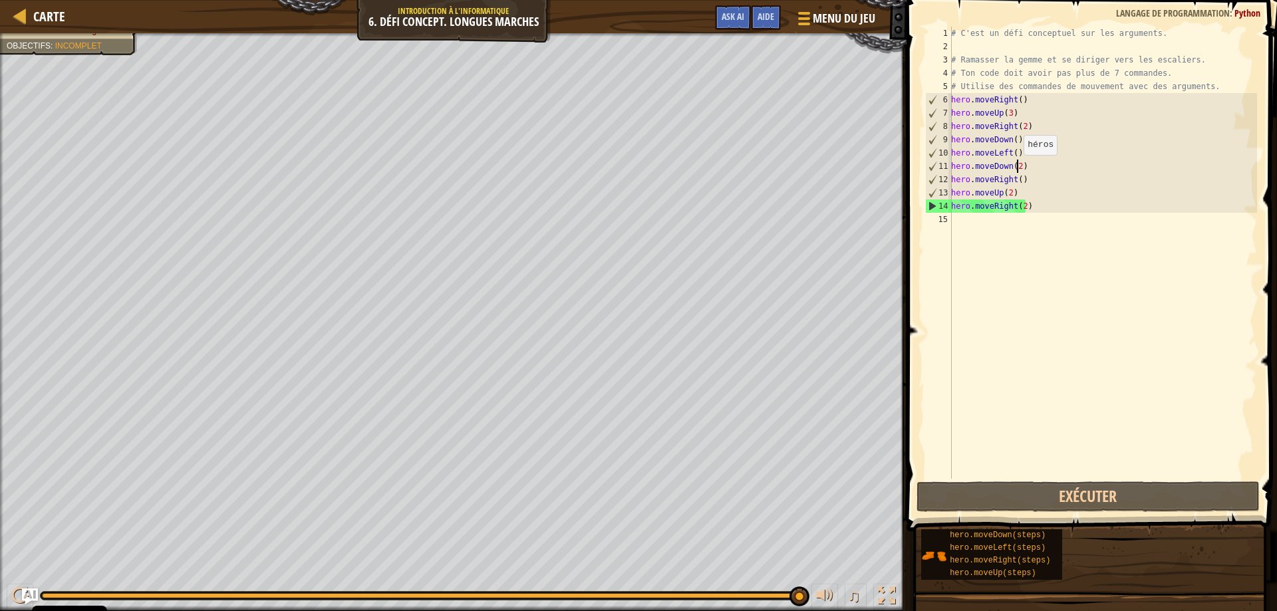
click at [1017, 168] on div "# C'est un défi conceptuel sur les arguments. # Ramasser la gemme et se diriger…" at bounding box center [1103, 266] width 309 height 479
click at [1011, 140] on div "# C'est un défi conceptuel sur les arguments. # Ramasser la gemme et se diriger…" at bounding box center [1103, 266] width 309 height 479
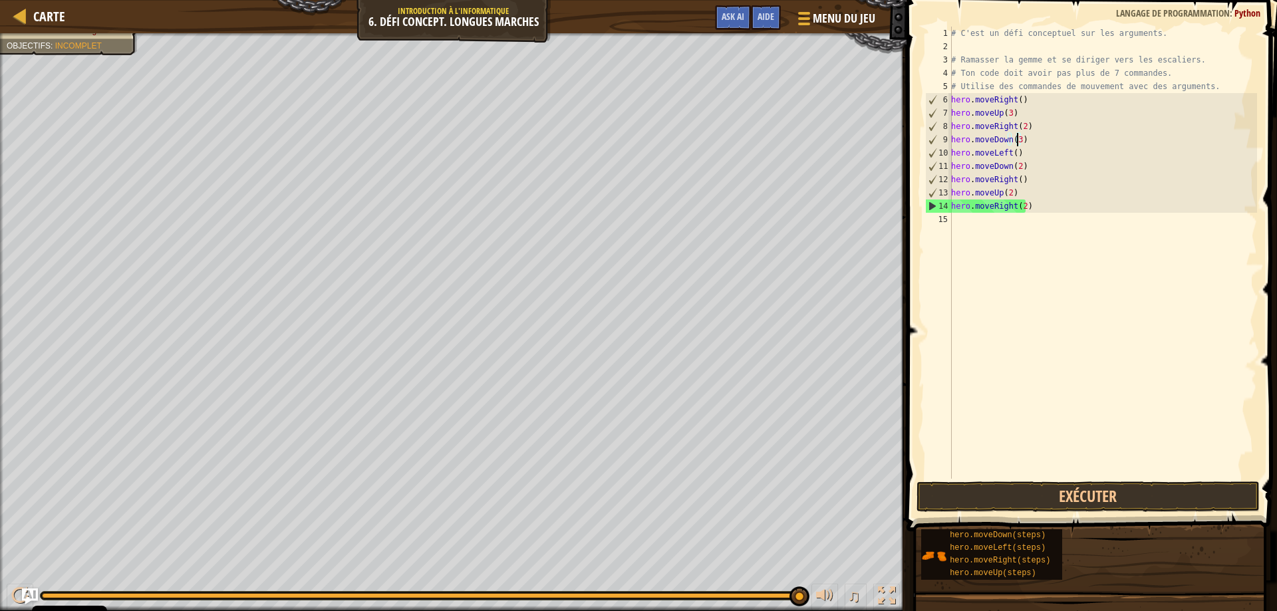
scroll to position [6, 5]
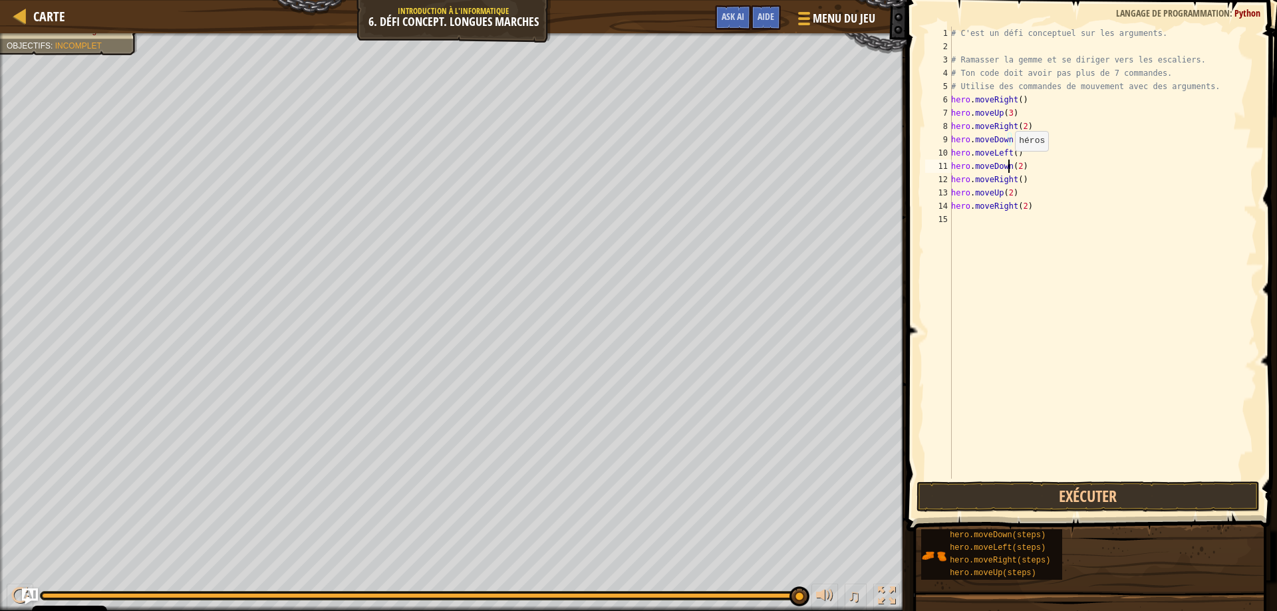
click at [1008, 164] on div "# C'est un défi conceptuel sur les arguments. # Ramasser la gemme et se diriger…" at bounding box center [1103, 266] width 309 height 479
click at [1017, 174] on div "# C'est un défi conceptuel sur les arguments. # Ramasser la gemme et se diriger…" at bounding box center [1103, 266] width 309 height 479
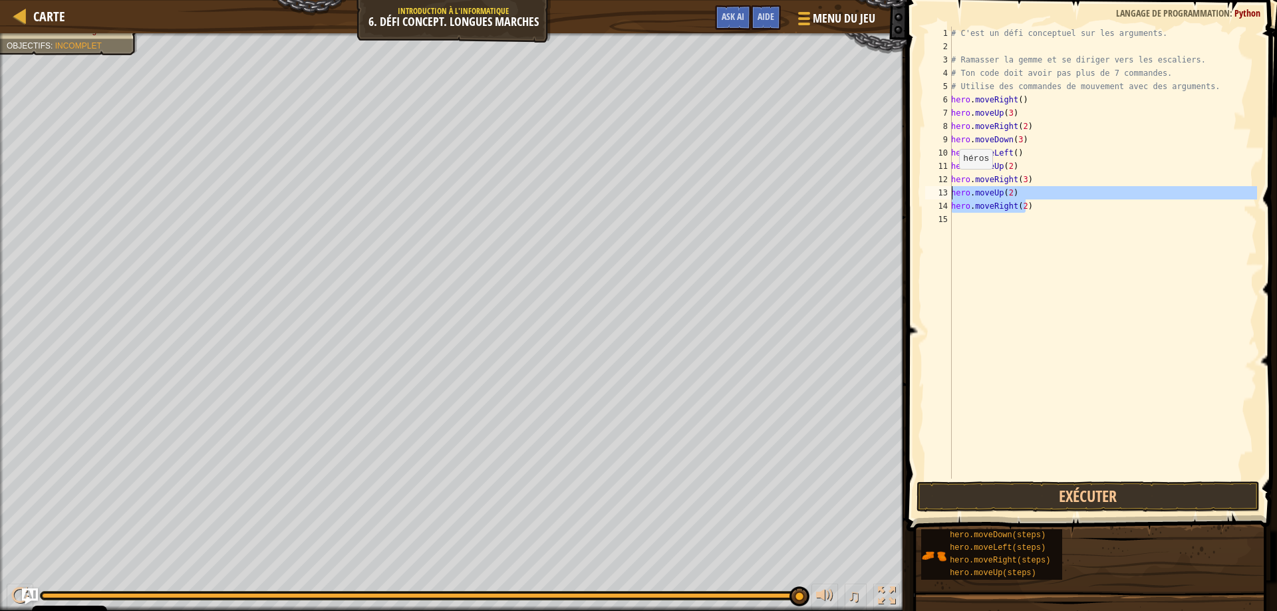
drag, startPoint x: 1026, startPoint y: 207, endPoint x: 928, endPoint y: 198, distance: 98.2
click at [928, 198] on div "hero.moveRight(3) 1 2 3 4 5 6 7 8 9 10 11 12 13 14 15 # C'est un défi conceptue…" at bounding box center [1090, 253] width 335 height 452
type textarea "hero.moveUp(2) hero.moveRight(2)"
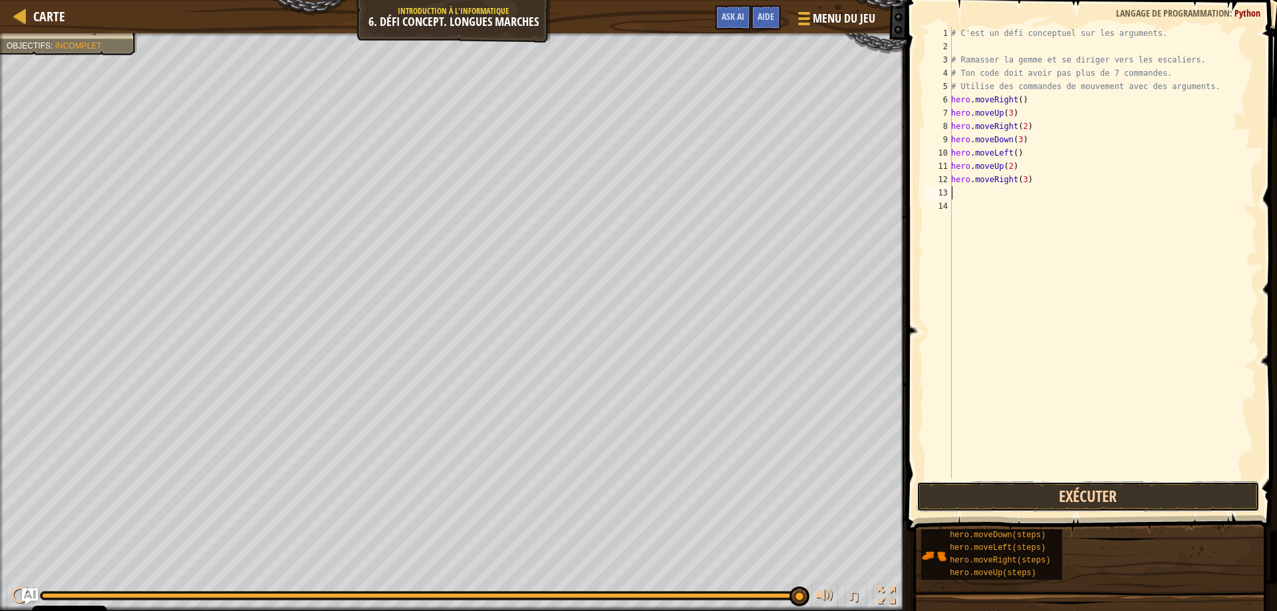
click at [990, 497] on button "Exécuter" at bounding box center [1089, 497] width 344 height 31
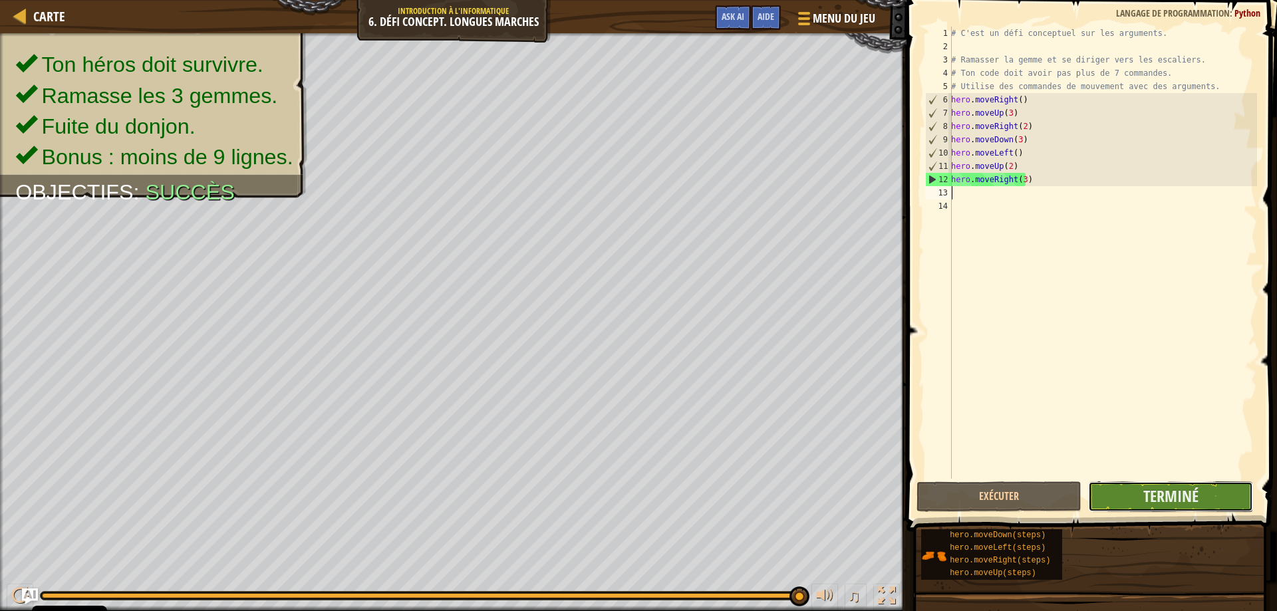
click at [1121, 500] on button "Terminé" at bounding box center [1171, 497] width 165 height 31
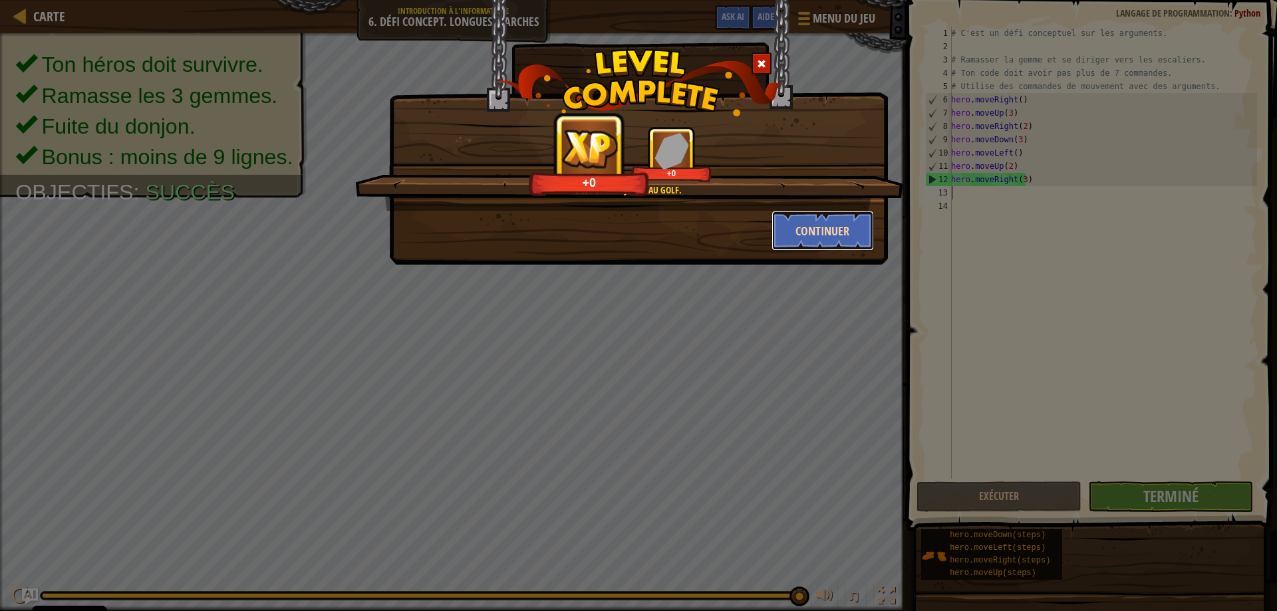
click at [806, 228] on button "Continuer" at bounding box center [823, 231] width 103 height 40
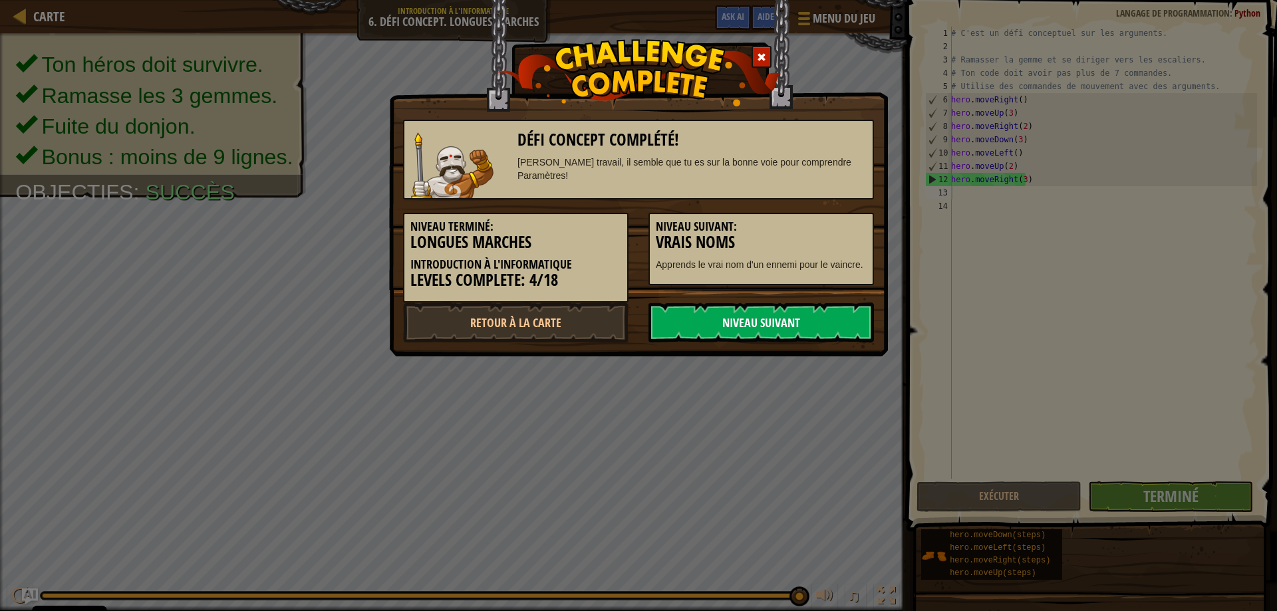
click at [794, 323] on link "Niveau Suivant" at bounding box center [762, 323] width 226 height 40
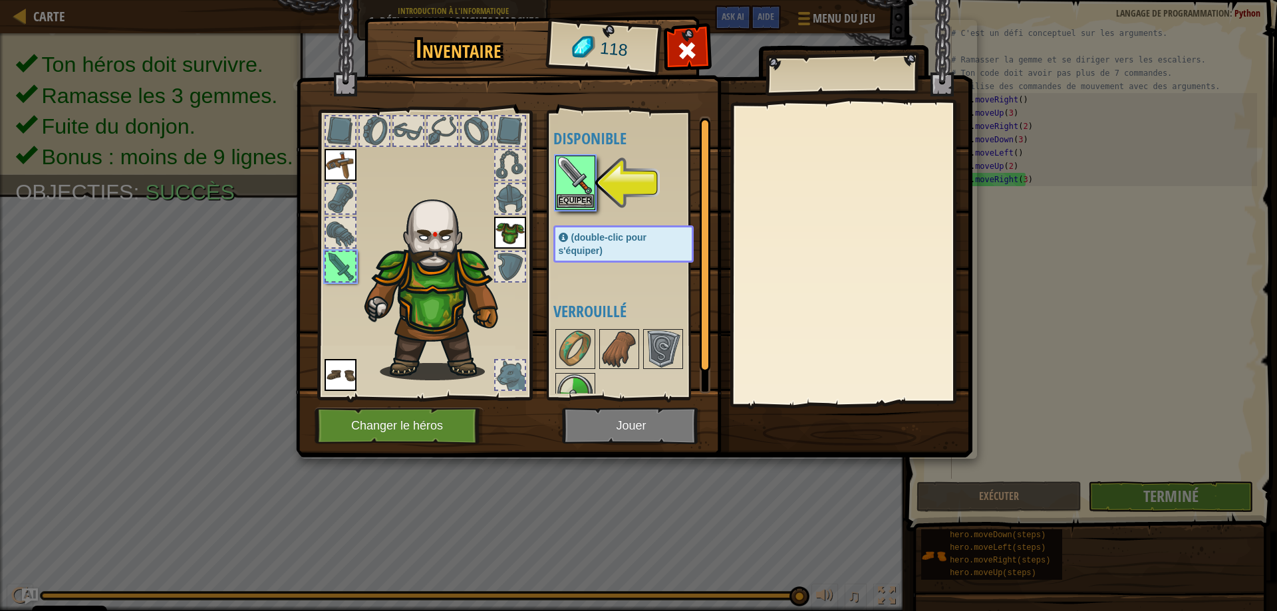
click at [558, 181] on img at bounding box center [575, 175] width 37 height 37
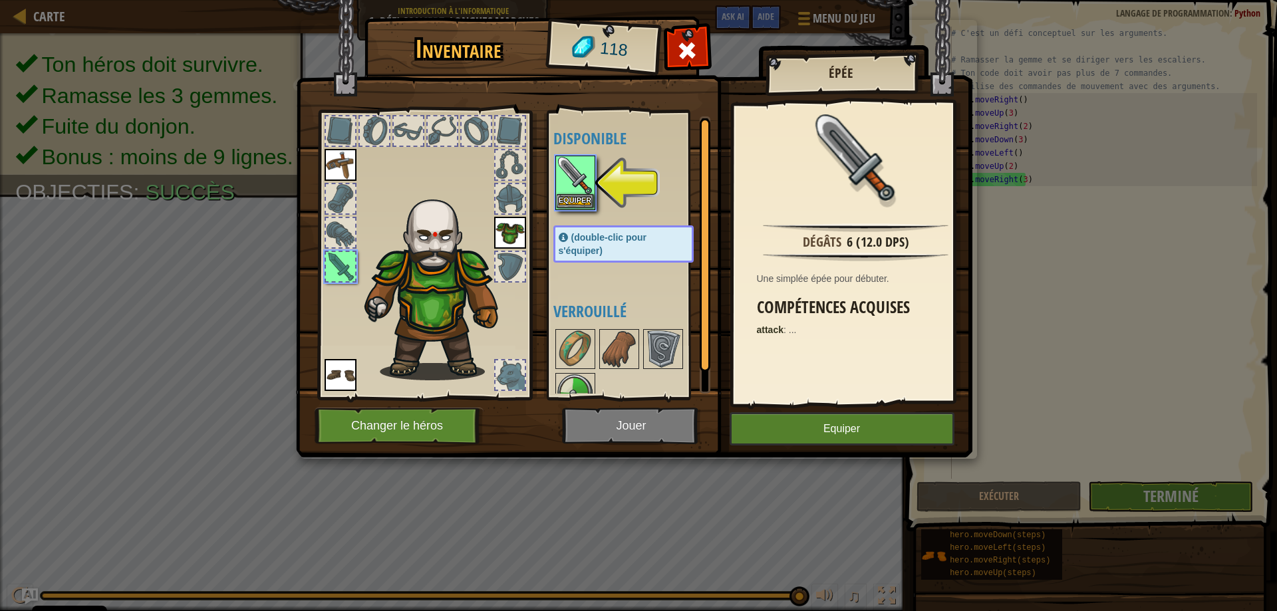
click at [558, 181] on img at bounding box center [575, 175] width 37 height 37
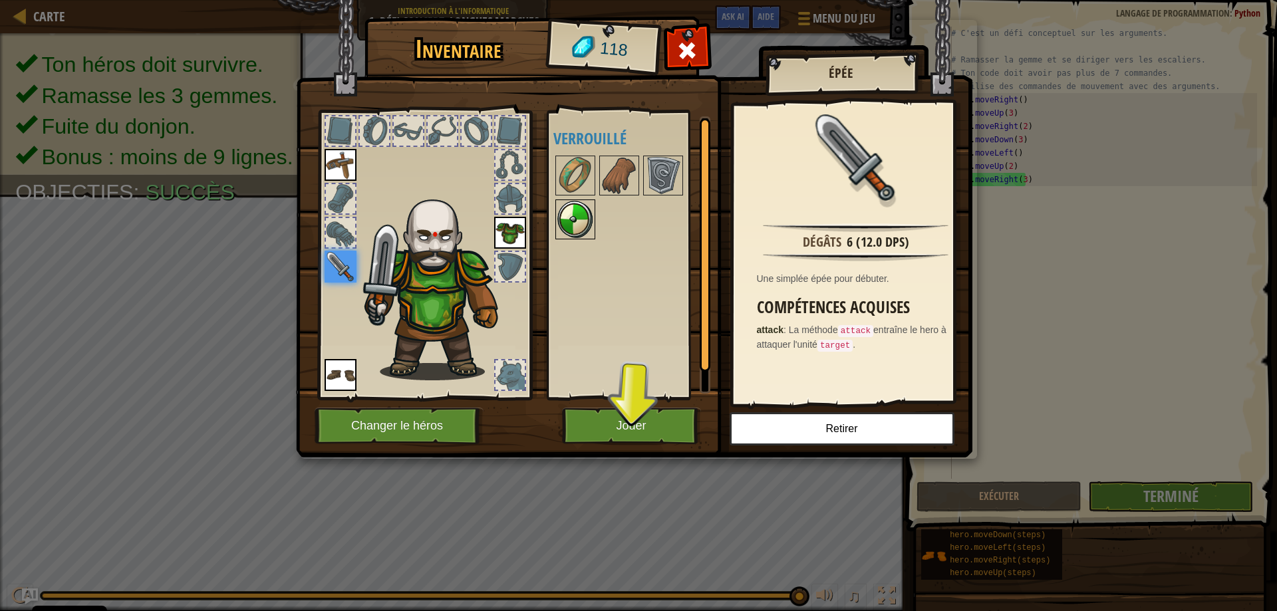
click at [566, 214] on img at bounding box center [575, 219] width 37 height 37
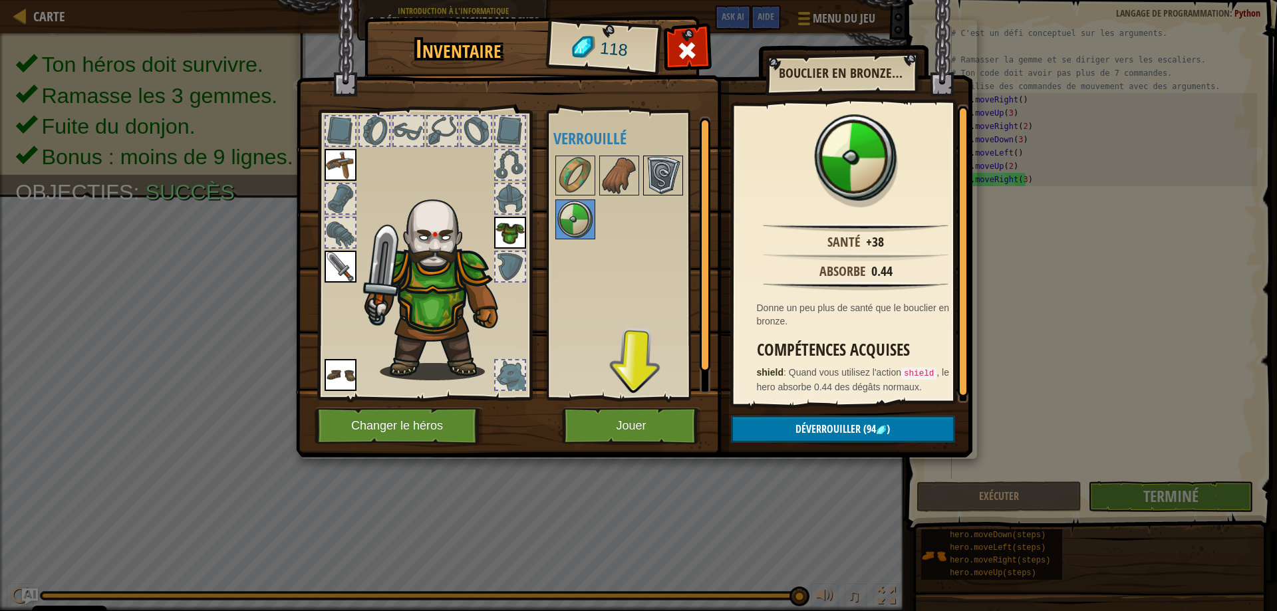
click at [651, 192] on img at bounding box center [663, 175] width 37 height 37
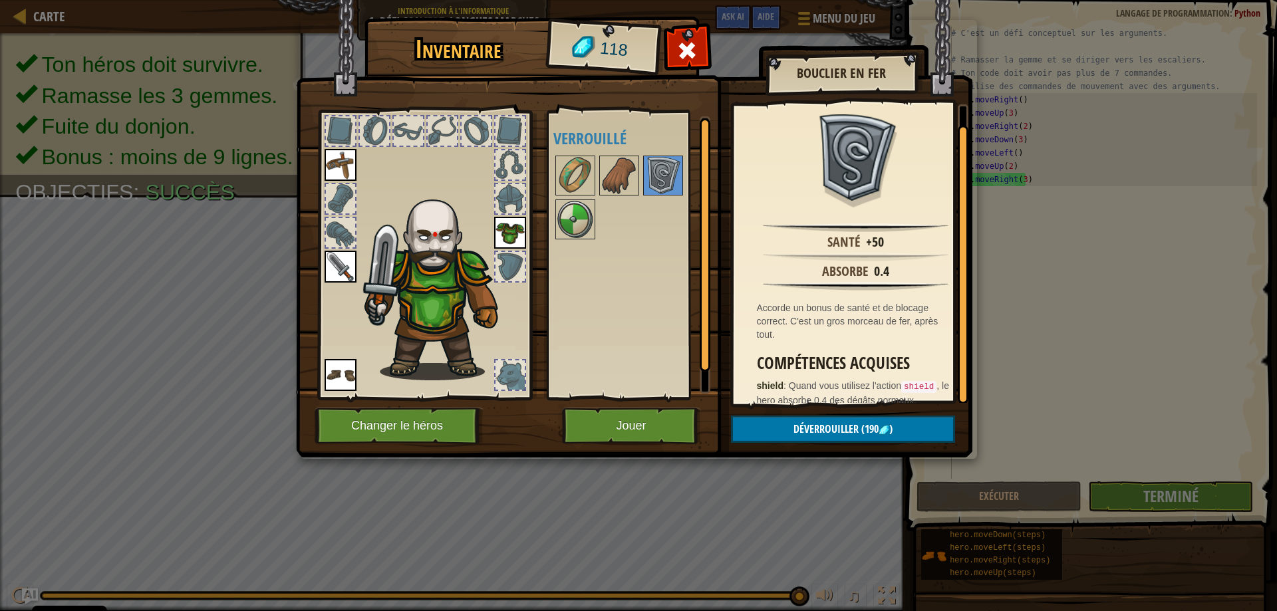
scroll to position [16, 0]
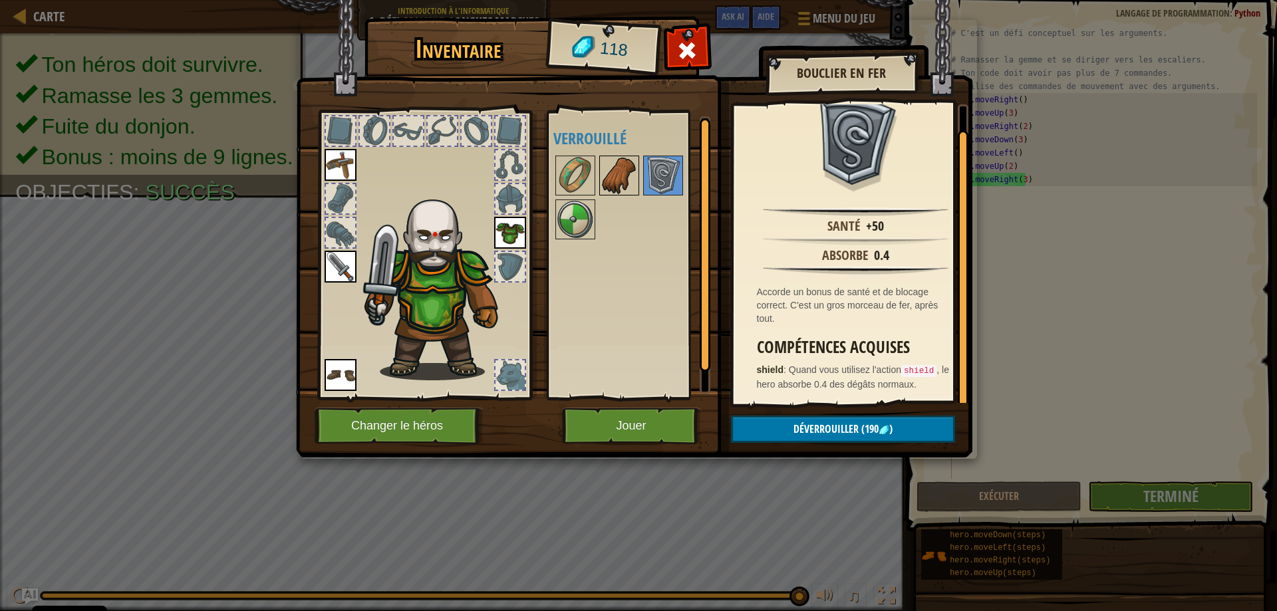
click at [605, 175] on img at bounding box center [619, 175] width 37 height 37
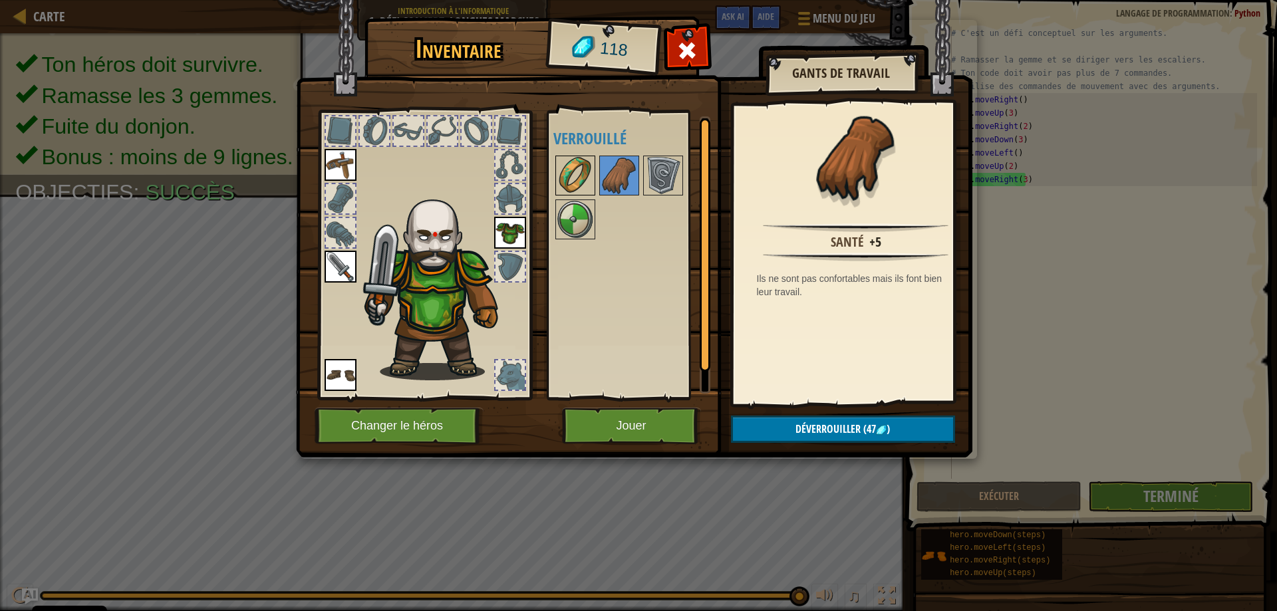
click at [589, 174] on img at bounding box center [575, 175] width 37 height 37
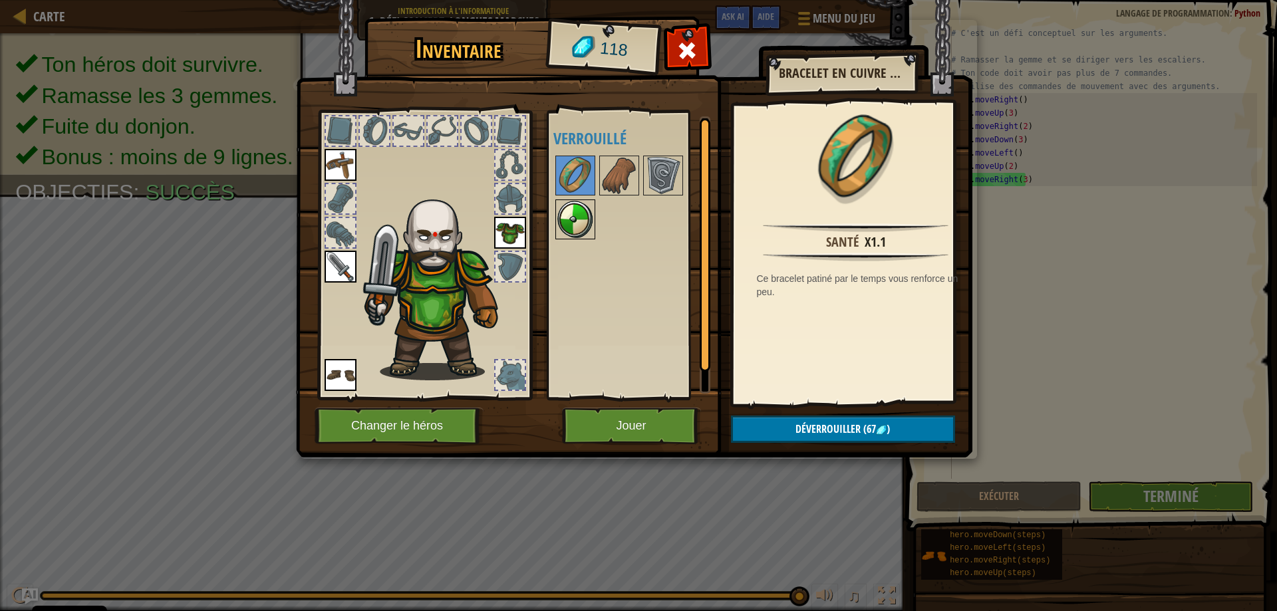
click at [582, 224] on img at bounding box center [575, 219] width 37 height 37
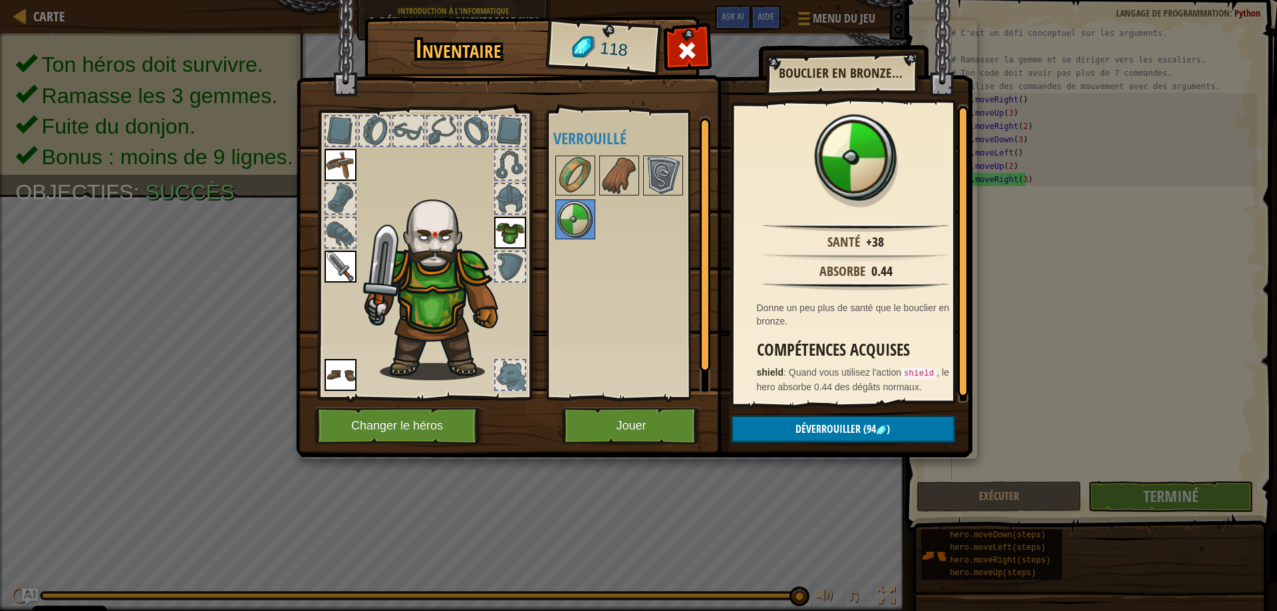
scroll to position [3, 0]
click at [669, 172] on img at bounding box center [663, 175] width 37 height 37
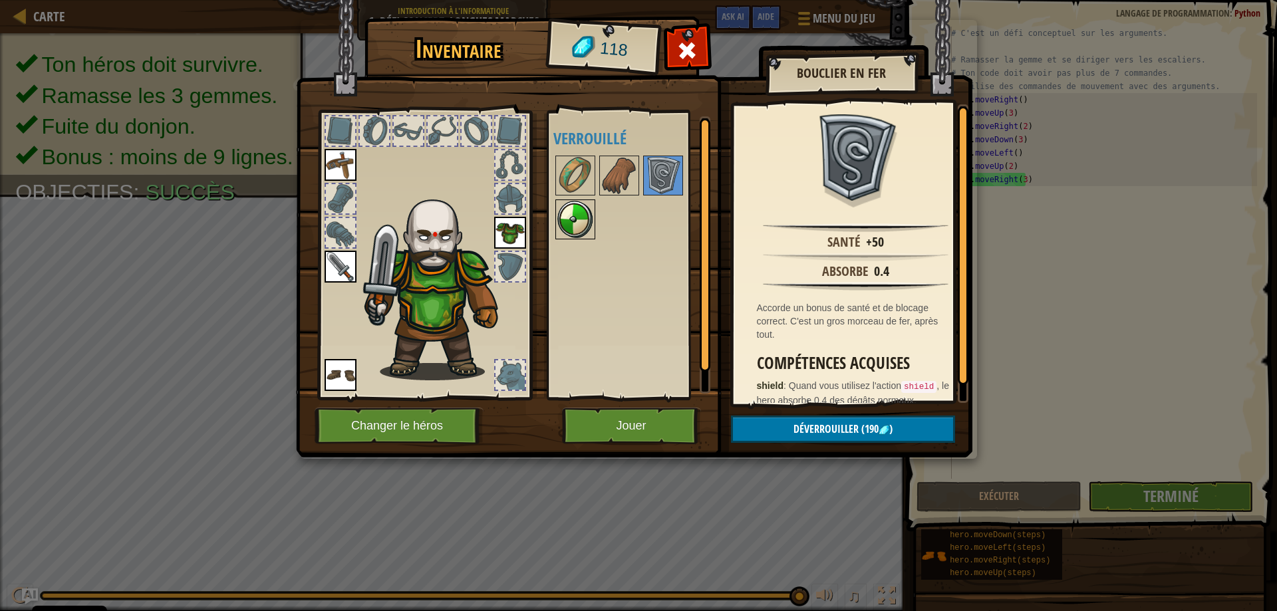
click at [560, 232] on img at bounding box center [575, 219] width 37 height 37
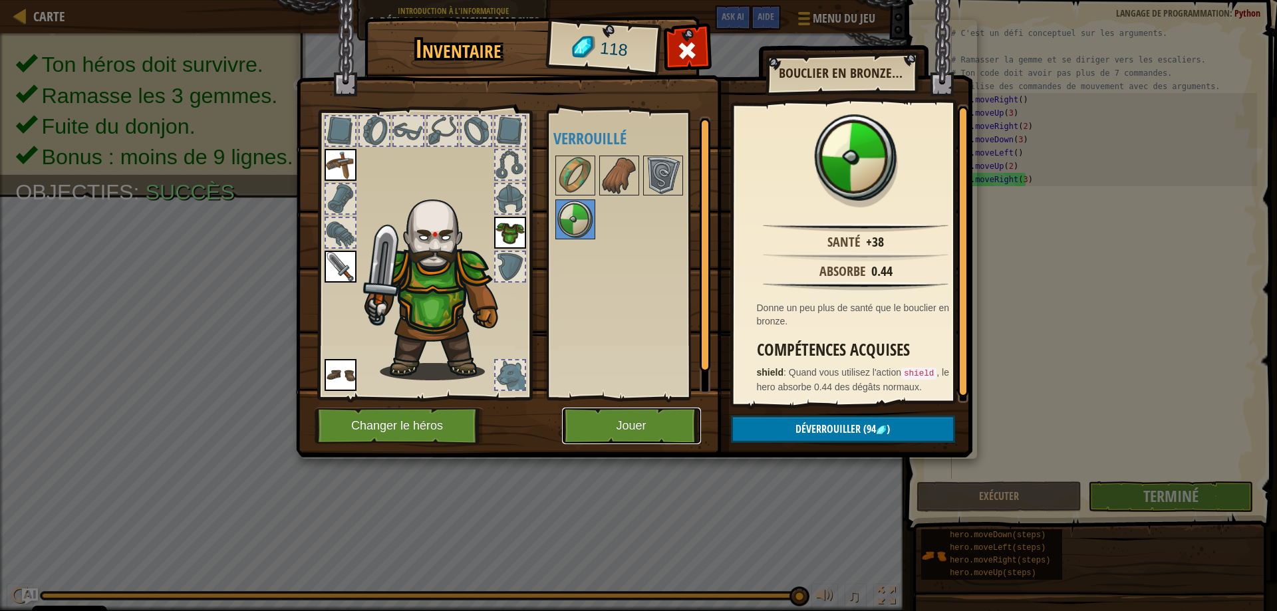
click at [679, 426] on button "Jouer" at bounding box center [631, 426] width 139 height 37
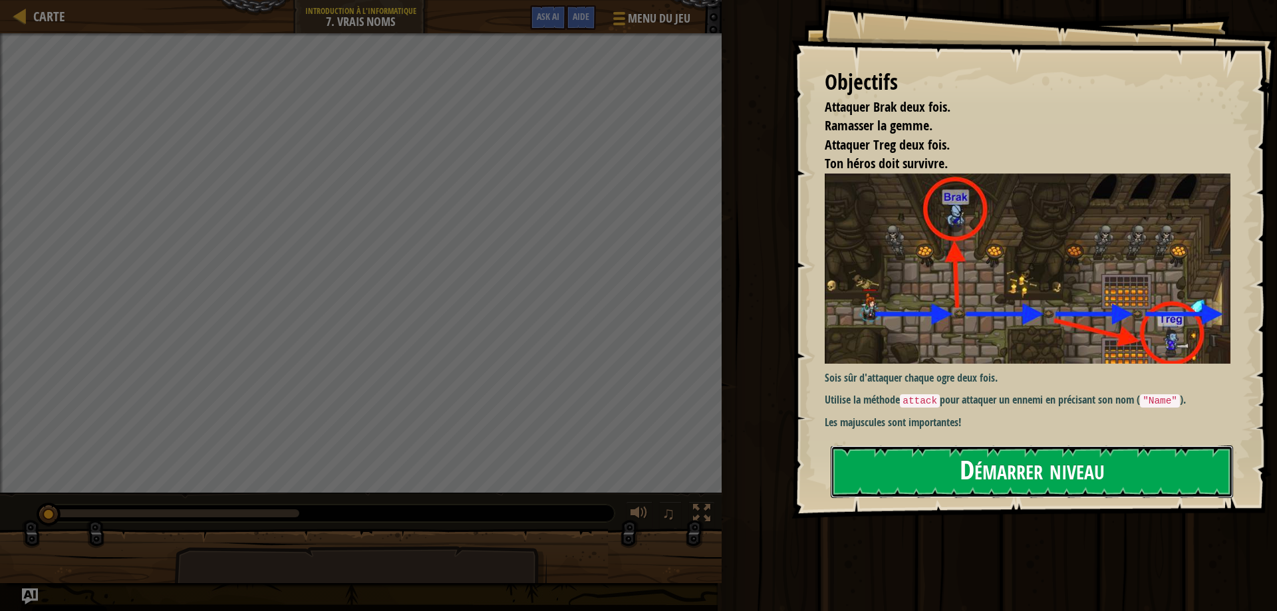
click at [1007, 452] on button "Démarrer niveau" at bounding box center [1032, 472] width 403 height 53
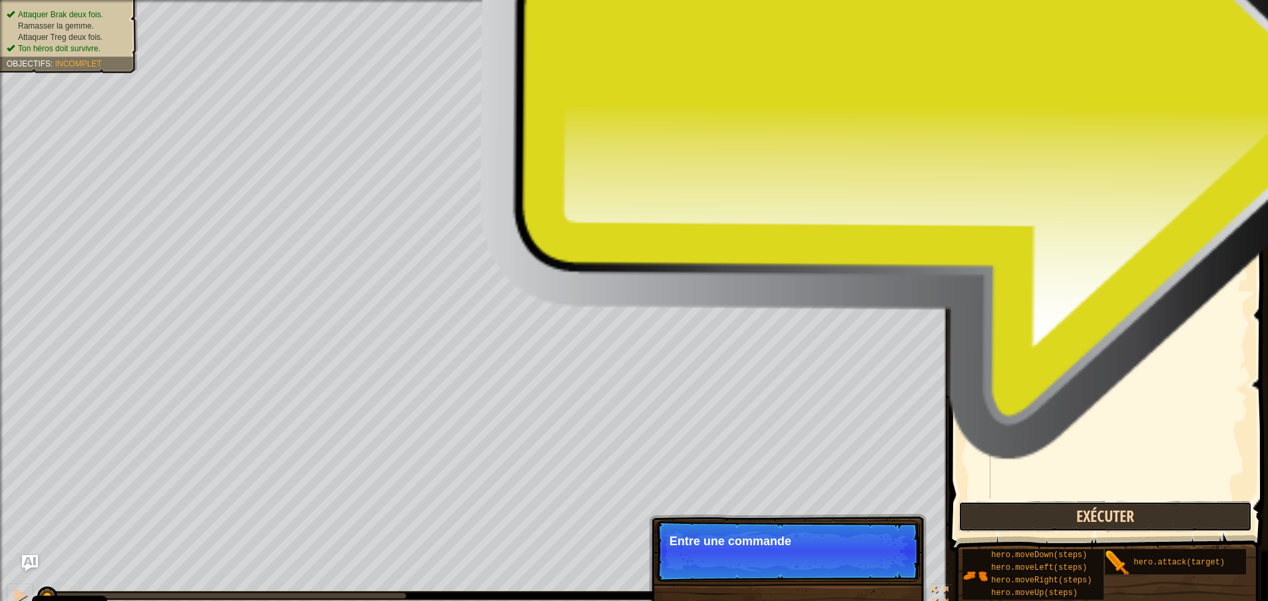
click at [1055, 516] on button "Exécuter" at bounding box center [1104, 517] width 293 height 31
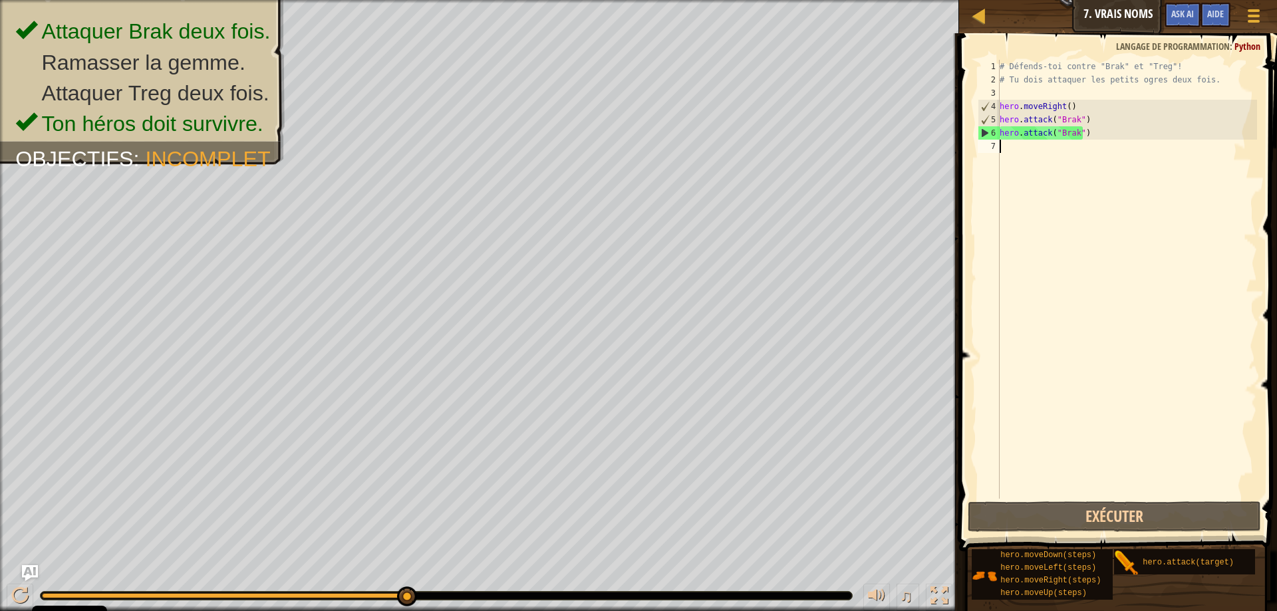
type textarea "j"
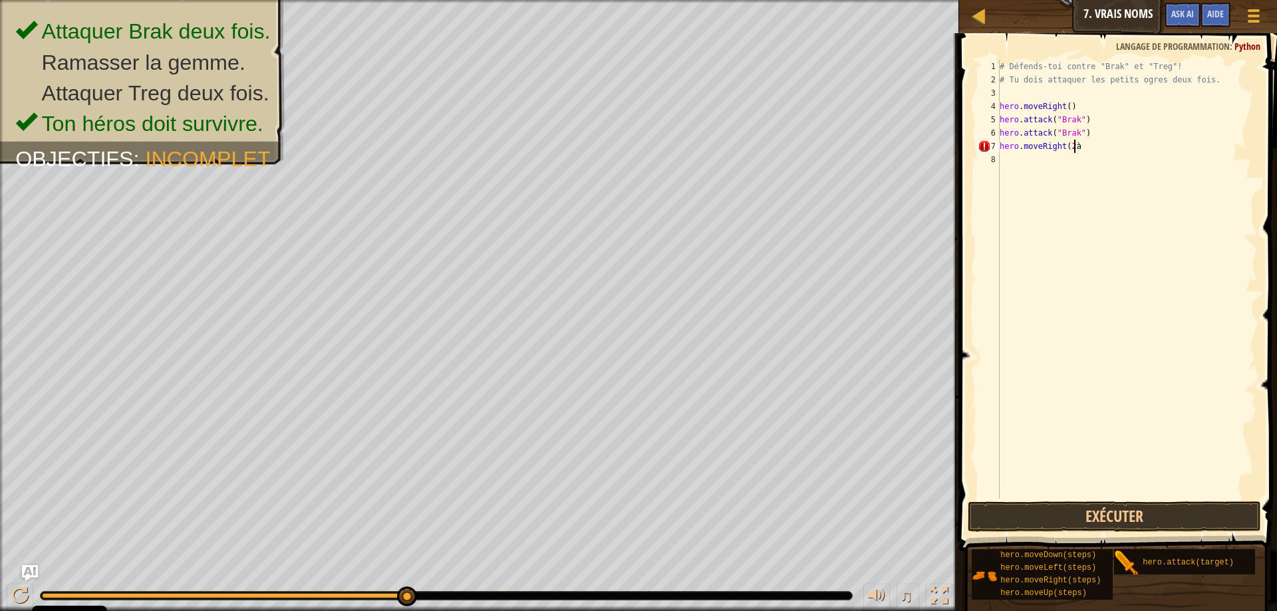
scroll to position [6, 5]
type textarea "hero.moveRight(2)"
click at [1059, 516] on button "Exécuter" at bounding box center [1114, 517] width 293 height 31
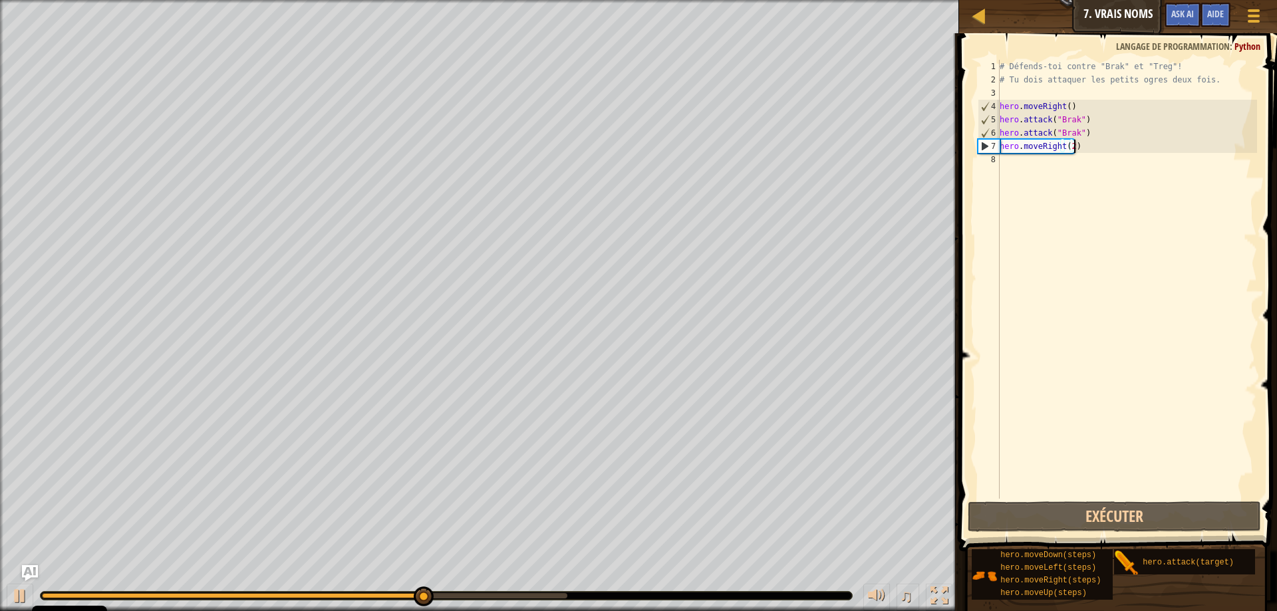
click at [1017, 171] on div "# Défends-toi contre "Brak" et "Treg"! # Tu dois attaquer les petits ogres deux…" at bounding box center [1127, 293] width 260 height 466
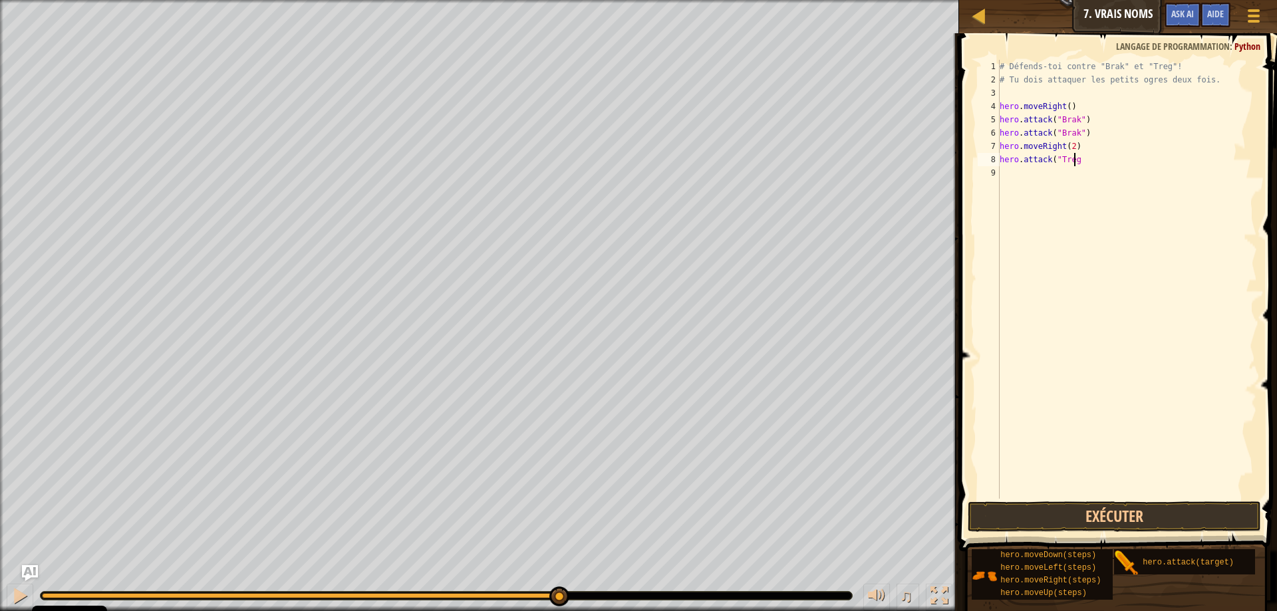
type textarea "hero.attack("Treg")"
click at [1099, 528] on button "Exécuter" at bounding box center [1114, 517] width 293 height 31
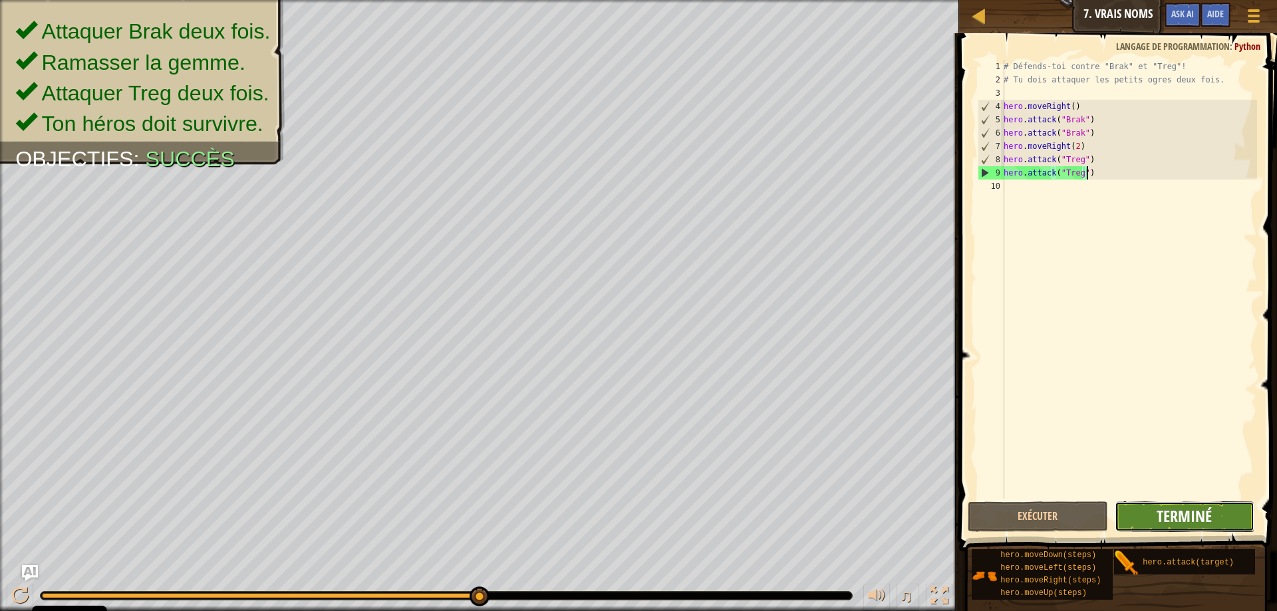
click at [1205, 512] on span "Terminé" at bounding box center [1184, 516] width 55 height 21
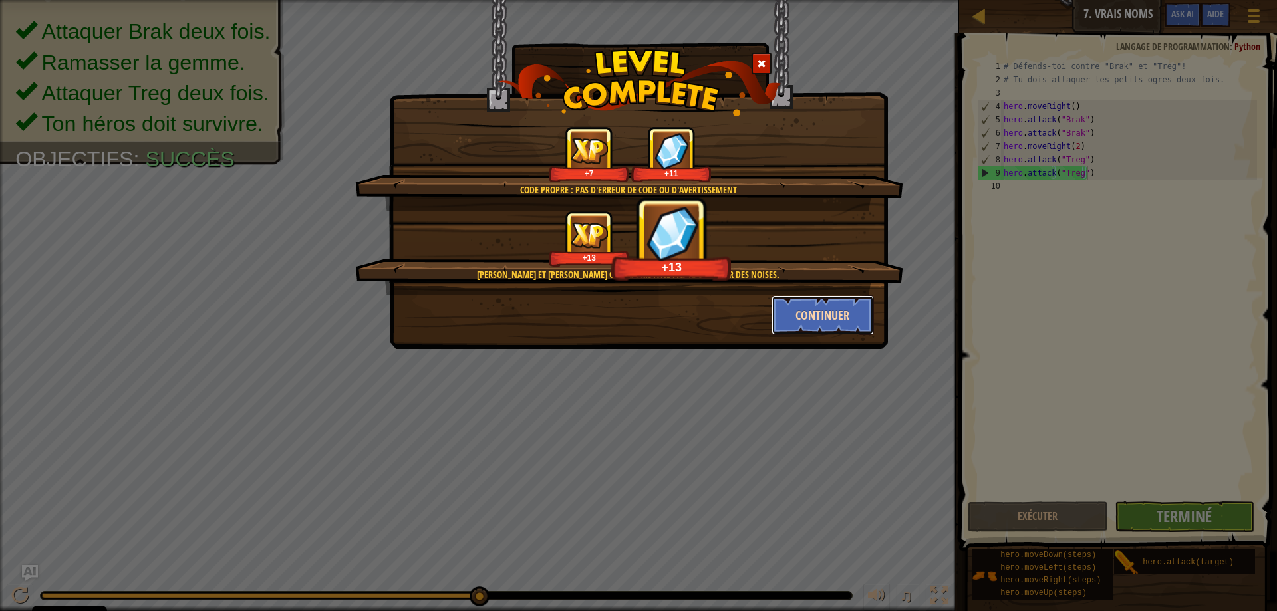
click at [846, 303] on button "Continuer" at bounding box center [823, 315] width 103 height 40
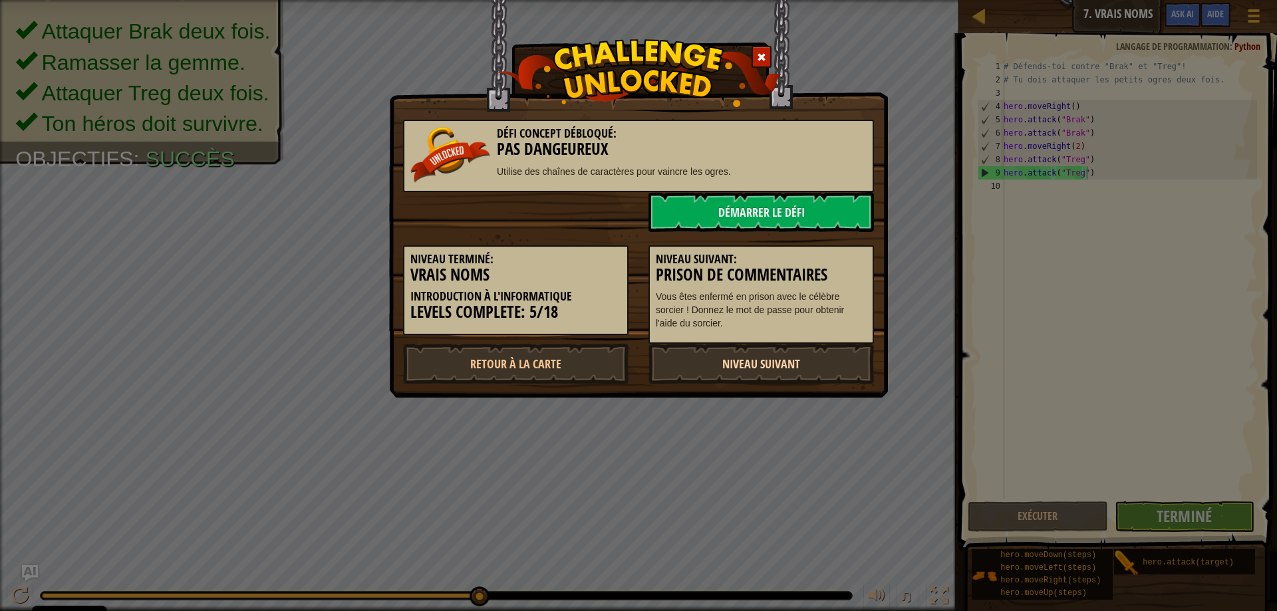
click at [807, 355] on link "Niveau Suivant" at bounding box center [762, 364] width 226 height 40
click at [806, 355] on link "Niveau Suivant" at bounding box center [762, 364] width 226 height 40
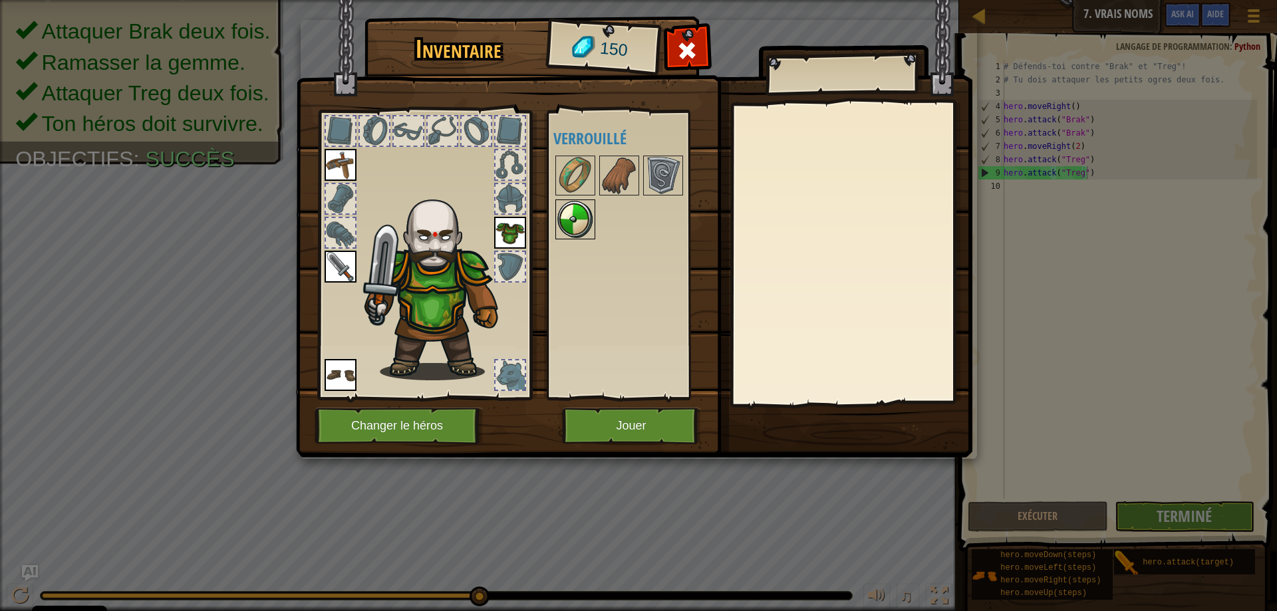
click at [558, 206] on div at bounding box center [576, 220] width 40 height 40
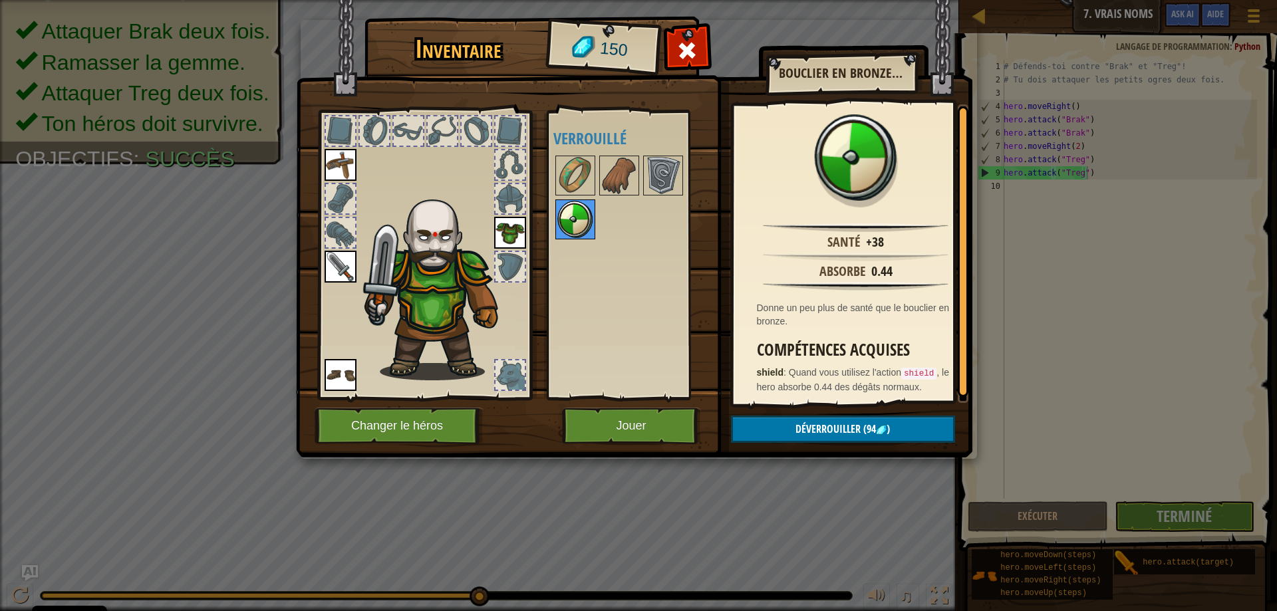
click at [566, 206] on img at bounding box center [575, 219] width 37 height 37
click at [795, 420] on button "Déverrouiller (94 )" at bounding box center [843, 429] width 224 height 27
click at [792, 425] on button "Confirmer" at bounding box center [843, 429] width 224 height 27
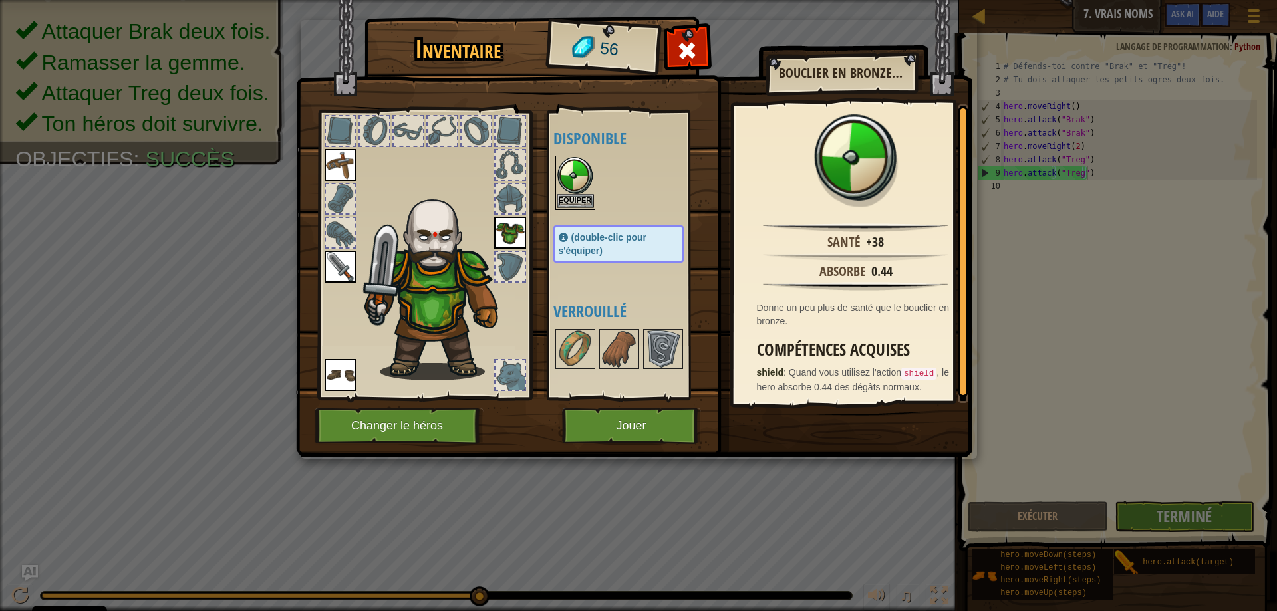
click at [575, 182] on img at bounding box center [575, 175] width 37 height 37
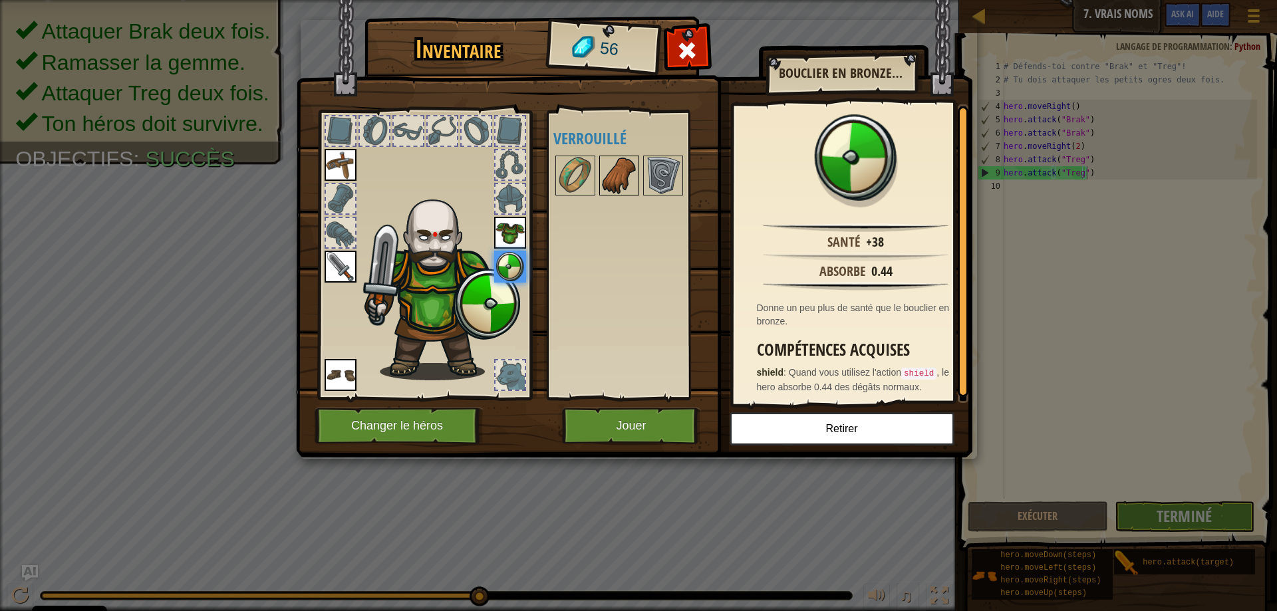
click at [618, 186] on img at bounding box center [619, 175] width 37 height 37
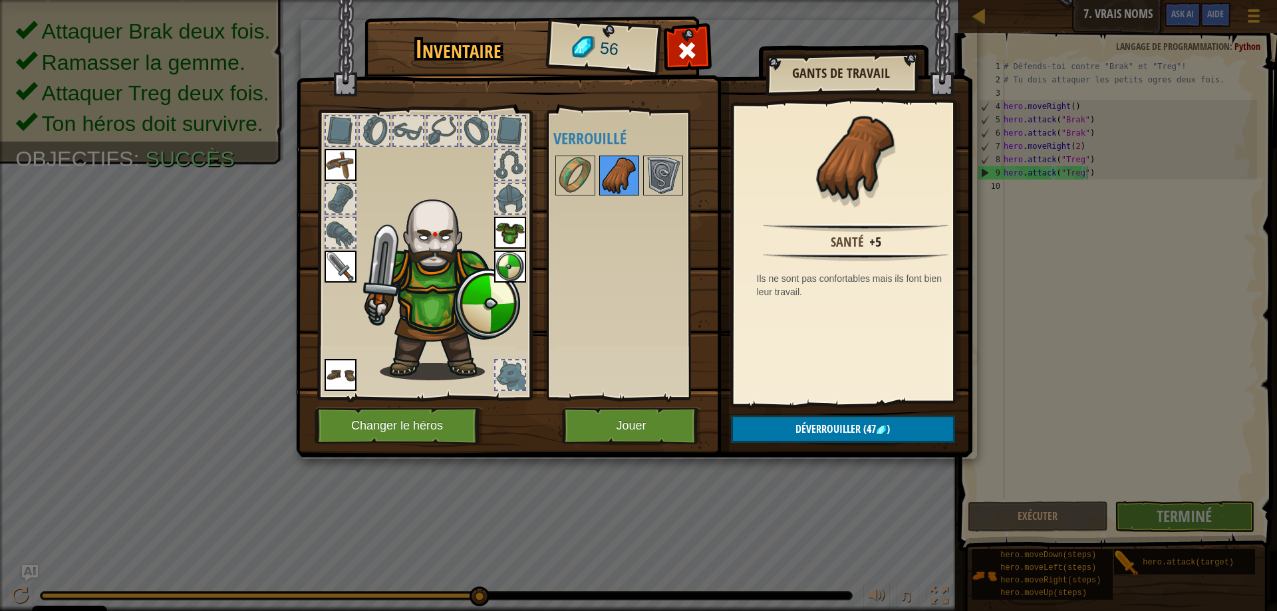
click at [618, 186] on img at bounding box center [619, 175] width 37 height 37
click at [832, 438] on button "Déverrouiller (47 )" at bounding box center [843, 429] width 224 height 27
click at [797, 432] on button "Confirmer" at bounding box center [843, 429] width 224 height 27
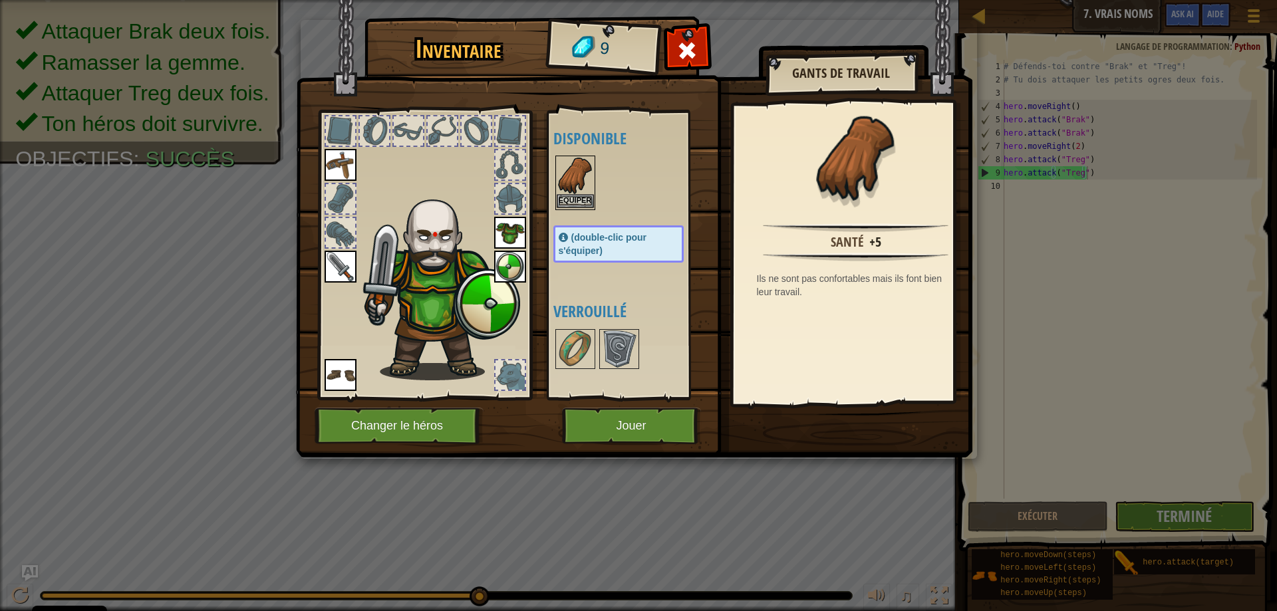
click at [570, 182] on img at bounding box center [575, 175] width 37 height 37
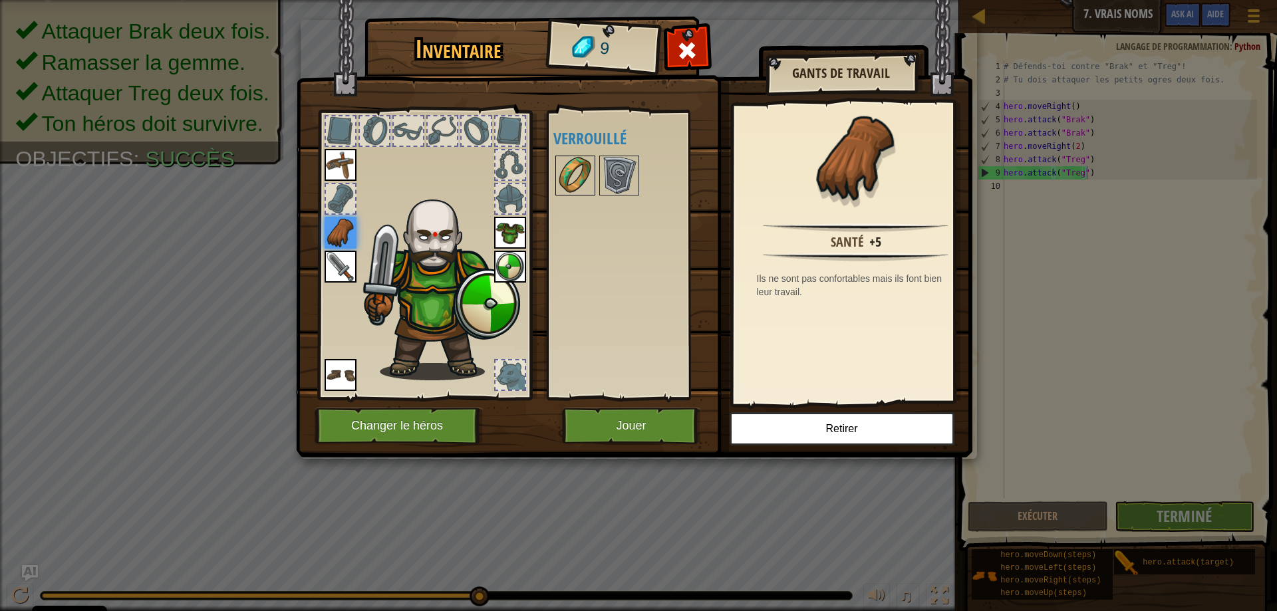
click at [589, 182] on img at bounding box center [575, 175] width 37 height 37
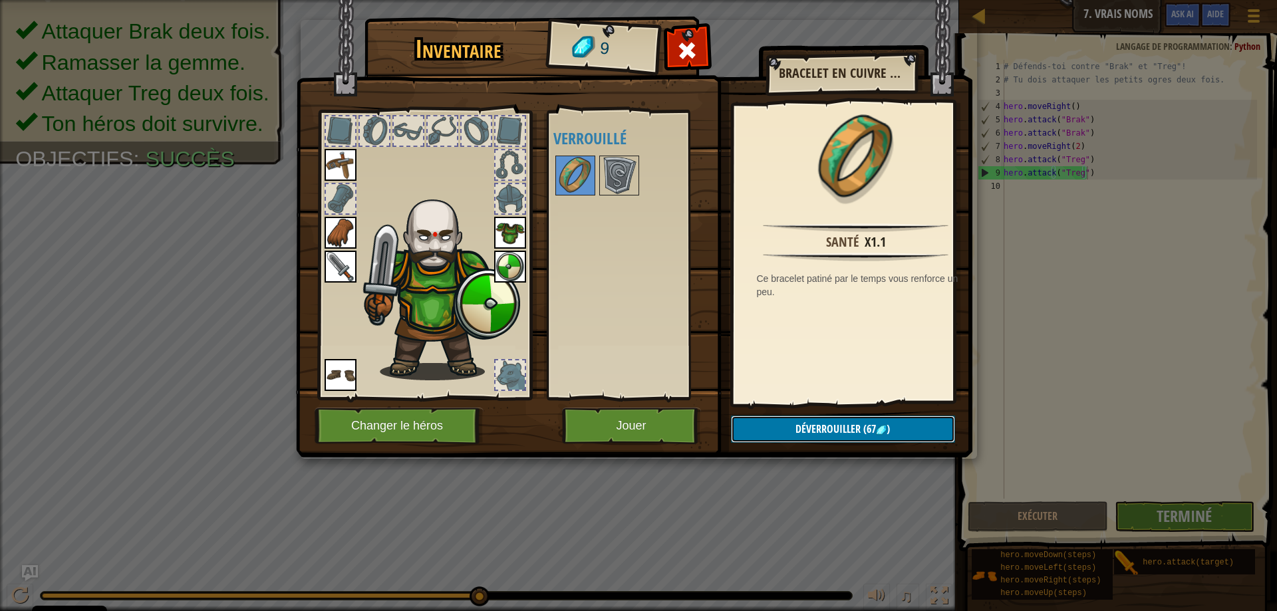
click at [840, 428] on span "Déverrouiller" at bounding box center [828, 429] width 65 height 15
click at [661, 411] on button "Jouer" at bounding box center [631, 426] width 139 height 37
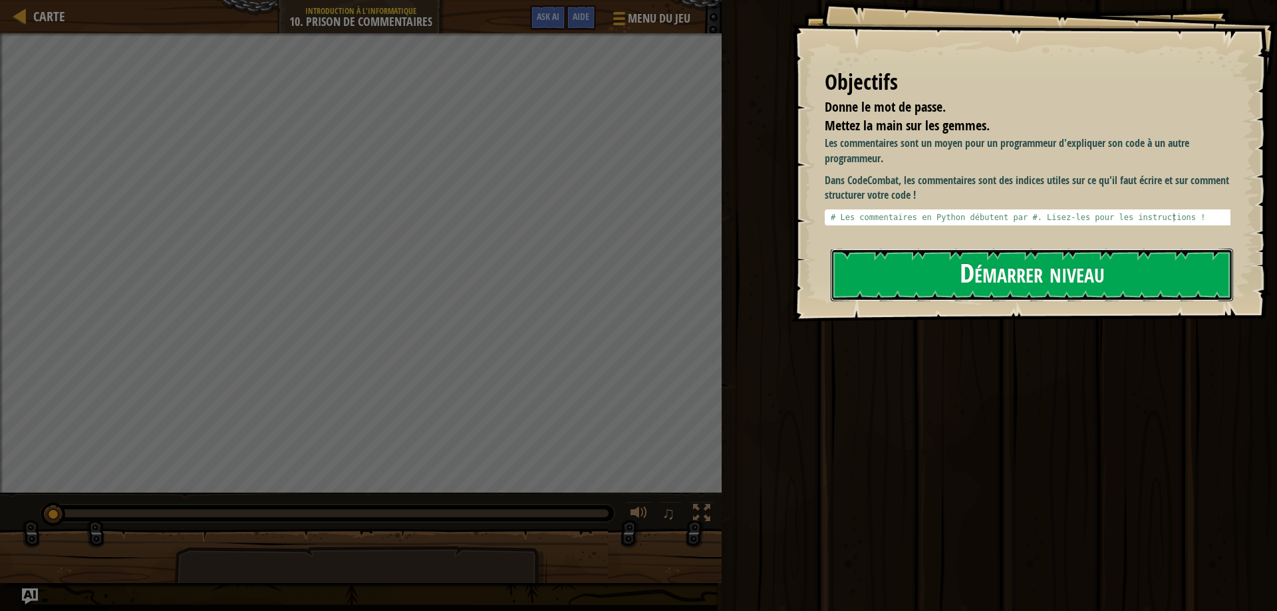
click at [944, 279] on button "Démarrer niveau" at bounding box center [1032, 275] width 403 height 53
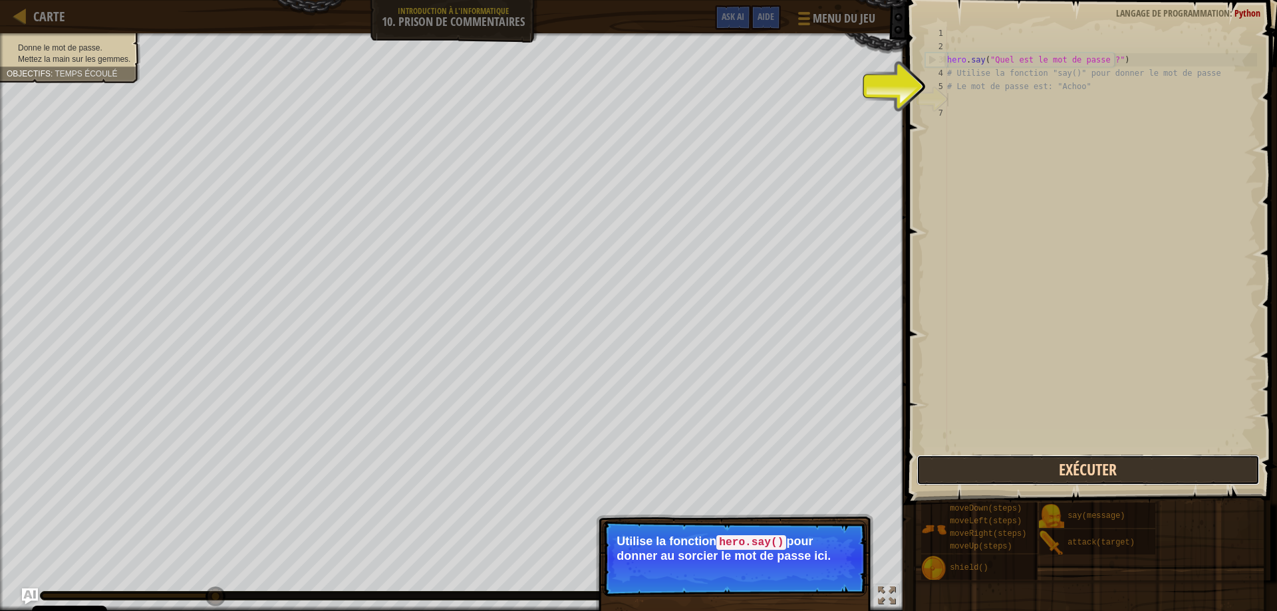
click at [1013, 480] on button "Exécuter" at bounding box center [1089, 470] width 344 height 31
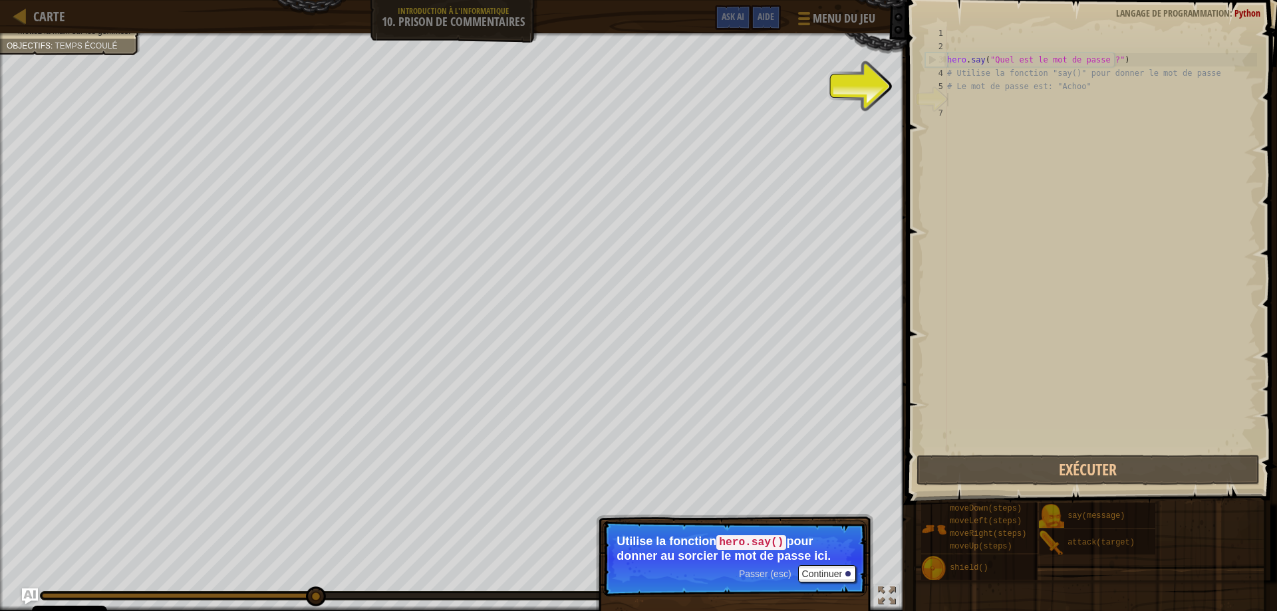
click at [790, 550] on p "Utilise la fonction hero.say() pour donner au sorcier le mot de passe ici." at bounding box center [735, 549] width 236 height 28
click at [821, 574] on button "Continuer" at bounding box center [827, 574] width 59 height 17
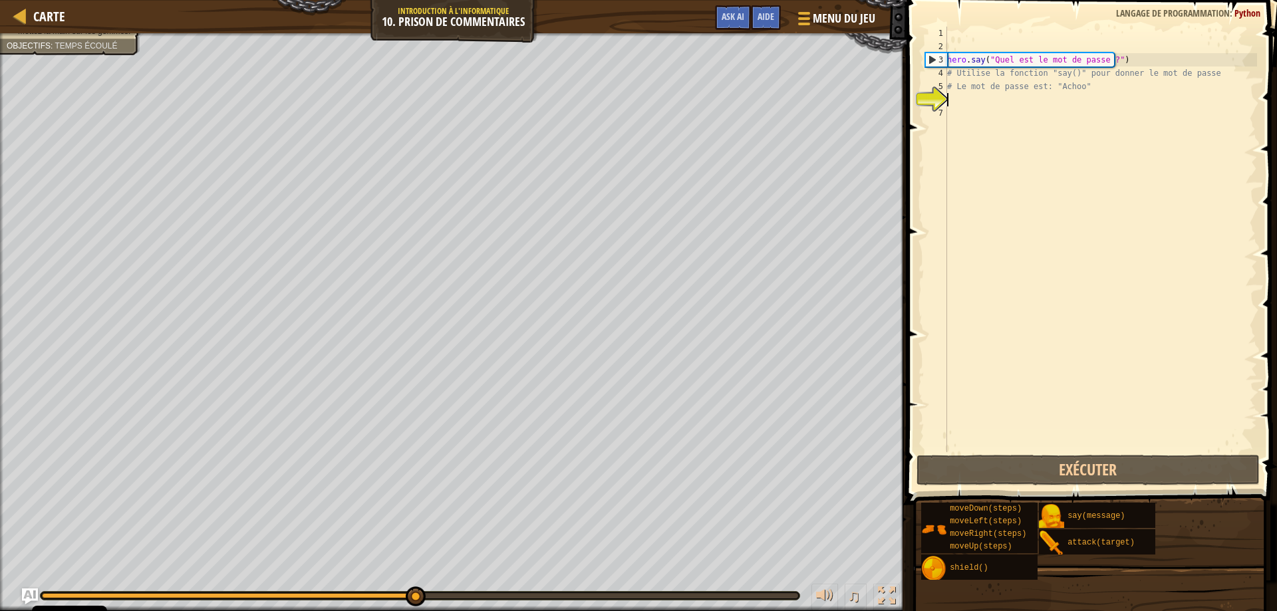
scroll to position [6, 0]
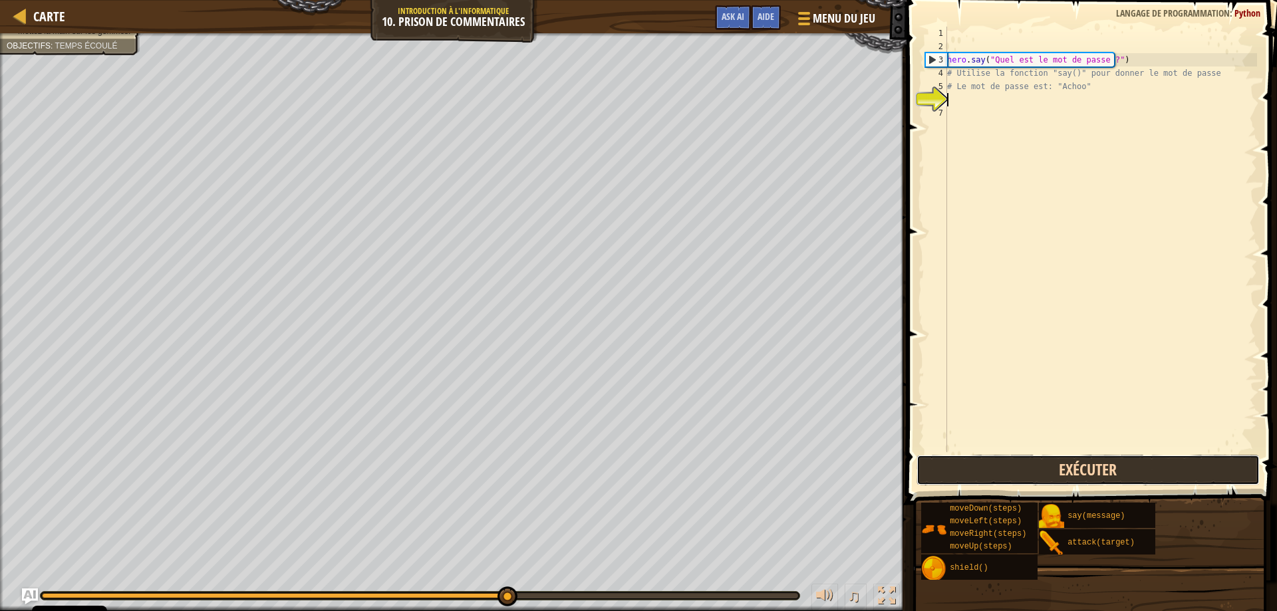
click at [934, 474] on button "Exécuter" at bounding box center [1089, 470] width 344 height 31
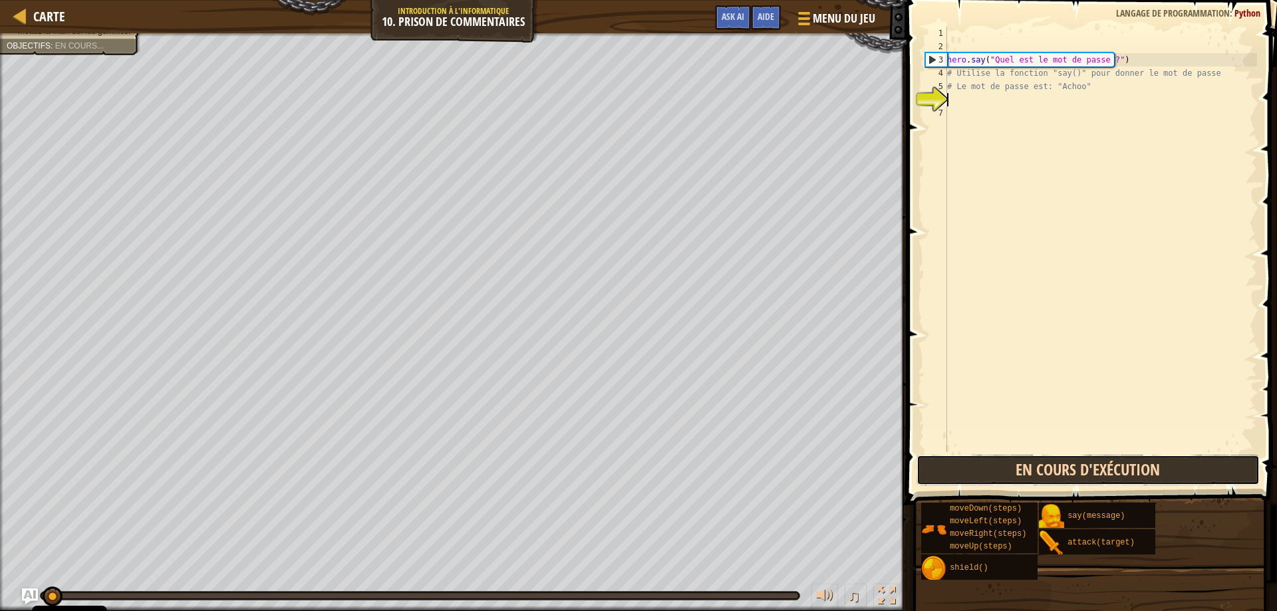
click at [934, 474] on button "En cours d'exécution" at bounding box center [1089, 470] width 344 height 31
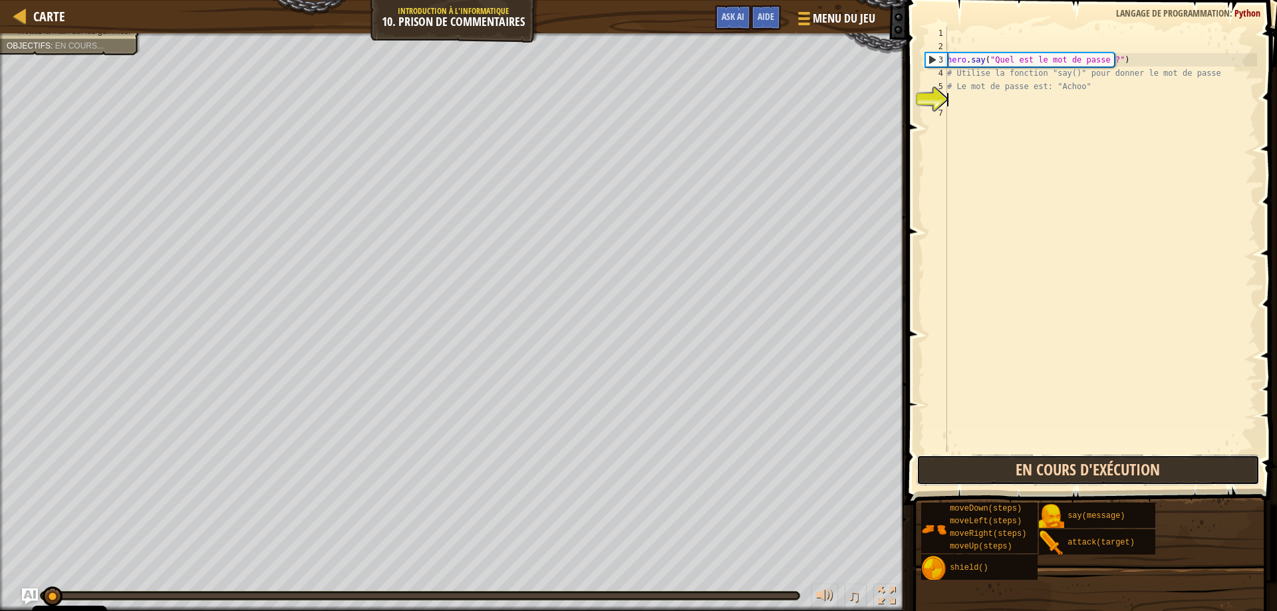
click at [934, 474] on button "En cours d'exécution" at bounding box center [1089, 470] width 344 height 31
drag, startPoint x: 934, startPoint y: 474, endPoint x: 944, endPoint y: 477, distance: 10.3
click at [943, 476] on button "En cours d'exécution" at bounding box center [1089, 470] width 344 height 31
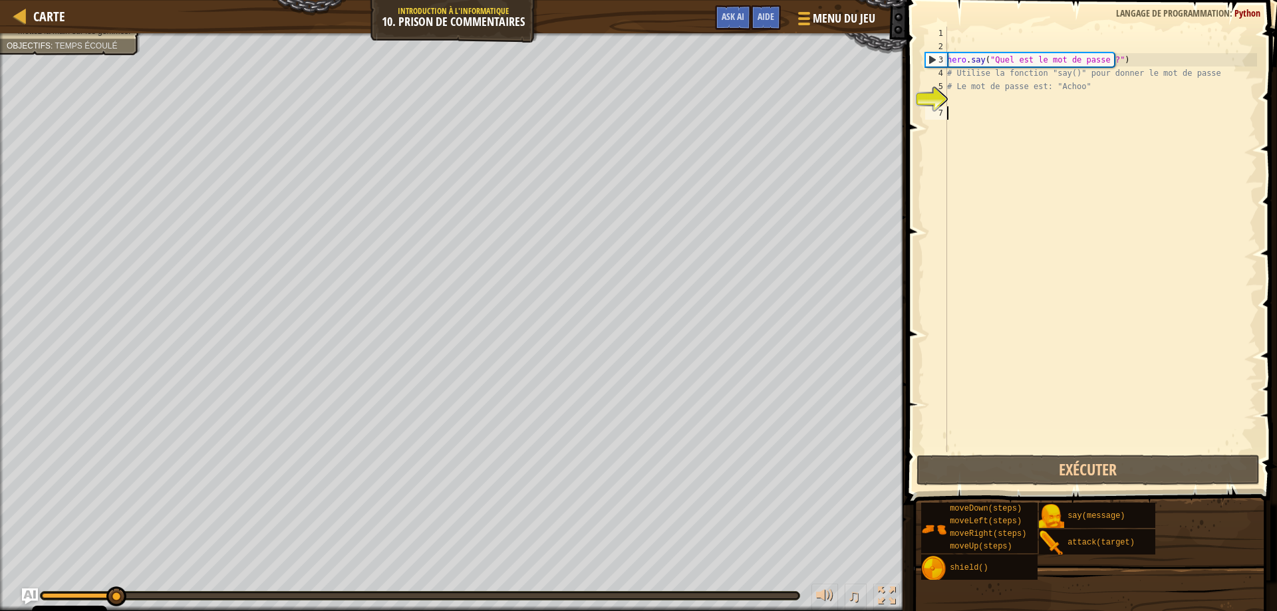
click at [1003, 110] on div "hero . say ( "Quel est le mot de passe ?" ) # Utilise la fonction "say()" pour …" at bounding box center [1101, 253] width 313 height 452
click at [1005, 104] on div "hero . say ( "Quel est le mot de passe ?" ) # Utilise la fonction "say()" pour …" at bounding box center [1101, 253] width 313 height 452
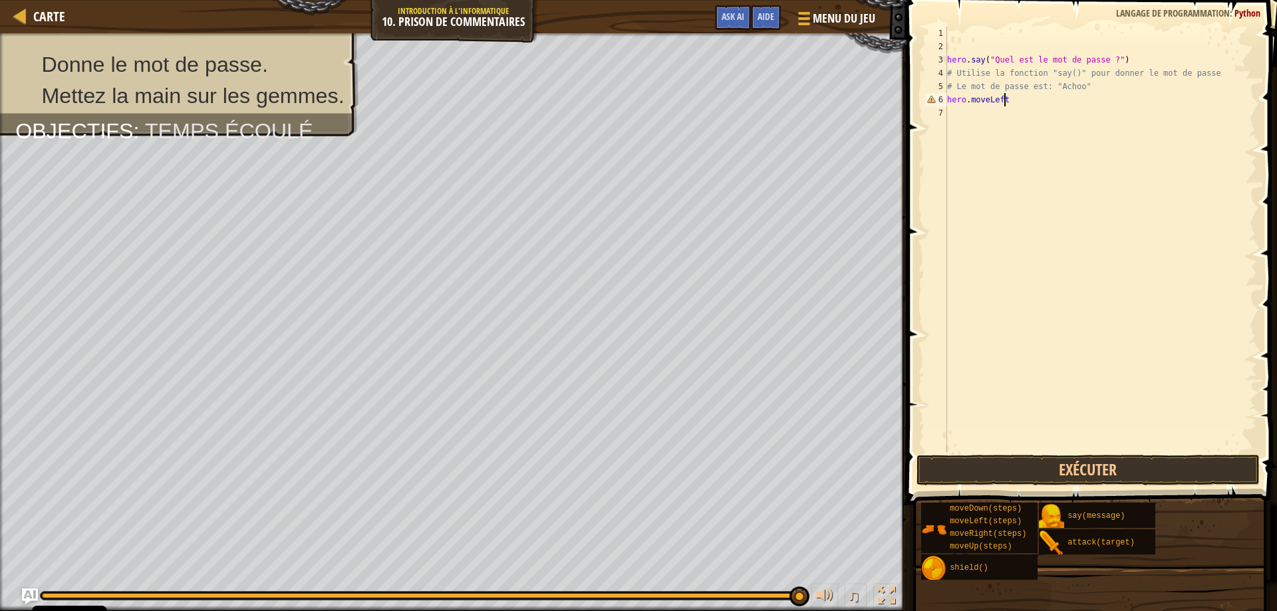
scroll to position [6, 5]
type textarea "hero.moveLeft()"
type textarea "h"
click at [1079, 462] on button "Exécuter" at bounding box center [1089, 470] width 344 height 31
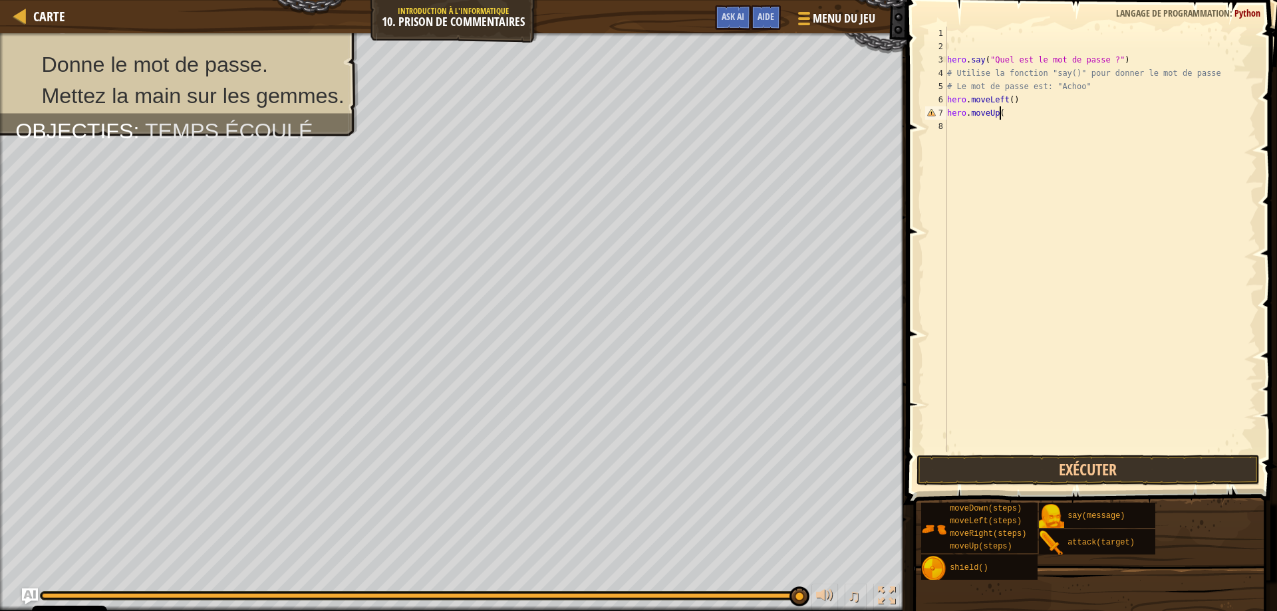
scroll to position [6, 4]
type textarea "hero.moveUp()"
type textarea "/"
click at [955, 470] on button "Exécuter" at bounding box center [1089, 470] width 344 height 31
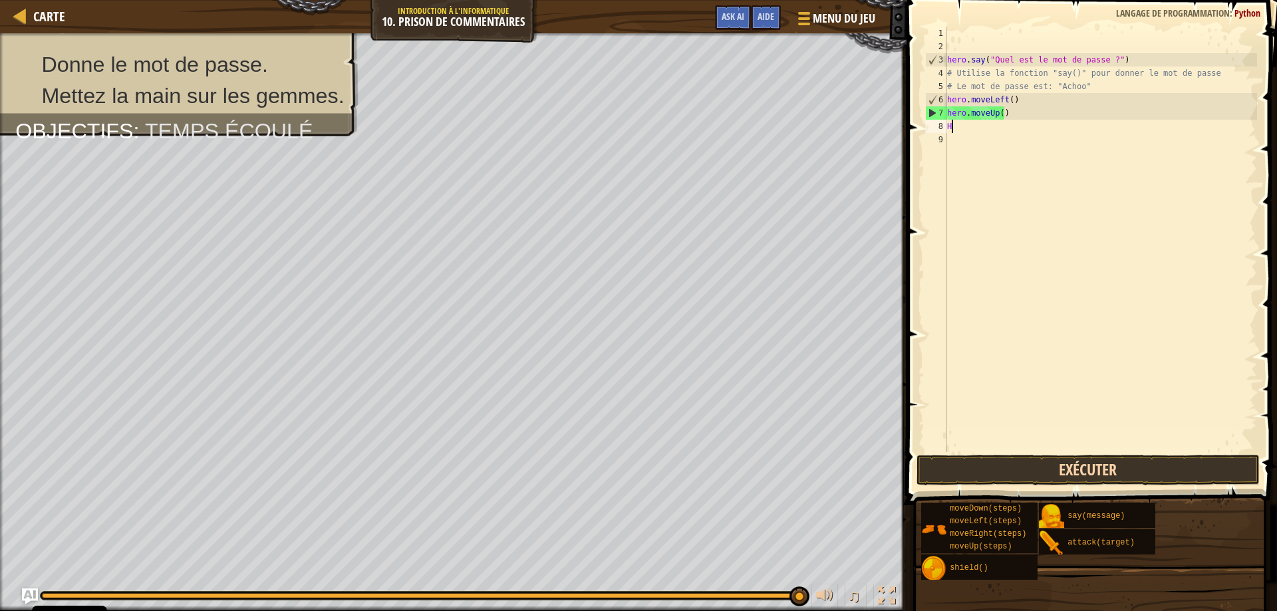
type textarea "H"
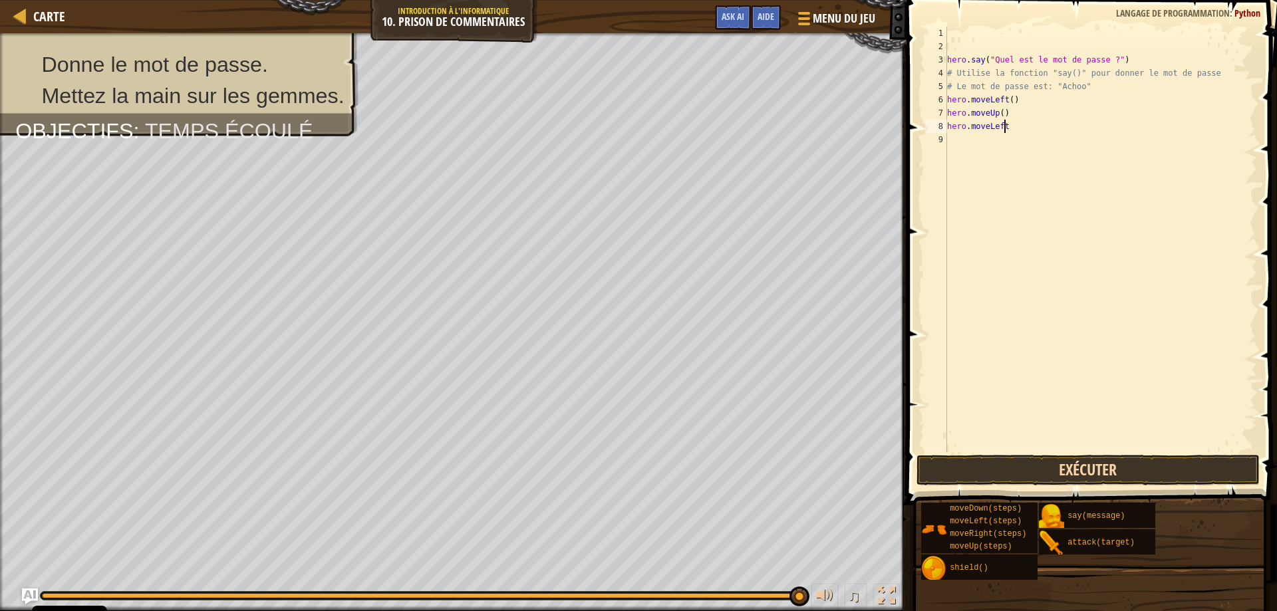
scroll to position [6, 5]
type textarea "hero.moveLeft()"
click at [1044, 462] on button "Exécuter" at bounding box center [1089, 470] width 344 height 31
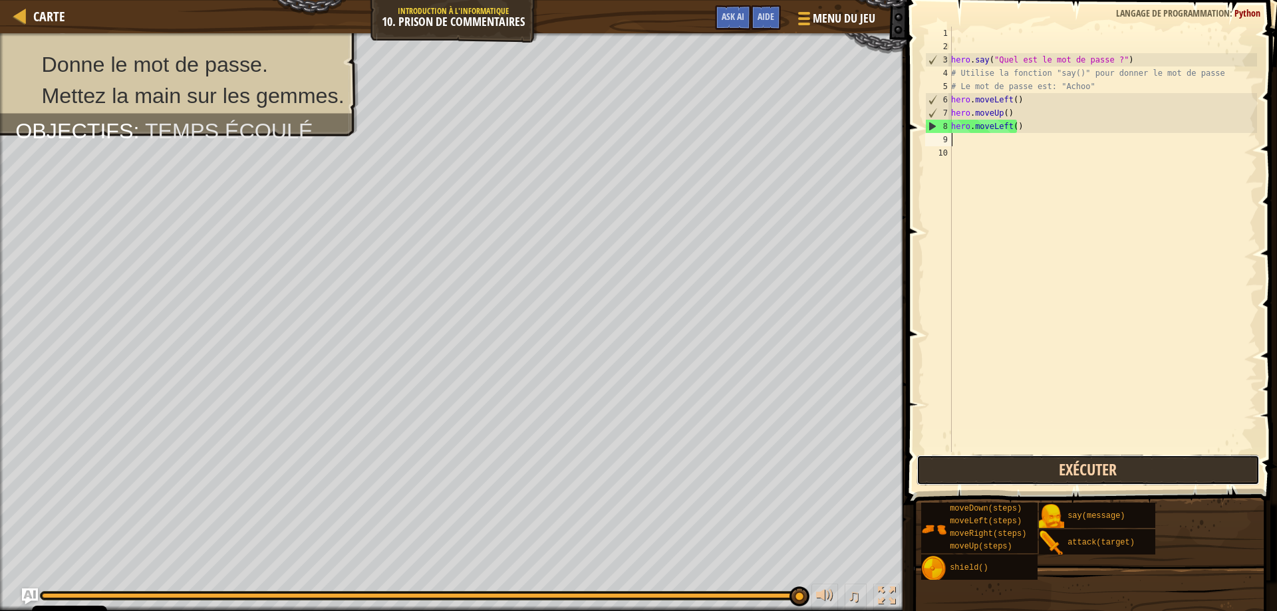
click at [1044, 461] on button "Exécuter" at bounding box center [1089, 470] width 344 height 31
click at [1056, 470] on button "Exécuter" at bounding box center [1089, 470] width 344 height 31
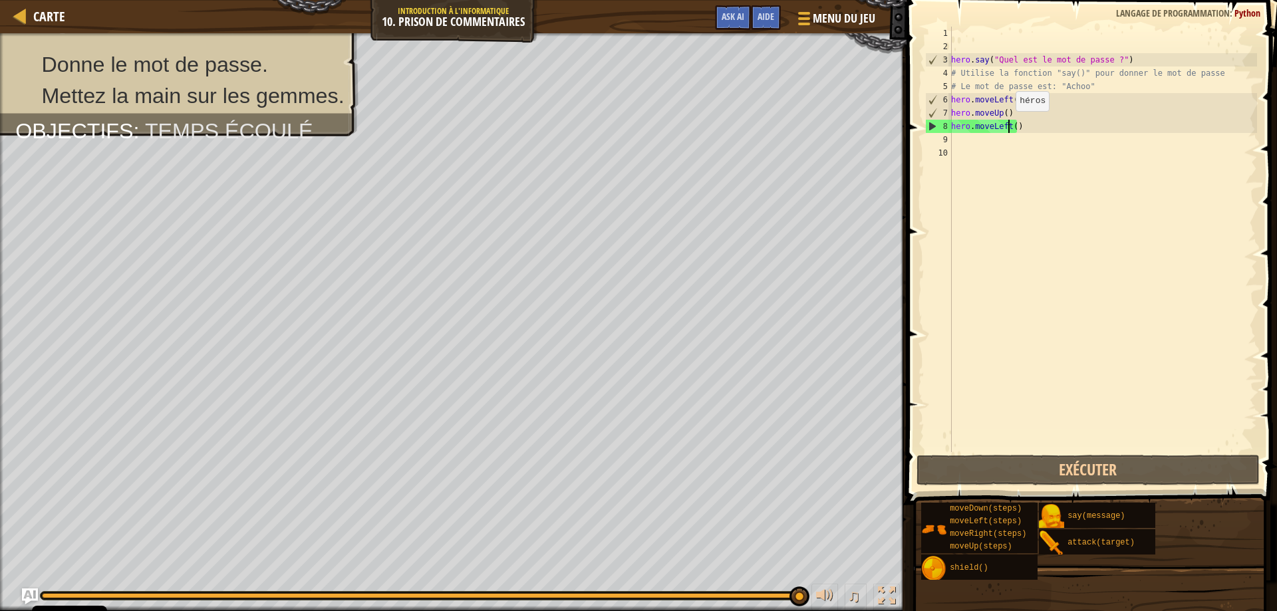
click at [1009, 124] on div "hero . say ( "Quel est le mot de passe ?" ) # Utilise la fonction "say()" pour …" at bounding box center [1103, 253] width 309 height 452
click at [1011, 124] on div "hero . say ( "Quel est le mot de passe ?" ) # Utilise la fonction "say()" pour …" at bounding box center [1103, 253] width 309 height 452
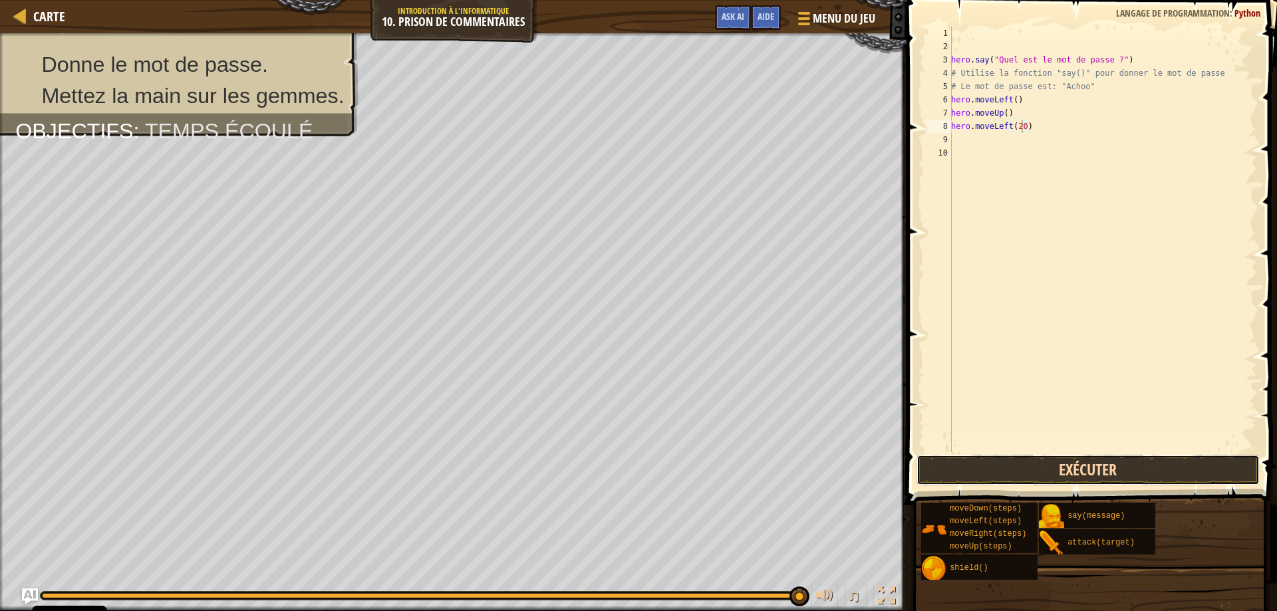
click at [1035, 477] on button "Exécuter" at bounding box center [1089, 470] width 344 height 31
type textarea "hero.moveRight()"
click at [1148, 472] on button "Exécuter" at bounding box center [1089, 470] width 344 height 31
type textarea "hero.say("Achoo")"
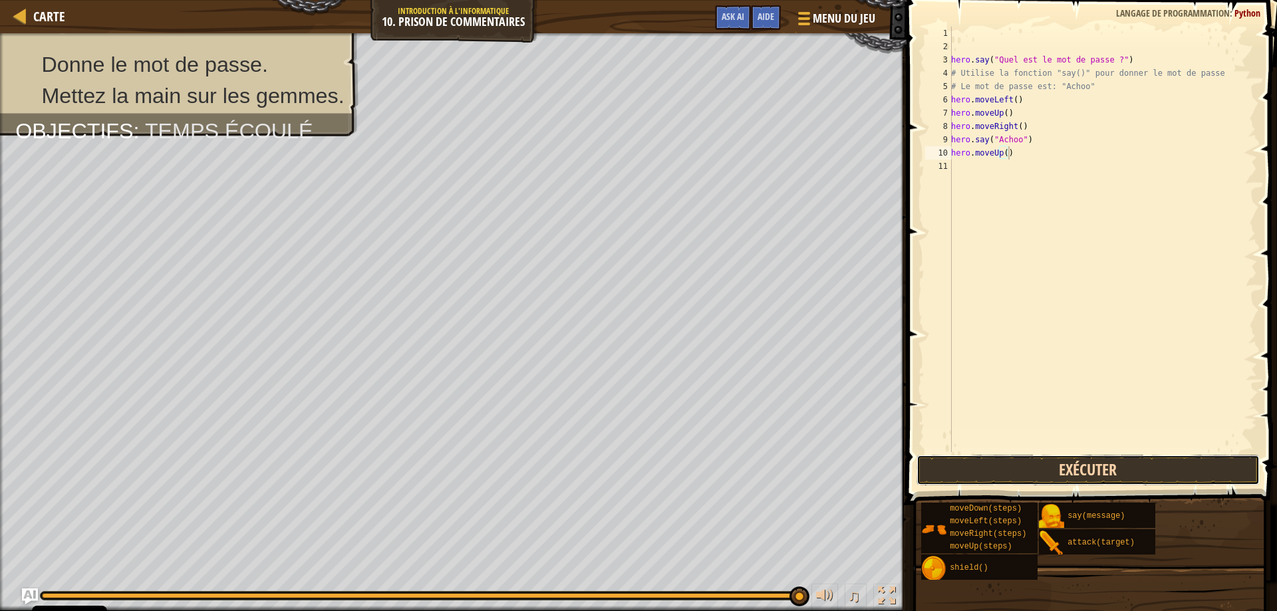
click at [1040, 458] on button "Exécuter" at bounding box center [1089, 470] width 344 height 31
type textarea "hero.moveLeft()"
click at [1038, 471] on button "Exécuter" at bounding box center [1089, 470] width 344 height 31
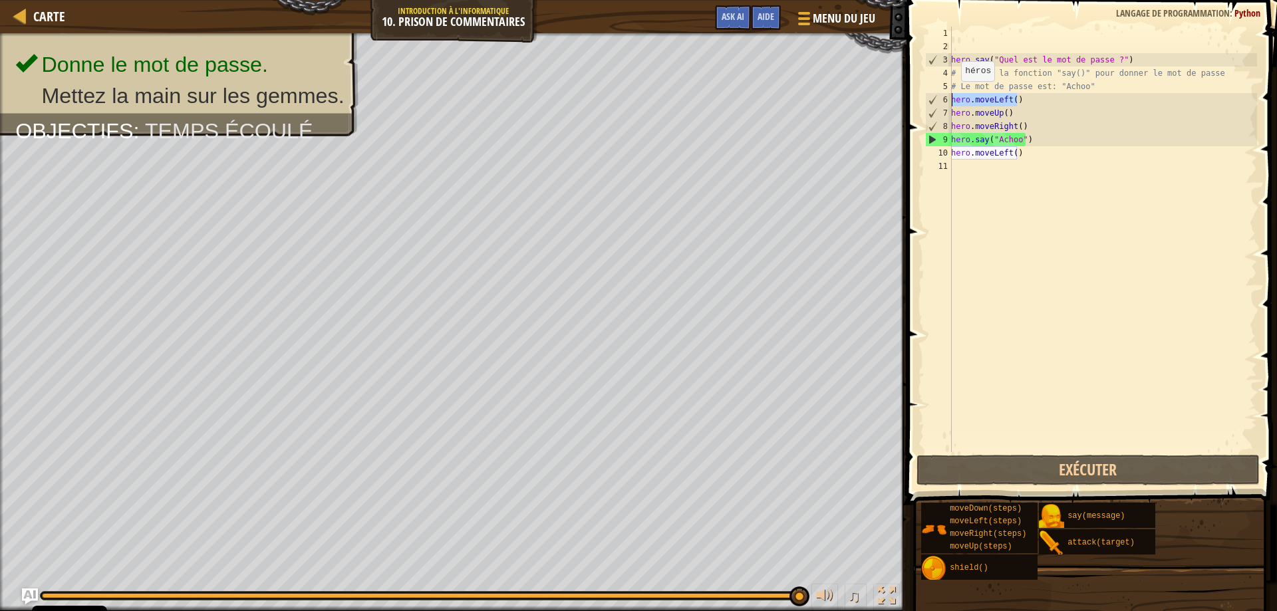
drag, startPoint x: 1045, startPoint y: 100, endPoint x: 924, endPoint y: 91, distance: 121.5
click at [925, 97] on div "hero.moveLeft() 1 2 3 4 5 6 7 8 9 10 11 hero . say ( "Quel est le mot de passe …" at bounding box center [1090, 240] width 335 height 426
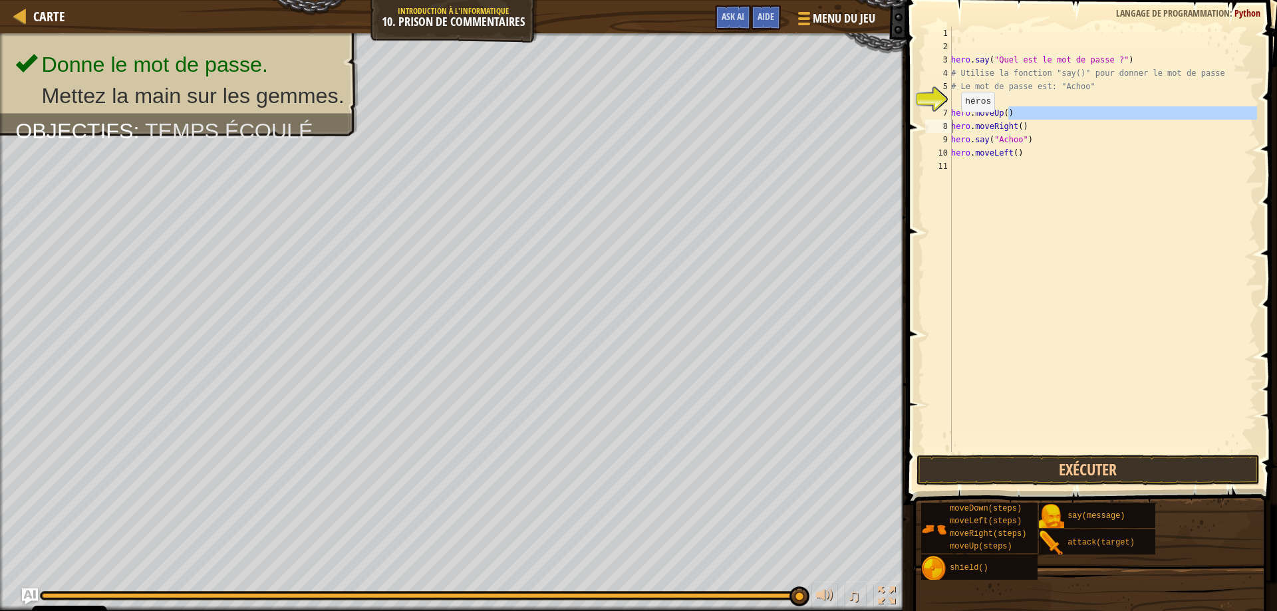
click at [896, 129] on div "Carte Introduction à l'Informatique 10. Prison de Commentaires Menu du jeu Term…" at bounding box center [638, 305] width 1277 height 611
click at [1033, 119] on div "hero . say ( "Quel est le mot de passe ?" ) # Utilise la fonction "say()" pour …" at bounding box center [1103, 240] width 309 height 426
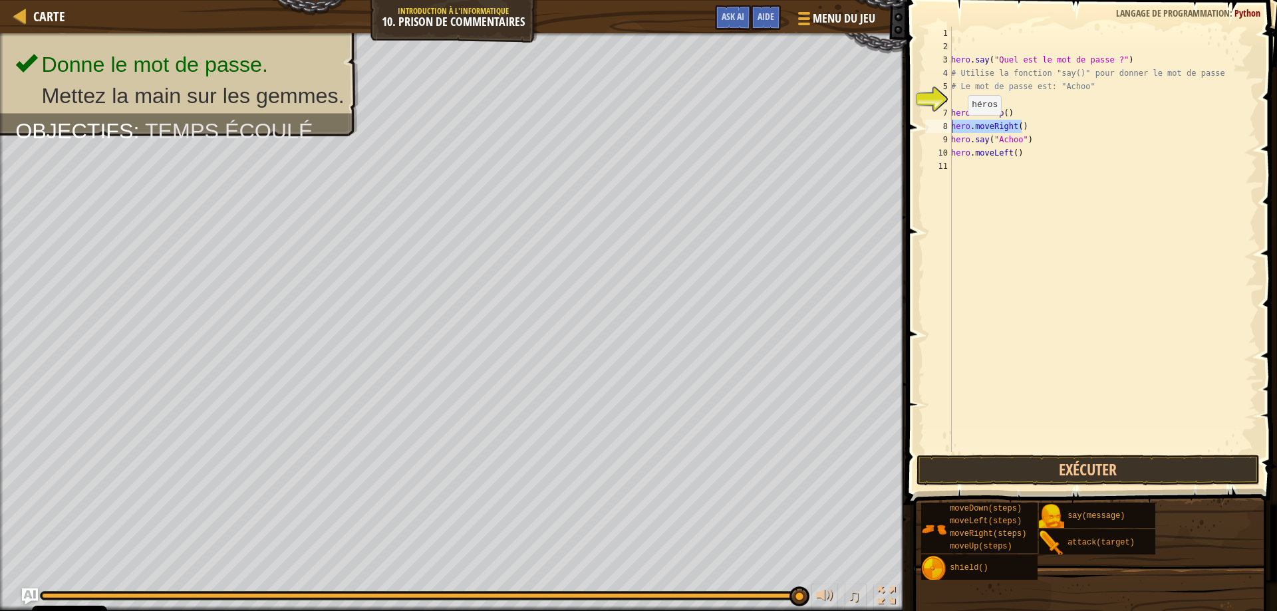
drag, startPoint x: 1030, startPoint y: 128, endPoint x: 908, endPoint y: 130, distance: 121.8
click at [908, 130] on div "hero.moveUp() 1 2 3 4 5 6 7 8 9 10 11 hero . say ( "Quel est le mot de passe ?"…" at bounding box center [1090, 279] width 375 height 544
type textarea "hero.moveRight()"
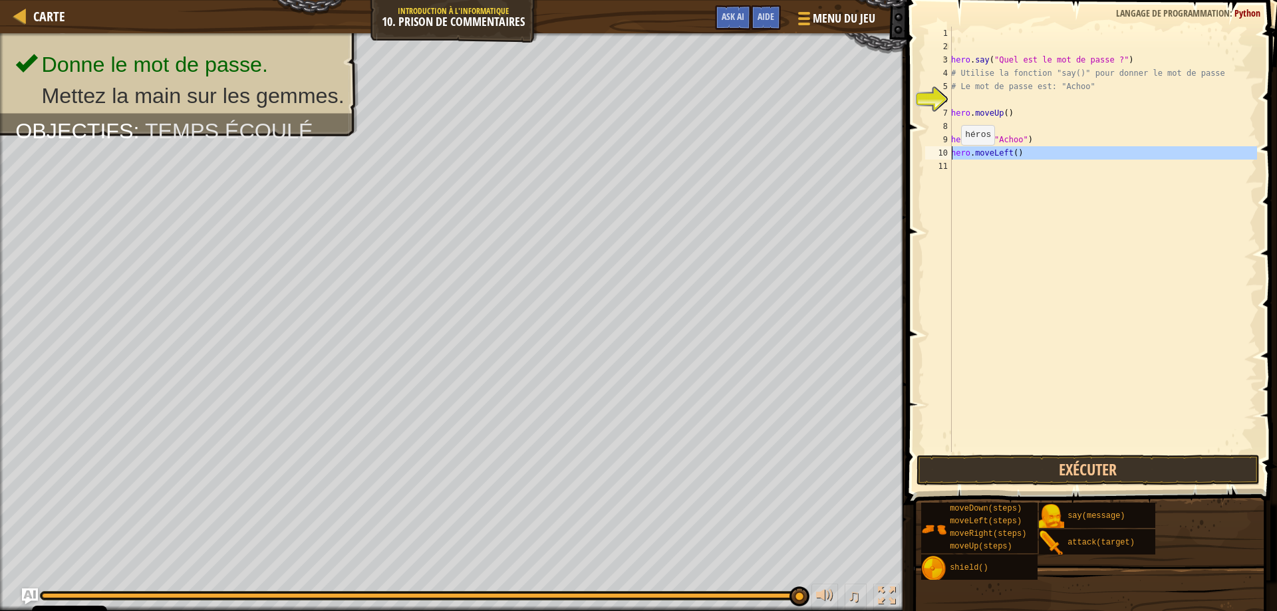
click at [872, 155] on div "Carte Introduction à l'Informatique 10. Prison de Commentaires Menu du jeu Term…" at bounding box center [638, 305] width 1277 height 611
type textarea "hero.moveLeft()"
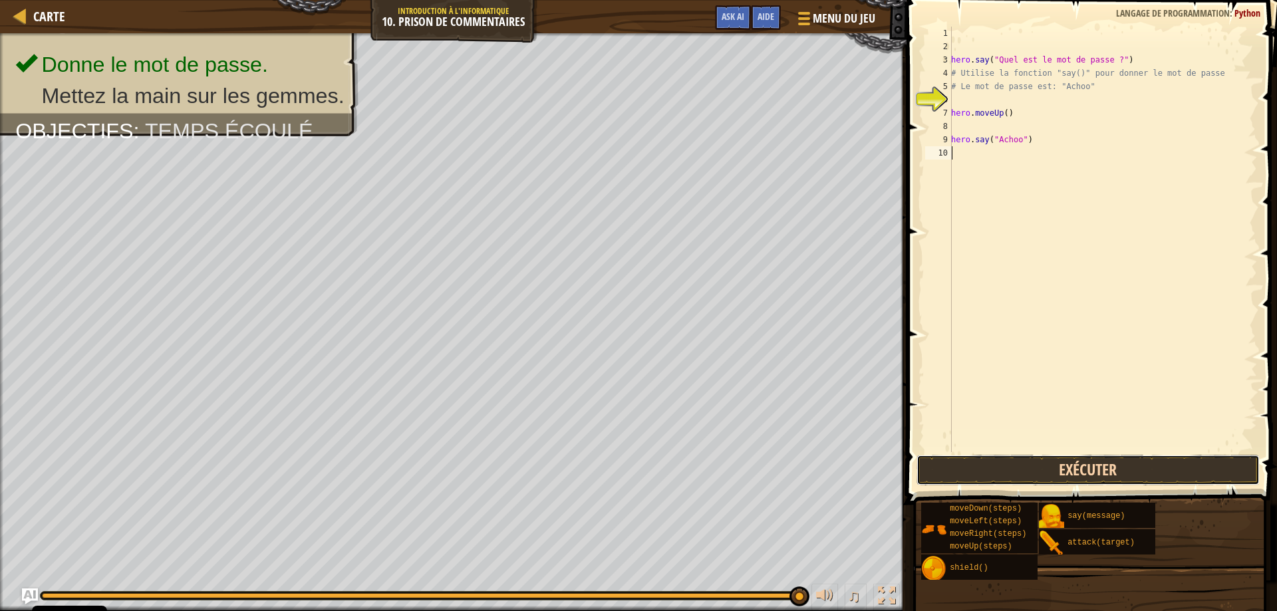
click at [967, 463] on button "Exécuter" at bounding box center [1089, 470] width 344 height 31
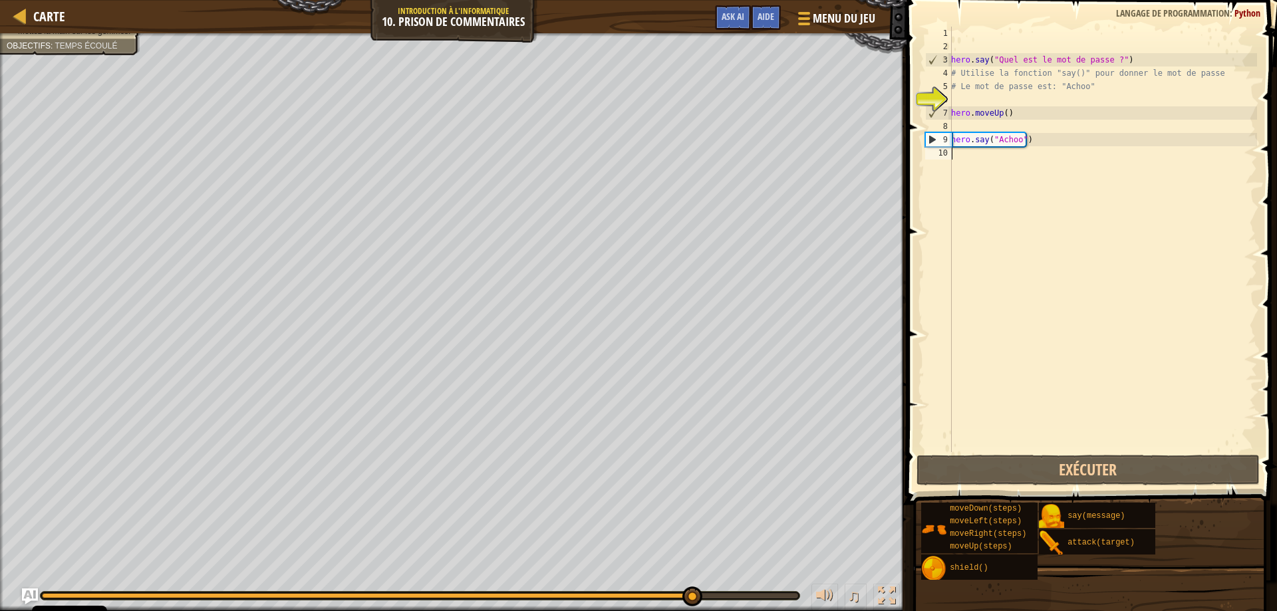
click at [971, 160] on div "hero . say ( "Quel est le mot de passe ?" ) # Utilise la fonction "say()" pour …" at bounding box center [1103, 253] width 309 height 452
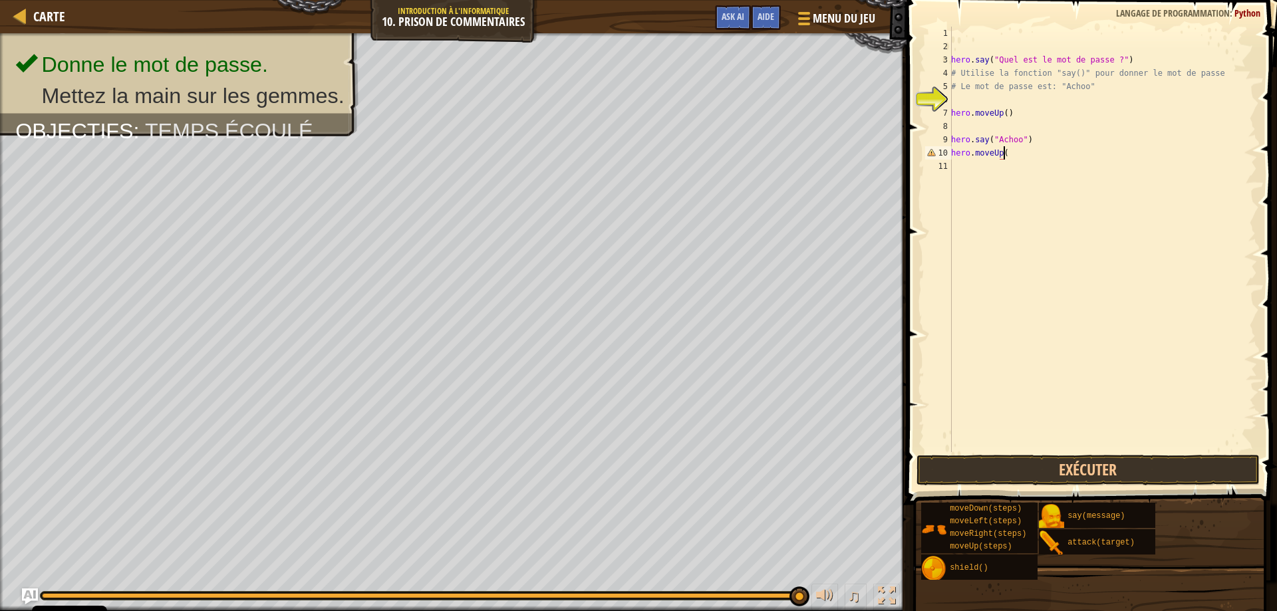
scroll to position [6, 4]
type textarea "hero.moveUp()"
click at [983, 478] on button "Exécuter" at bounding box center [1089, 470] width 344 height 31
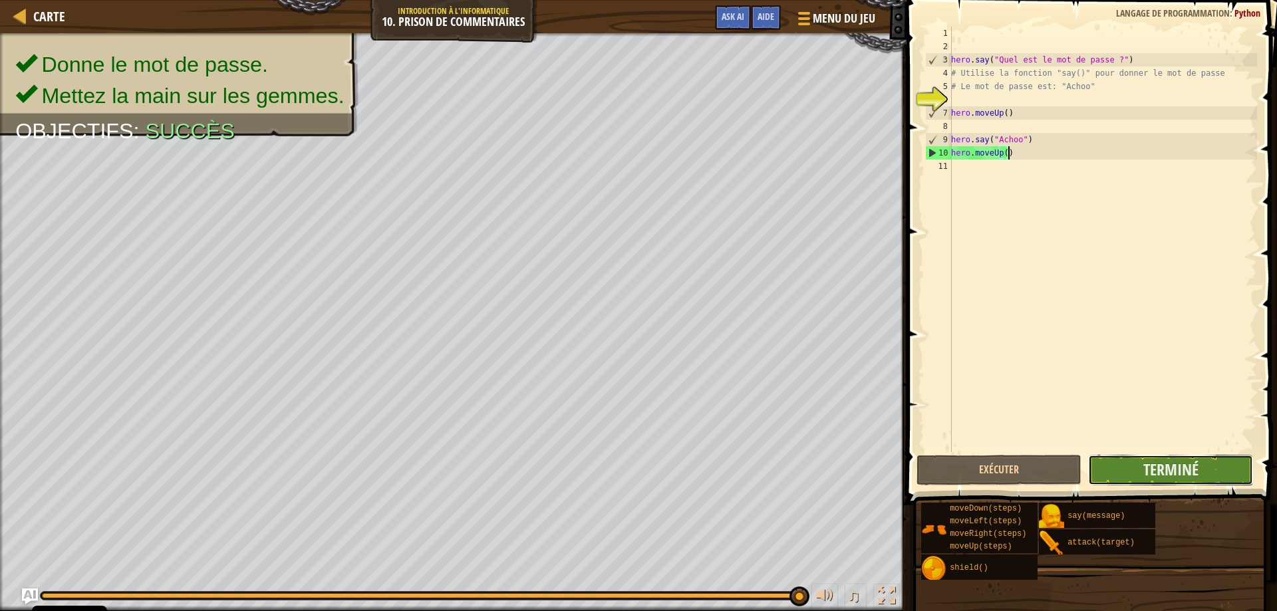
click at [1113, 469] on button "Terminé" at bounding box center [1171, 470] width 165 height 31
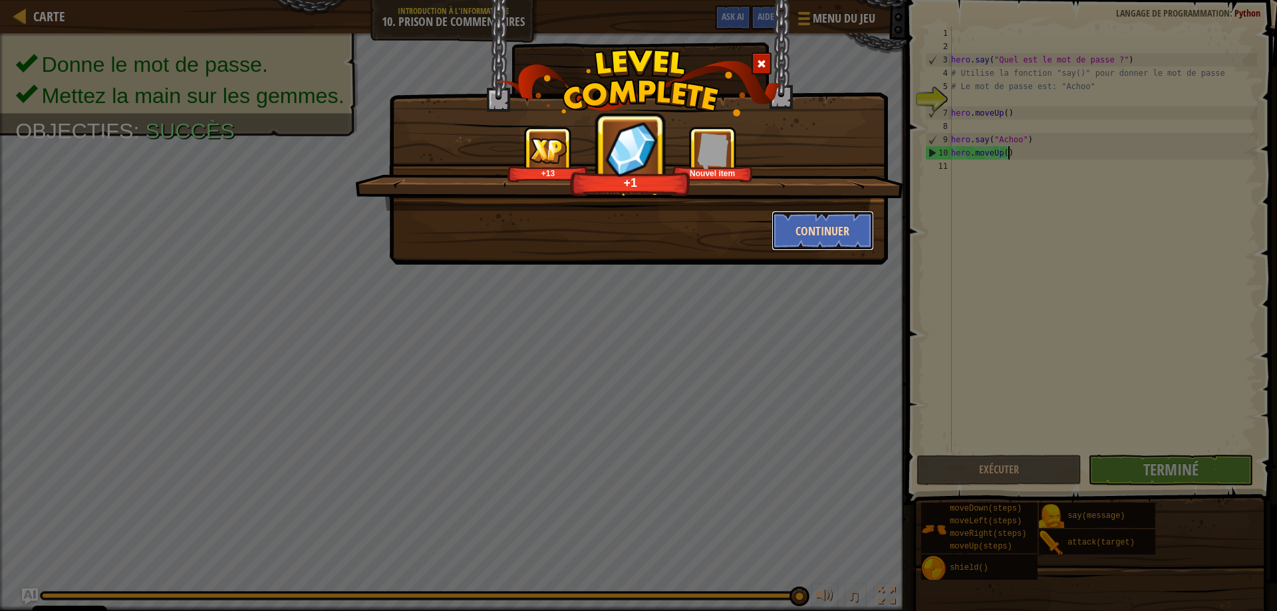
click at [808, 236] on button "Continuer" at bounding box center [823, 231] width 103 height 40
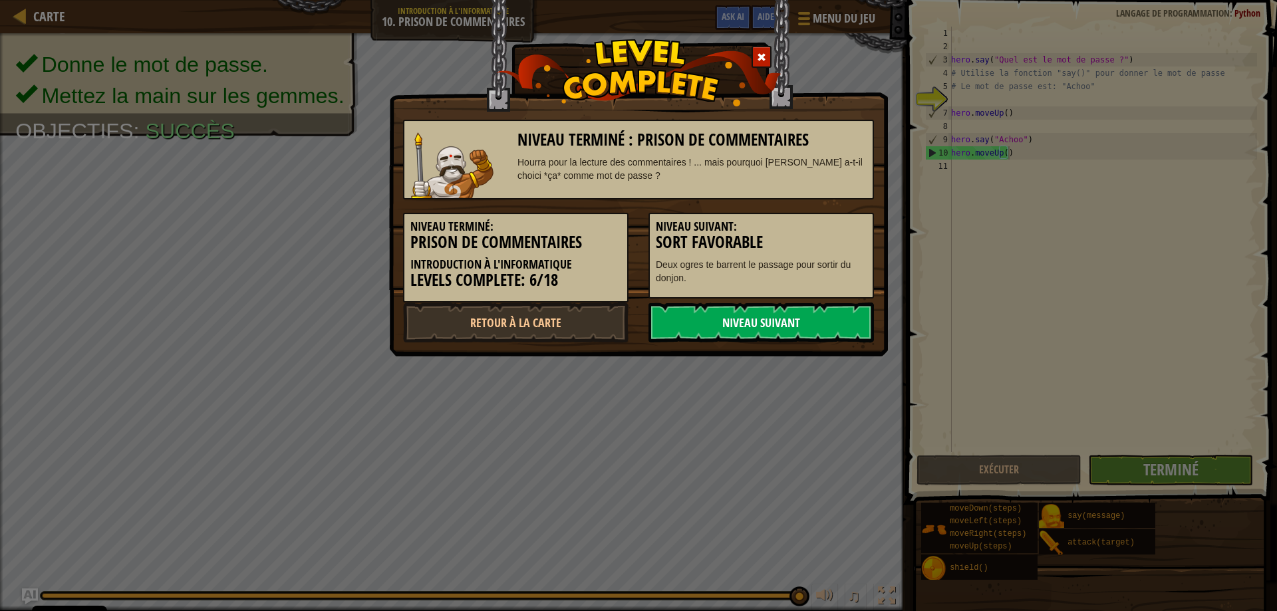
drag, startPoint x: 772, startPoint y: 323, endPoint x: 773, endPoint y: 317, distance: 6.7
click at [773, 317] on link "Niveau Suivant" at bounding box center [762, 323] width 226 height 40
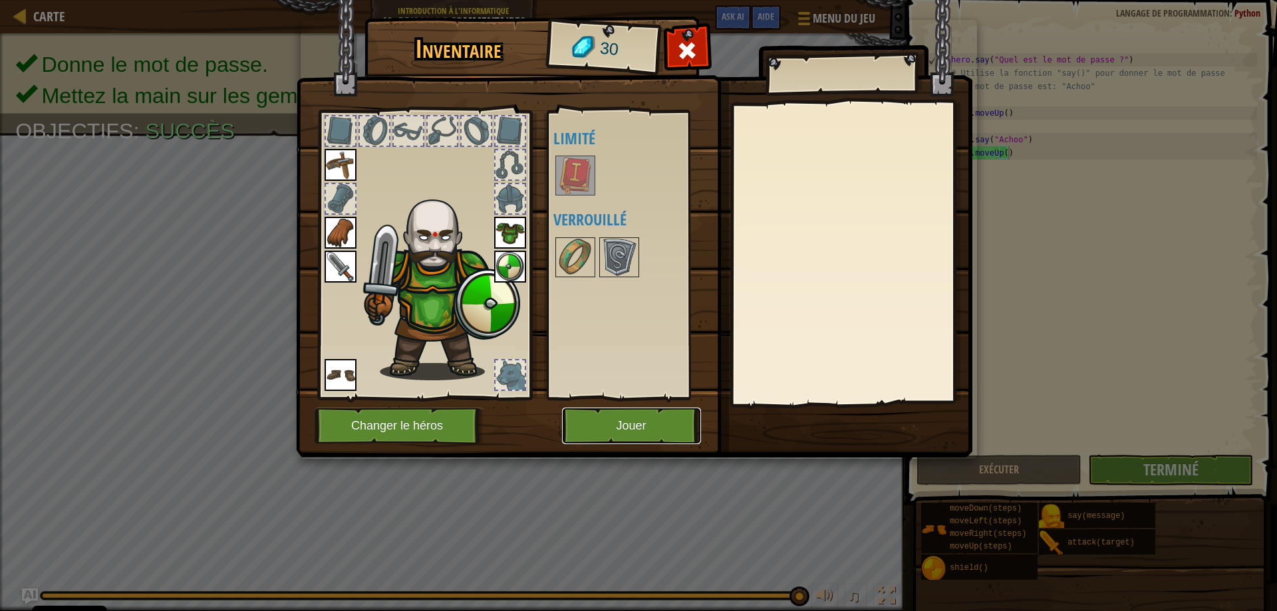
click at [609, 417] on button "Jouer" at bounding box center [631, 426] width 139 height 37
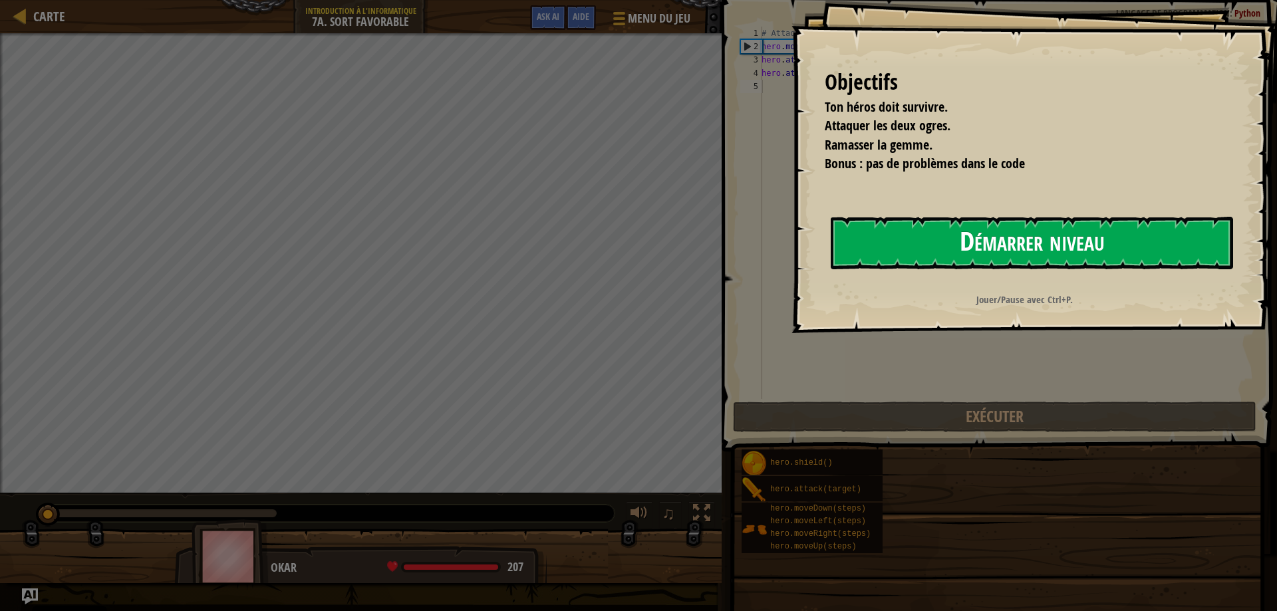
click at [856, 250] on button "Démarrer niveau" at bounding box center [1032, 243] width 403 height 53
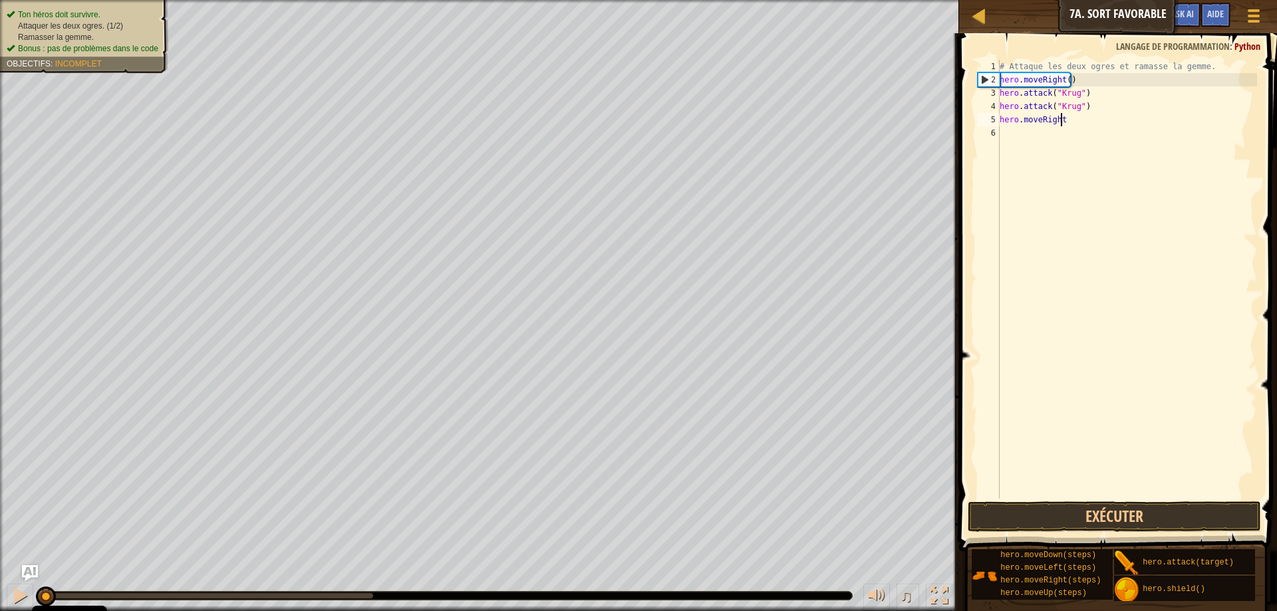
scroll to position [6, 4]
type textarea "hero.moveRight()"
type textarea "hero."
click at [1041, 27] on div "Carte Introduction à l'Informatique 7a. Sort Favorable Menu du jeu Terminé Aide…" at bounding box center [1118, 16] width 318 height 33
